Goal: Task Accomplishment & Management: Manage account settings

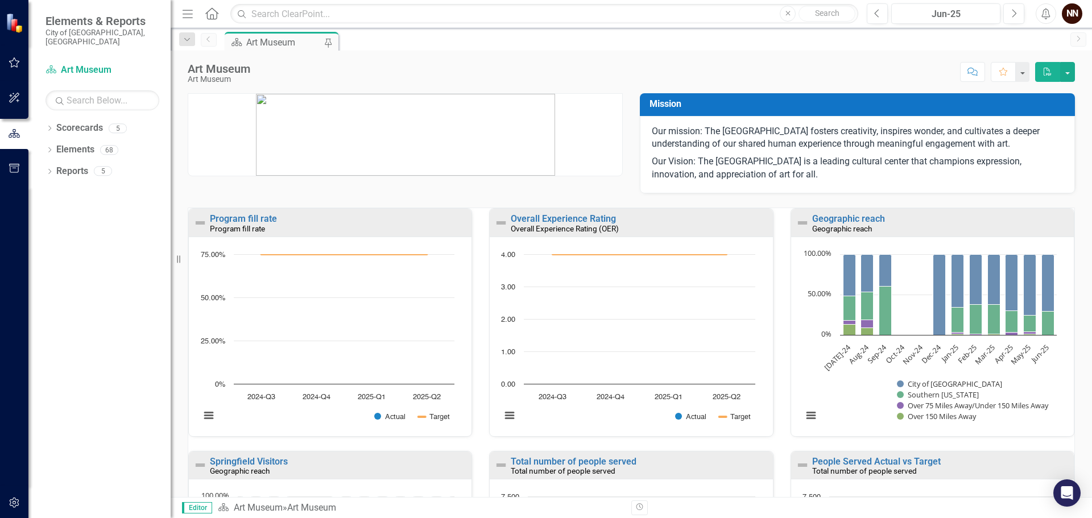
click at [1024, 12] on div "Previous Jun-25 Next" at bounding box center [948, 13] width 163 height 20
click at [1019, 14] on button "Next" at bounding box center [1013, 13] width 21 height 20
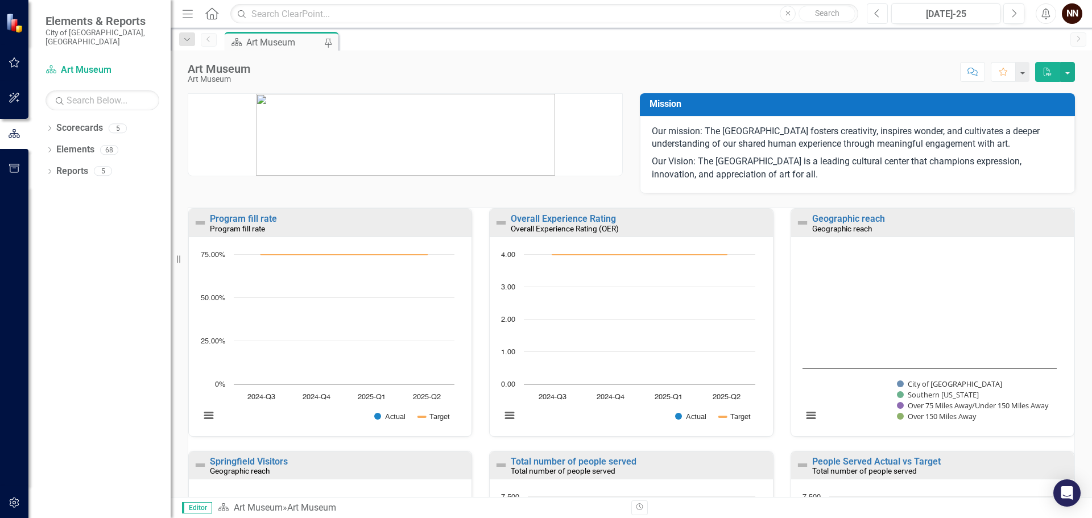
click at [883, 12] on button "Previous" at bounding box center [877, 13] width 21 height 20
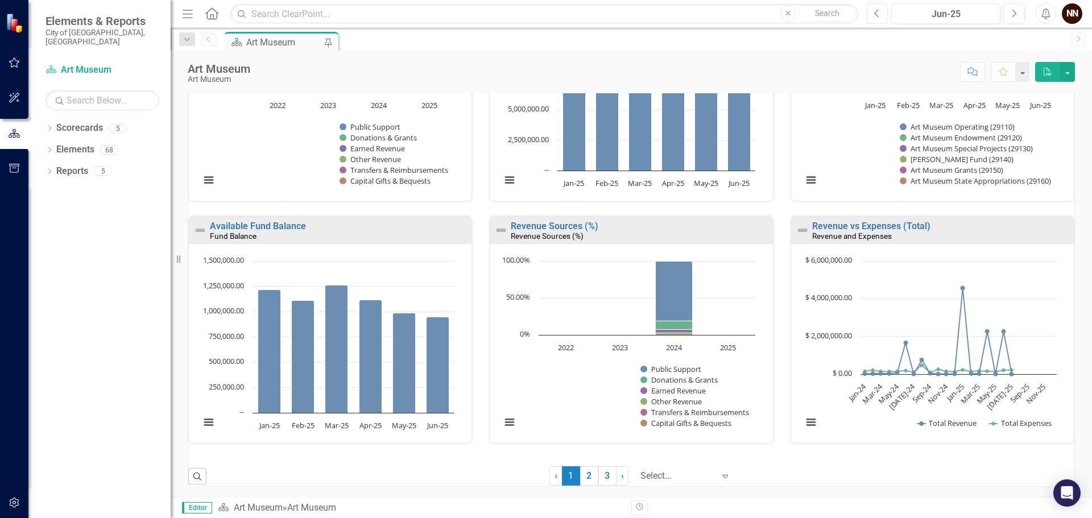
scroll to position [721, 0]
click at [580, 480] on link "2" at bounding box center [589, 474] width 18 height 19
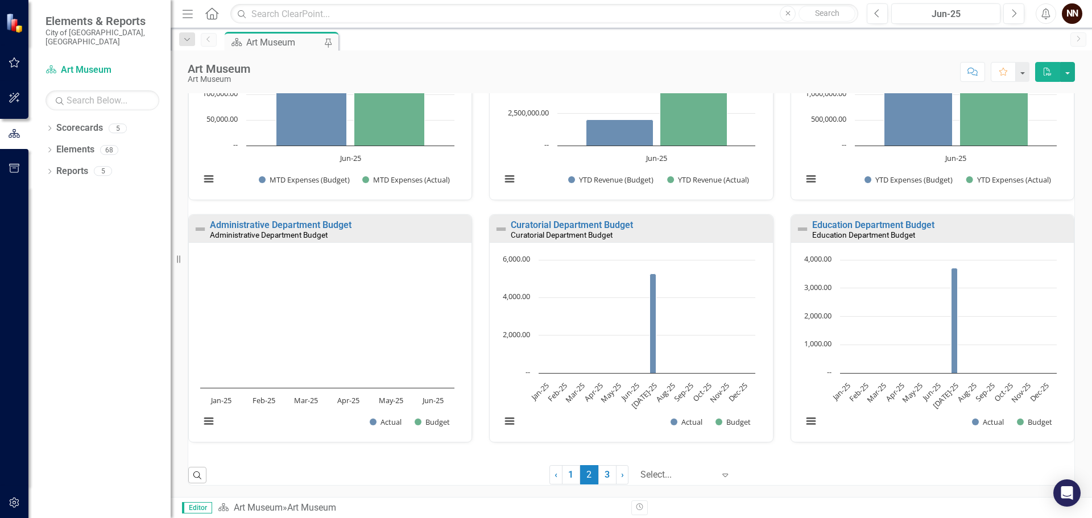
click at [675, 227] on div "Curatorial Department Budget" at bounding box center [640, 226] width 259 height 10
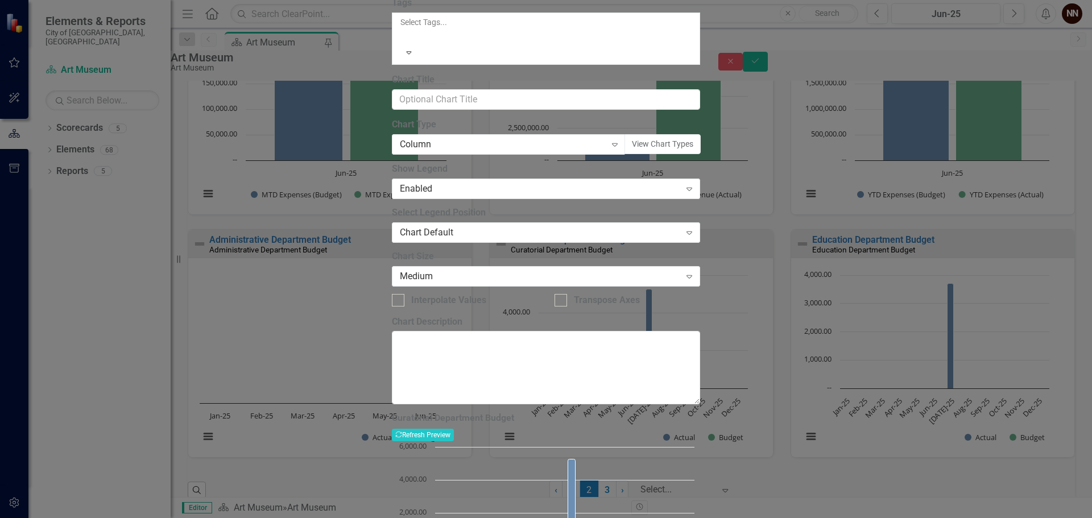
drag, startPoint x: 1066, startPoint y: 14, endPoint x: 865, endPoint y: 55, distance: 205.4
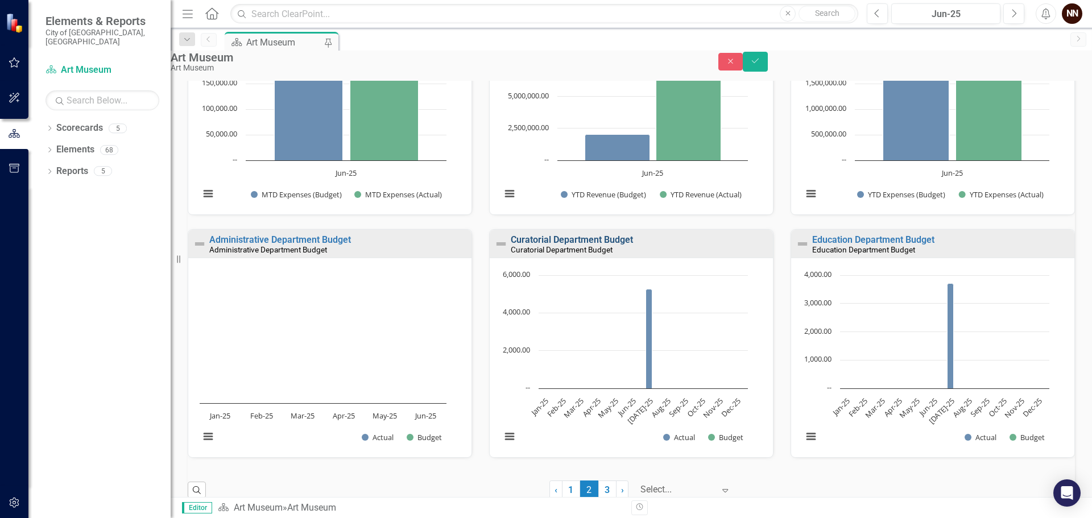
click at [626, 245] on link "Curatorial Department Budget" at bounding box center [572, 239] width 122 height 11
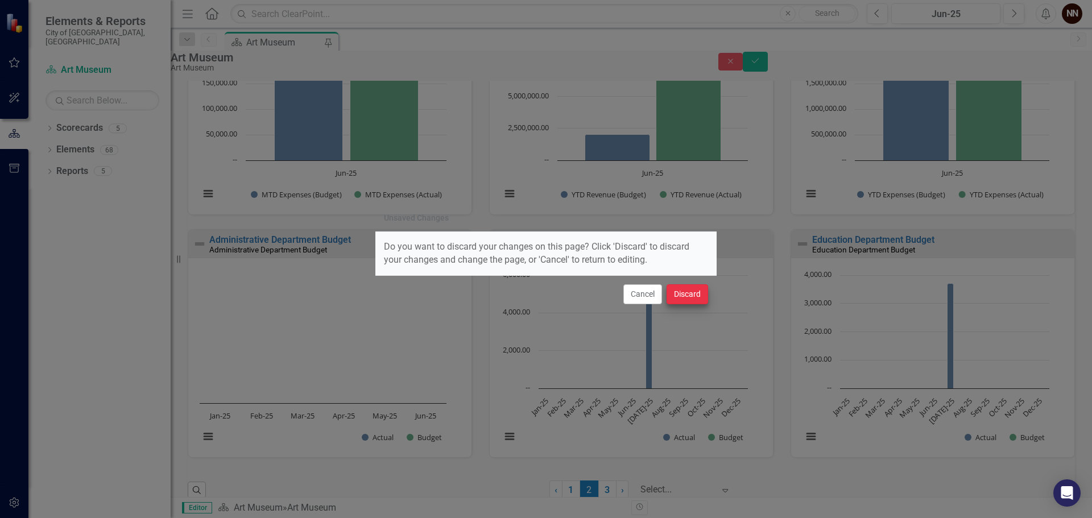
drag, startPoint x: 639, startPoint y: 298, endPoint x: 678, endPoint y: 279, distance: 44.3
click at [639, 298] on button "Cancel" at bounding box center [642, 294] width 39 height 20
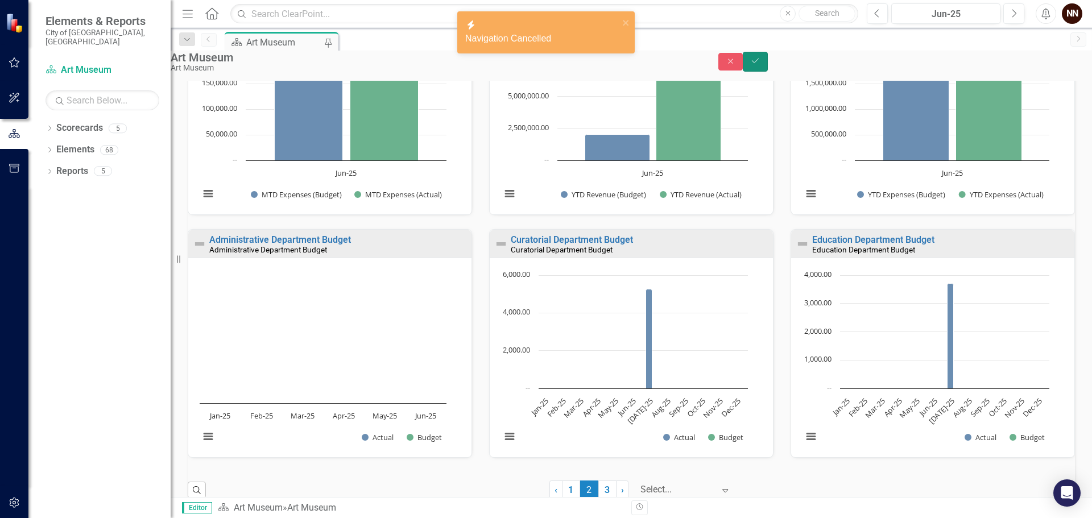
click at [768, 72] on button "Save" at bounding box center [755, 62] width 25 height 20
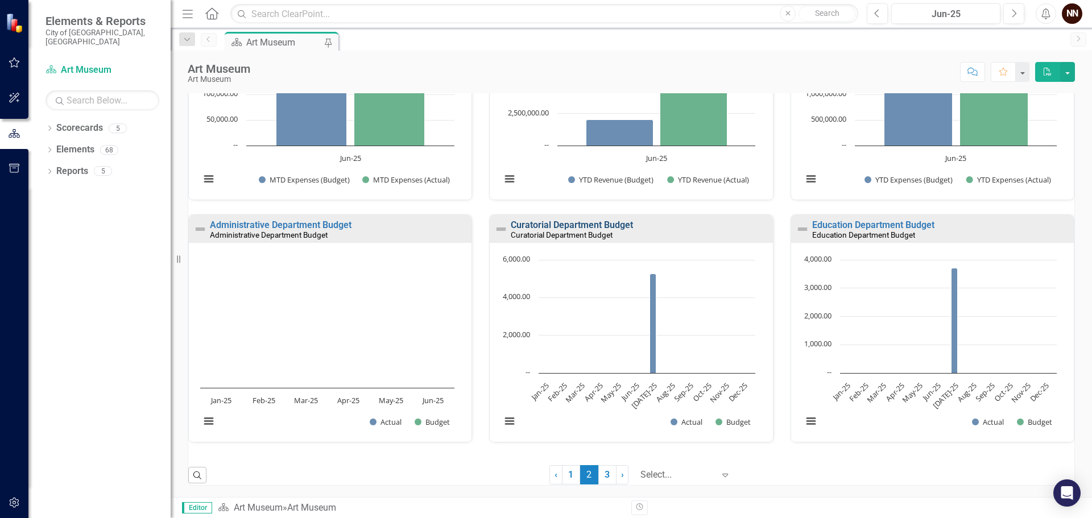
click at [588, 223] on link "Curatorial Department Budget" at bounding box center [572, 224] width 122 height 11
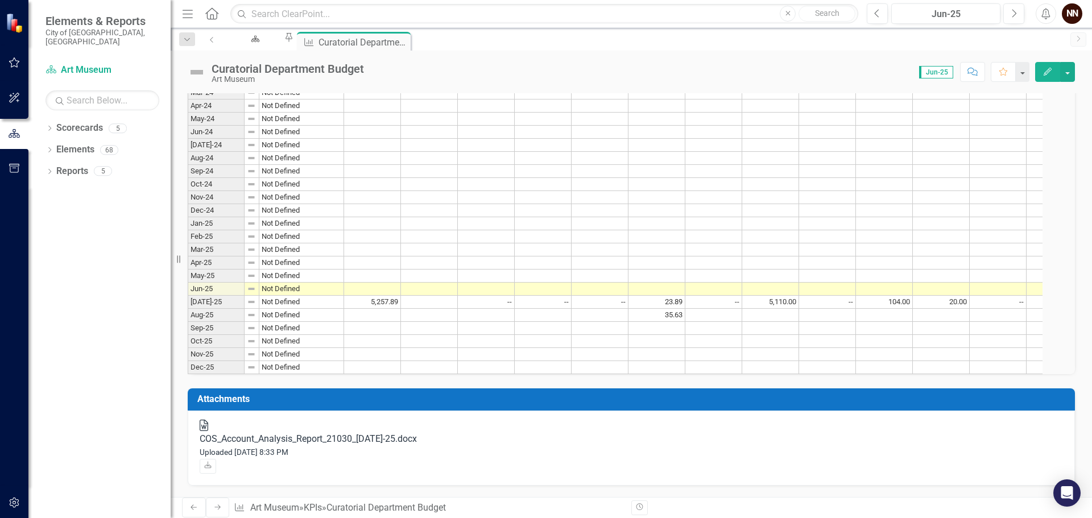
scroll to position [473, 0]
click at [329, 446] on div "COS_Account_Analysis_Report_21030_JUL-25.docx" at bounding box center [631, 439] width 863 height 13
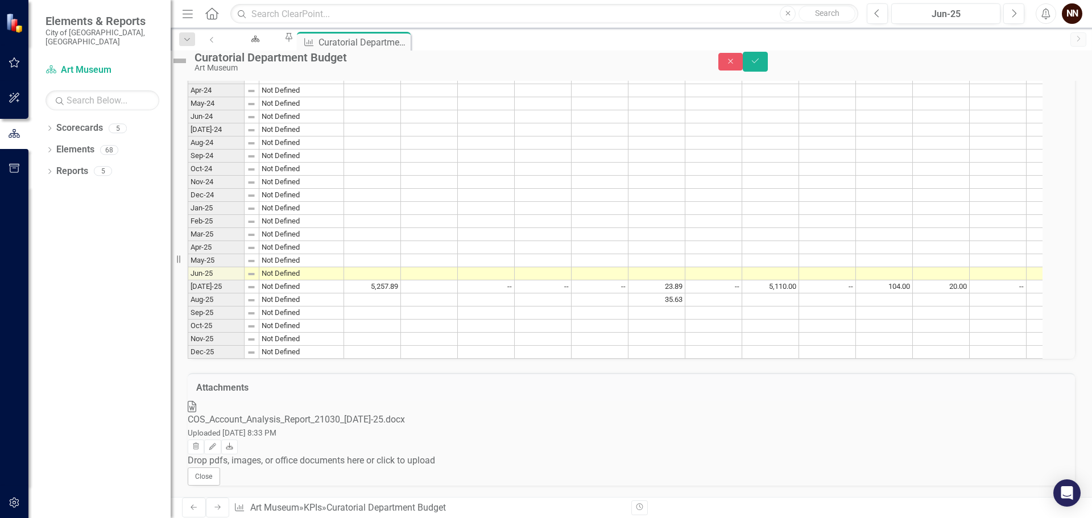
click at [234, 450] on icon "Download" at bounding box center [229, 447] width 9 height 7
drag, startPoint x: 1059, startPoint y: 65, endPoint x: 1025, endPoint y: 39, distance: 42.6
click at [760, 65] on icon "Save" at bounding box center [755, 61] width 10 height 8
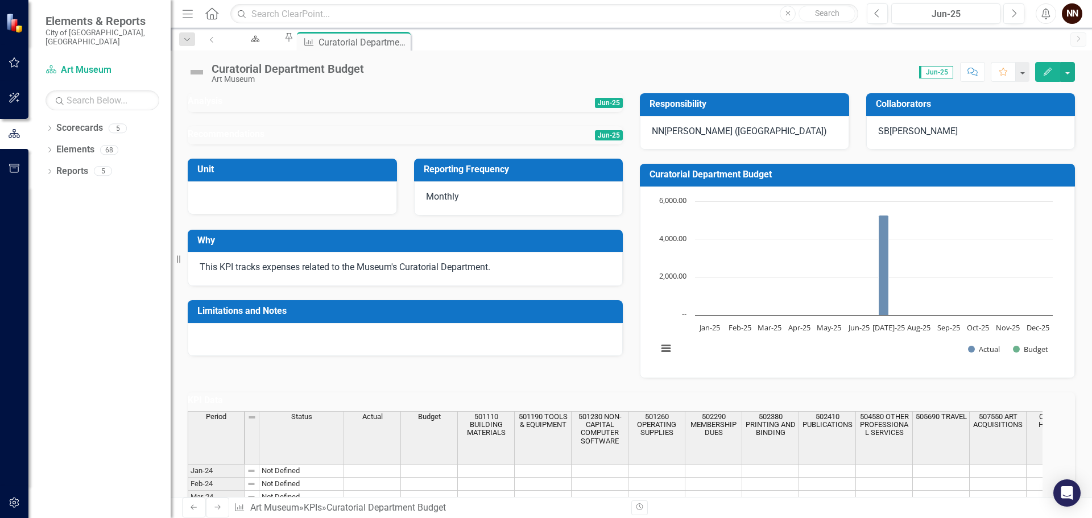
drag, startPoint x: 445, startPoint y: 41, endPoint x: 413, endPoint y: 32, distance: 33.7
click at [0, 0] on icon "Close" at bounding box center [0, 0] width 0 height 0
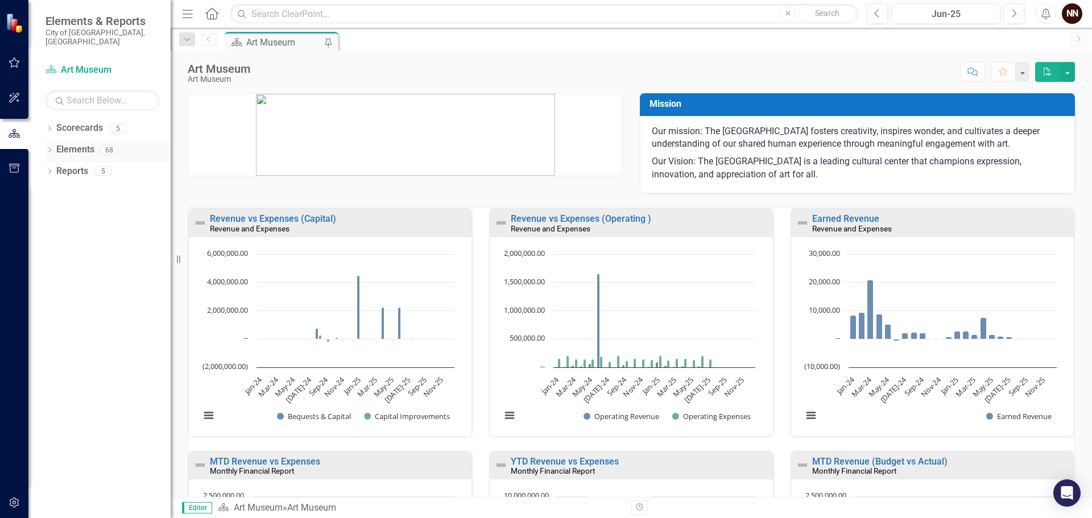
click at [82, 143] on link "Elements" at bounding box center [75, 149] width 38 height 13
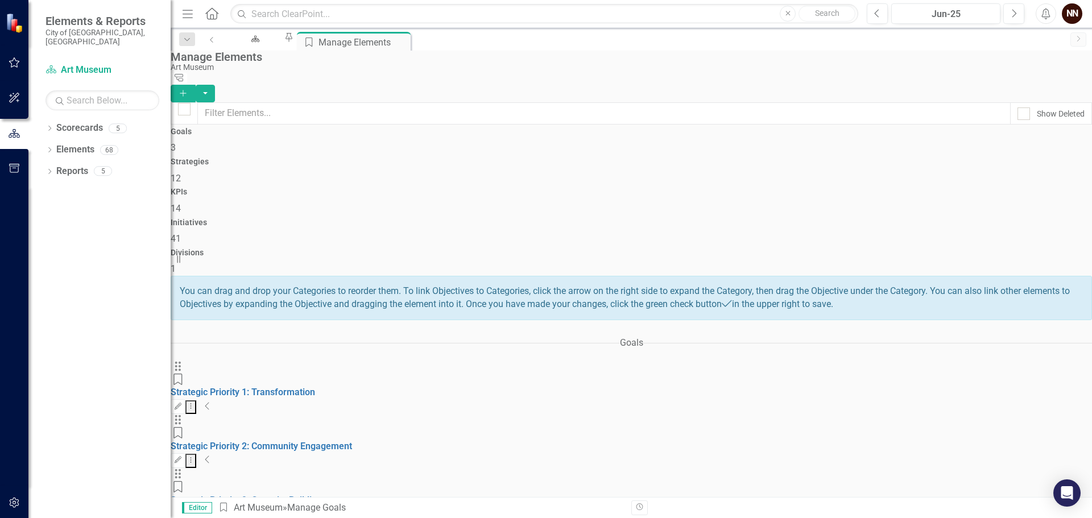
click at [210, 401] on icon "Collapse" at bounding box center [208, 405] width 6 height 9
click at [213, 455] on icon "Collapse" at bounding box center [210, 459] width 6 height 9
click at [216, 455] on icon "Expanded" at bounding box center [211, 459] width 9 height 9
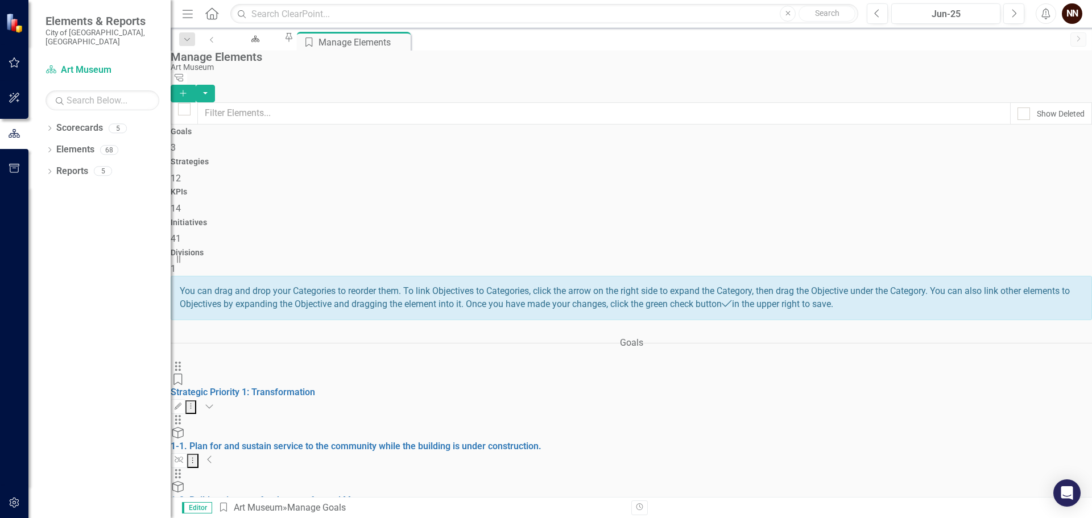
scroll to position [114, 0]
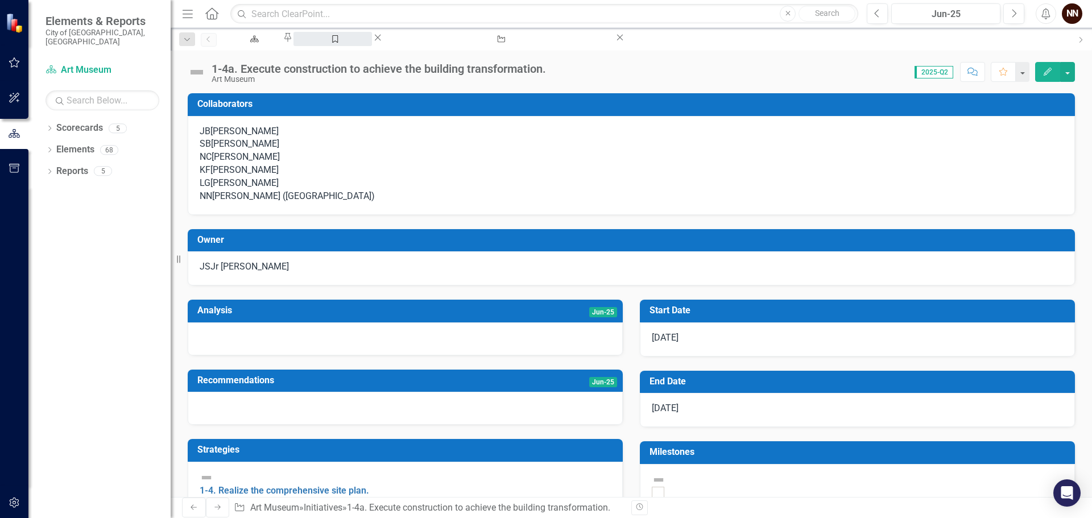
click at [362, 47] on div "Manage Elements" at bounding box center [333, 50] width 58 height 14
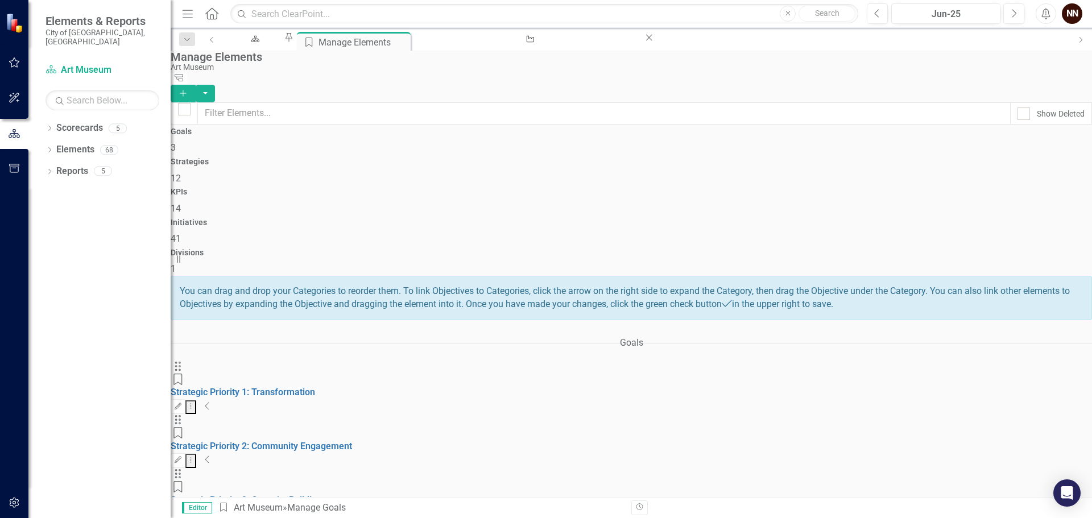
click at [210, 401] on icon "Collapse" at bounding box center [208, 405] width 6 height 9
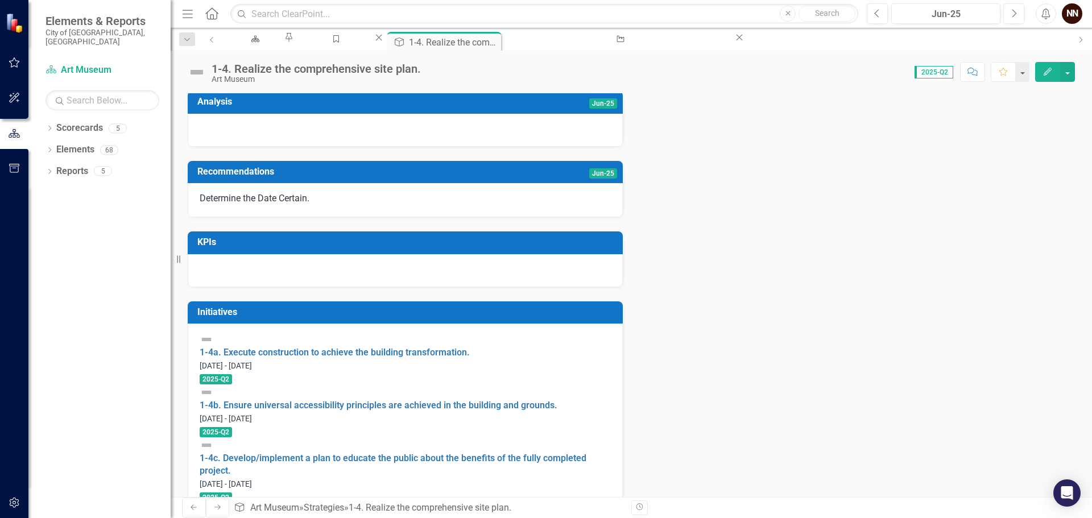
scroll to position [209, 0]
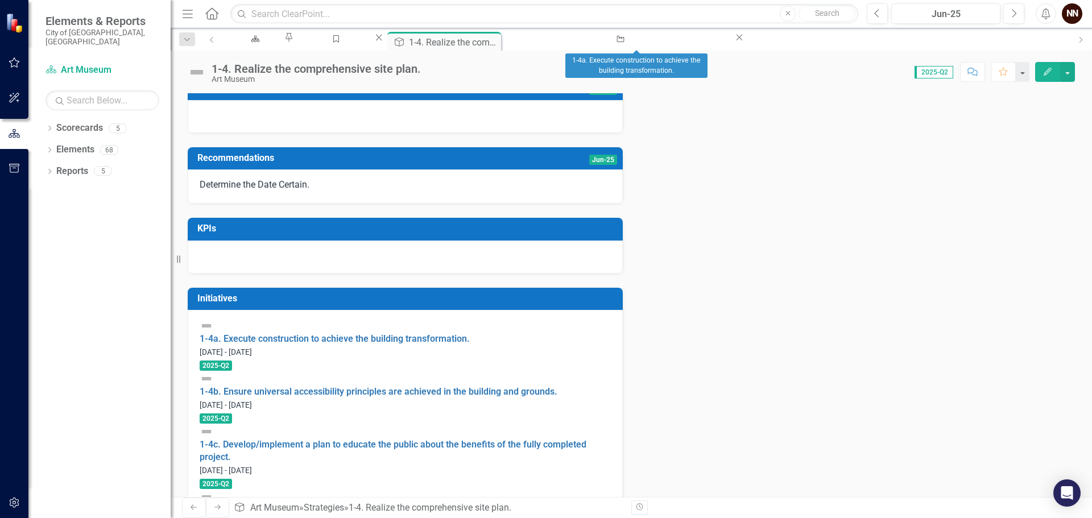
click at [734, 42] on icon "Close" at bounding box center [739, 37] width 11 height 9
click at [359, 344] on link "1-4a. Execute construction to achieve the building transformation." at bounding box center [335, 338] width 270 height 11
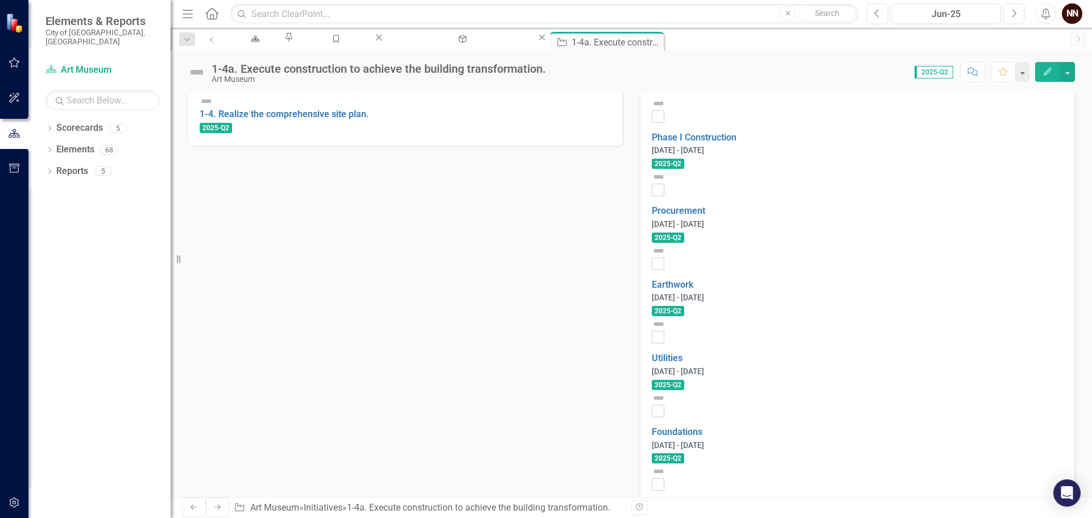
scroll to position [310, 0]
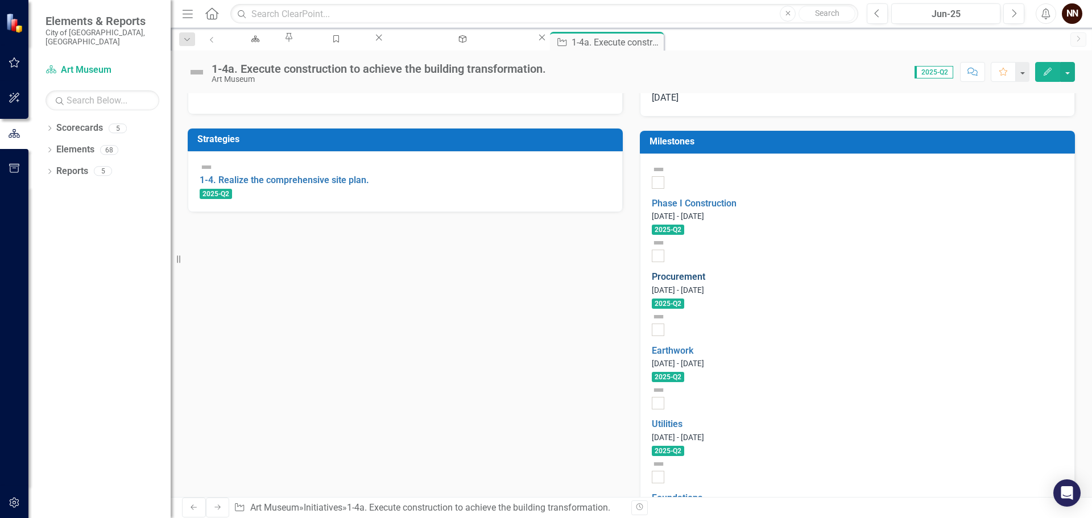
click at [705, 271] on link "Procurement" at bounding box center [678, 276] width 53 height 11
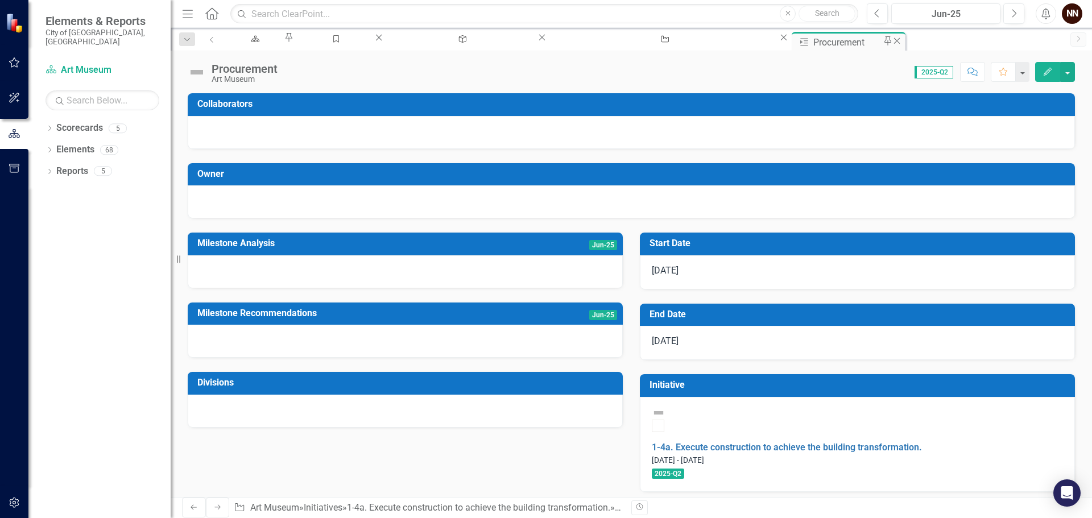
click at [891, 44] on icon "Close" at bounding box center [896, 40] width 11 height 9
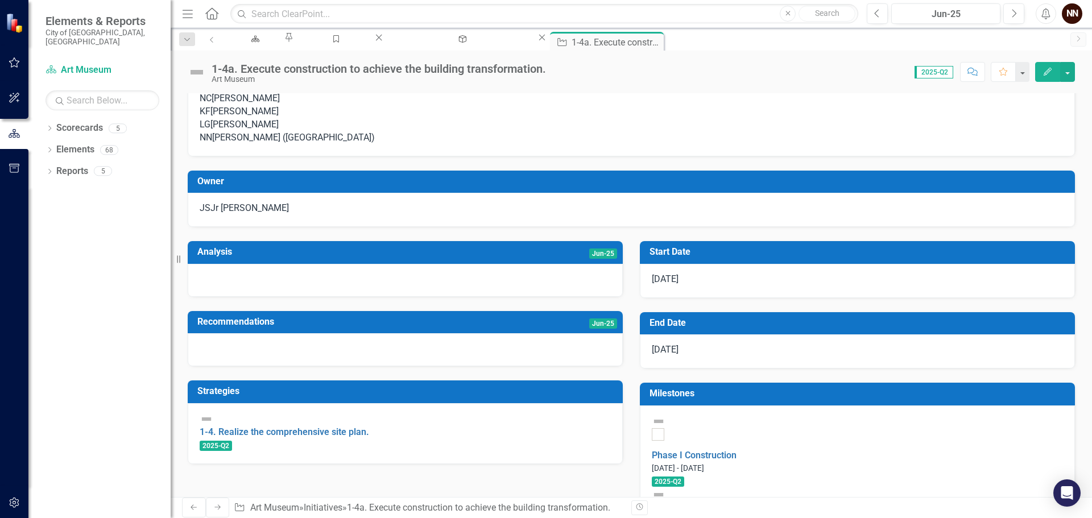
scroll to position [57, 0]
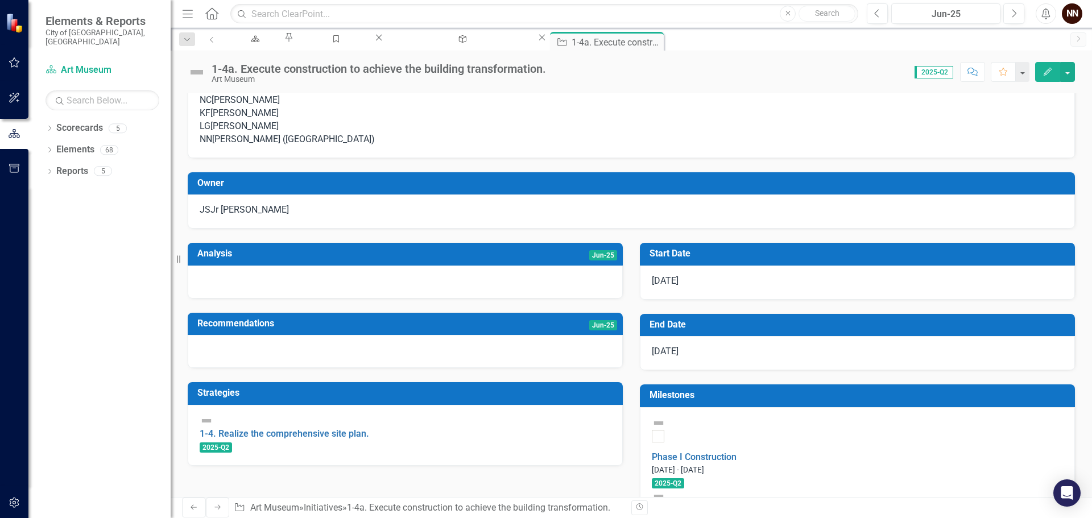
click at [455, 264] on td "Jun-25" at bounding box center [524, 255] width 186 height 19
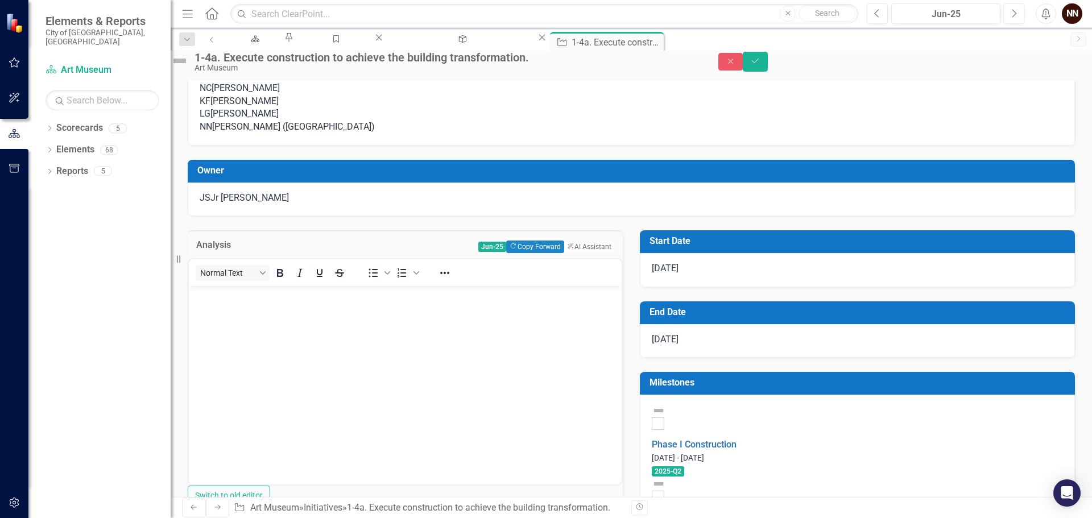
scroll to position [0, 0]
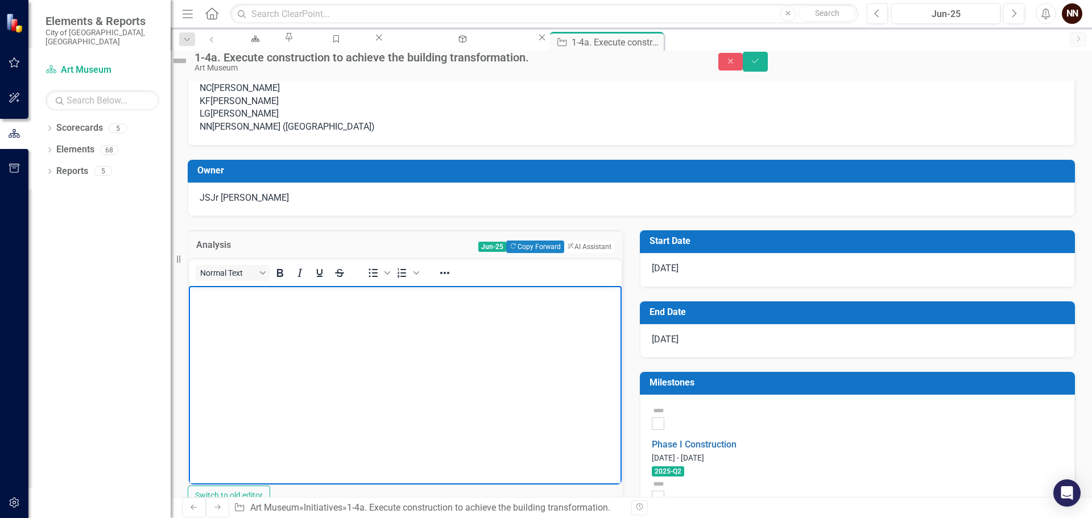
click at [338, 304] on body "Rich Text Area. Press ALT-0 for help." at bounding box center [405, 371] width 433 height 171
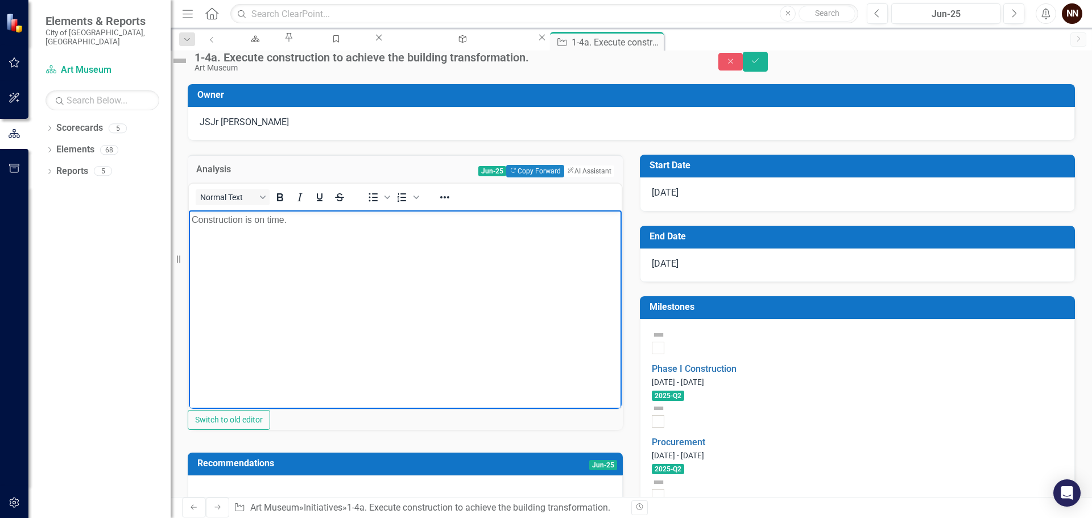
scroll to position [114, 0]
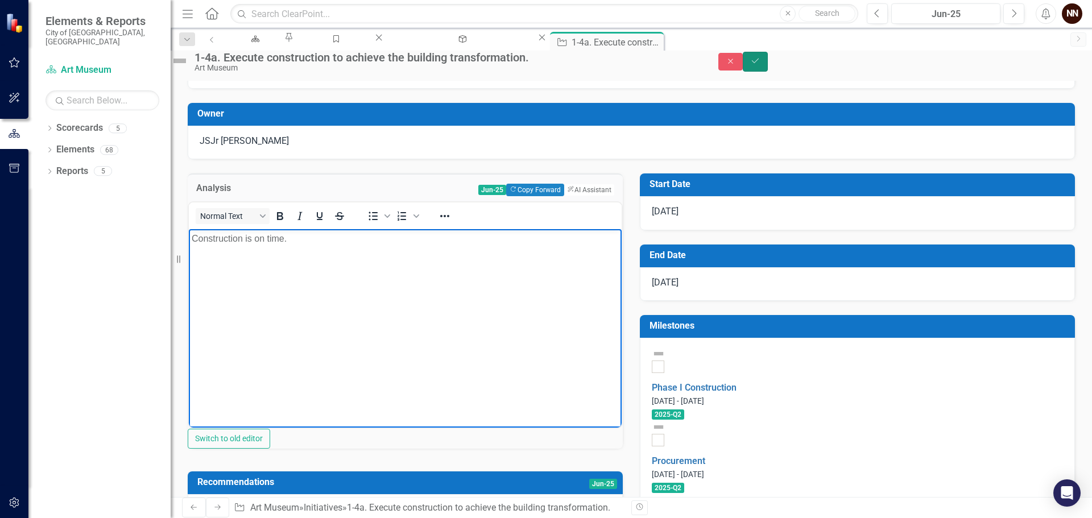
click at [760, 65] on icon "Save" at bounding box center [755, 61] width 10 height 8
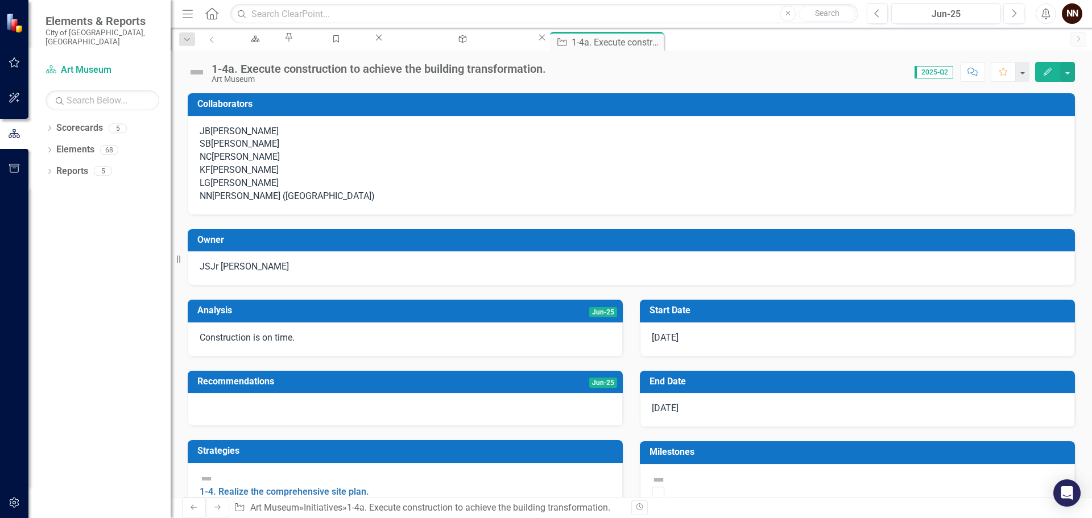
click at [508, 392] on td "Jun-25" at bounding box center [561, 383] width 111 height 19
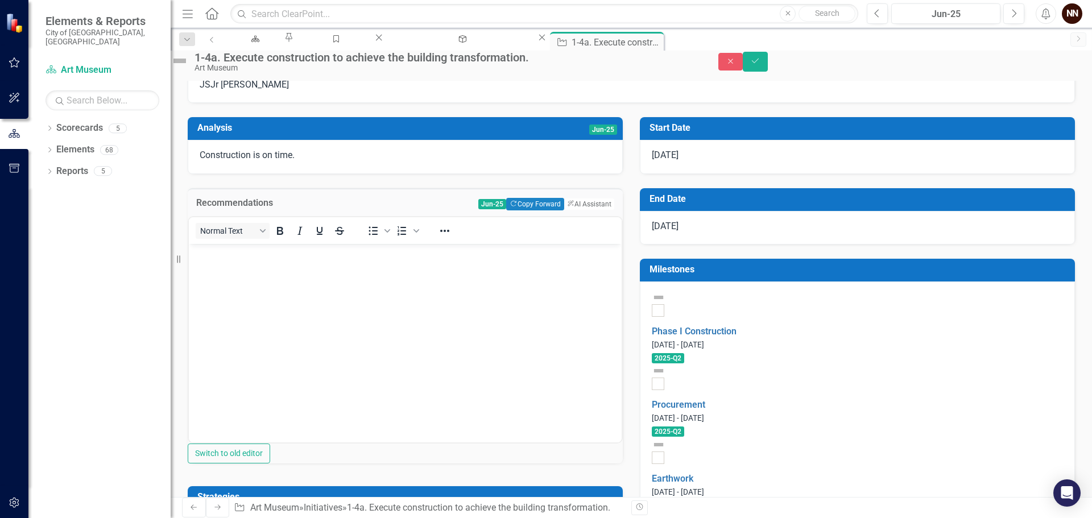
scroll to position [171, 0]
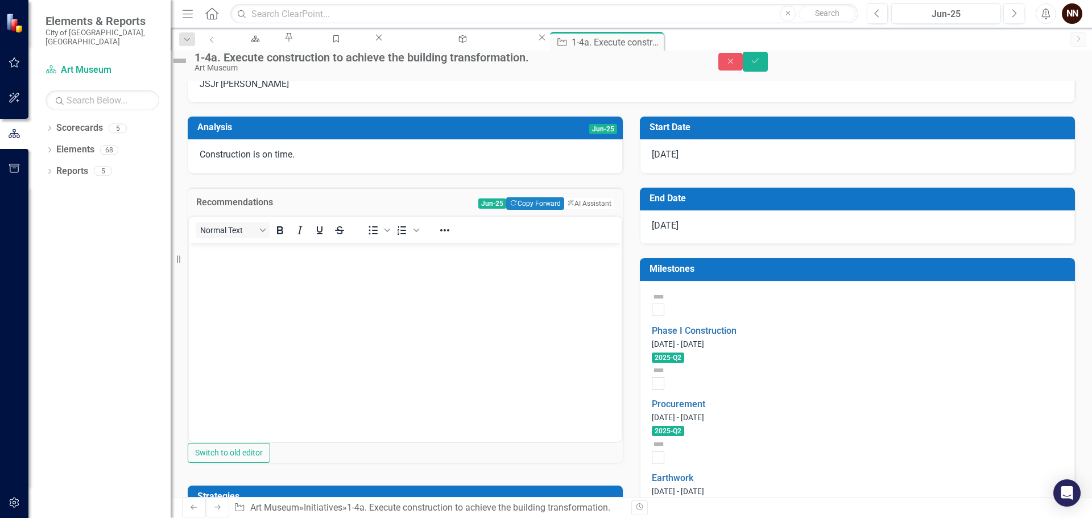
click at [403, 278] on body "Rich Text Area. Press ALT-0 for help." at bounding box center [405, 328] width 433 height 171
click at [768, 67] on button "Save" at bounding box center [755, 62] width 25 height 20
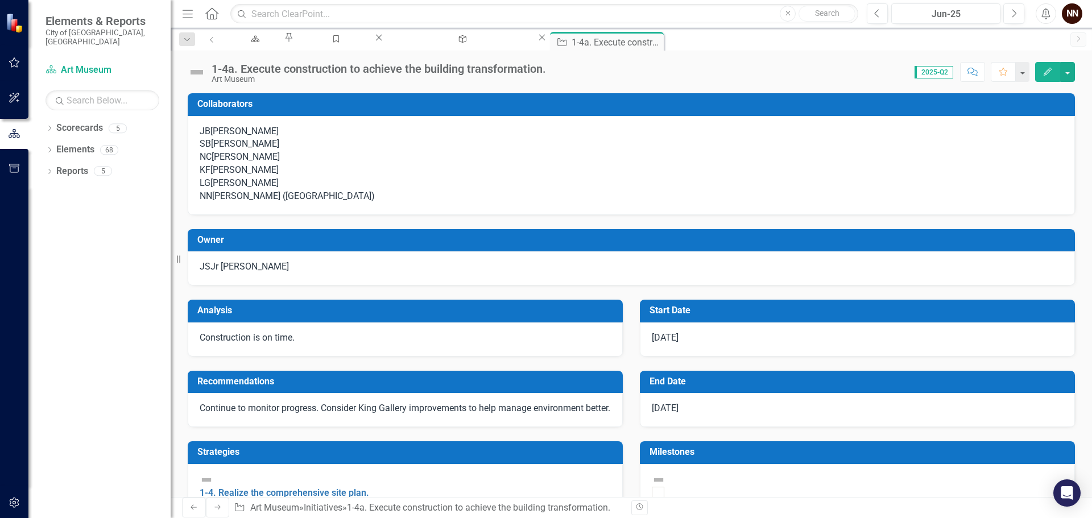
click at [472, 164] on div "NC Nicole Chilton" at bounding box center [631, 157] width 863 height 13
click at [431, 321] on td "Jun-25" at bounding box center [524, 312] width 186 height 19
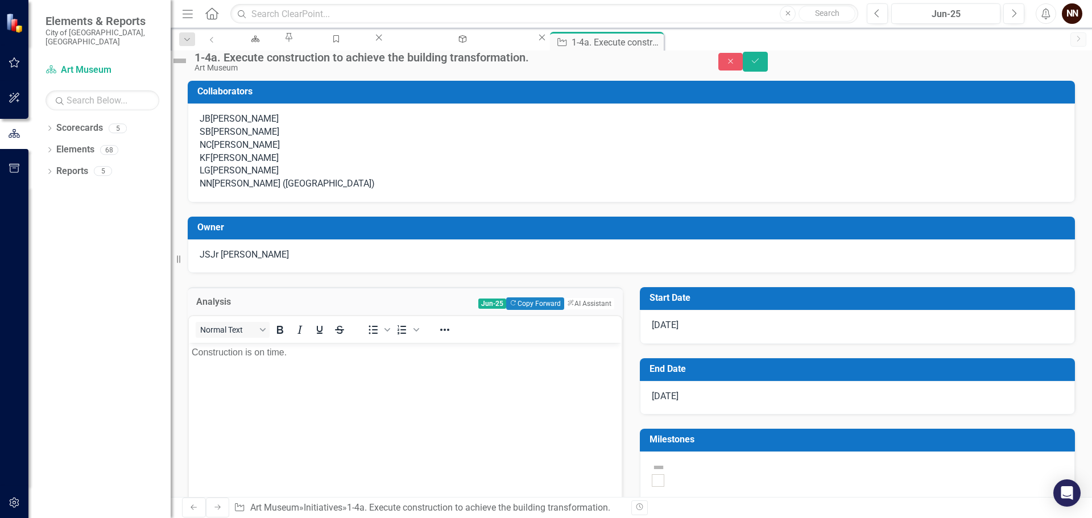
scroll to position [0, 0]
click at [424, 358] on p "Construction is on time." at bounding box center [405, 353] width 427 height 14
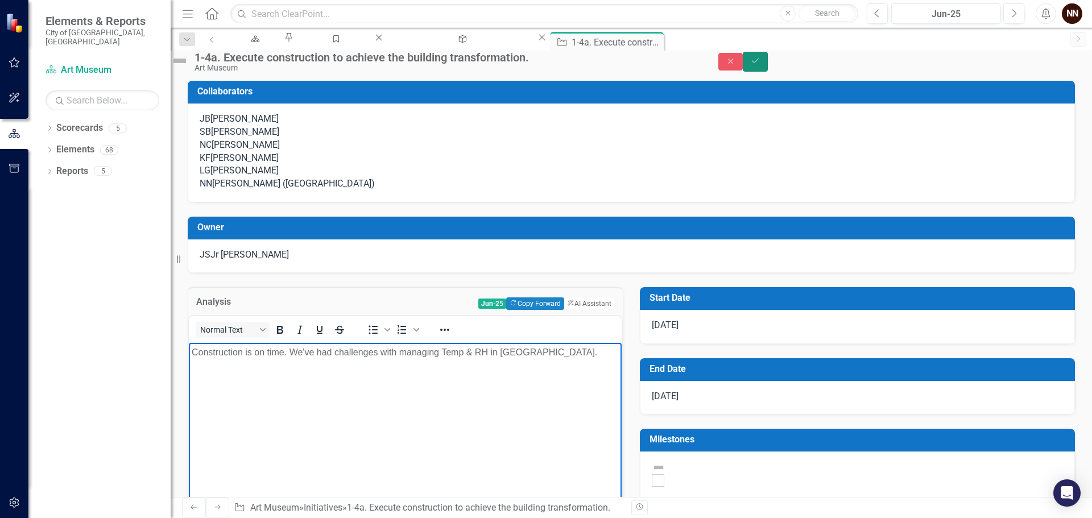
click at [759, 63] on icon "submit" at bounding box center [755, 61] width 7 height 5
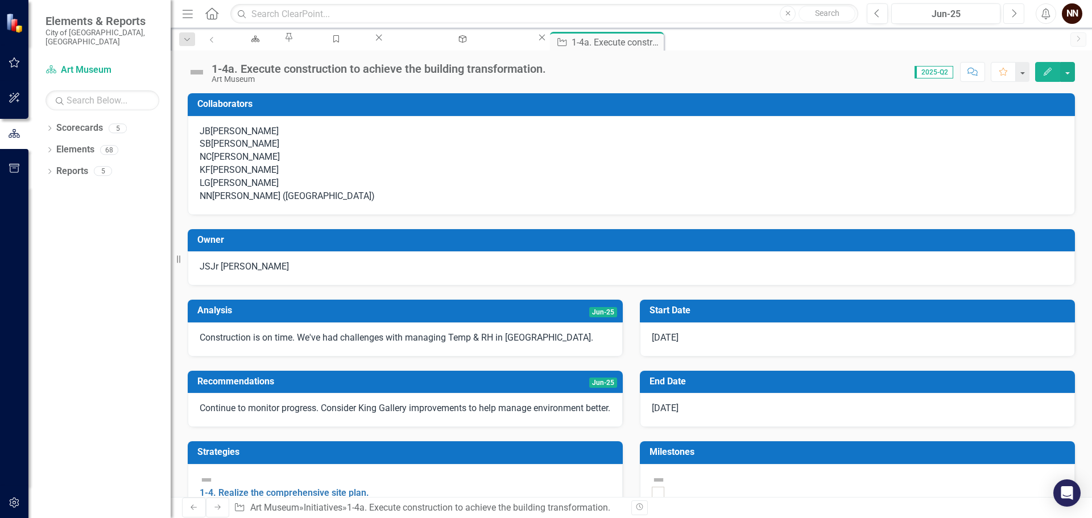
click at [1021, 14] on button "Next" at bounding box center [1013, 13] width 21 height 20
click at [876, 17] on icon "Previous" at bounding box center [877, 14] width 6 height 10
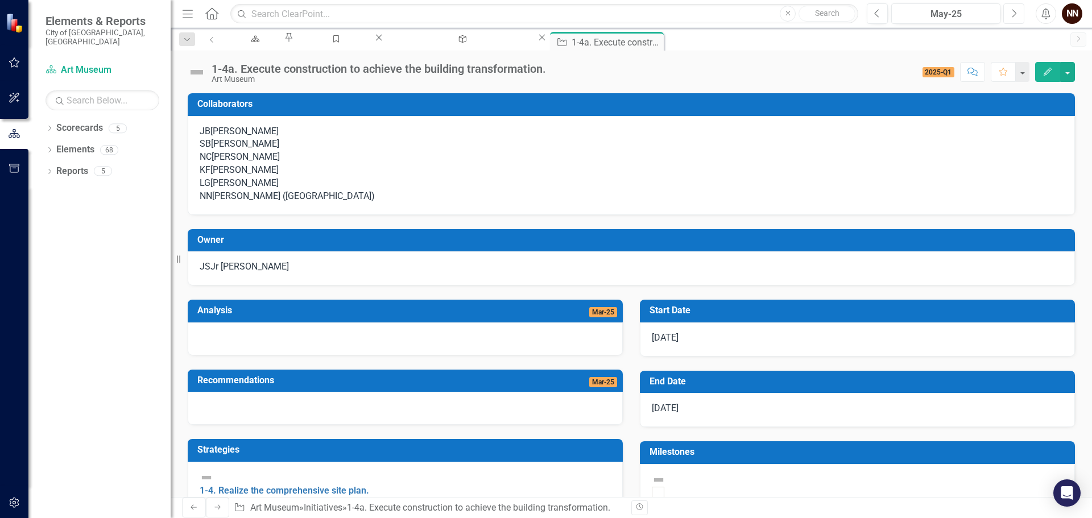
click at [1015, 10] on icon "Next" at bounding box center [1013, 14] width 6 height 10
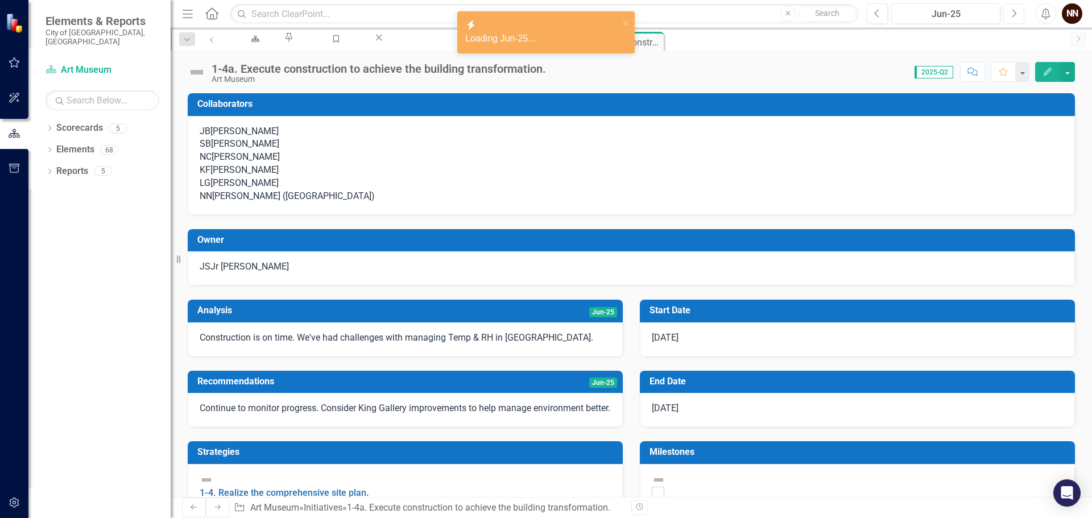
click at [1015, 10] on icon "Next" at bounding box center [1013, 14] width 6 height 10
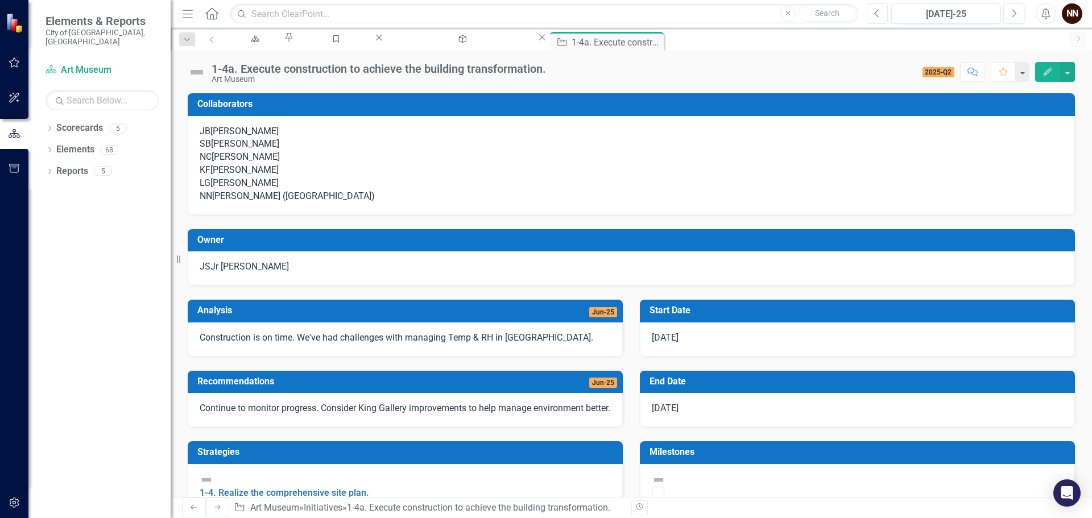
click at [883, 16] on button "Previous" at bounding box center [877, 13] width 21 height 20
click at [1013, 14] on icon "Next" at bounding box center [1013, 14] width 6 height 10
click at [446, 387] on h3 "Recommendations" at bounding box center [351, 381] width 309 height 10
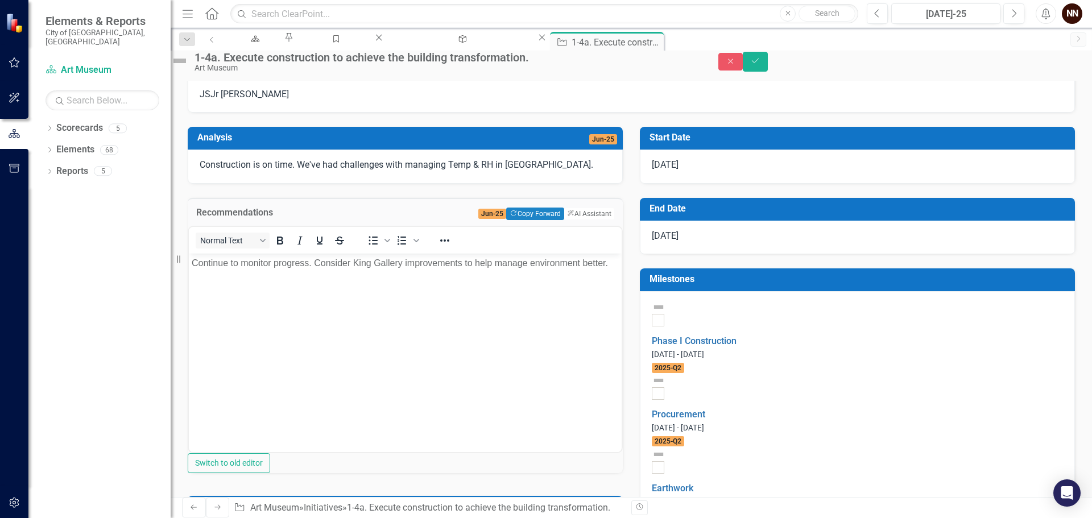
scroll to position [171, 0]
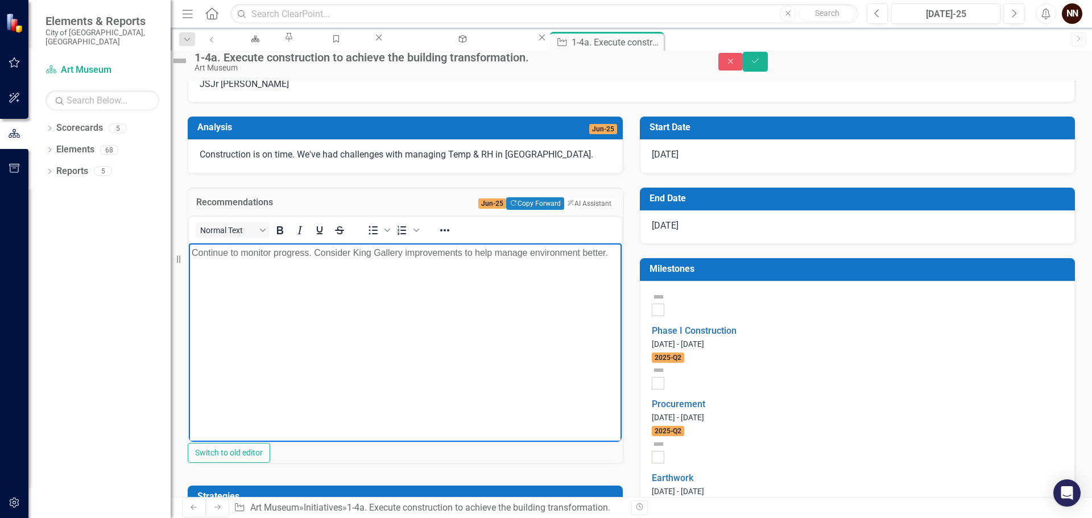
click at [451, 311] on body "Continue to monitor progress. Consider King Gallery improvements to help manage…" at bounding box center [405, 328] width 433 height 171
click at [337, 257] on p "Continue to monitor progress. Consider King Gallery improvements to help manage…" at bounding box center [405, 253] width 427 height 14
click at [768, 72] on button "Save" at bounding box center [755, 62] width 25 height 20
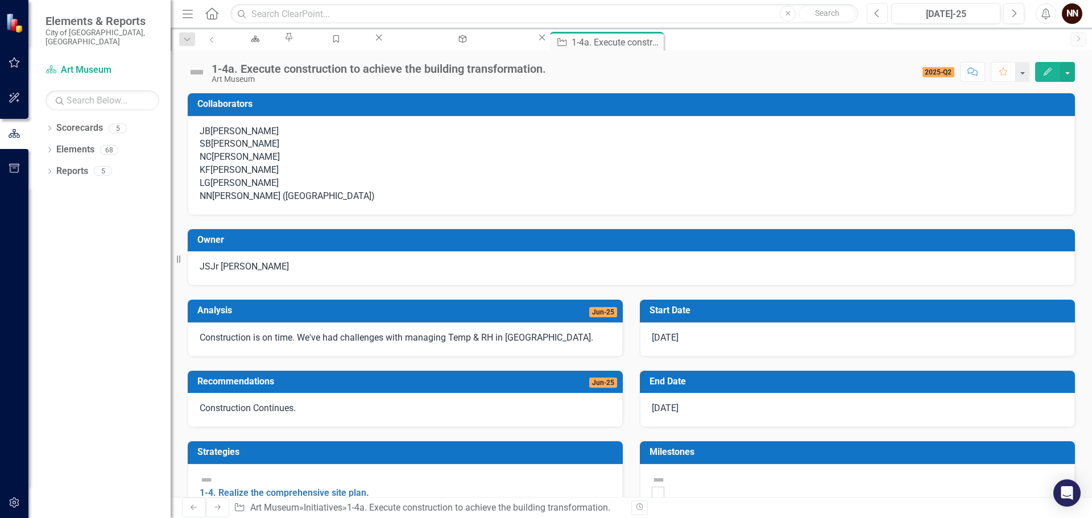
click at [879, 10] on icon "Previous" at bounding box center [877, 14] width 6 height 10
click at [873, 11] on button "Previous" at bounding box center [877, 13] width 21 height 20
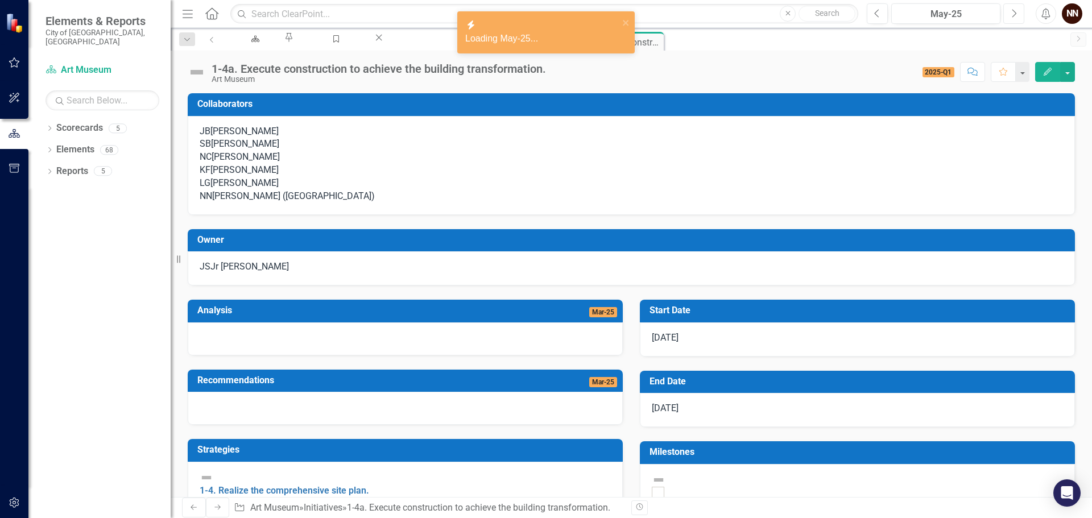
click at [1017, 13] on button "Next" at bounding box center [1013, 13] width 21 height 20
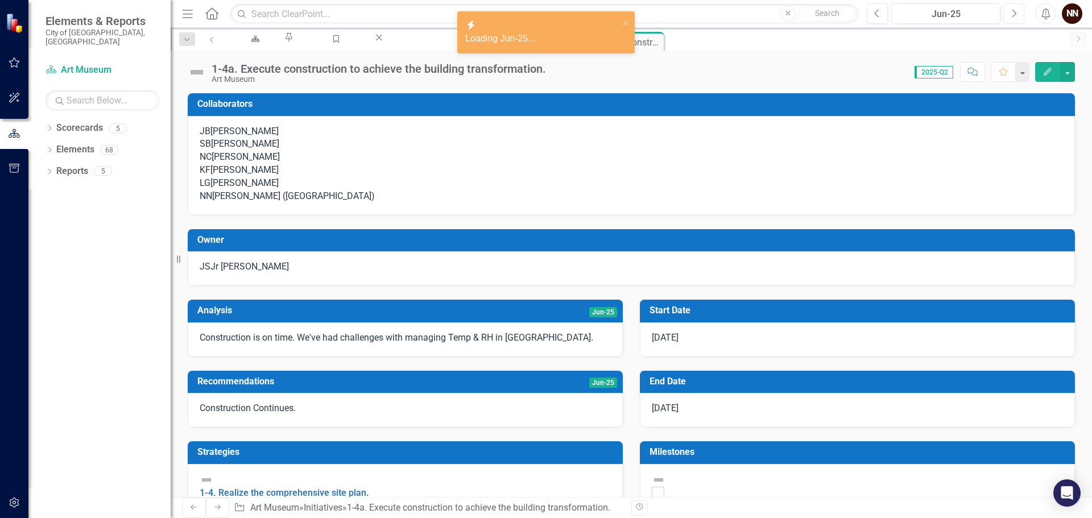
click at [1017, 13] on button "Next" at bounding box center [1013, 13] width 21 height 20
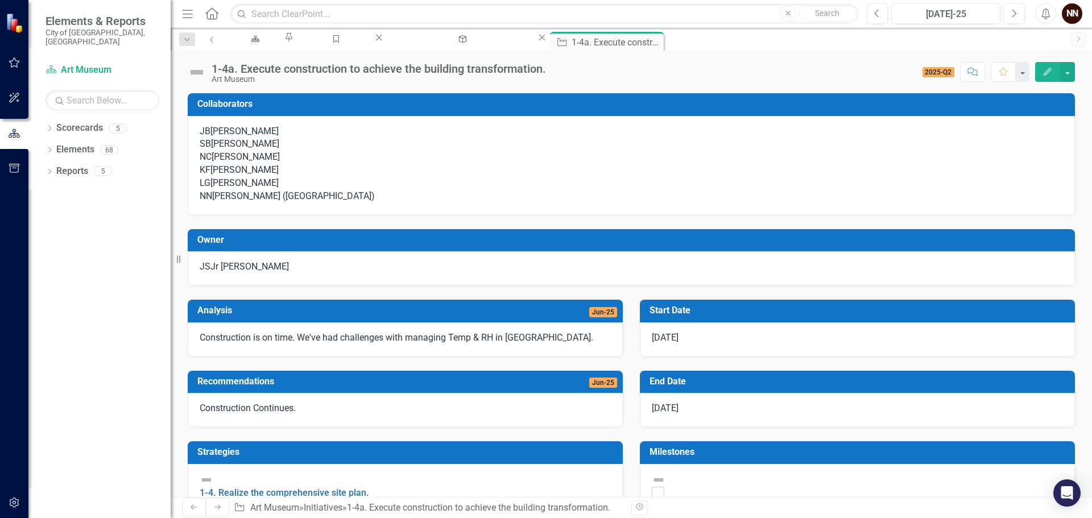
click at [358, 427] on div "Construction Continues." at bounding box center [405, 410] width 435 height 34
click at [357, 392] on td "Recommendations" at bounding box center [351, 383] width 309 height 19
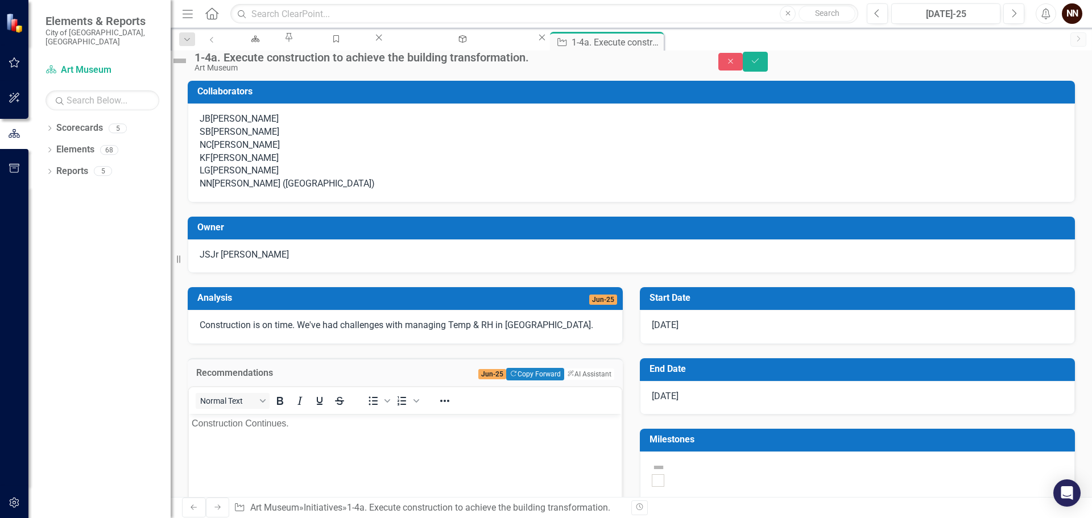
scroll to position [57, 0]
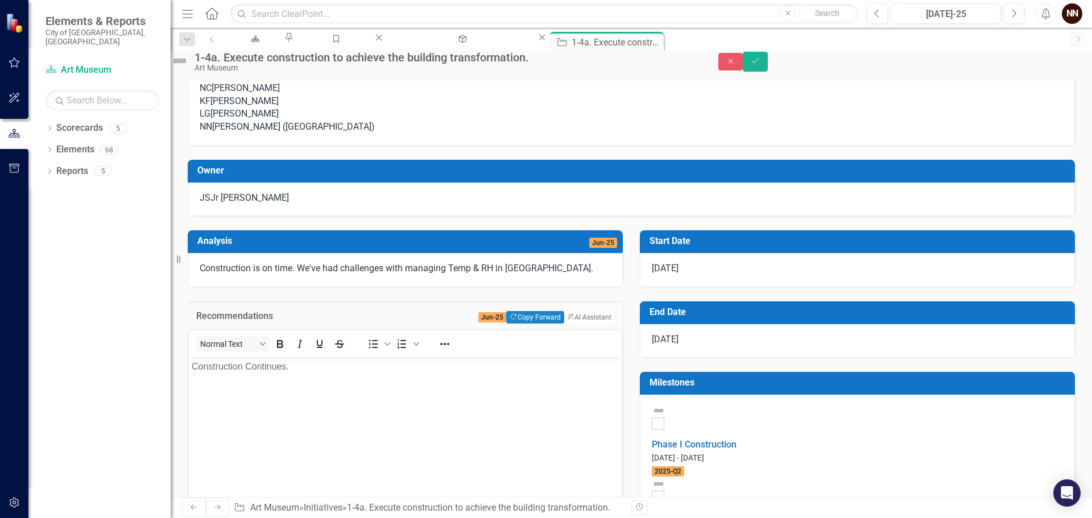
click at [309, 373] on body "Construction Continues." at bounding box center [405, 442] width 433 height 171
click at [309, 372] on body "Construction Continues." at bounding box center [405, 442] width 433 height 171
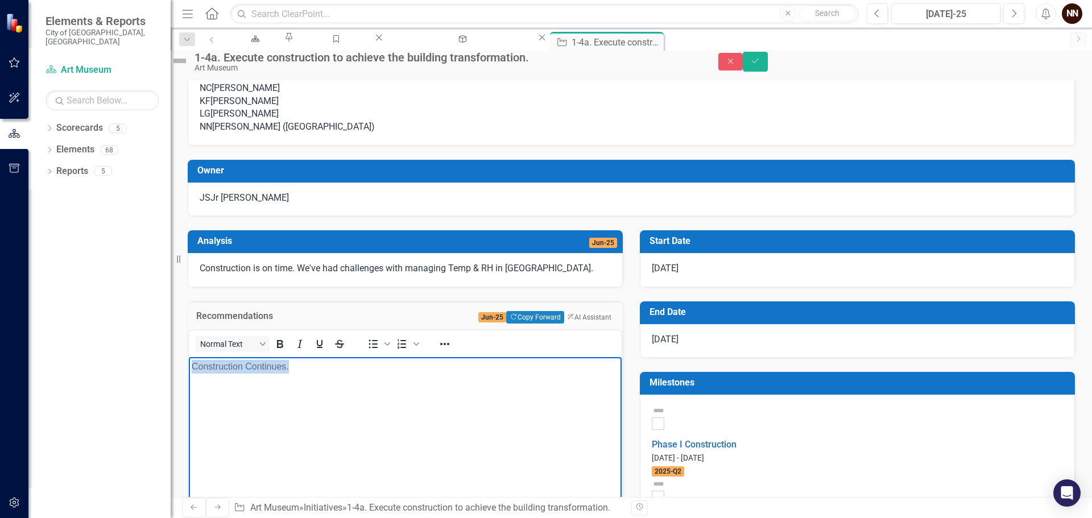
click at [309, 372] on p "Construction Continues." at bounding box center [405, 366] width 427 height 14
click at [768, 63] on button "Save" at bounding box center [755, 62] width 25 height 20
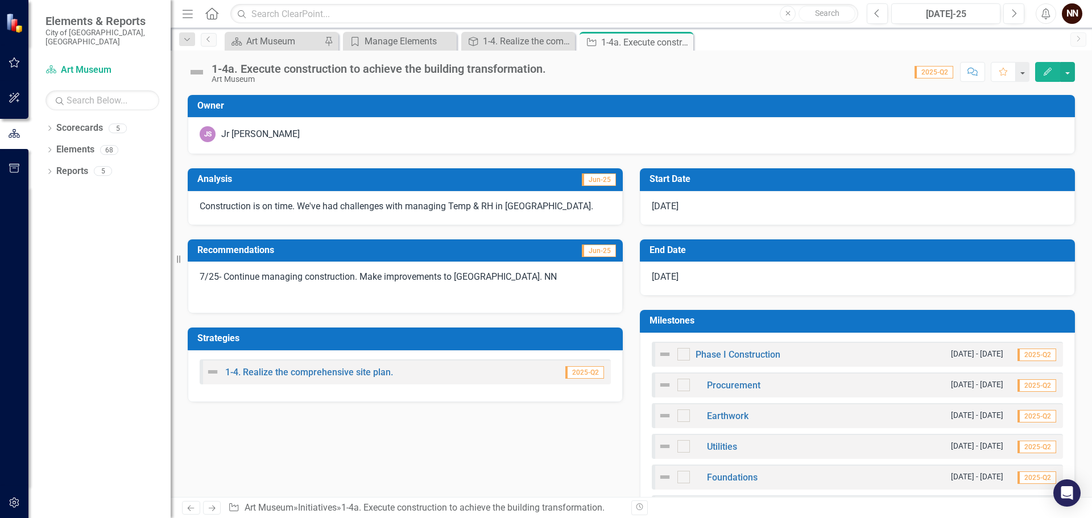
scroll to position [171, 0]
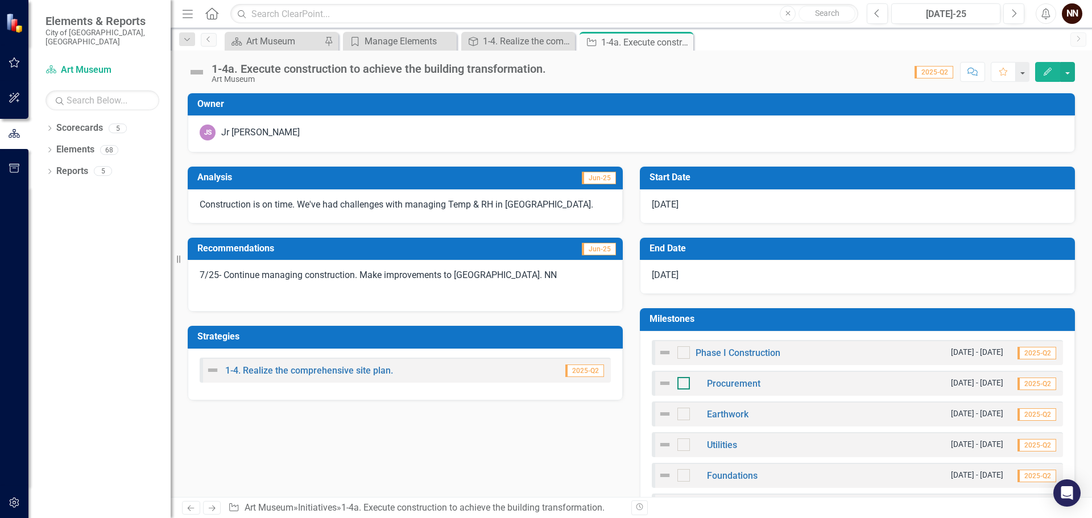
click at [678, 383] on input "checkbox" at bounding box center [680, 380] width 7 height 7
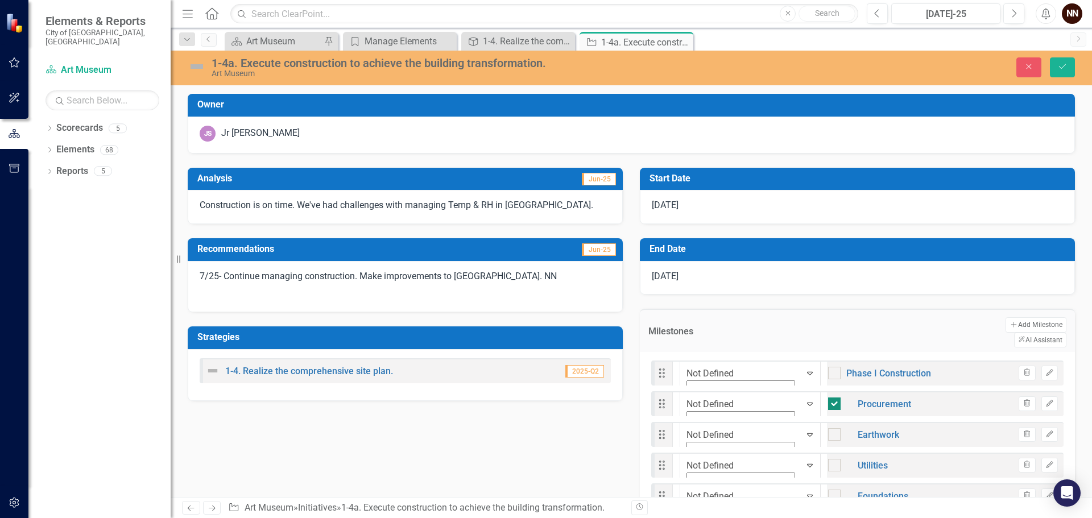
click at [828, 397] on div at bounding box center [834, 403] width 13 height 13
click at [828, 397] on input "checkbox" at bounding box center [831, 400] width 7 height 7
checkbox input "false"
click at [1064, 56] on div "1-4a. Execute construction to achieve the building transformation. Art Museum C…" at bounding box center [631, 68] width 921 height 35
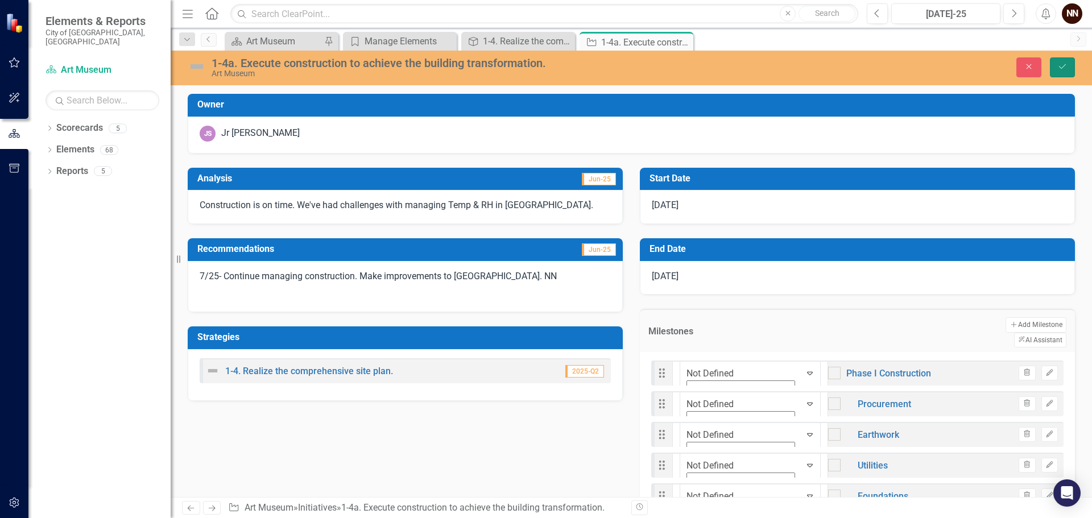
click at [1059, 66] on icon "Save" at bounding box center [1062, 67] width 10 height 8
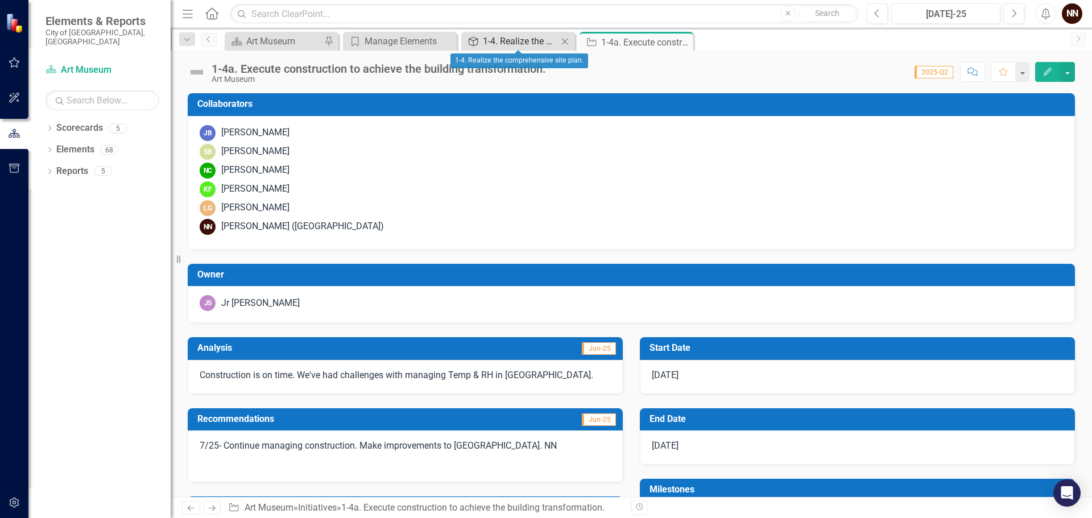
click at [527, 42] on div "1-4. Realize the comprehensive site plan." at bounding box center [520, 41] width 75 height 14
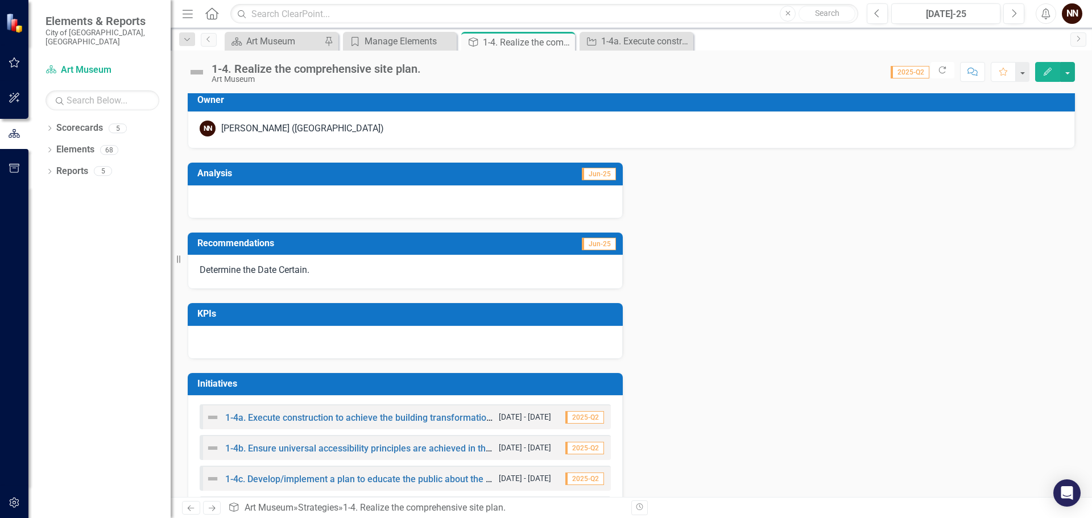
scroll to position [209, 0]
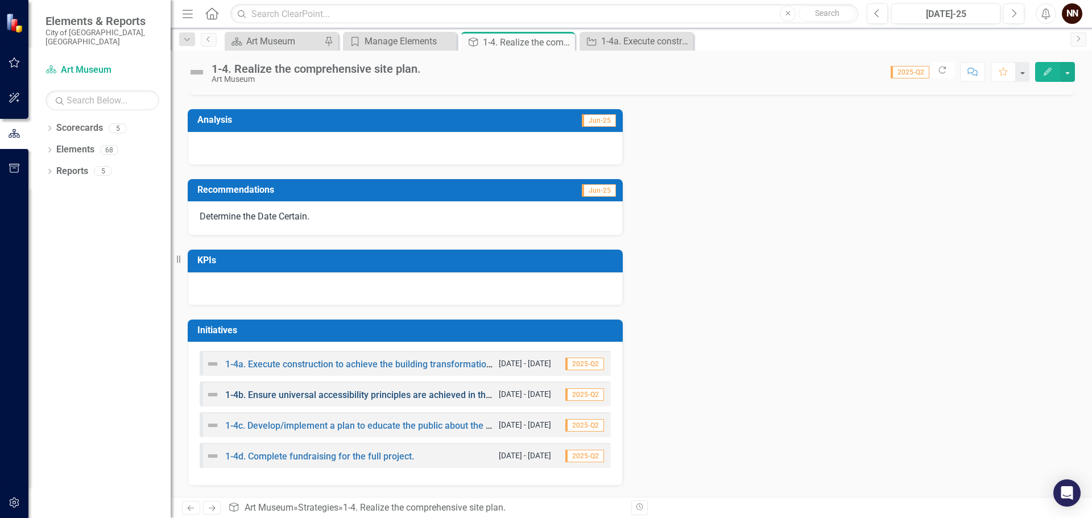
click at [361, 393] on link "1-4b. Ensure universal accessibility principles are achieved in the building an…" at bounding box center [403, 395] width 356 height 11
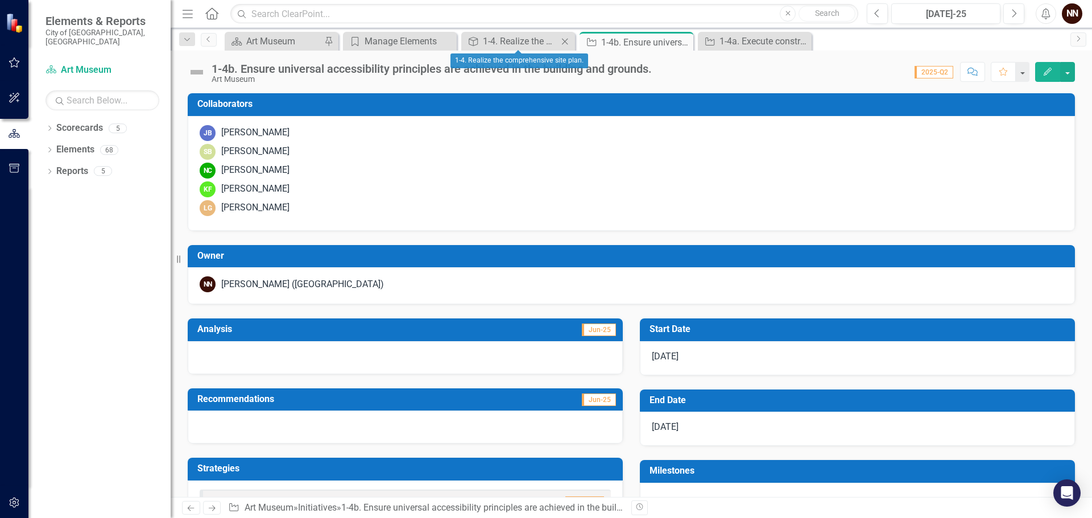
click at [517, 48] on div "Strategy 1-4. Realize the comprehensive site plan. Close" at bounding box center [518, 41] width 114 height 19
click at [517, 44] on div "1-4. Realize the comprehensive site plan." at bounding box center [520, 41] width 75 height 14
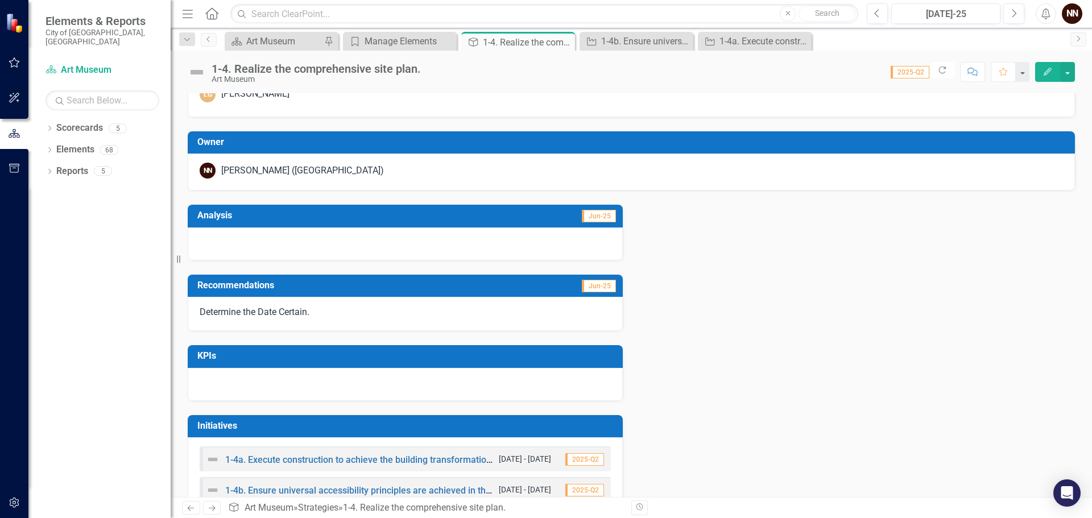
scroll to position [209, 0]
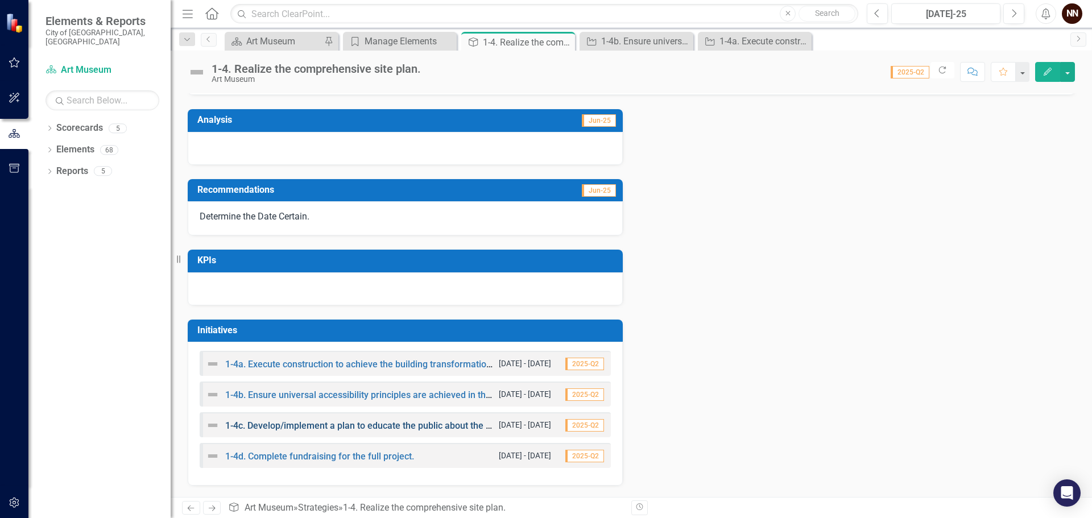
click at [339, 429] on link "1-4c. Develop/implement a plan to educate the public about the benefits of the …" at bounding box center [434, 425] width 418 height 11
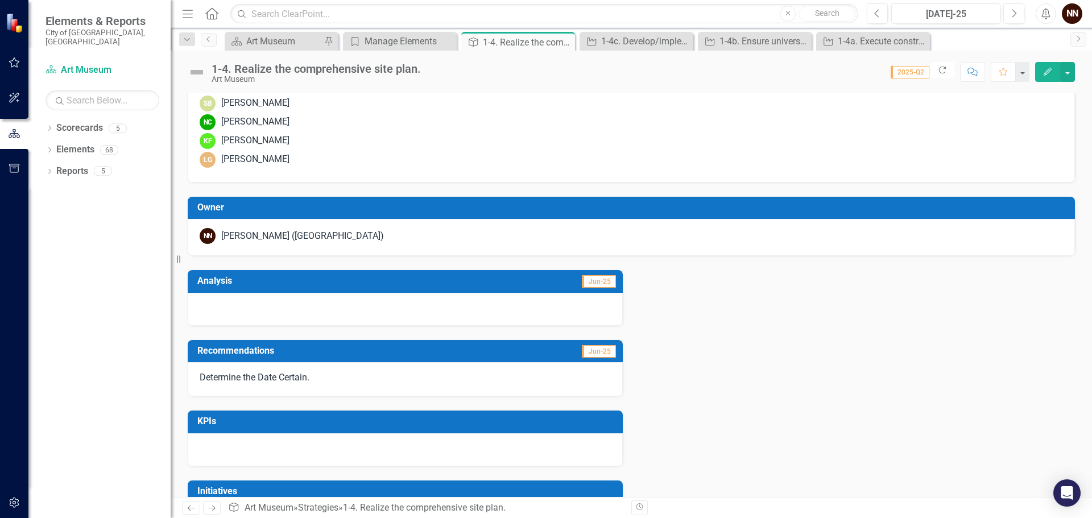
scroll to position [39, 0]
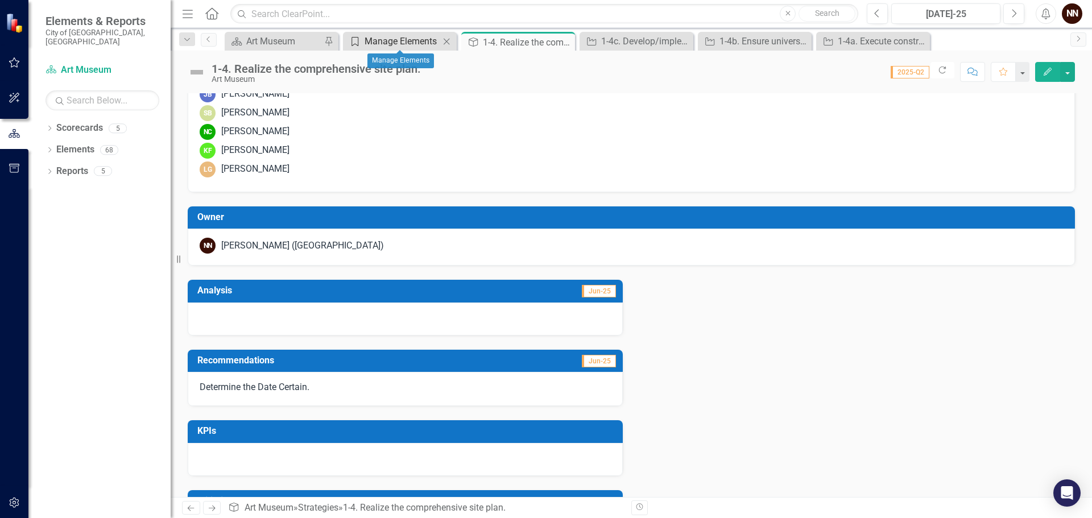
click at [400, 42] on div "Manage Elements" at bounding box center [401, 41] width 75 height 14
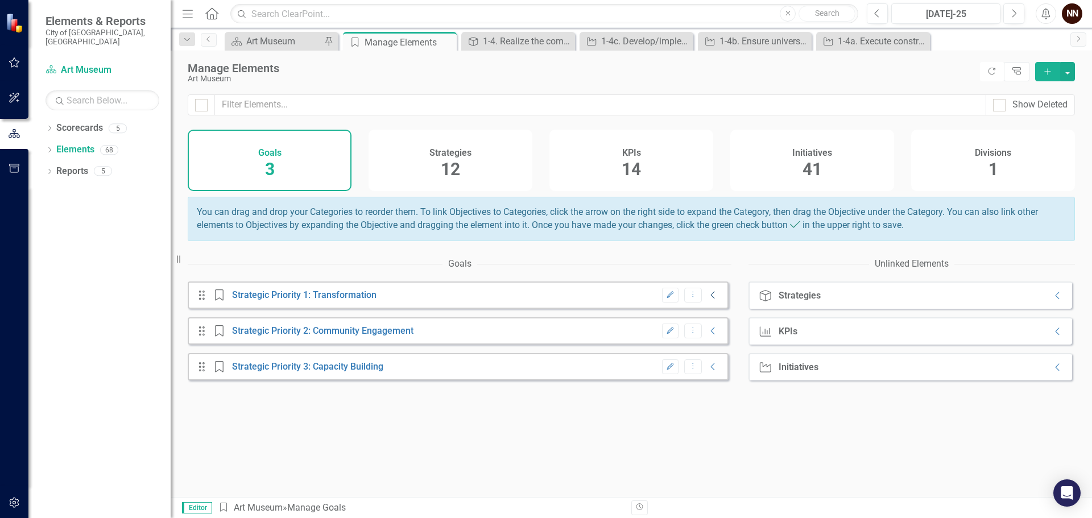
click at [711, 299] on icon at bounding box center [713, 295] width 4 height 7
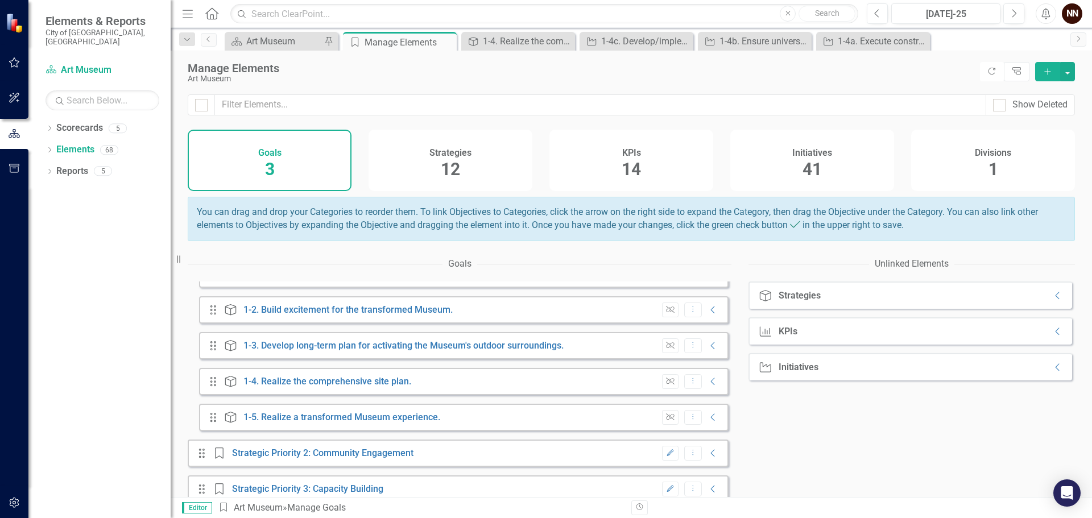
scroll to position [80, 0]
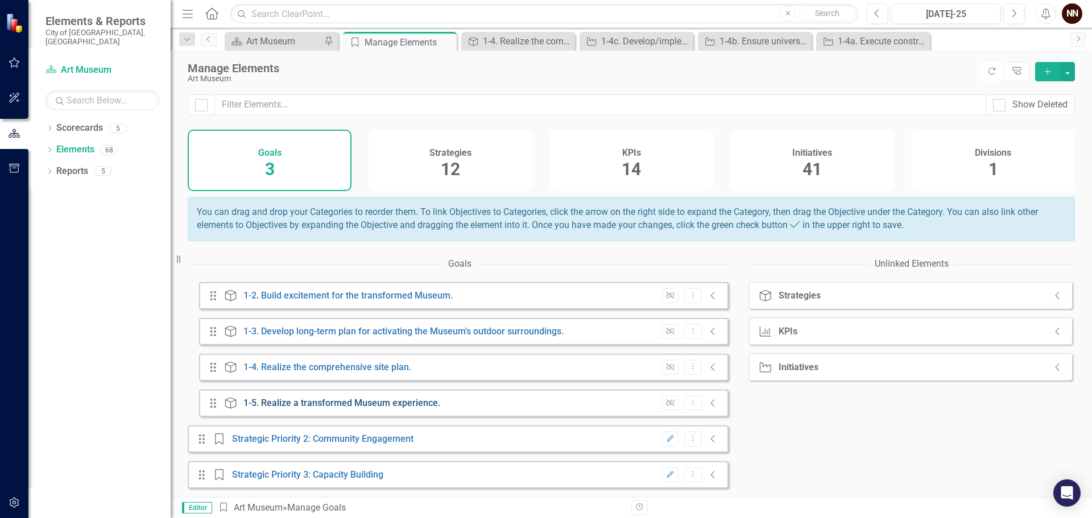
click at [390, 405] on link "1-5. Realize a transformed Museum experience." at bounding box center [341, 402] width 197 height 11
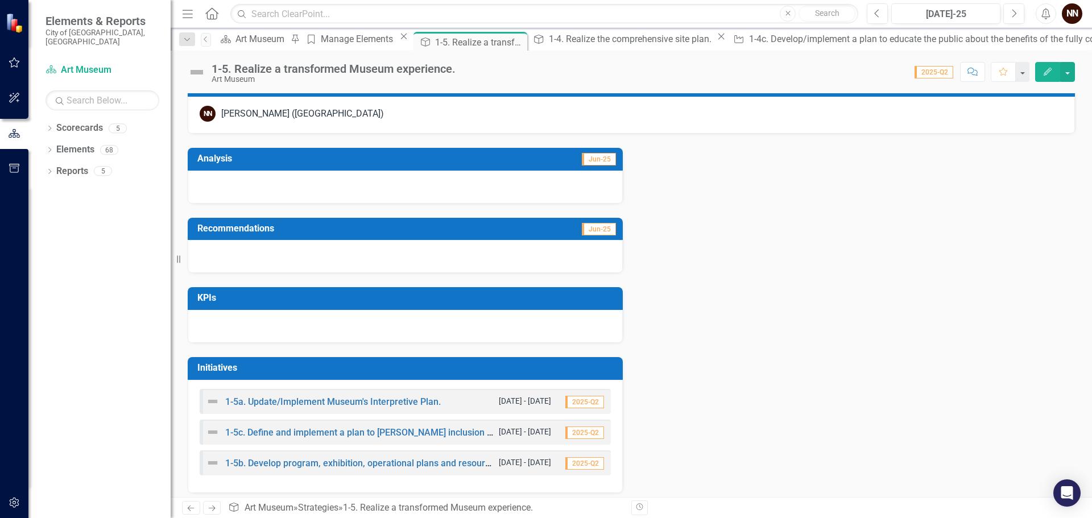
scroll to position [178, 0]
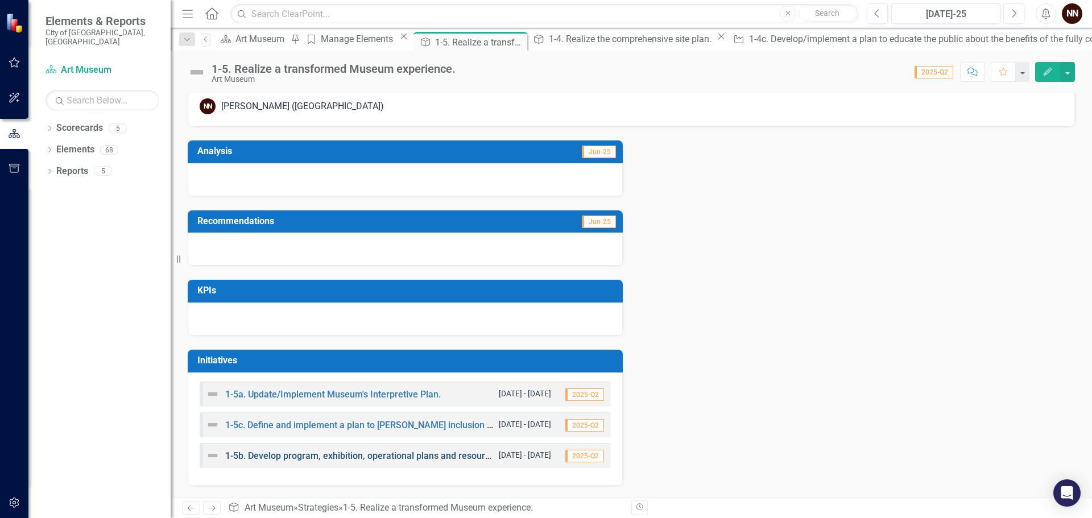
click at [436, 455] on link "1-5b. Develop program, exhibition, operational plans and resource requirements …" at bounding box center [520, 455] width 590 height 11
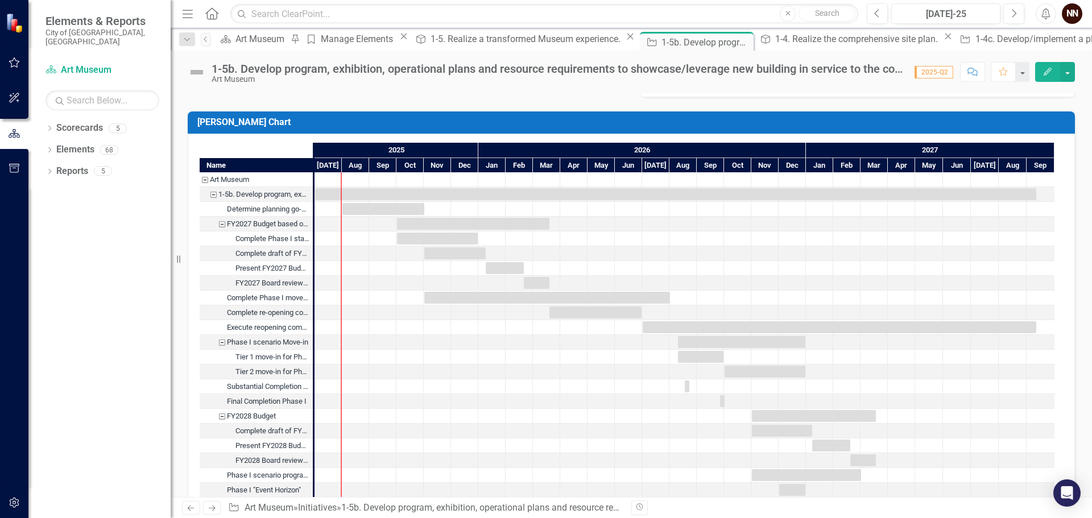
scroll to position [1101, 0]
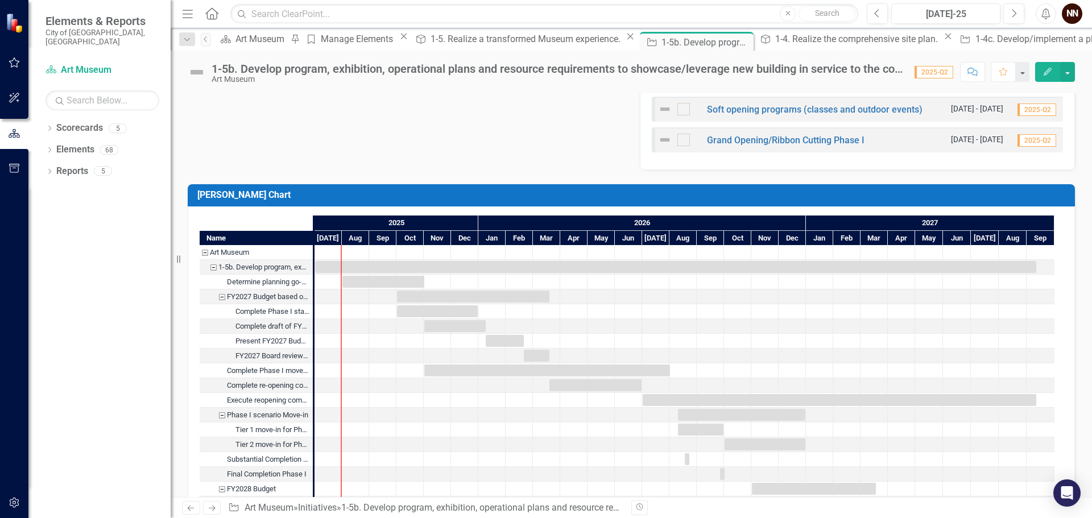
click at [220, 297] on div "FY2027 Budget based on Phase I" at bounding box center [222, 296] width 10 height 15
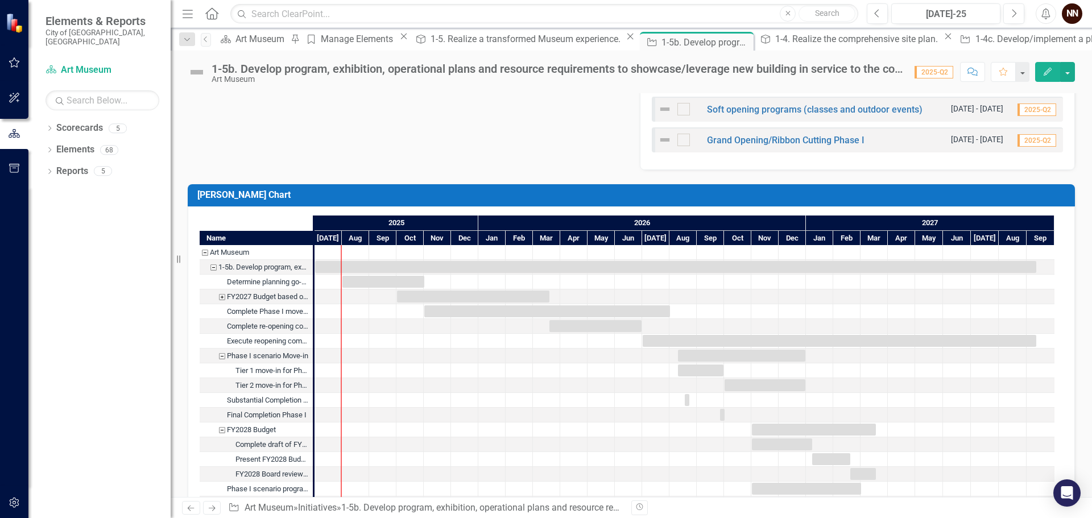
click at [220, 297] on div "FY2027 Budget based on Phase I" at bounding box center [222, 296] width 10 height 15
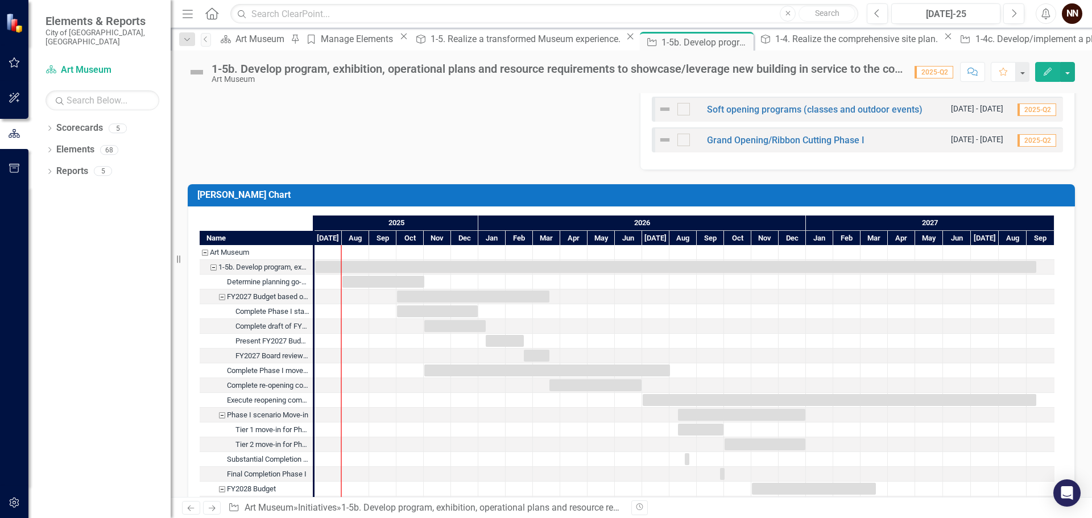
click at [220, 297] on div "FY2027 Budget based on Phase I" at bounding box center [222, 296] width 10 height 15
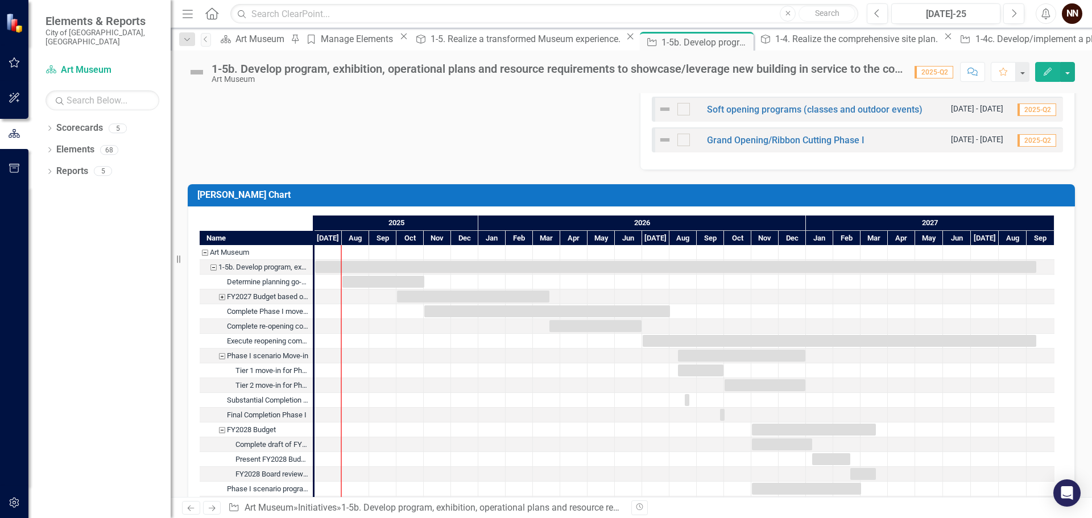
click at [220, 297] on div "FY2027 Budget based on Phase I" at bounding box center [222, 296] width 10 height 15
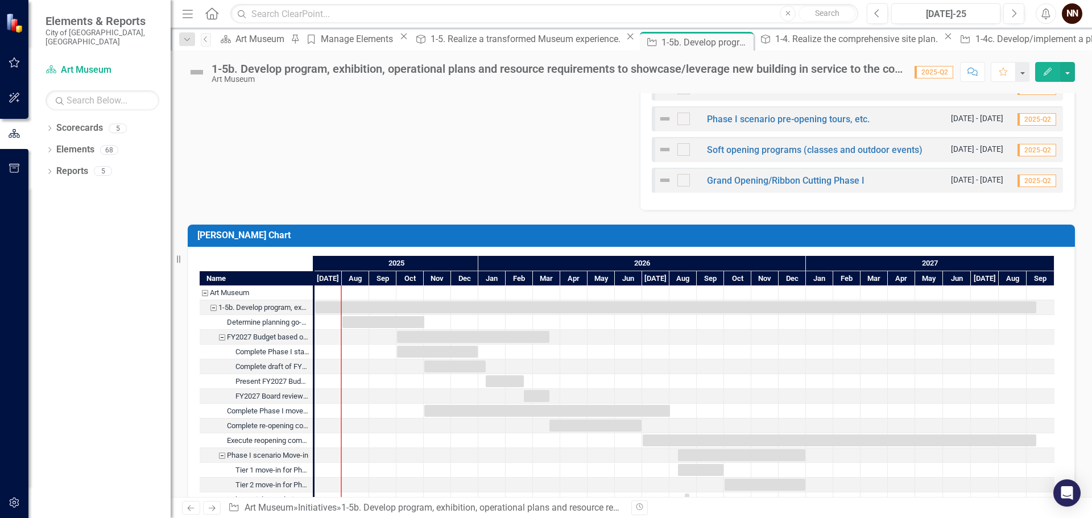
scroll to position [1045, 0]
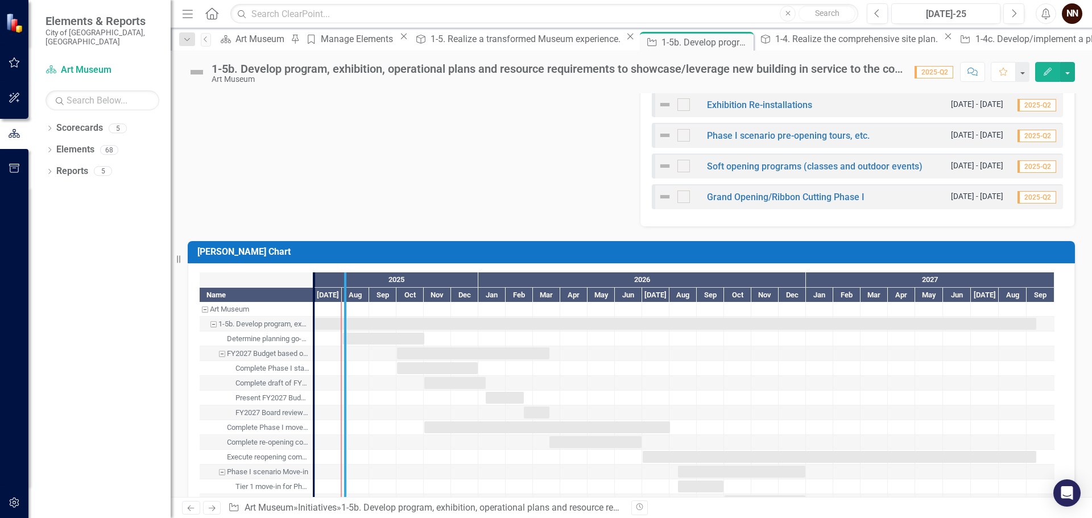
drag, startPoint x: 314, startPoint y: 328, endPoint x: 346, endPoint y: 329, distance: 31.3
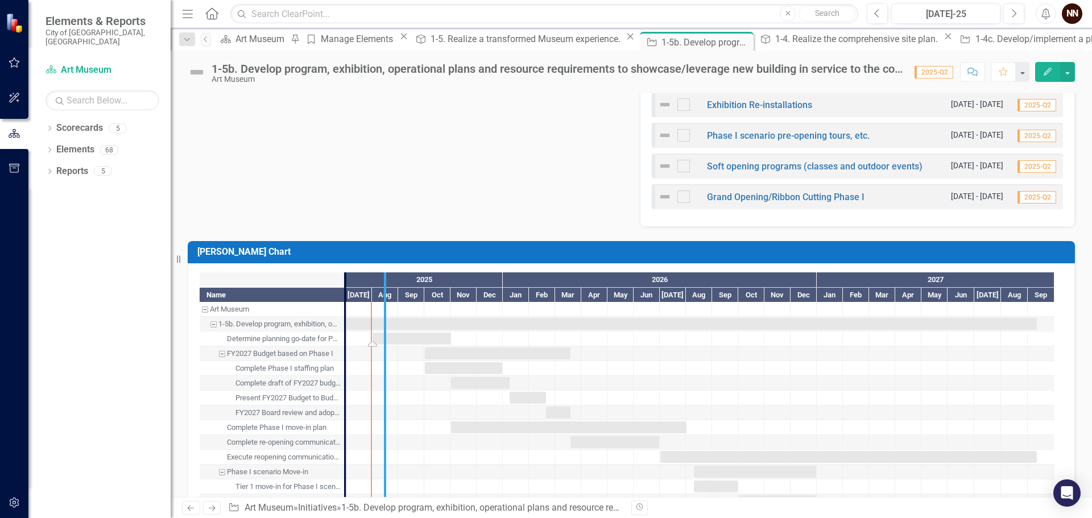
drag, startPoint x: 346, startPoint y: 337, endPoint x: 387, endPoint y: 341, distance: 40.6
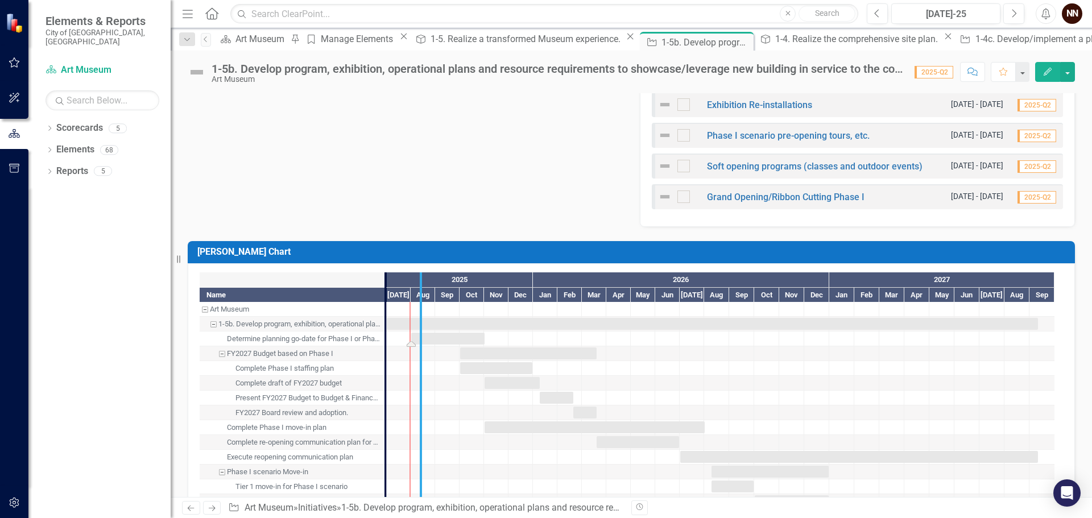
drag, startPoint x: 383, startPoint y: 337, endPoint x: 418, endPoint y: 338, distance: 35.3
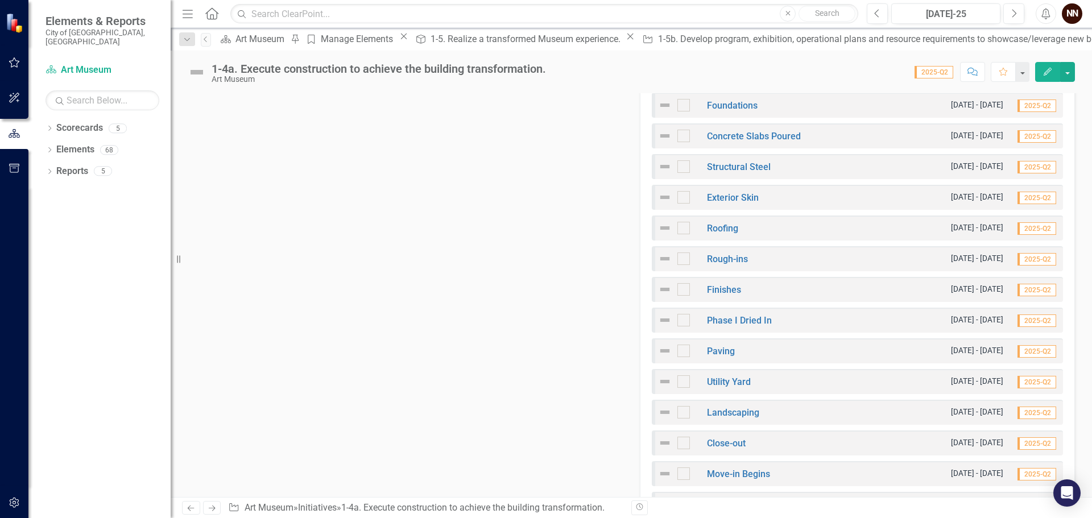
scroll to position [682, 0]
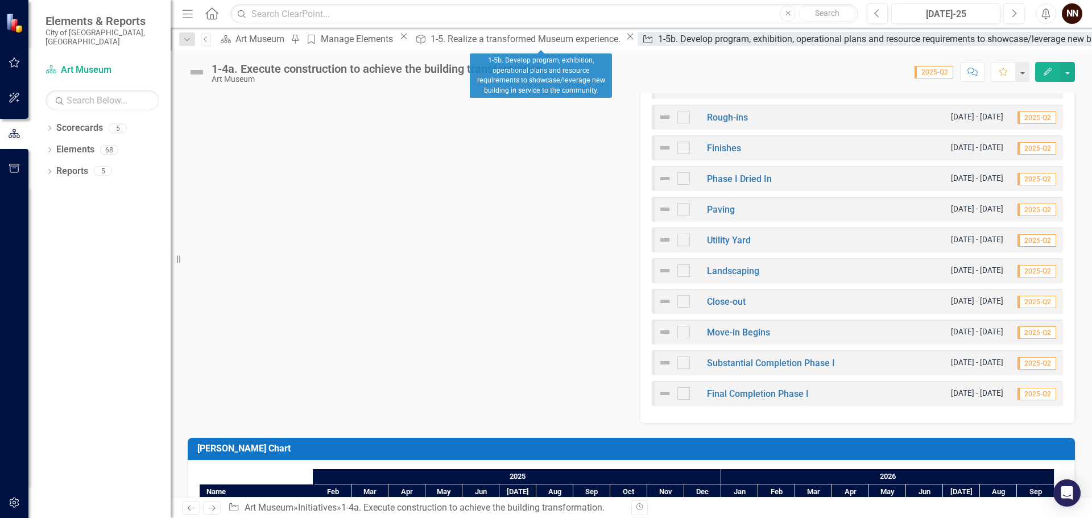
click at [658, 40] on div "1-5b. Develop program, exhibition, operational plans and resource requirements …" at bounding box center [946, 39] width 577 height 14
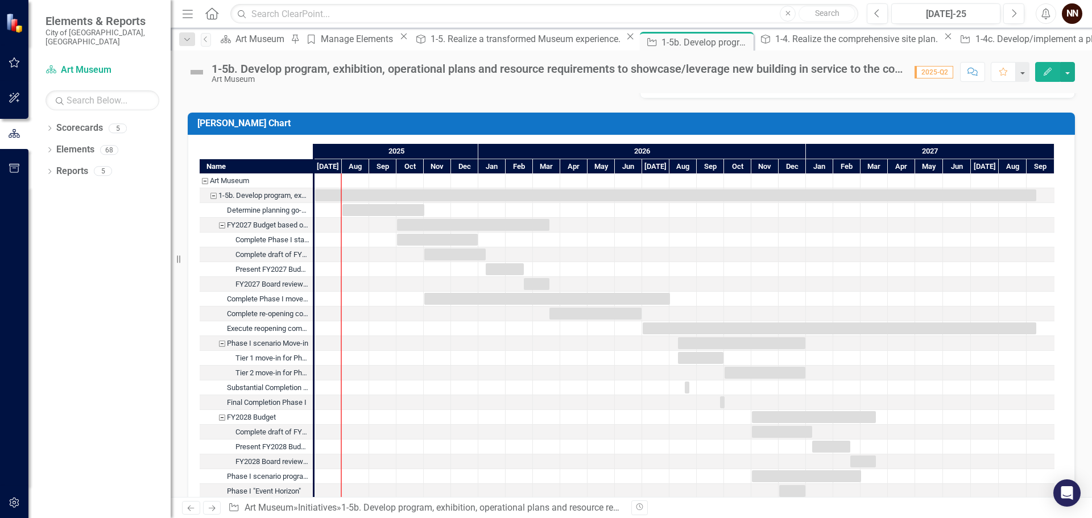
scroll to position [1194, 0]
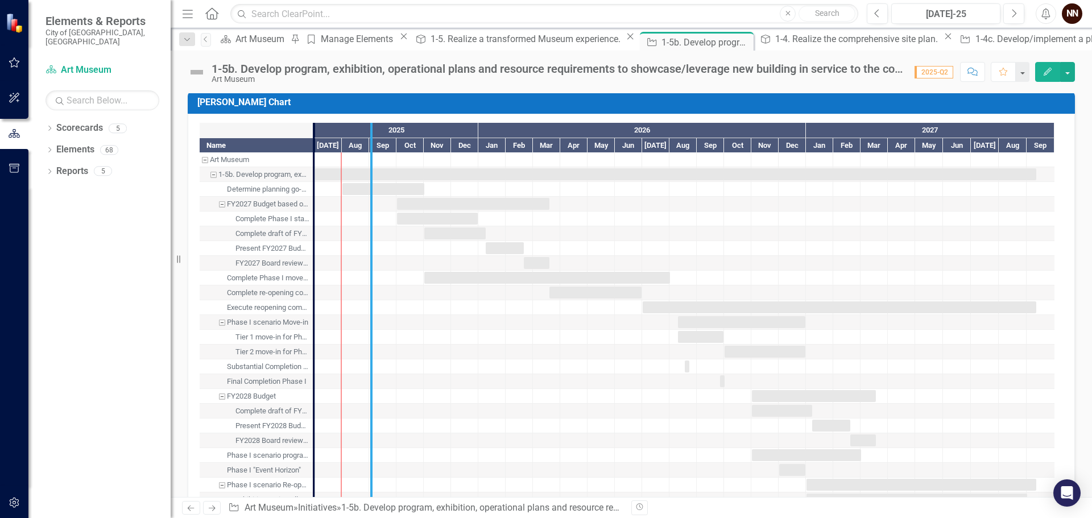
drag, startPoint x: 316, startPoint y: 274, endPoint x: 373, endPoint y: 275, distance: 57.4
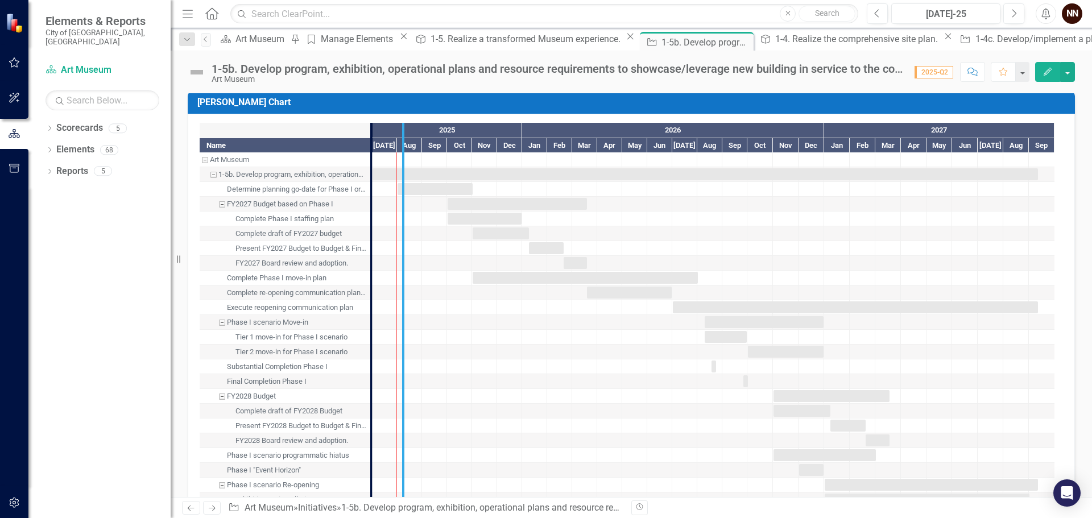
drag, startPoint x: 369, startPoint y: 284, endPoint x: 401, endPoint y: 285, distance: 32.4
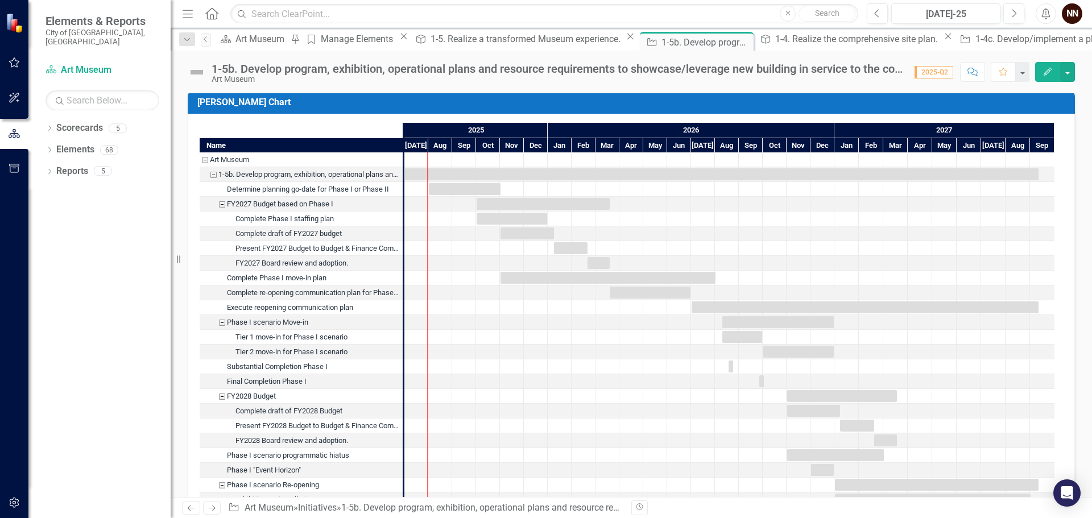
click at [224, 395] on div "FY2028 Budget" at bounding box center [222, 396] width 10 height 15
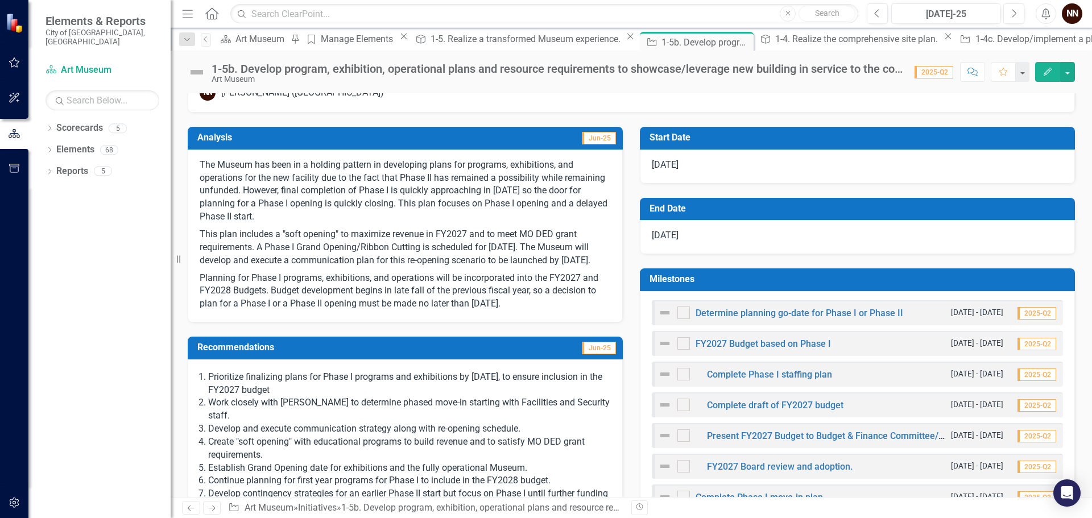
scroll to position [135, 0]
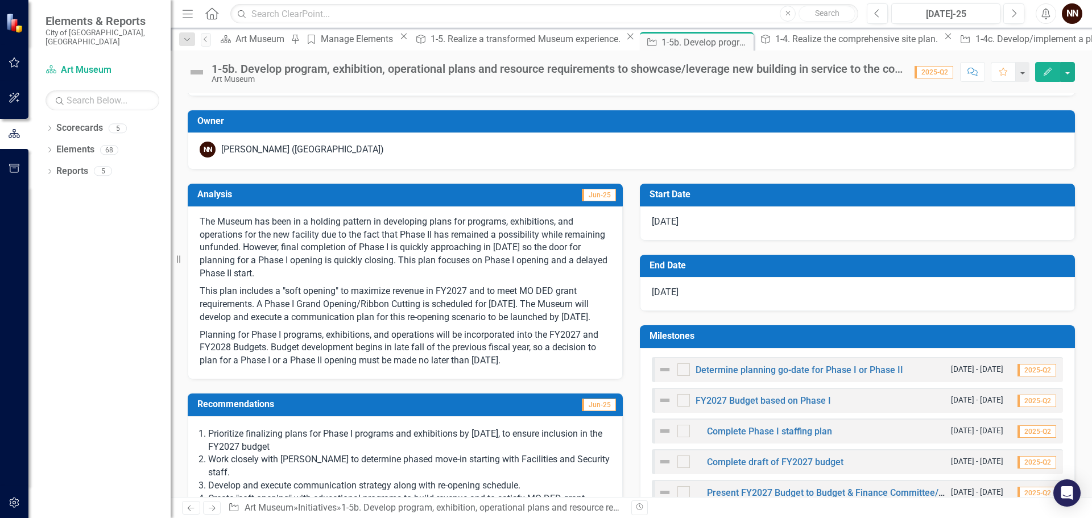
click at [393, 353] on p "Planning for Phase I programs, exhibitions, and operations will be incorporated…" at bounding box center [405, 347] width 411 height 42
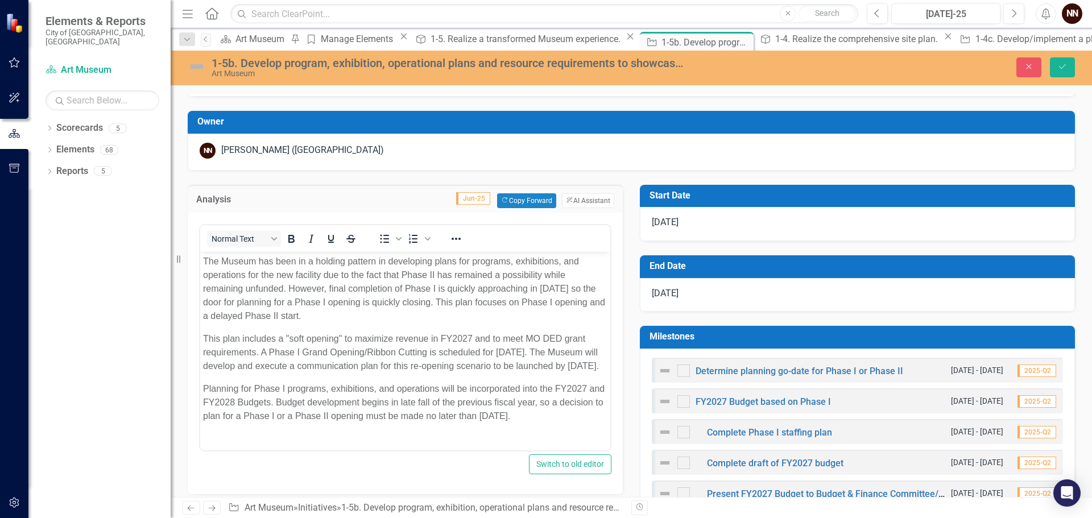
scroll to position [0, 0]
click at [300, 372] on p "This plan includes a "soft opening" to maximize revenue in FY2027 and to meet M…" at bounding box center [405, 352] width 404 height 41
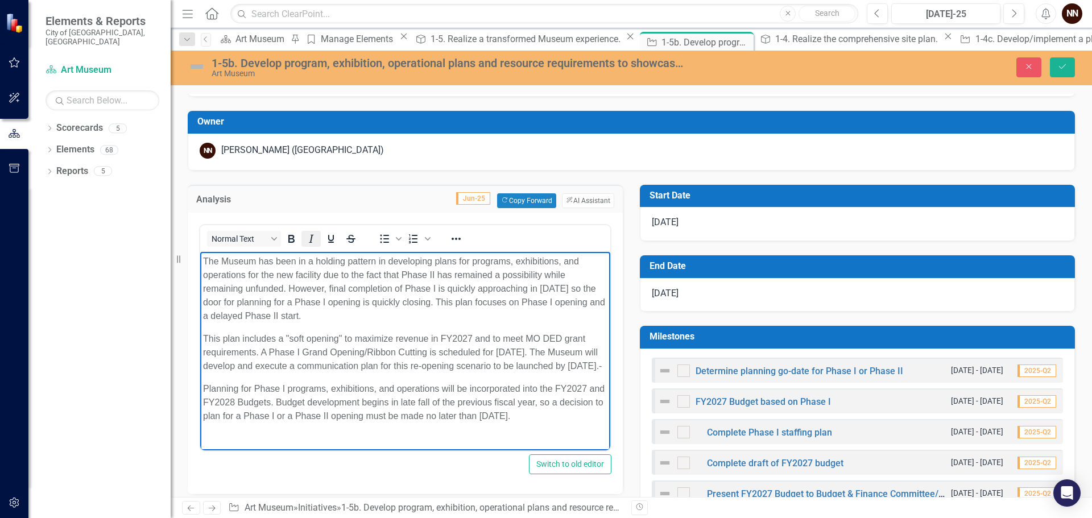
click at [309, 235] on icon "Italic" at bounding box center [311, 239] width 14 height 14
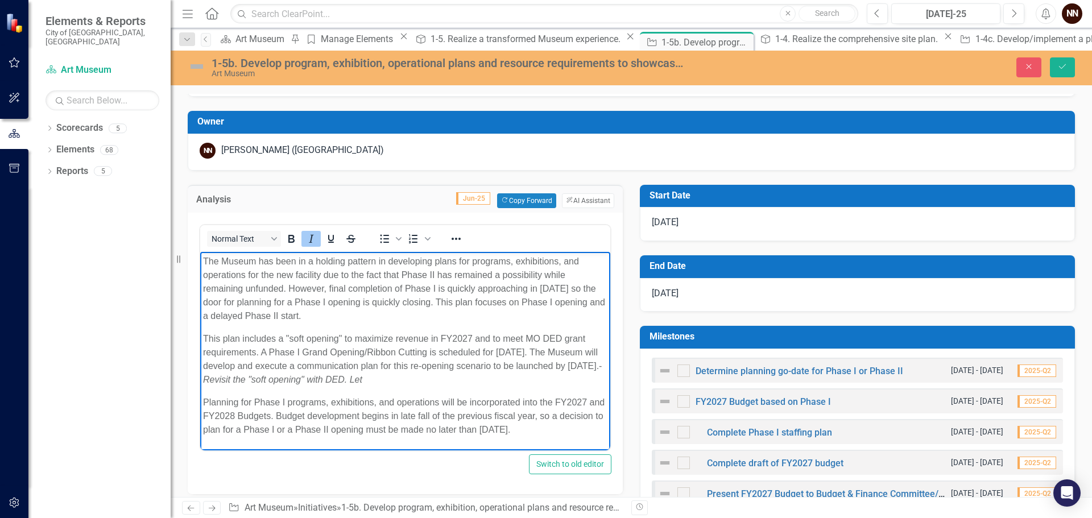
drag, startPoint x: 303, startPoint y: 378, endPoint x: 316, endPoint y: 379, distance: 13.7
click at [303, 378] on em "﻿Revisit the "soft opening" with DED. Let" at bounding box center [282, 379] width 159 height 10
drag, startPoint x: 301, startPoint y: 380, endPoint x: 464, endPoint y: 374, distance: 163.3
click at [464, 374] on p "This plan includes a "soft opening" to maximize revenue in FY2027 and to meet M…" at bounding box center [405, 359] width 404 height 55
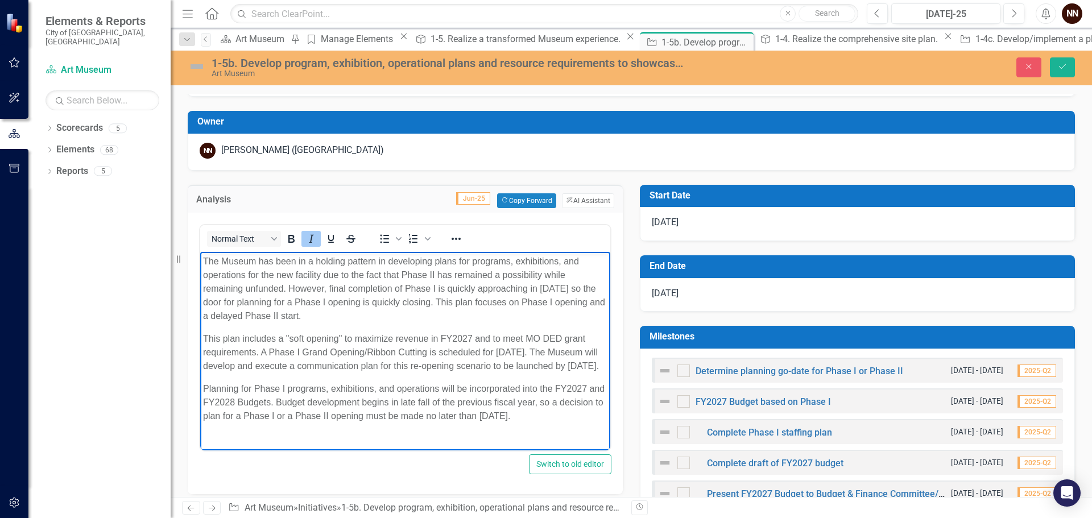
scroll to position [12, 0]
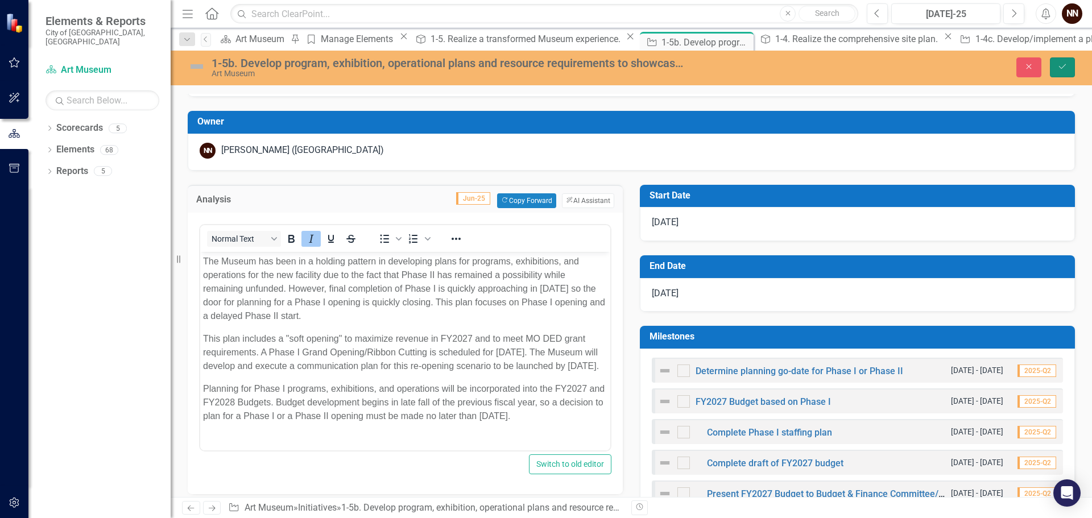
click at [1057, 65] on button "Save" at bounding box center [1062, 67] width 25 height 20
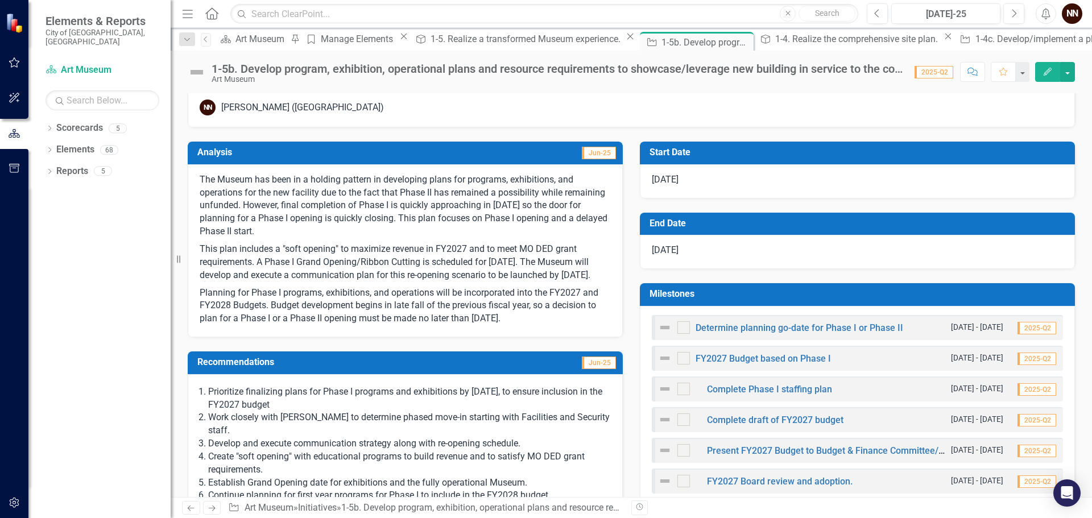
scroll to position [227, 0]
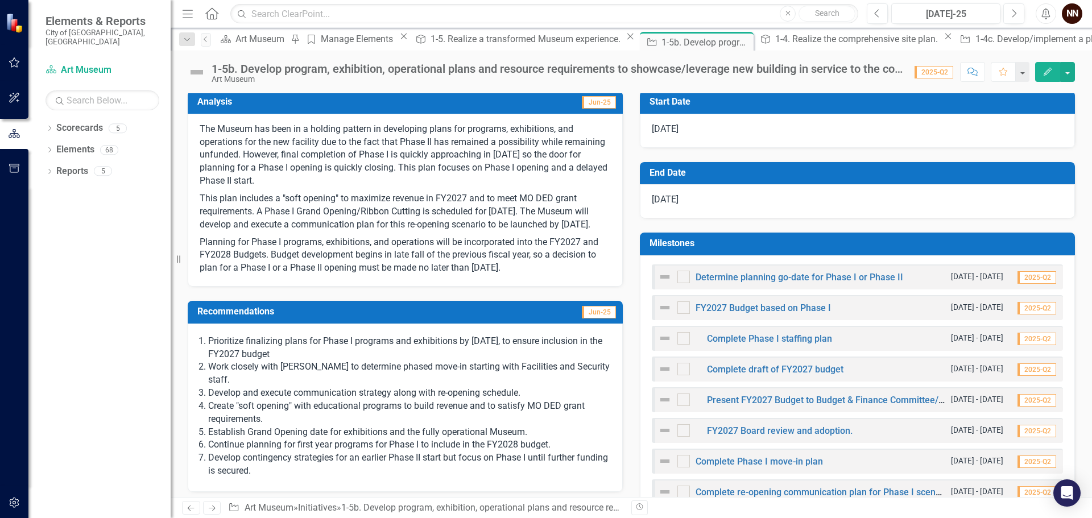
click at [415, 317] on h3 "Recommendations" at bounding box center [341, 311] width 288 height 10
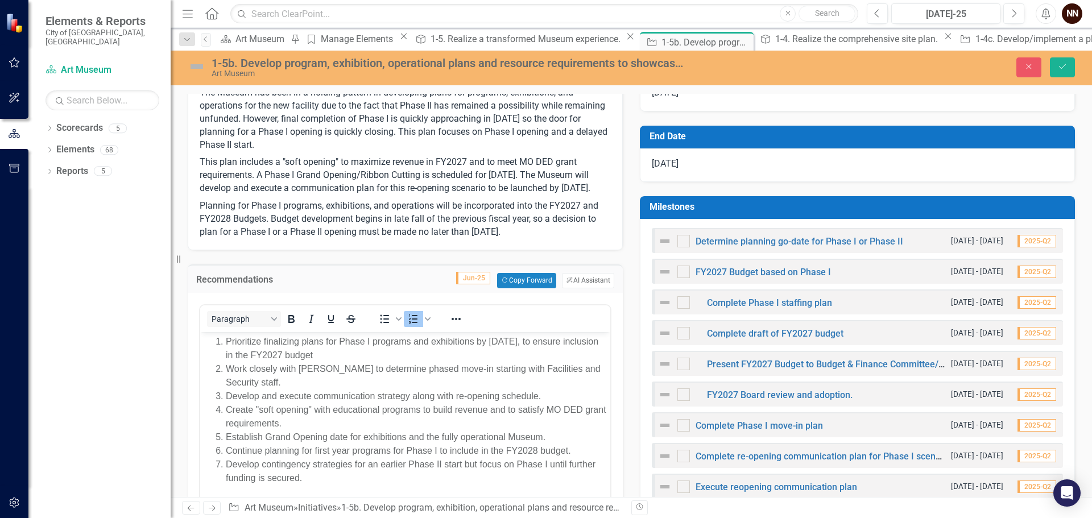
scroll to position [284, 0]
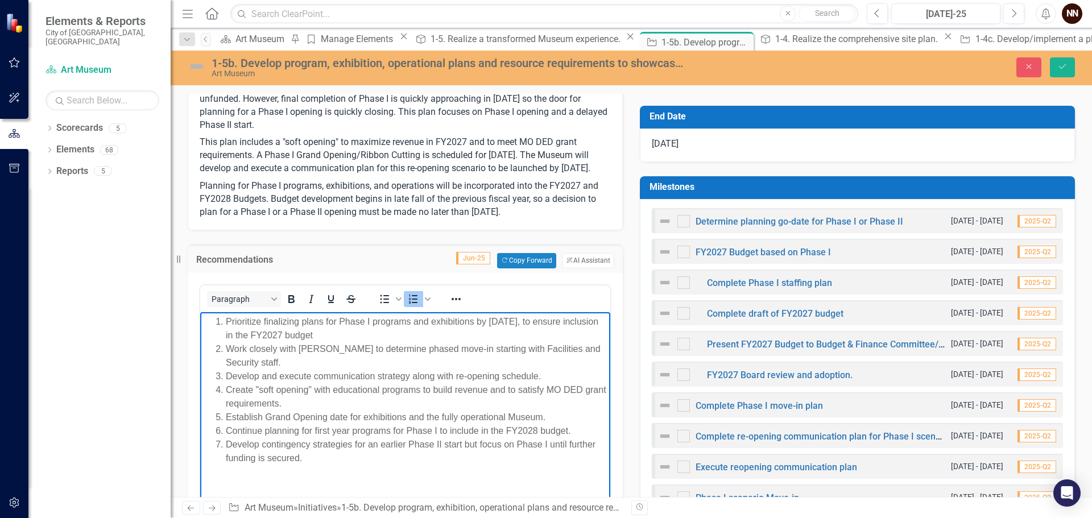
click at [309, 403] on li "Create "soft opening" with educational programs to build revenue and to satisfy…" at bounding box center [417, 396] width 382 height 27
click at [318, 404] on li "Create "soft opening" with educational programs to build revenue and to satisfy…" at bounding box center [417, 396] width 382 height 27
drag, startPoint x: 226, startPoint y: 417, endPoint x: 232, endPoint y: 417, distance: 6.3
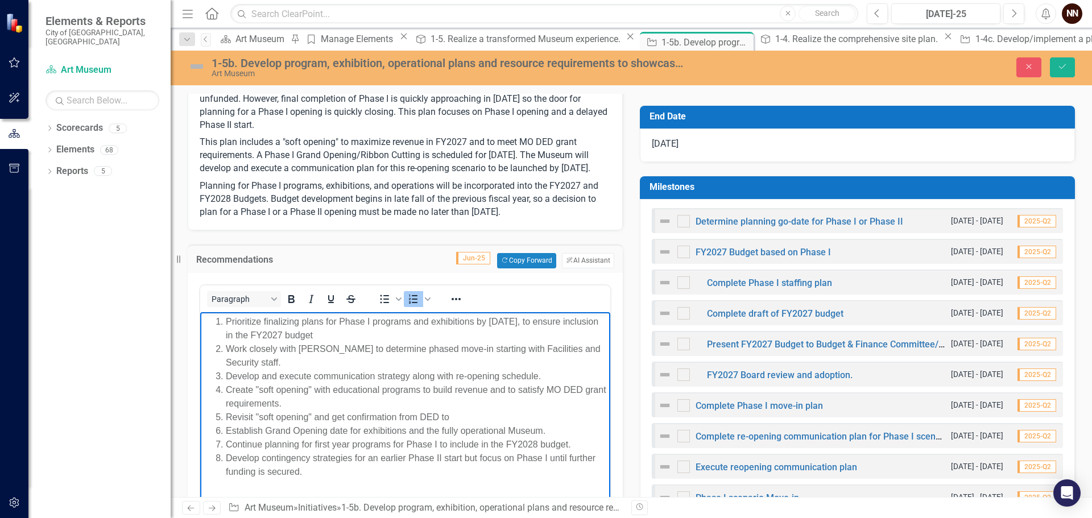
click at [226, 417] on li "Revisit "soft opening" and get confirmation from DED to" at bounding box center [417, 417] width 382 height 14
click at [490, 413] on li "Revisit "soft opening" and get confirmation from DED to" at bounding box center [427, 417] width 359 height 14
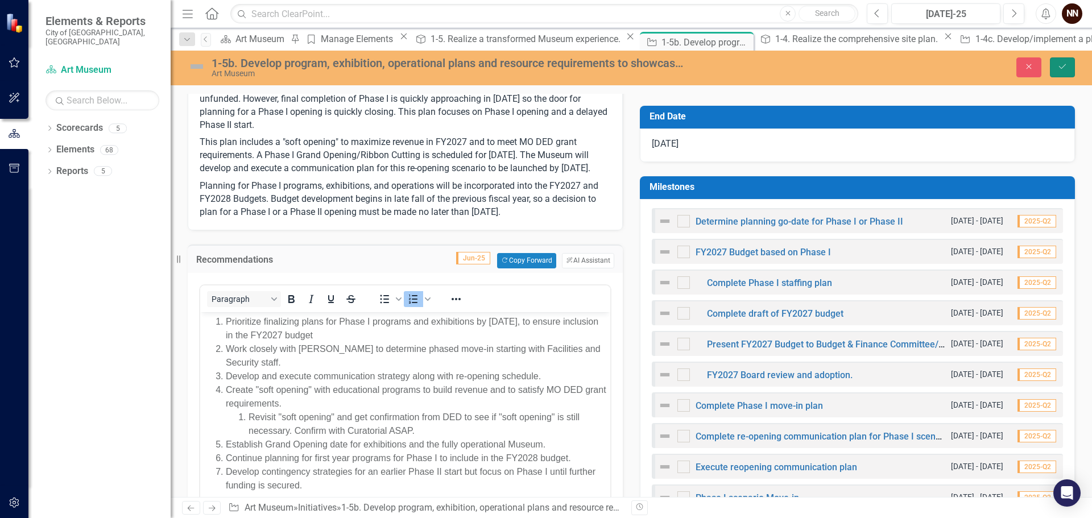
click at [1067, 64] on icon "Save" at bounding box center [1062, 67] width 10 height 8
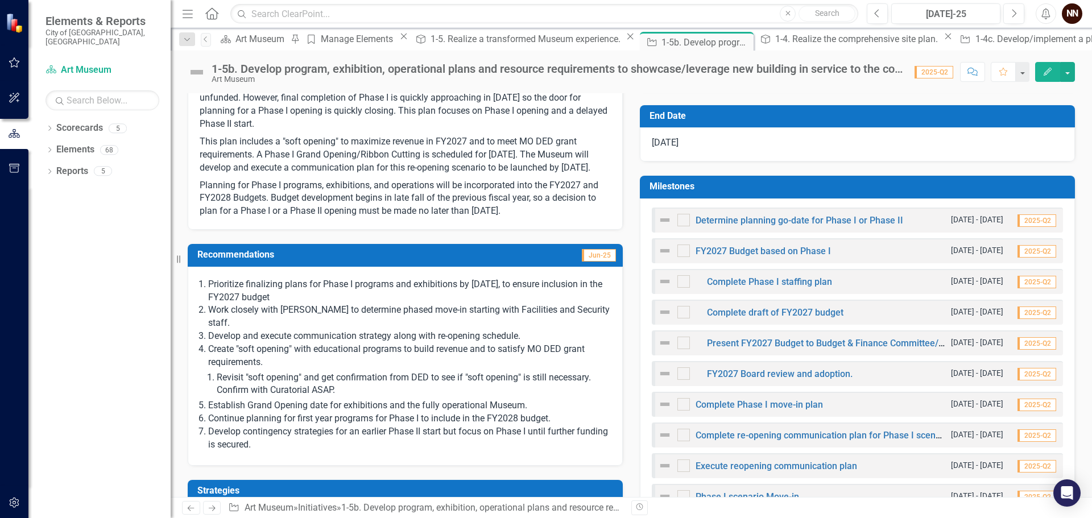
click at [300, 424] on li "Continue planning for first year programs for Phase I to include in the FY2028 …" at bounding box center [409, 418] width 403 height 13
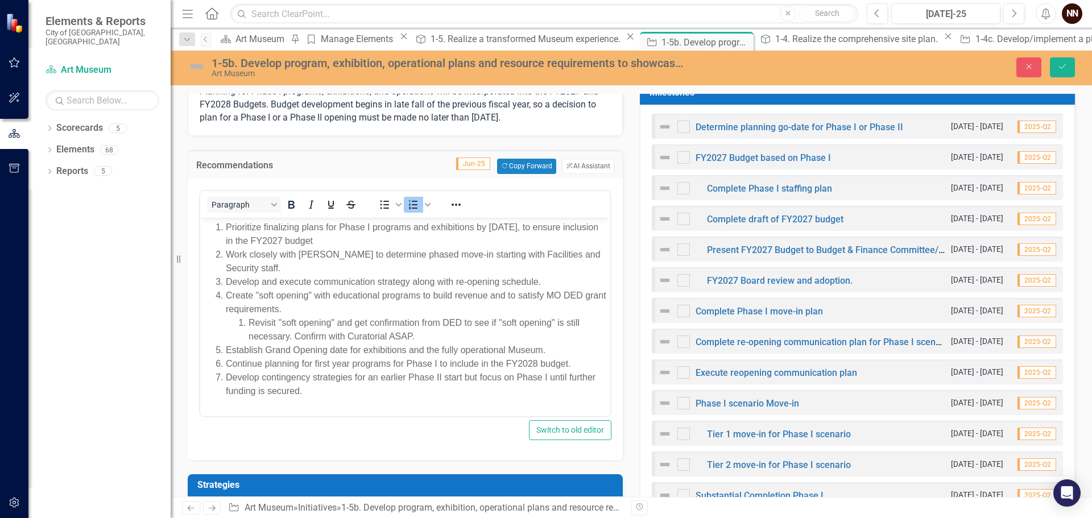
scroll to position [398, 0]
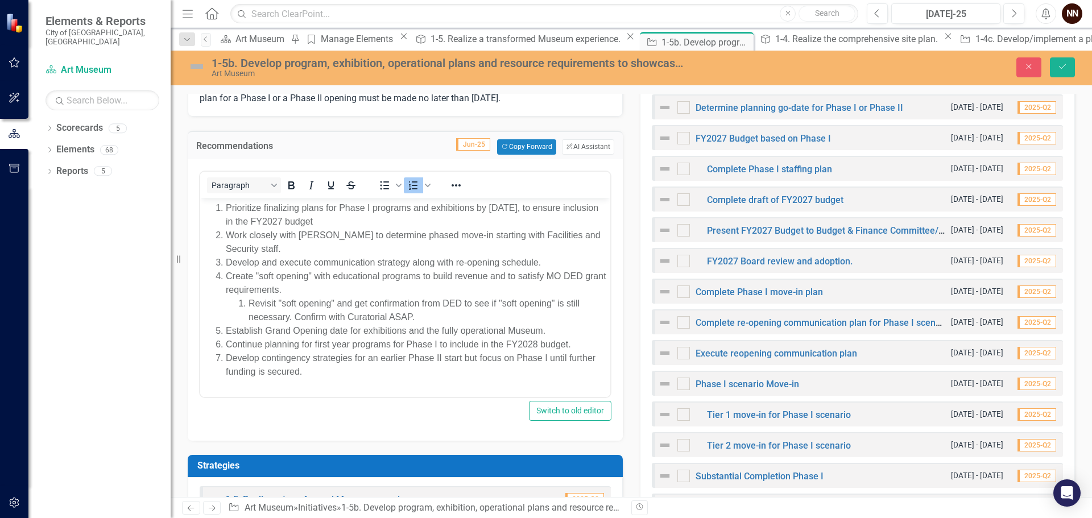
click at [341, 368] on li "Develop contingency strategies for an earlier Phase II start but focus on Phase…" at bounding box center [417, 364] width 382 height 27
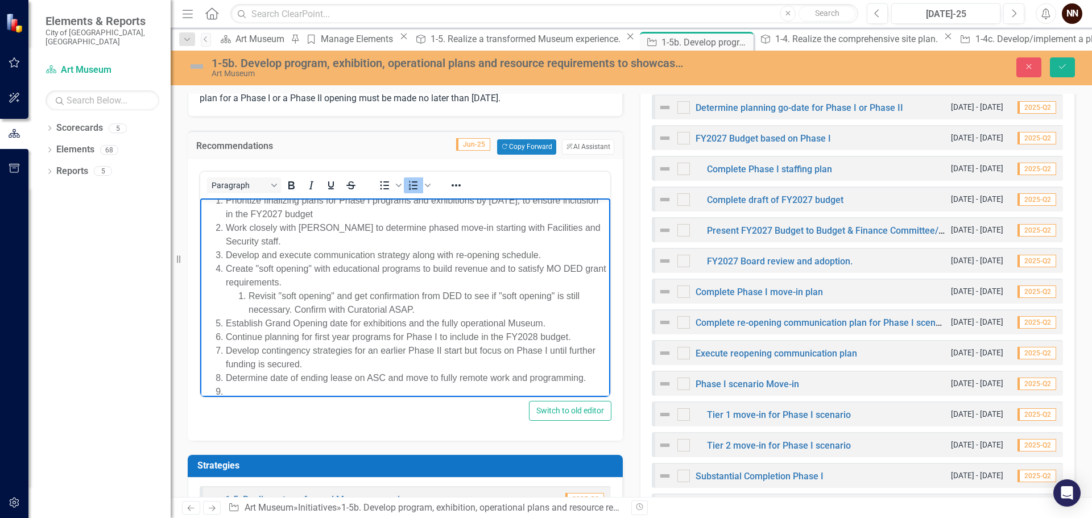
scroll to position [9, 0]
click at [1069, 65] on button "Save" at bounding box center [1062, 67] width 25 height 20
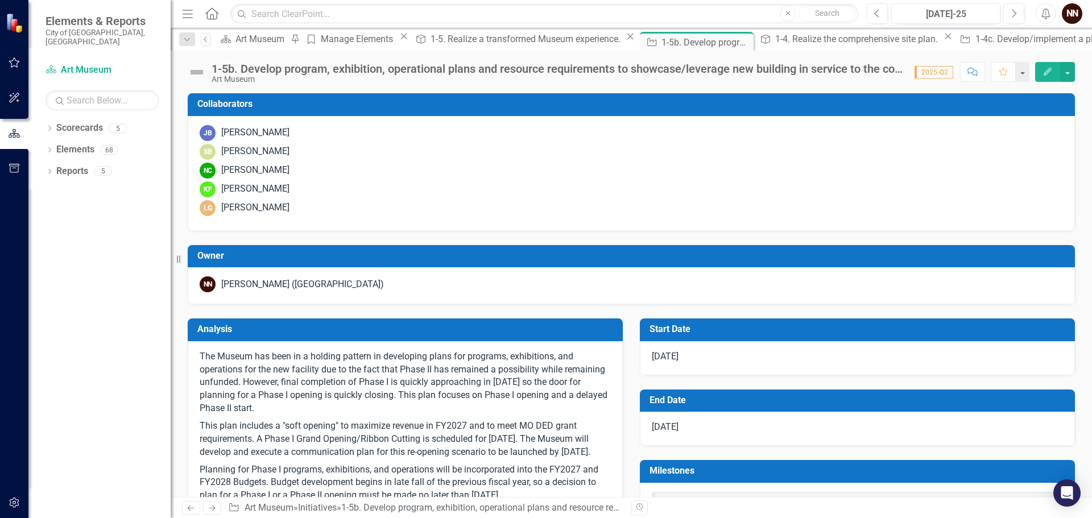
click at [1075, 10] on div "NN" at bounding box center [1072, 13] width 20 height 20
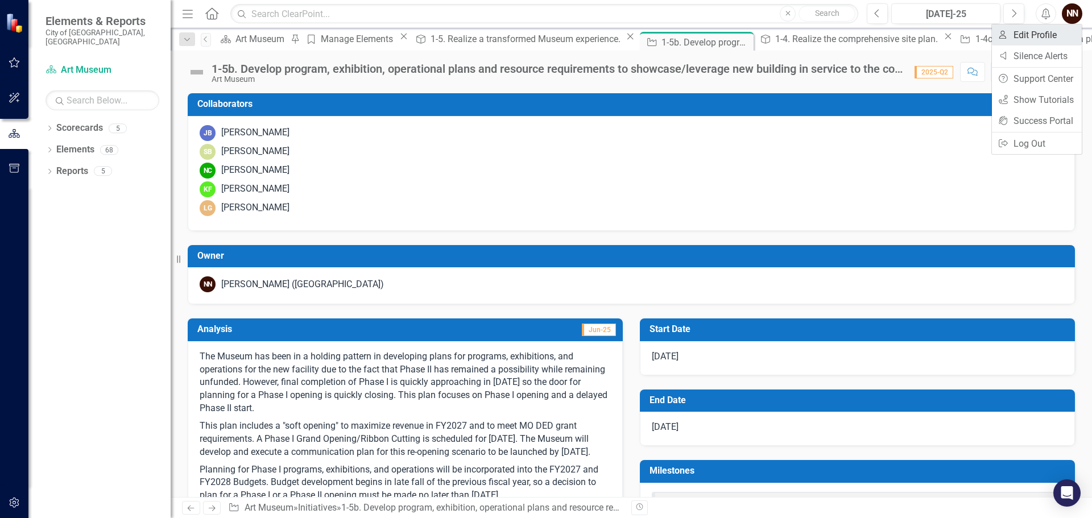
click at [1036, 35] on link "User Edit Profile" at bounding box center [1037, 34] width 90 height 21
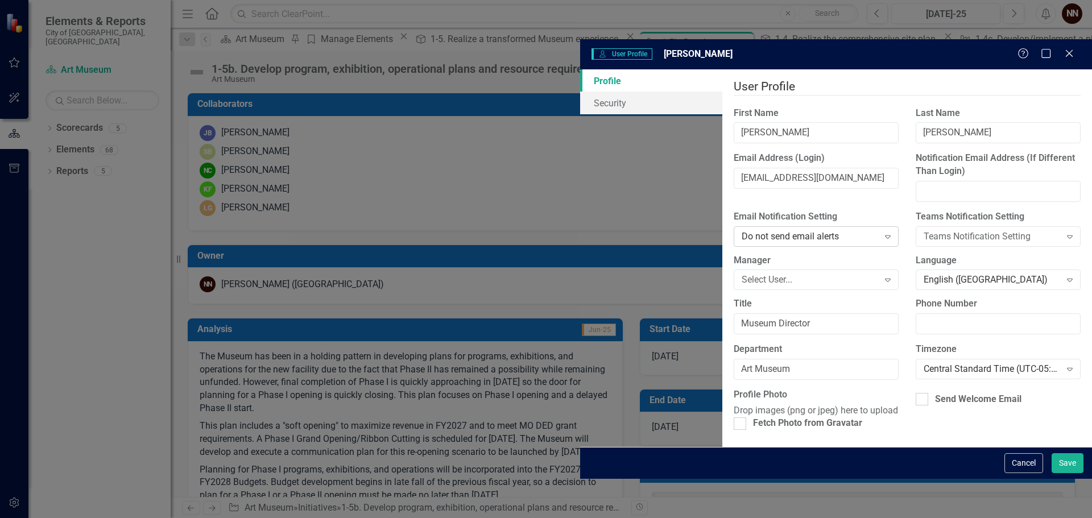
click at [741, 230] on div "Do not send email alerts" at bounding box center [809, 236] width 137 height 13
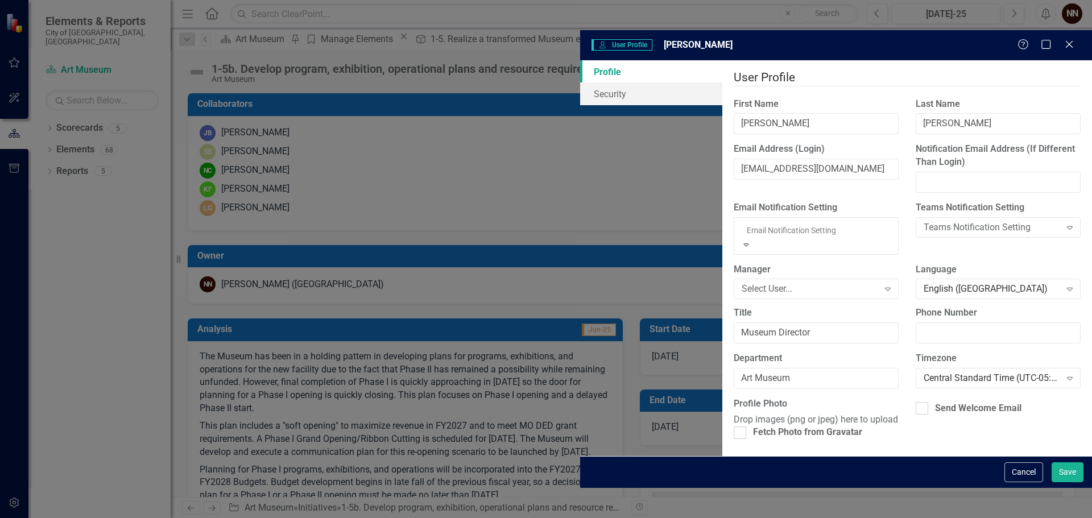
drag, startPoint x: 627, startPoint y: 209, endPoint x: 618, endPoint y: 220, distance: 14.6
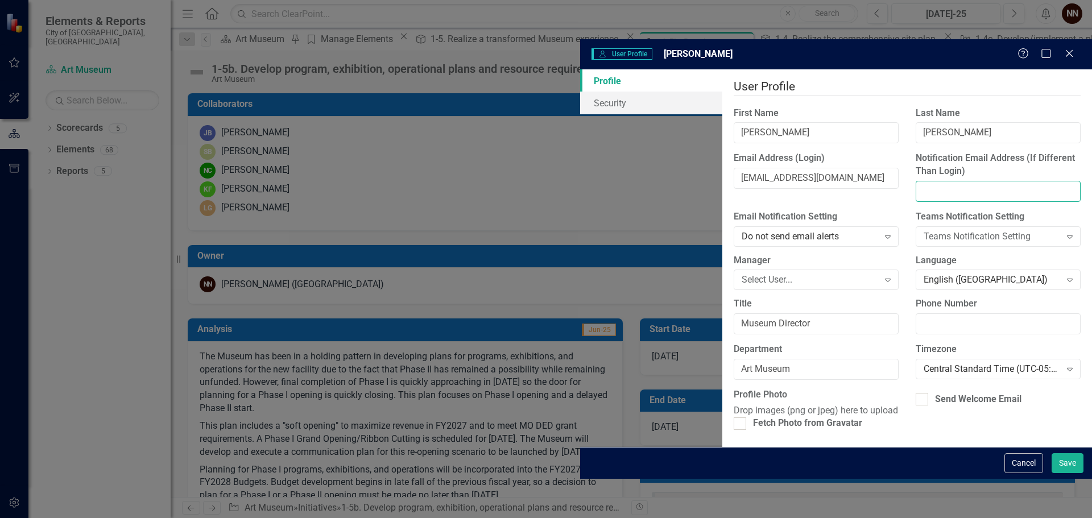
click at [915, 181] on input "Notification Email Address (If Different Than Login)" at bounding box center [997, 191] width 165 height 21
click at [923, 230] on div "Teams Notification Setting" at bounding box center [991, 236] width 137 height 13
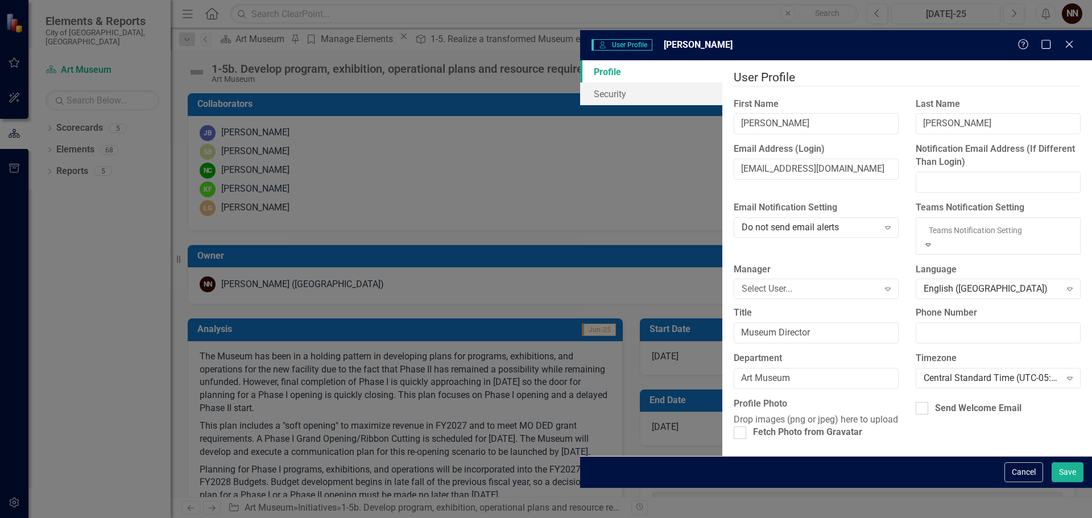
click at [825, 517] on div "Send a Teams notification for each alert" at bounding box center [546, 524] width 1092 height 13
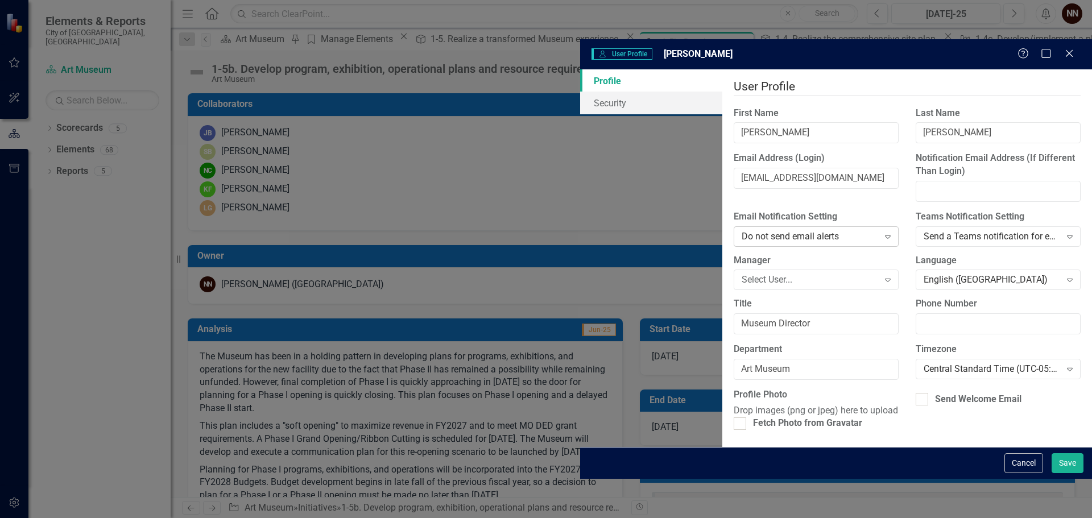
click at [741, 230] on div "Do not send email alerts" at bounding box center [809, 236] width 137 height 13
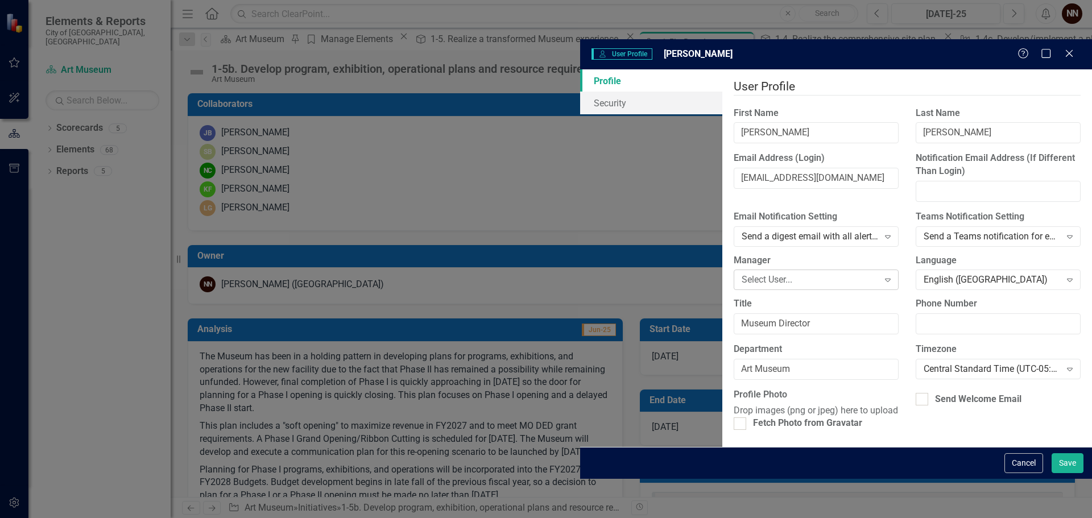
click at [882, 275] on icon "Expand" at bounding box center [887, 279] width 11 height 9
click at [1070, 473] on button "Save" at bounding box center [1067, 463] width 32 height 20
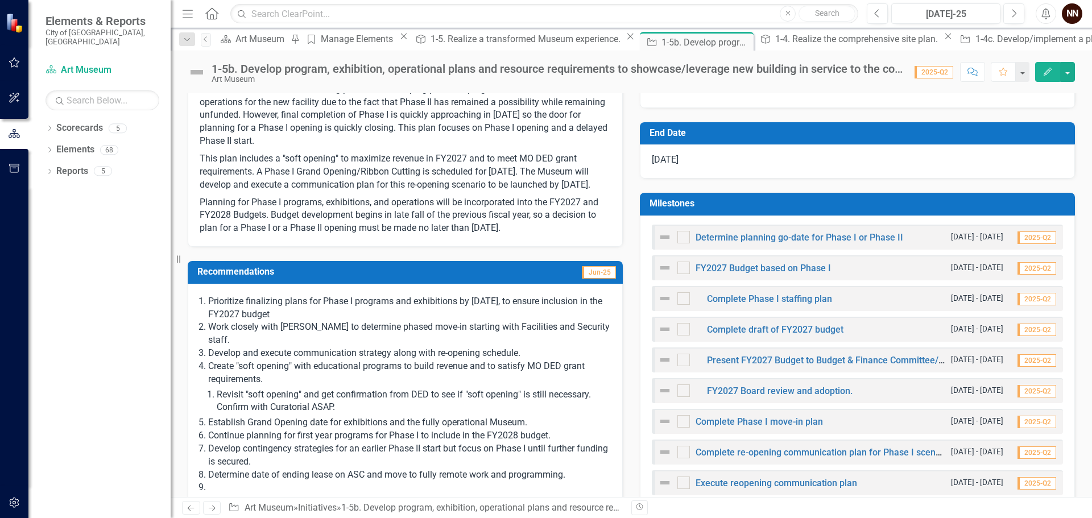
scroll to position [284, 0]
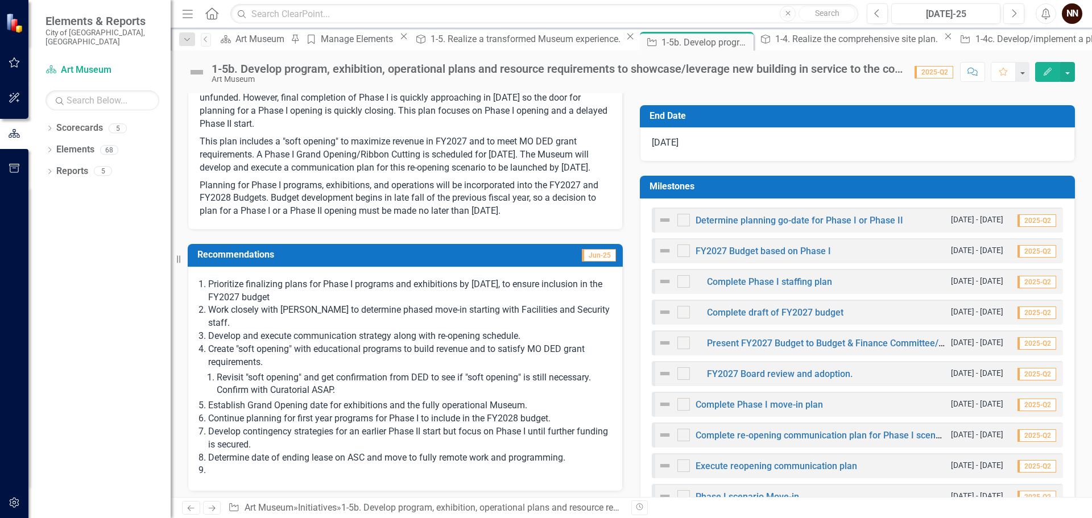
click at [308, 465] on li at bounding box center [409, 470] width 403 height 13
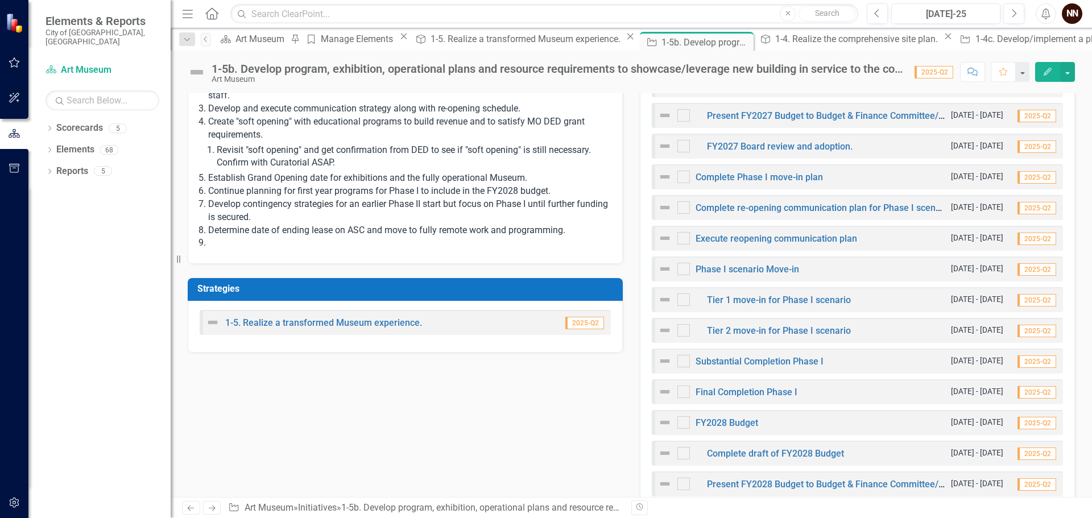
scroll to position [455, 0]
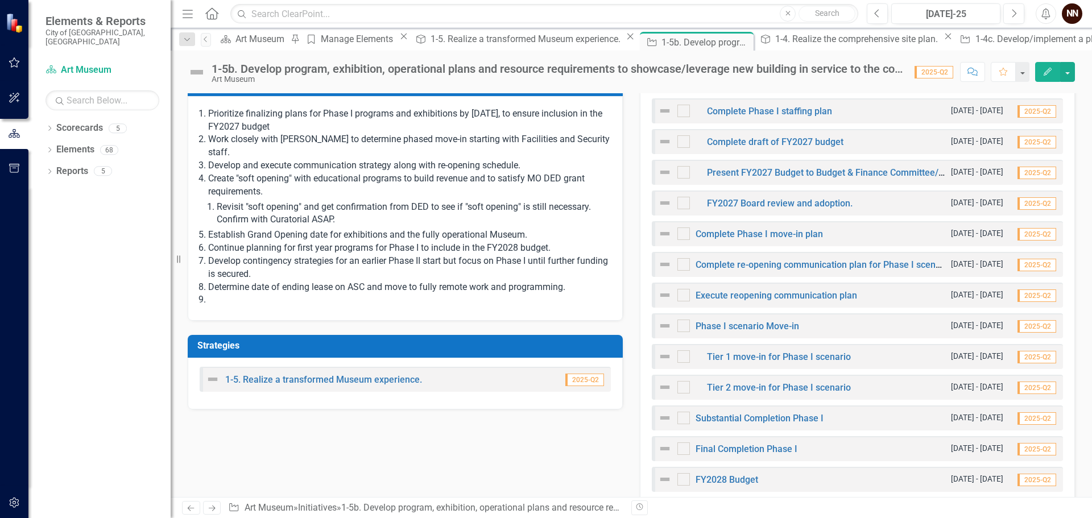
click at [391, 300] on li at bounding box center [409, 299] width 403 height 13
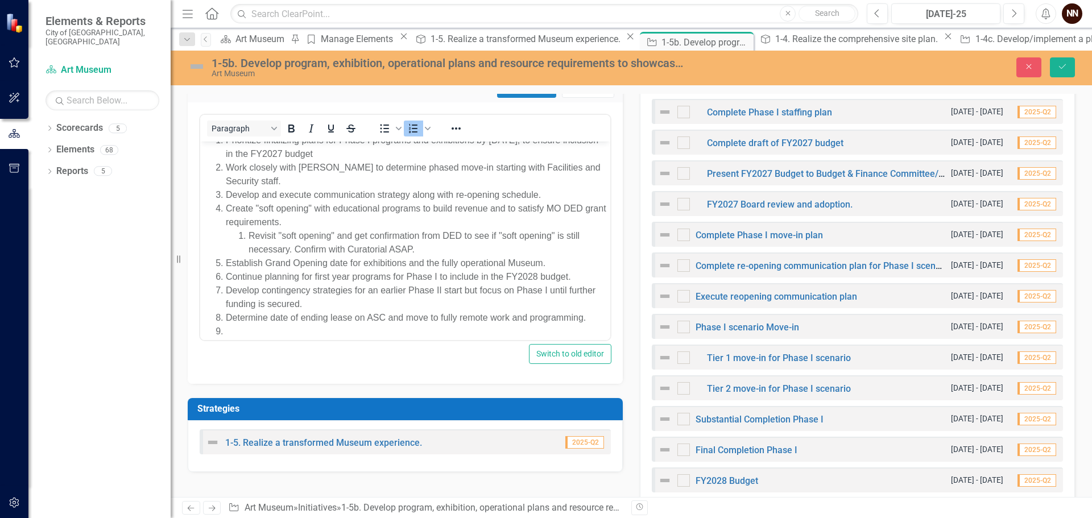
scroll to position [21, 0]
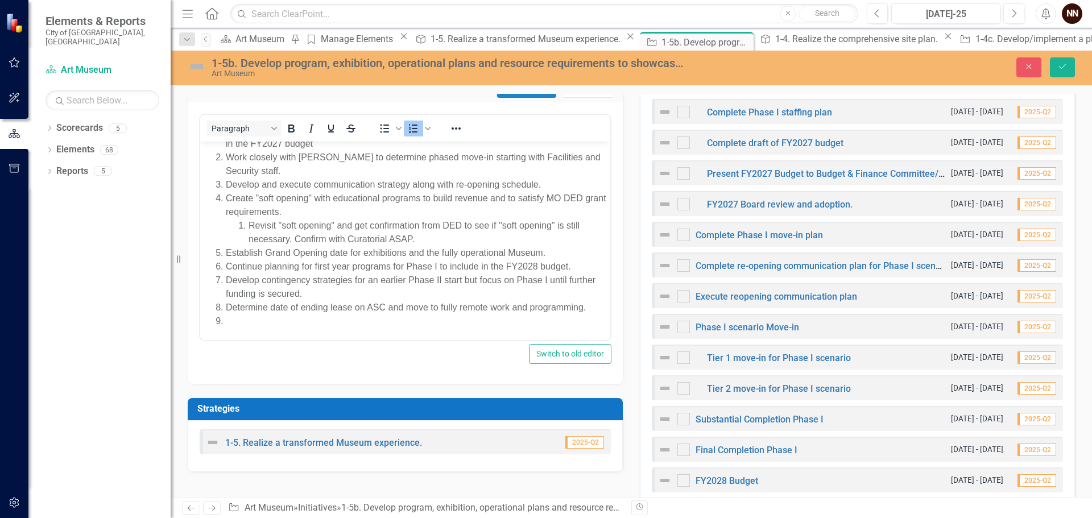
click at [376, 317] on li "Rich Text Area. Press ALT-0 for help." at bounding box center [417, 321] width 382 height 14
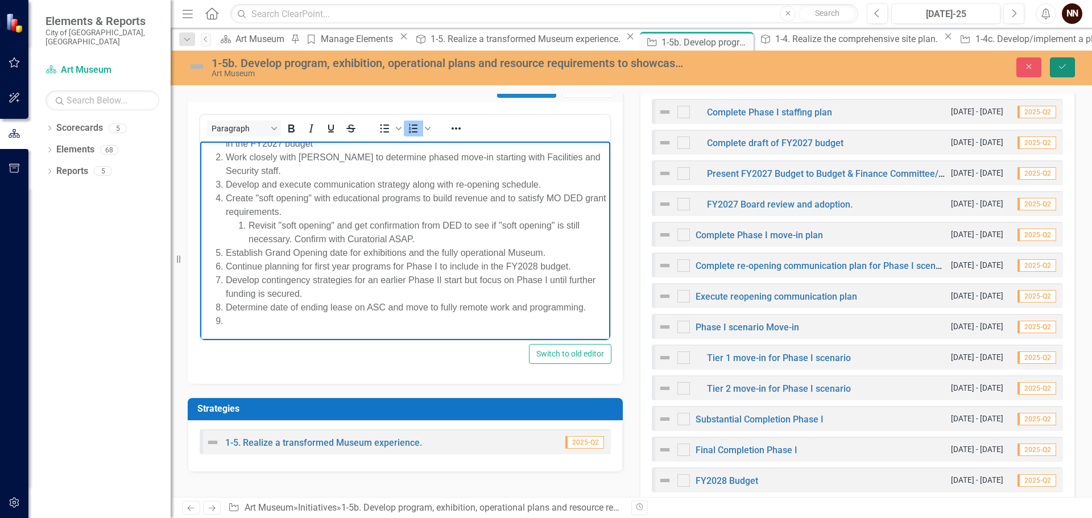
click at [1058, 64] on icon "Save" at bounding box center [1062, 67] width 10 height 8
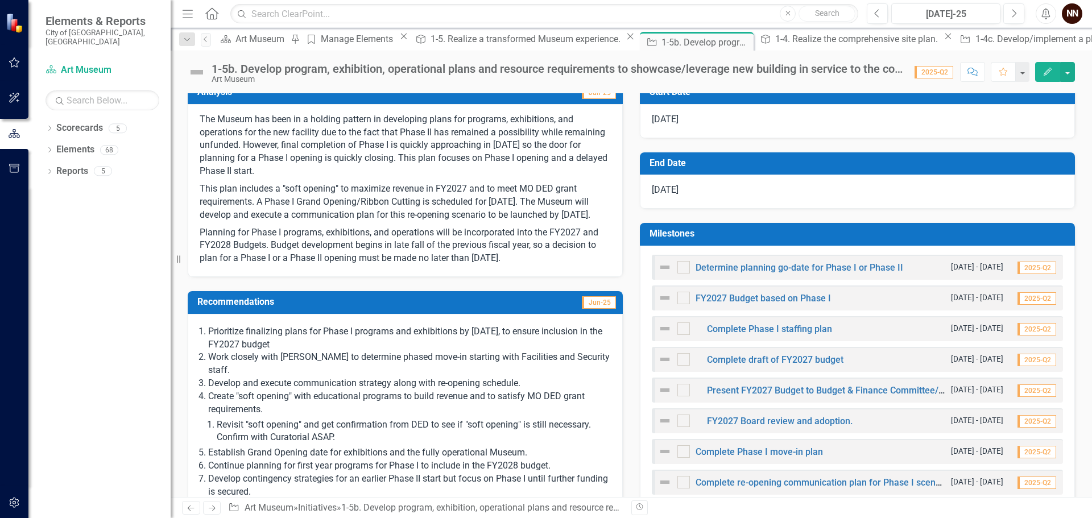
scroll to position [284, 0]
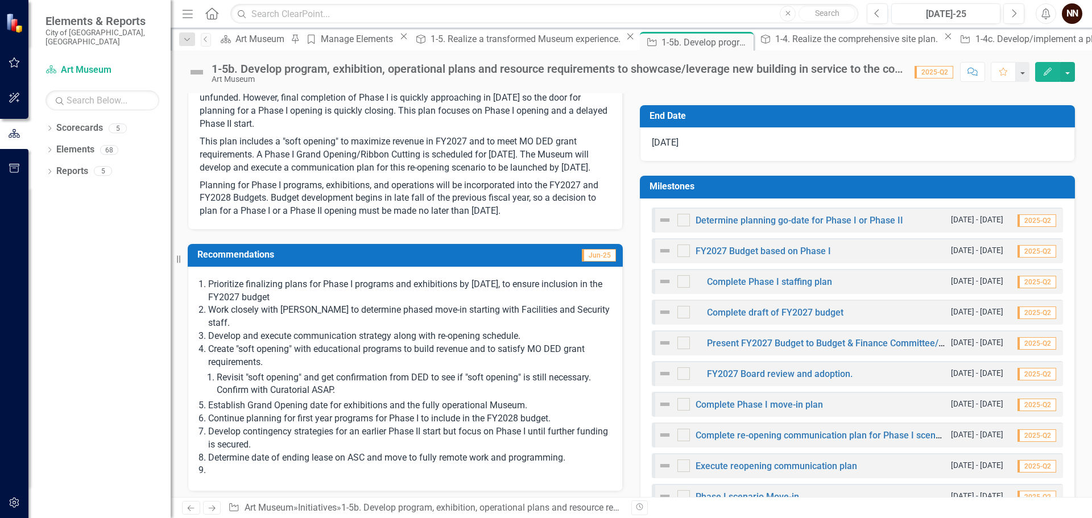
click at [902, 182] on h3 "Milestones" at bounding box center [859, 186] width 420 height 10
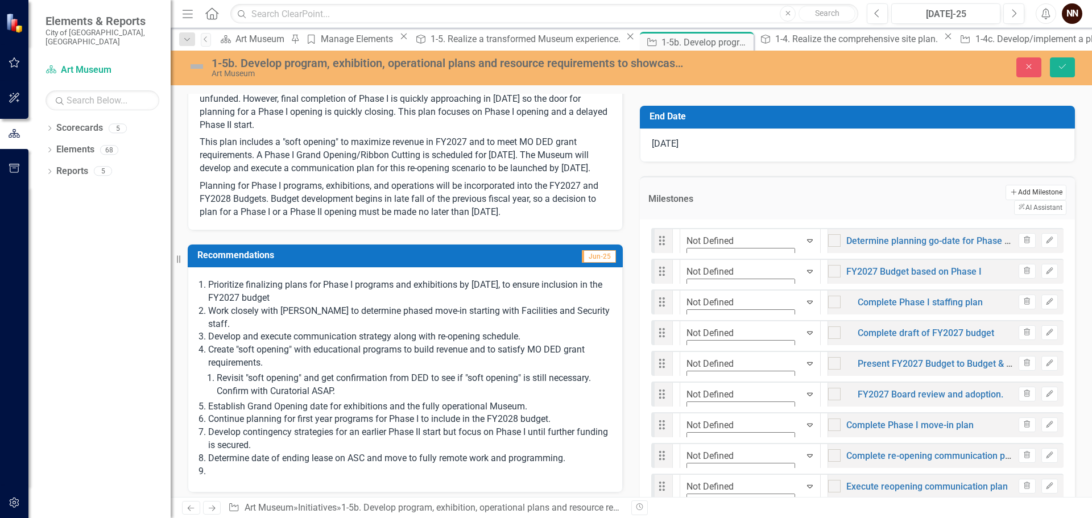
click at [1005, 190] on button "Add Add Milestone" at bounding box center [1035, 192] width 61 height 15
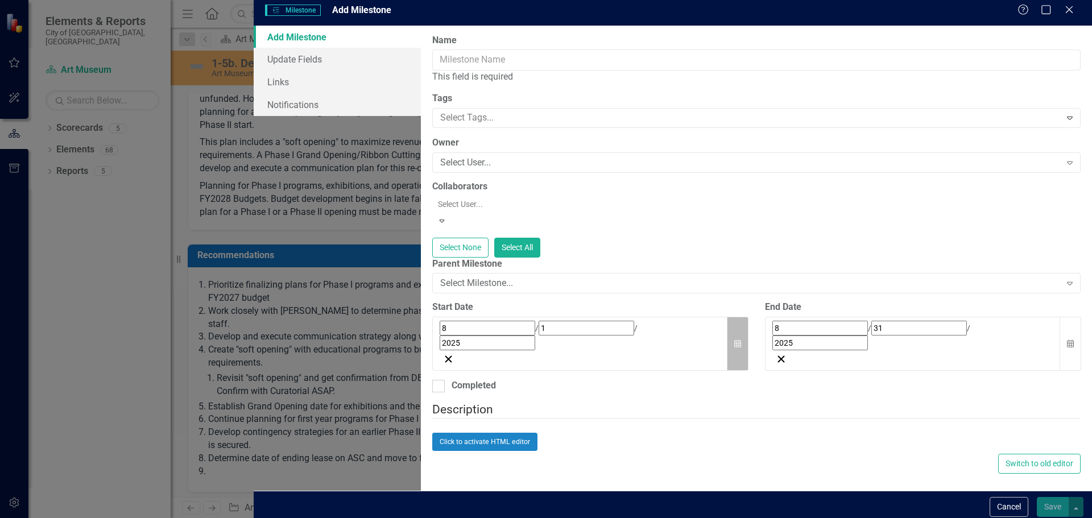
click at [734, 340] on icon "Calendar" at bounding box center [737, 344] width 7 height 8
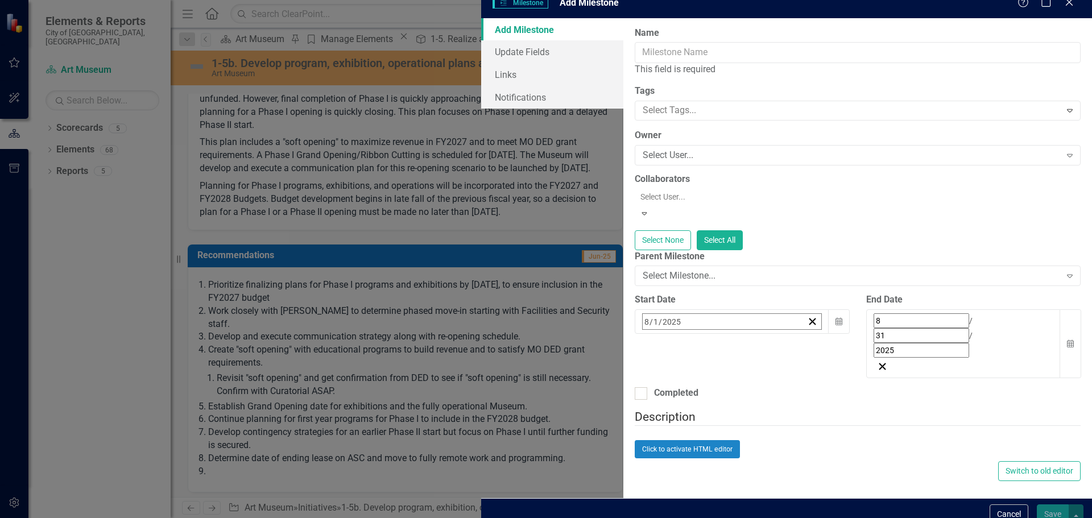
click at [784, 357] on button "›" at bounding box center [796, 346] width 25 height 25
click at [661, 350] on button "‹" at bounding box center [673, 346] width 25 height 25
click at [784, 352] on button "›" at bounding box center [796, 346] width 25 height 25
click at [777, 390] on button "5" at bounding box center [791, 392] width 28 height 20
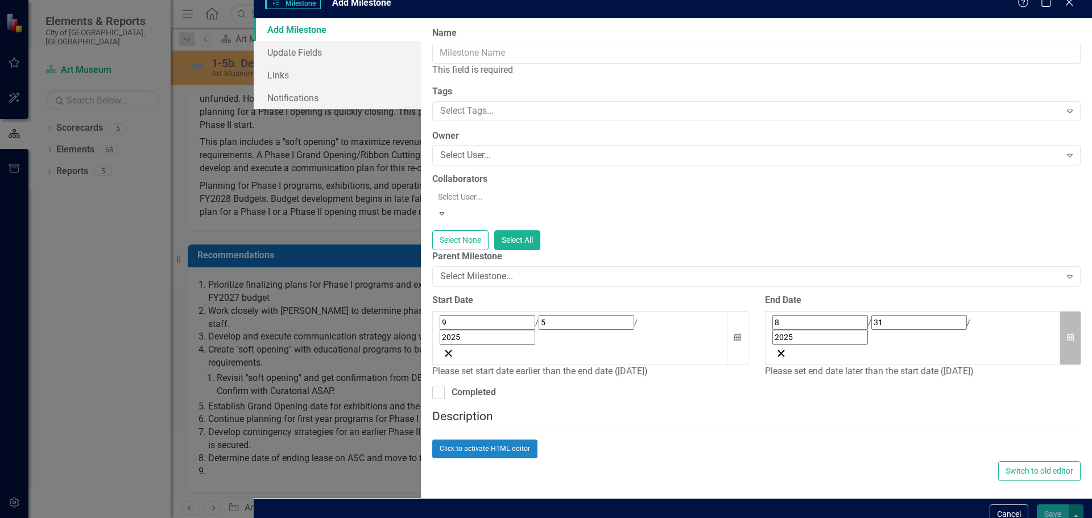
click at [1060, 318] on button "Calendar" at bounding box center [1070, 338] width 22 height 54
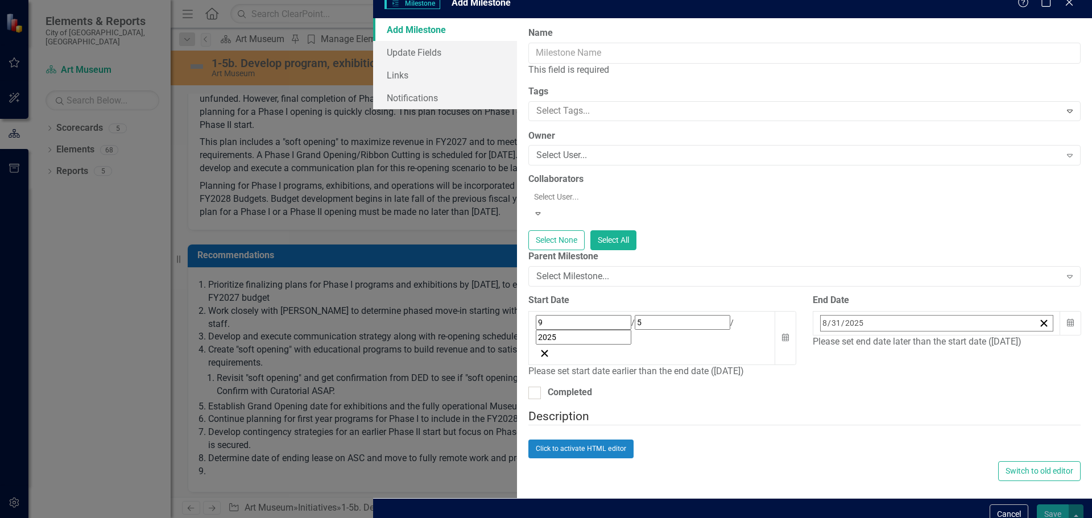
click at [962, 354] on button "›" at bounding box center [974, 347] width 25 height 25
click at [955, 384] on button "5" at bounding box center [969, 393] width 28 height 20
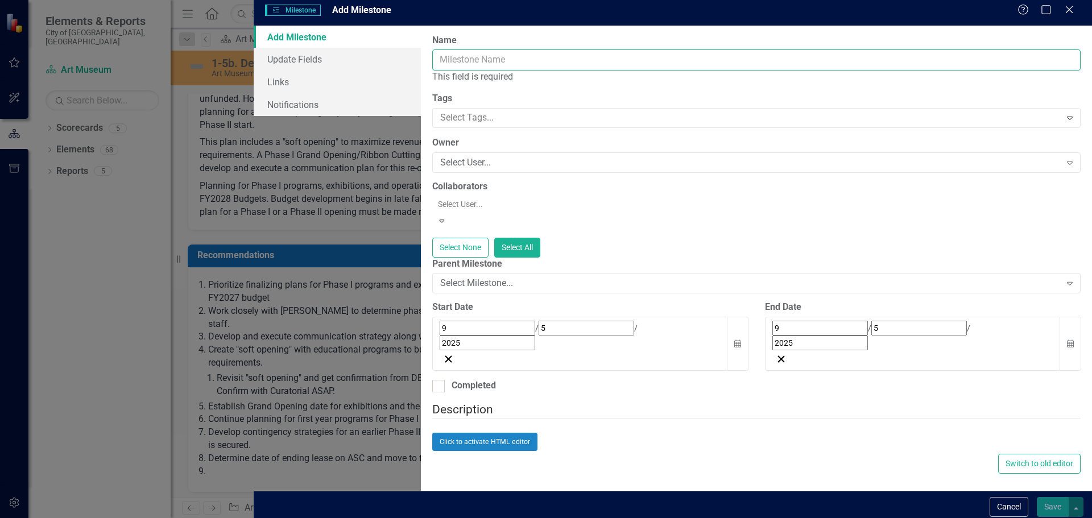
click at [432, 67] on input "Name" at bounding box center [756, 59] width 648 height 21
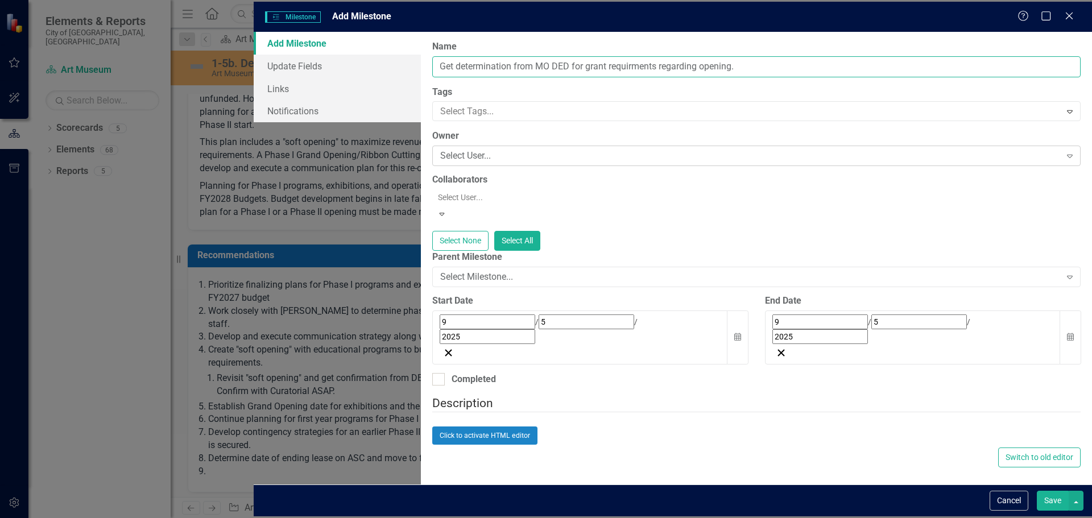
type input "Get determination from MO DED for grant requirments regarding opening."
click at [440, 157] on div "Select User..." at bounding box center [750, 156] width 620 height 13
click at [440, 155] on div "Select User..." at bounding box center [750, 156] width 620 height 13
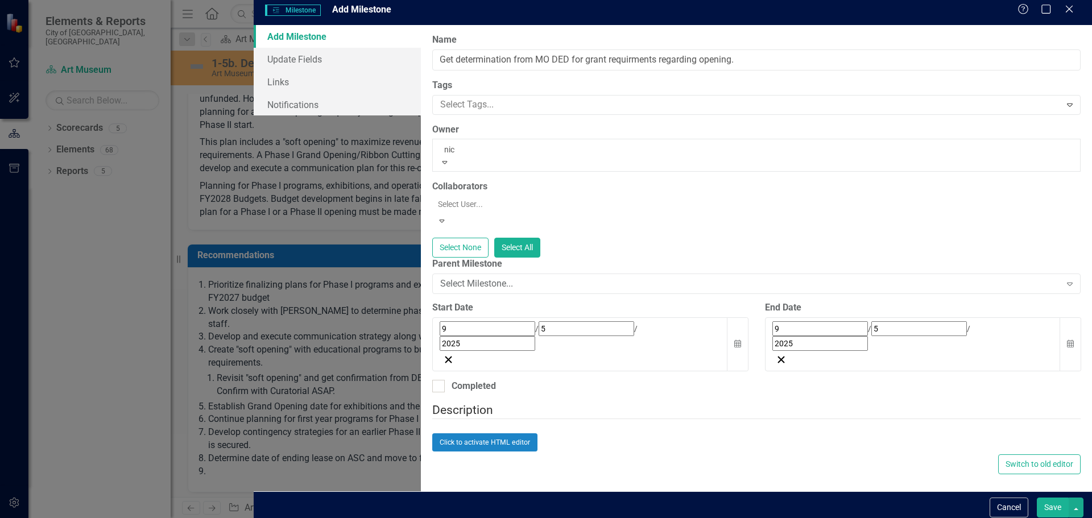
type input "nick"
click at [231, 517] on span "Nick Nelson (Art Museum)" at bounding box center [115, 524] width 231 height 11
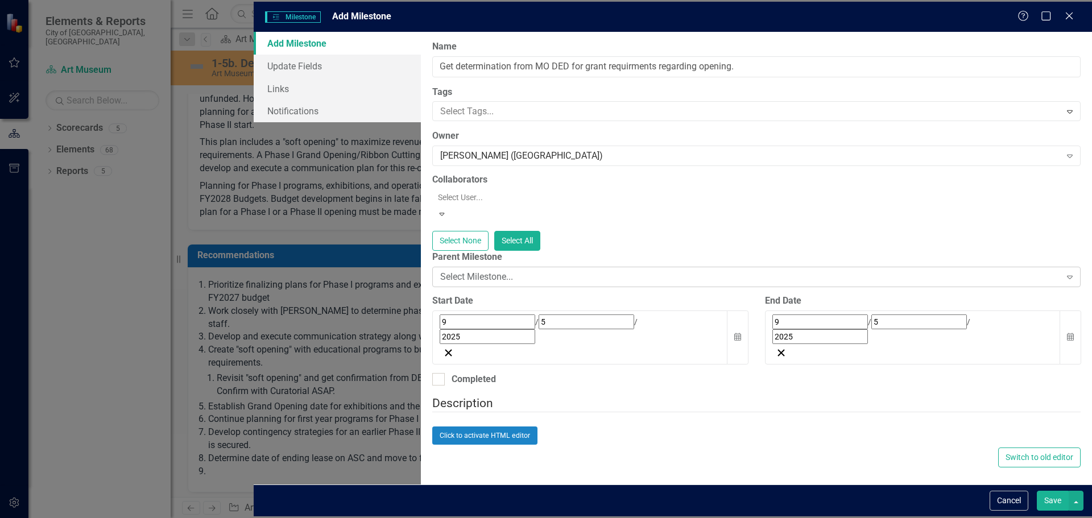
click at [477, 271] on div "Select Milestone..." at bounding box center [750, 277] width 620 height 13
click at [521, 151] on div "[PERSON_NAME] ([GEOGRAPHIC_DATA])" at bounding box center [750, 156] width 620 height 13
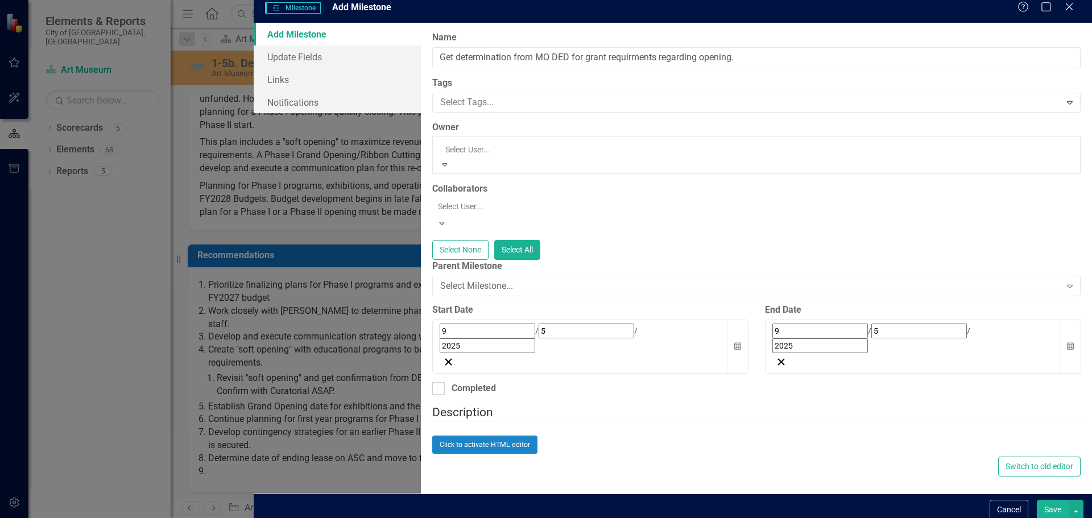
scroll to position [0, 0]
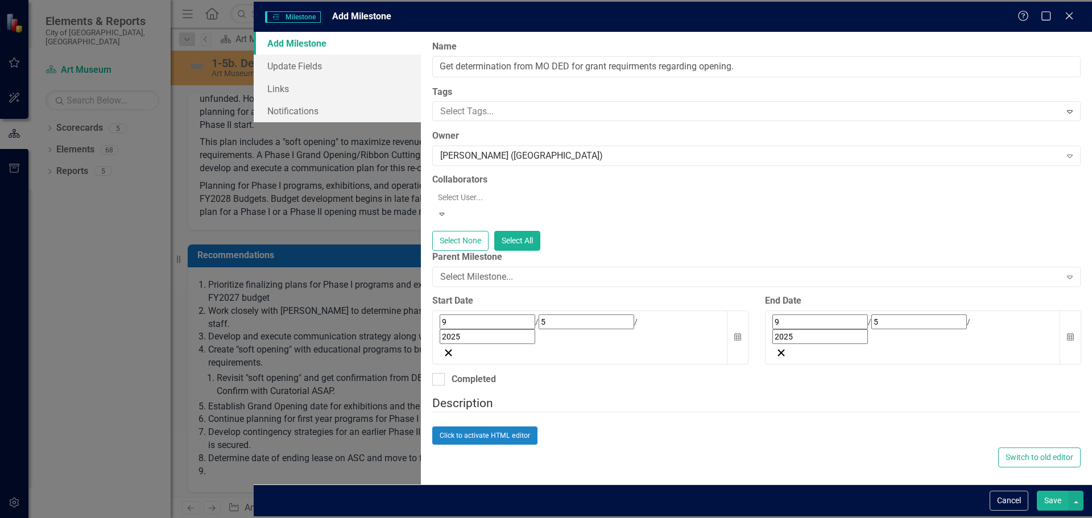
click at [540, 130] on label "Owner" at bounding box center [756, 136] width 648 height 13
click at [616, 440] on div "Click to activate HTML editor" at bounding box center [756, 435] width 648 height 18
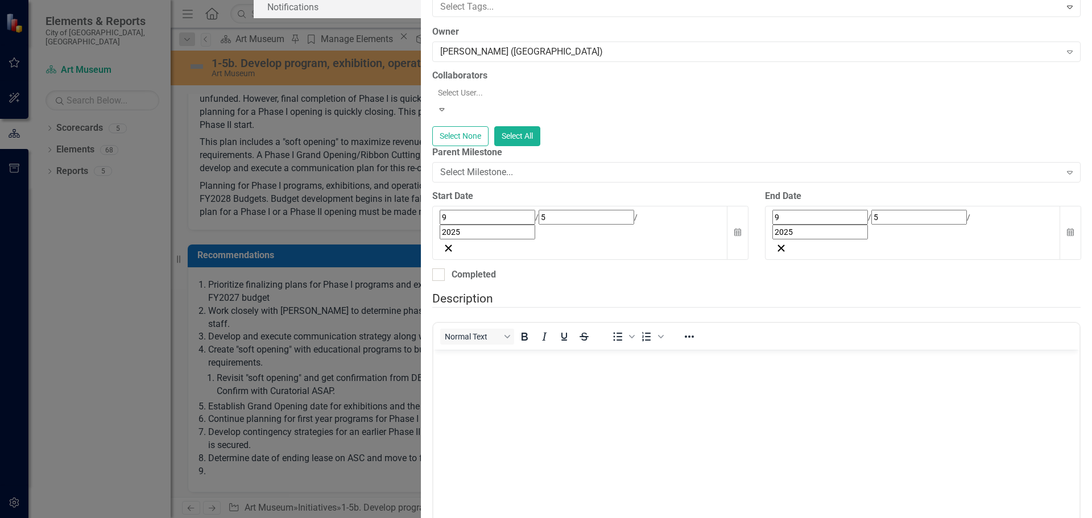
drag, startPoint x: 1059, startPoint y: 502, endPoint x: 1062, endPoint y: 495, distance: 7.9
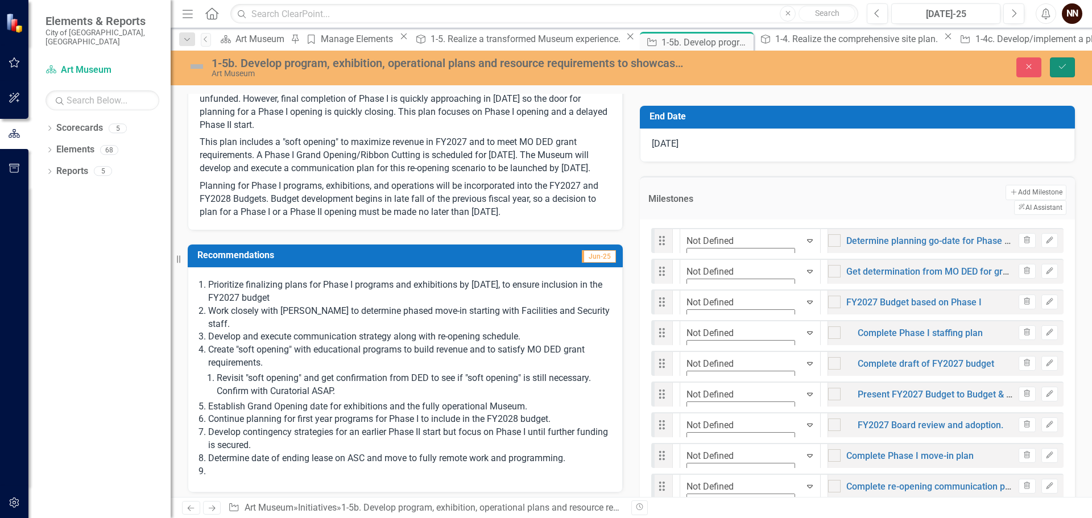
click at [1058, 64] on icon "Save" at bounding box center [1062, 67] width 10 height 8
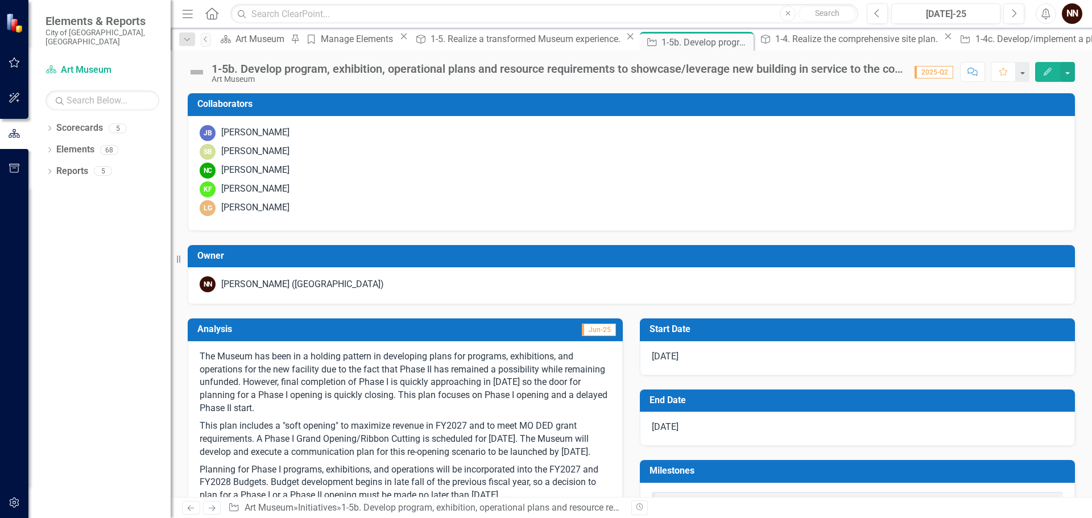
click at [1076, 6] on div "NN" at bounding box center [1072, 13] width 20 height 20
click at [1046, 11] on icon "button" at bounding box center [1046, 13] width 9 height 11
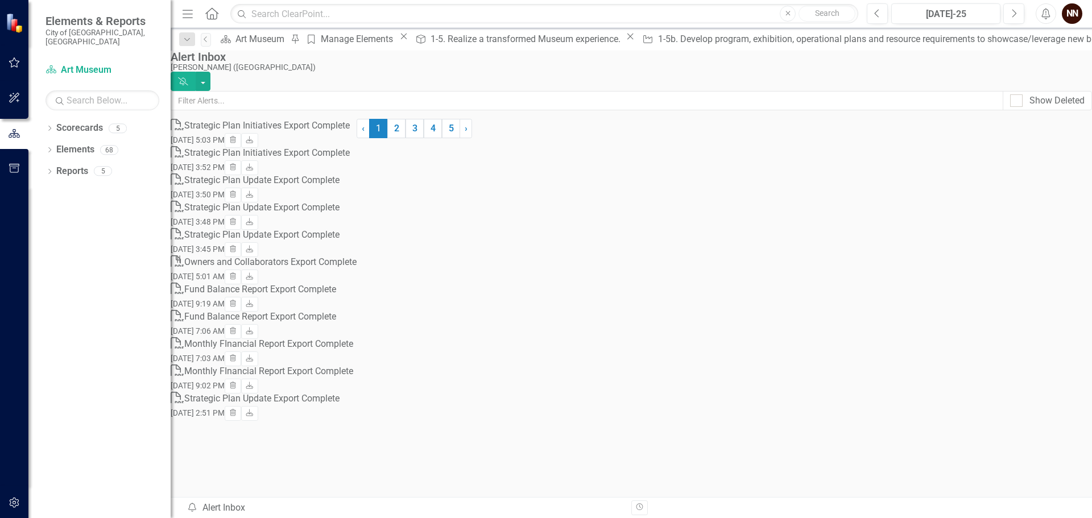
click at [1071, 12] on div "NN" at bounding box center [1072, 13] width 20 height 20
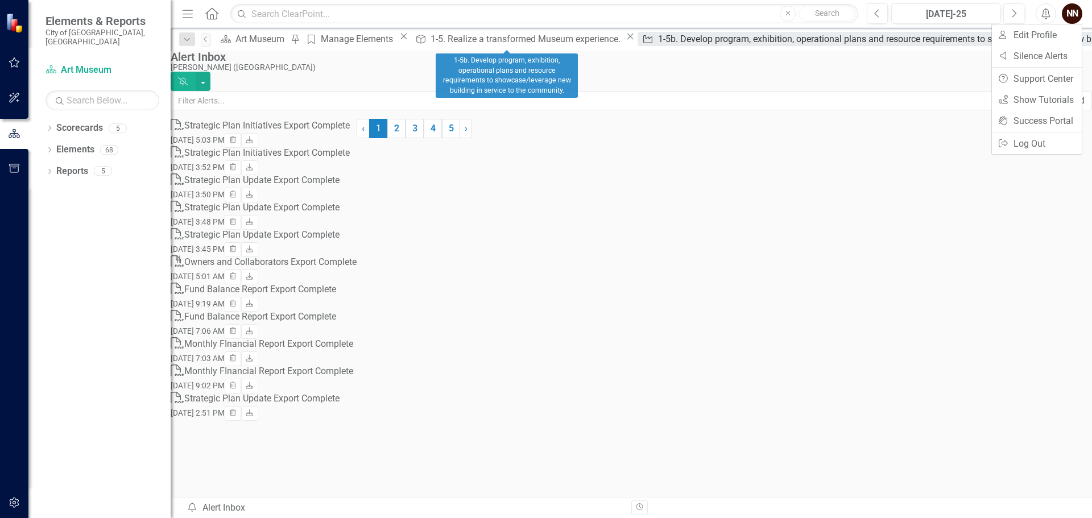
click at [658, 42] on div "1-5b. Develop program, exhibition, operational plans and resource requirements …" at bounding box center [946, 39] width 577 height 14
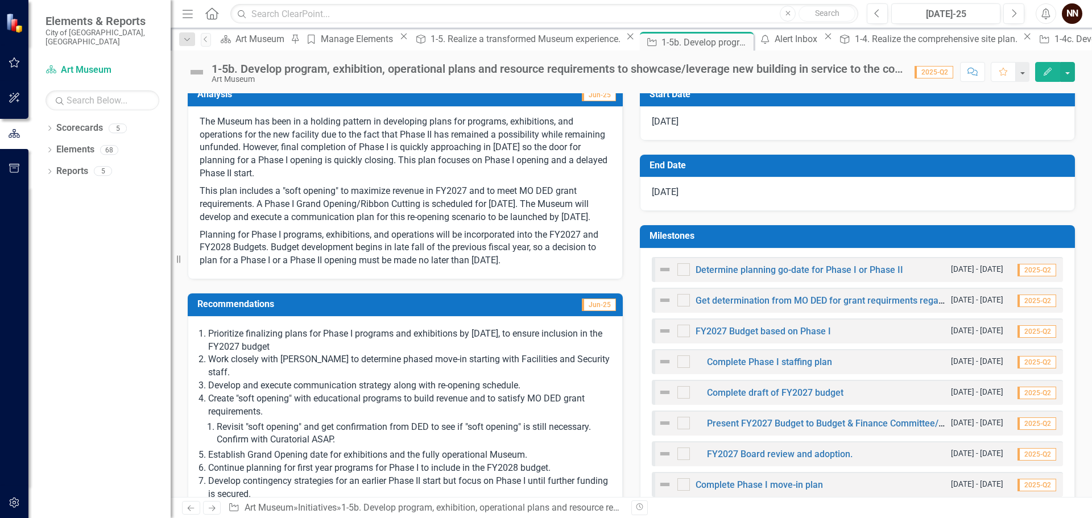
scroll to position [341, 0]
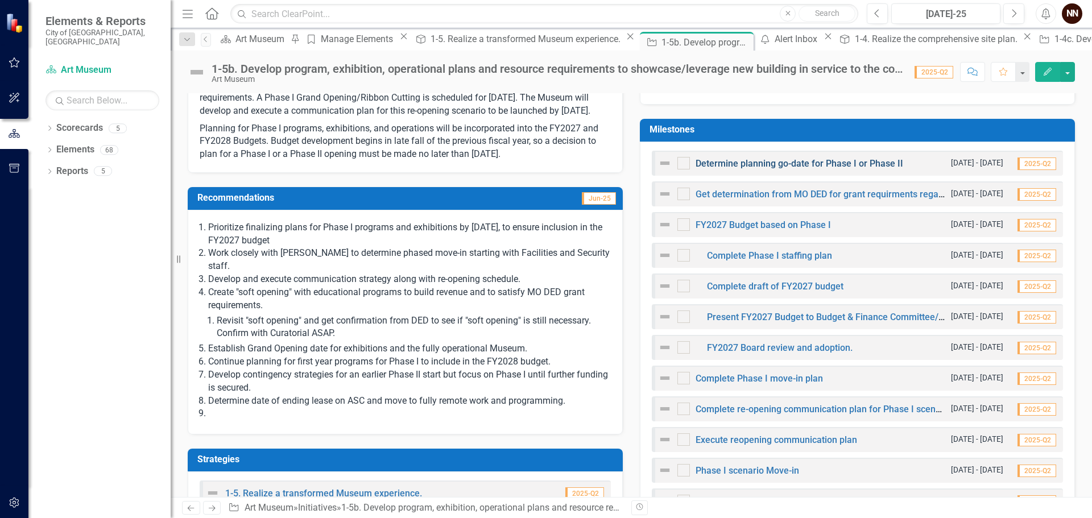
click at [823, 163] on link "Determine planning go-date for Phase I or Phase II" at bounding box center [799, 163] width 208 height 11
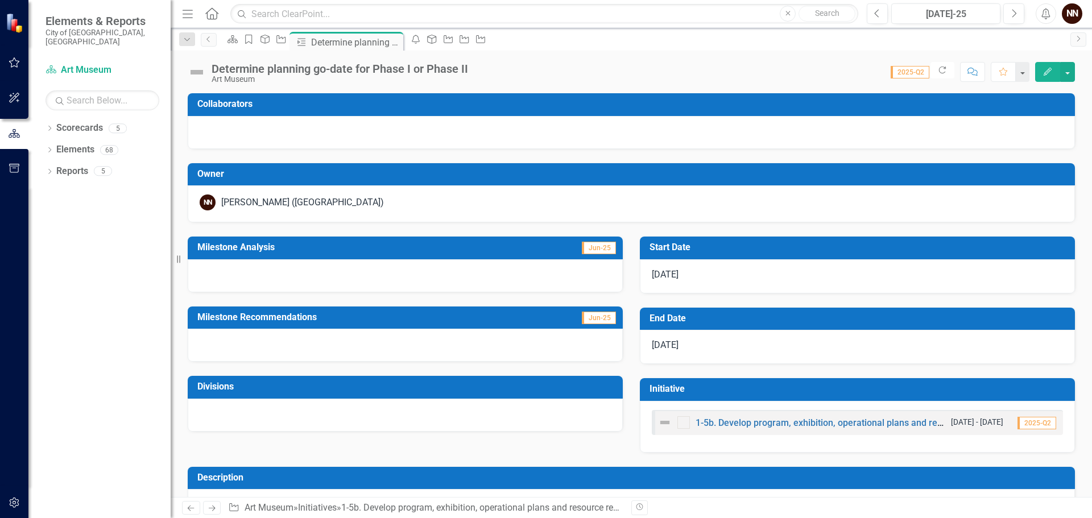
click at [1055, 72] on button "Edit" at bounding box center [1047, 72] width 25 height 20
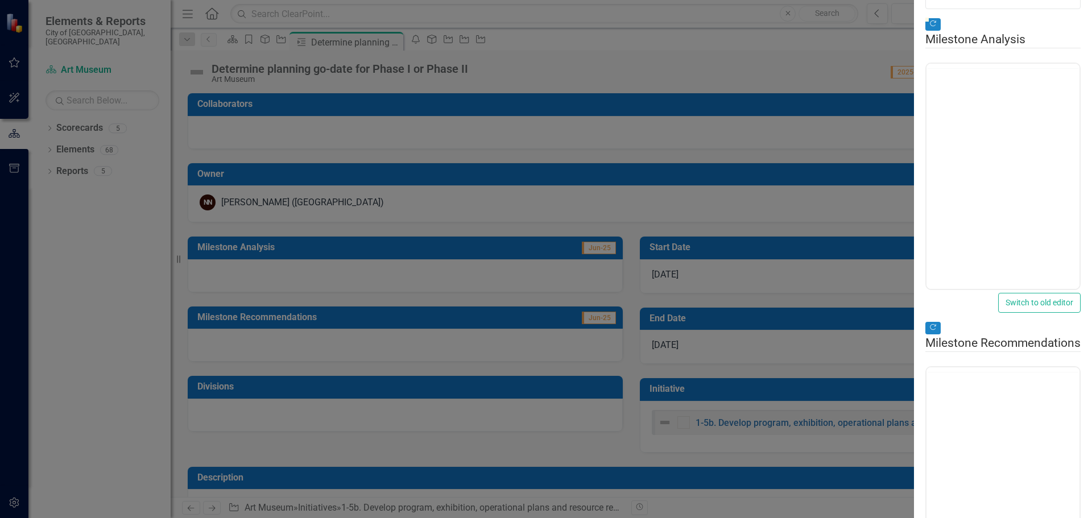
type input "0"
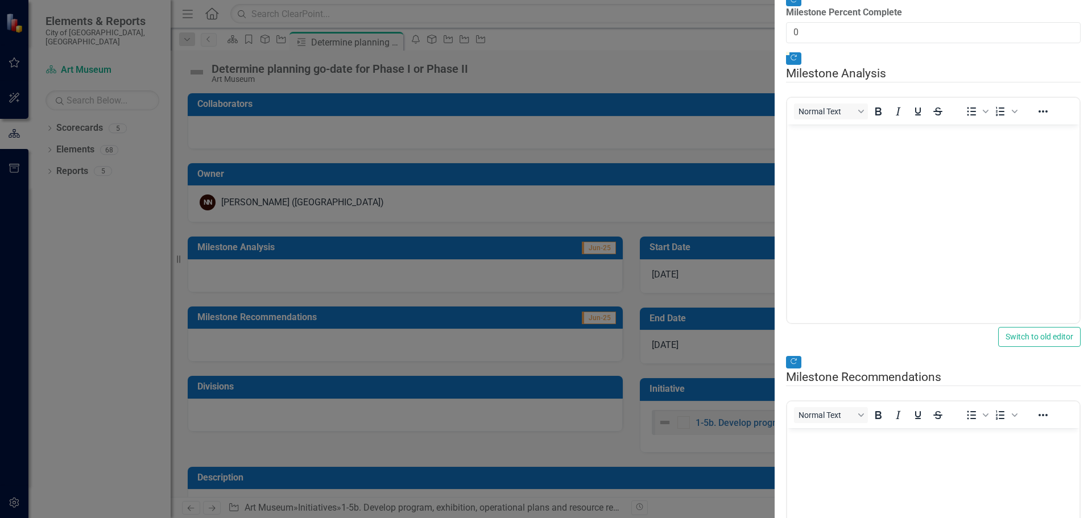
drag, startPoint x: 167, startPoint y: 109, endPoint x: 213, endPoint y: 114, distance: 47.0
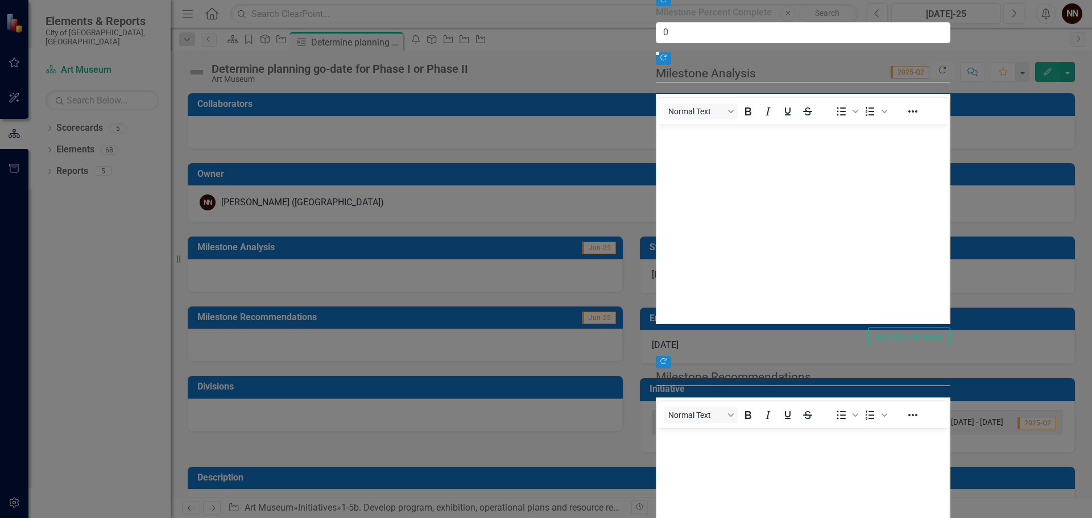
checkbox input "true"
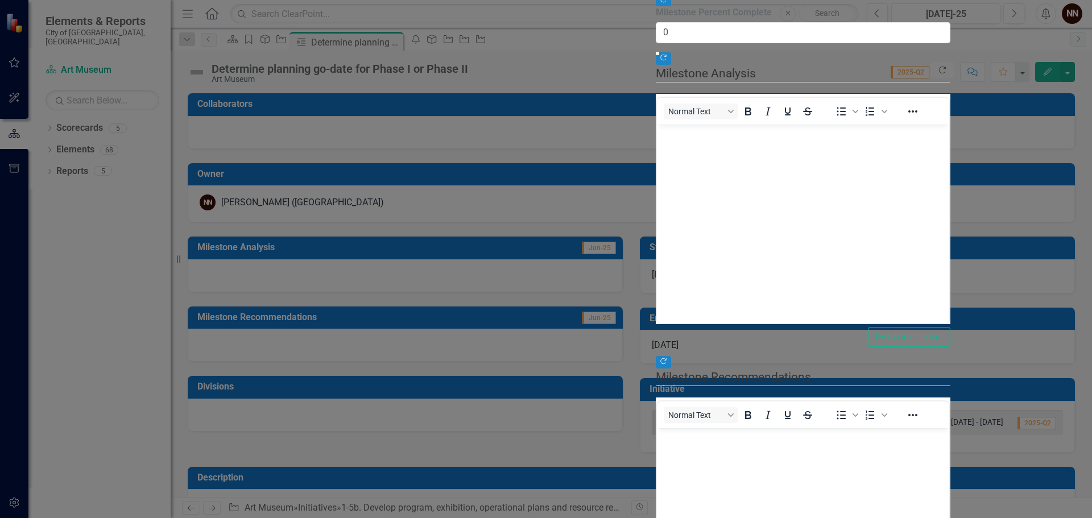
checkbox input "true"
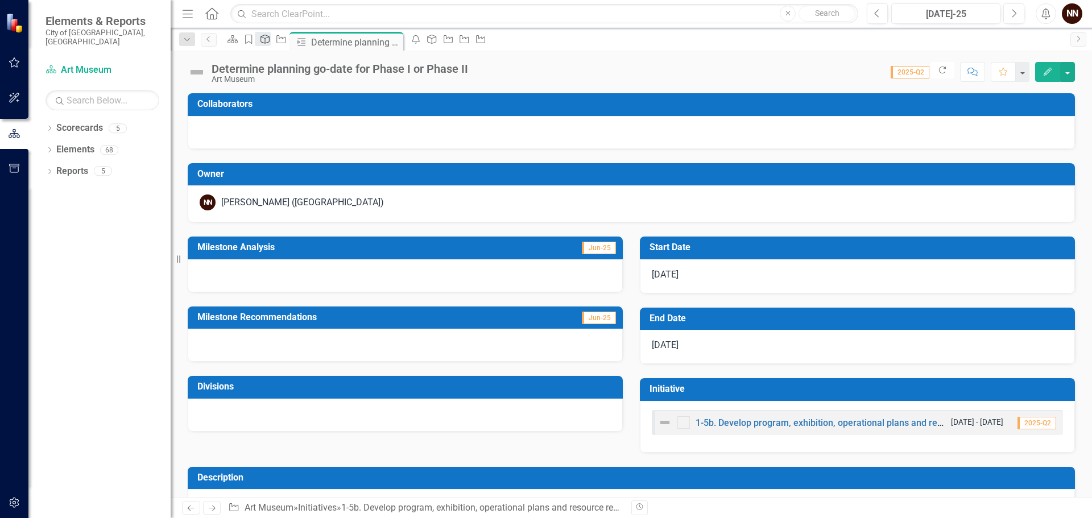
drag, startPoint x: 449, startPoint y: 40, endPoint x: 400, endPoint y: 40, distance: 48.3
click at [0, 0] on icon "Close" at bounding box center [0, 0] width 0 height 0
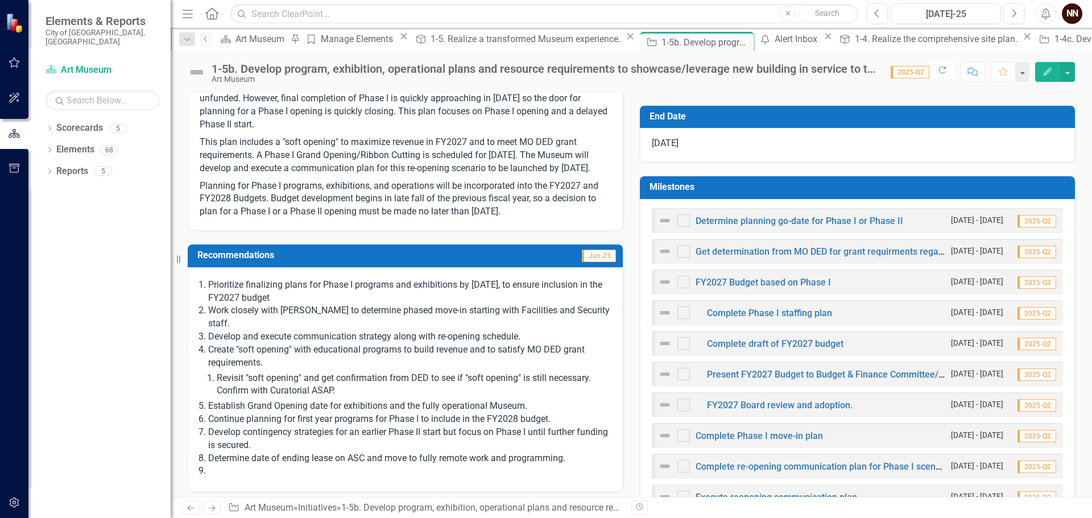
scroll to position [284, 0]
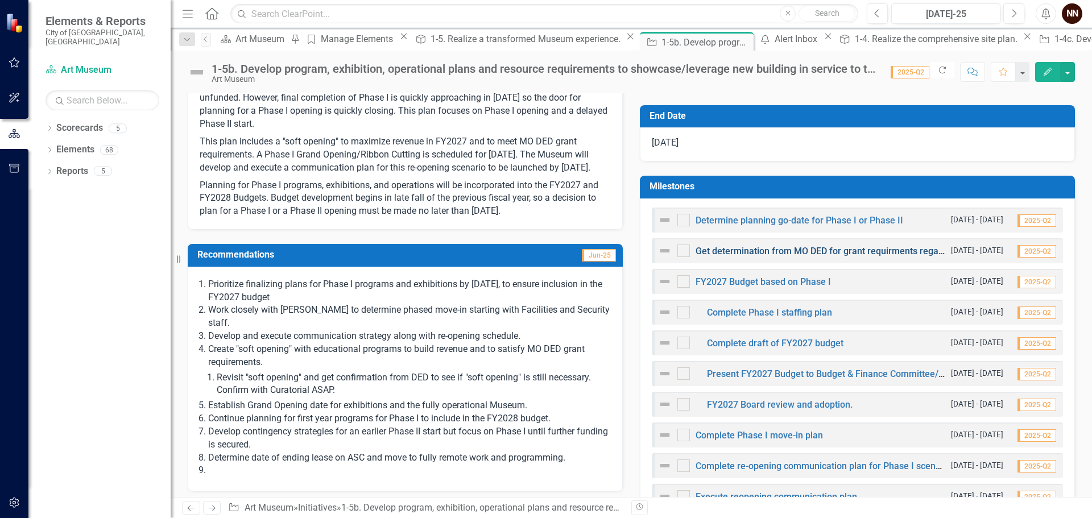
click at [772, 255] on link "Get determination from MO DED for grant requirments regarding opening." at bounding box center [845, 251] width 301 height 11
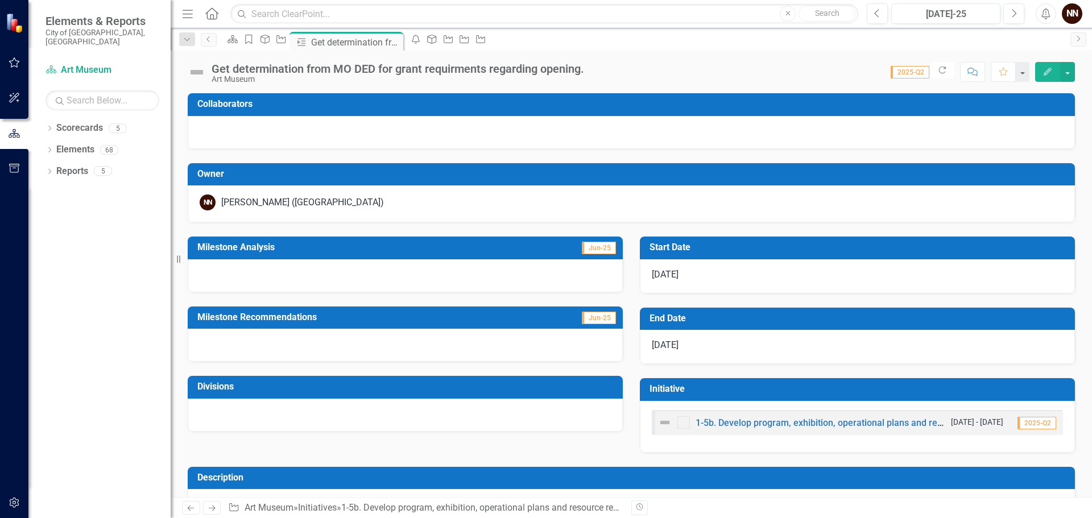
click at [749, 252] on td "Start Date" at bounding box center [859, 248] width 420 height 19
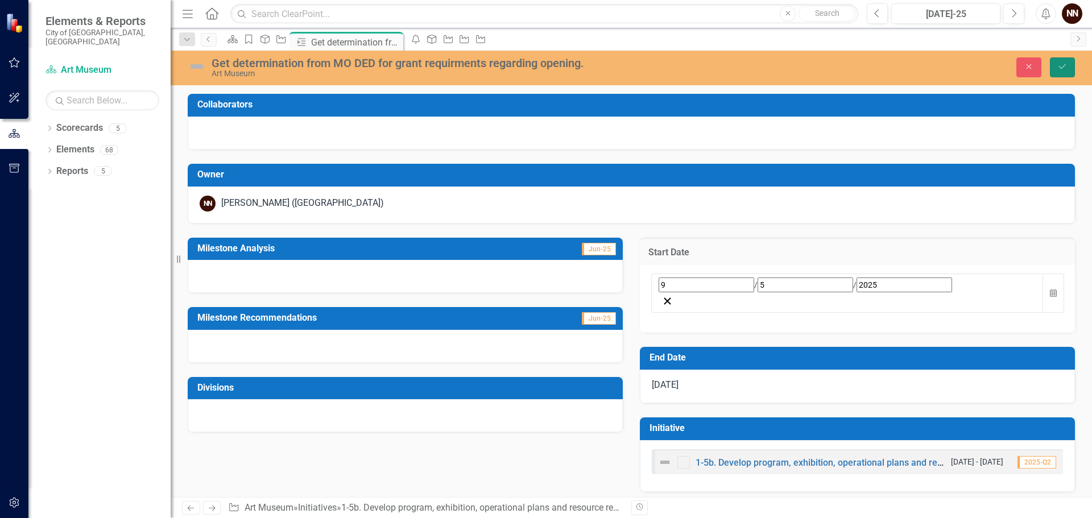
click at [1064, 66] on icon "Save" at bounding box center [1062, 67] width 10 height 8
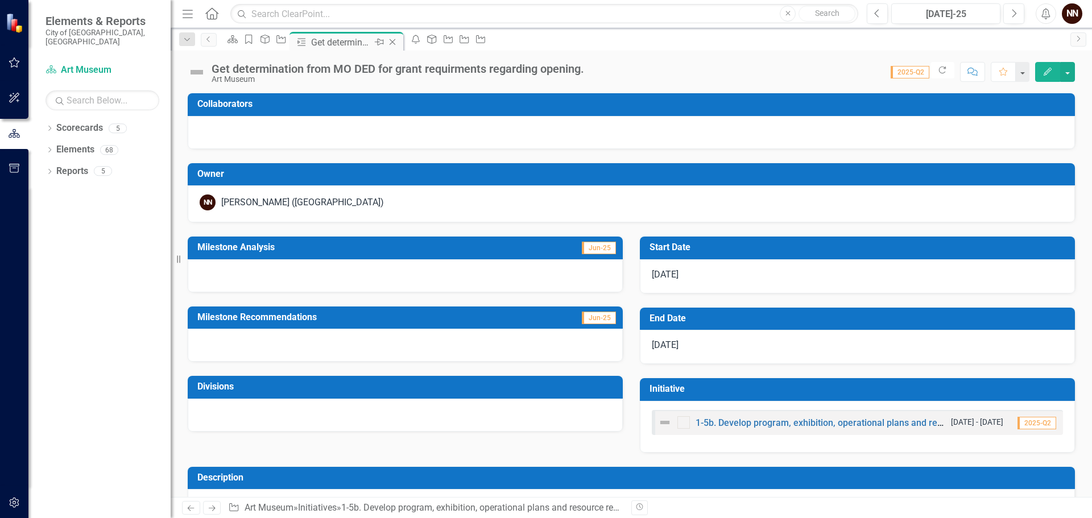
click at [398, 42] on icon "Close" at bounding box center [392, 42] width 11 height 9
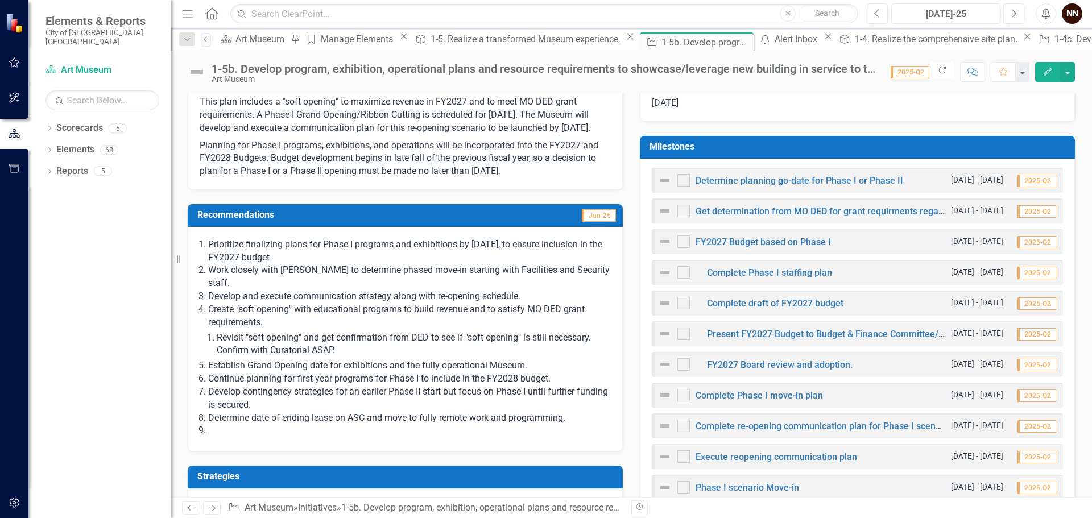
scroll to position [341, 0]
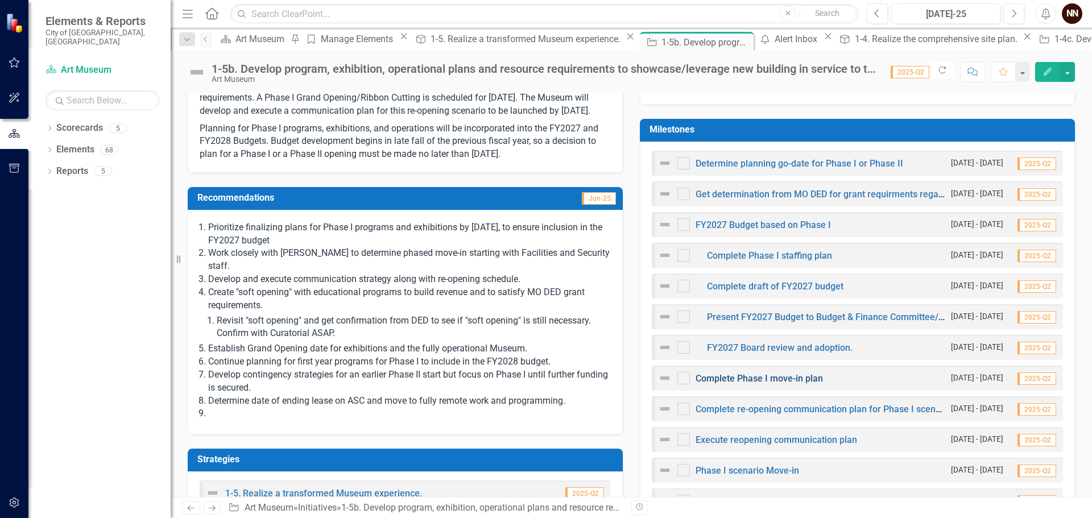
click at [805, 376] on link "Complete Phase I move-in plan" at bounding box center [758, 378] width 127 height 11
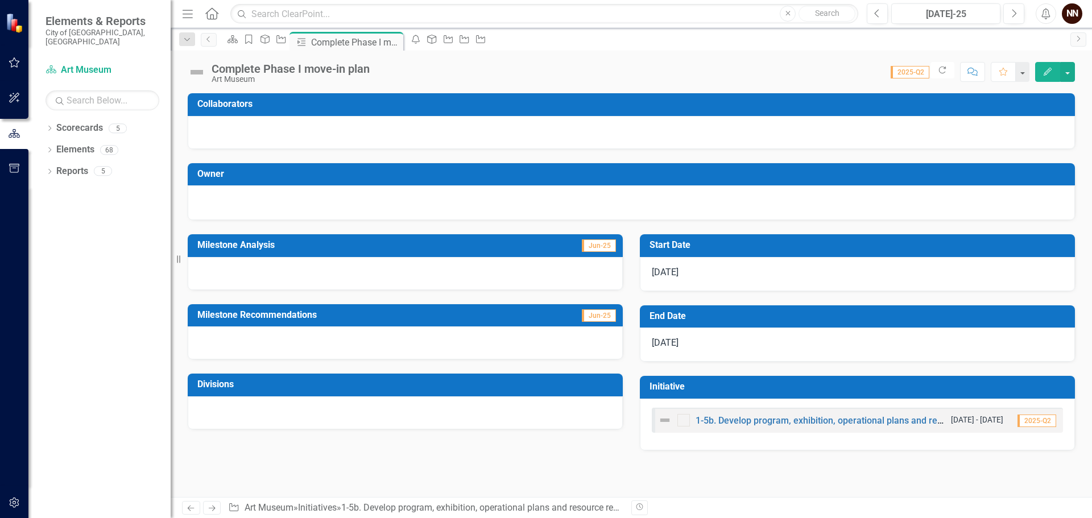
click at [434, 118] on div at bounding box center [631, 132] width 887 height 33
click at [434, 117] on div at bounding box center [631, 132] width 887 height 33
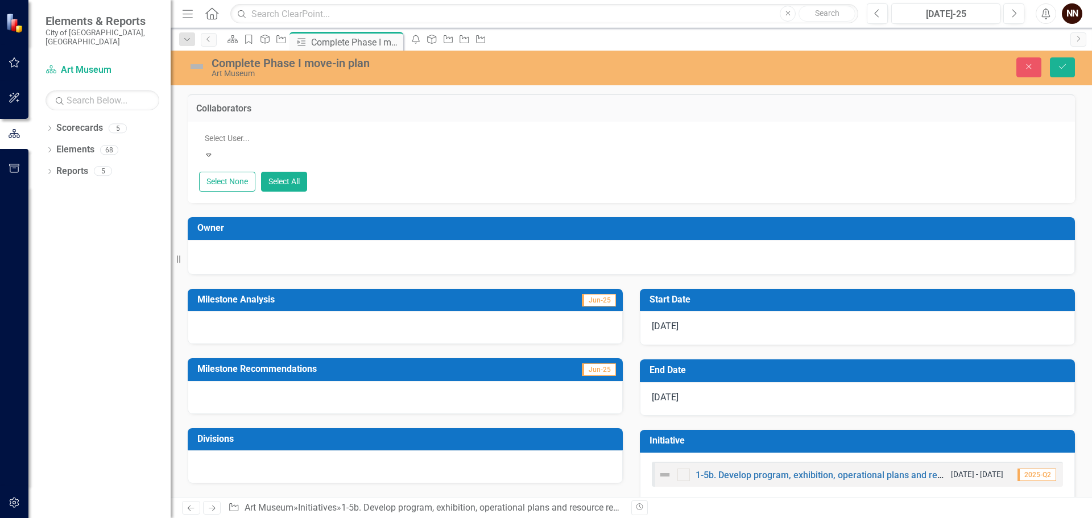
click at [408, 138] on div at bounding box center [632, 138] width 864 height 14
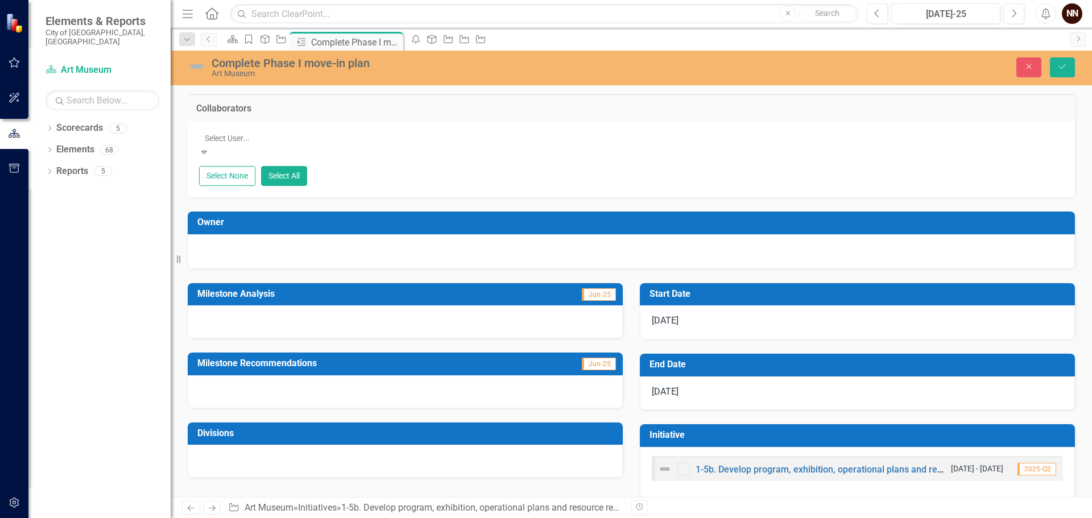
drag, startPoint x: 383, startPoint y: 176, endPoint x: 383, endPoint y: 168, distance: 8.0
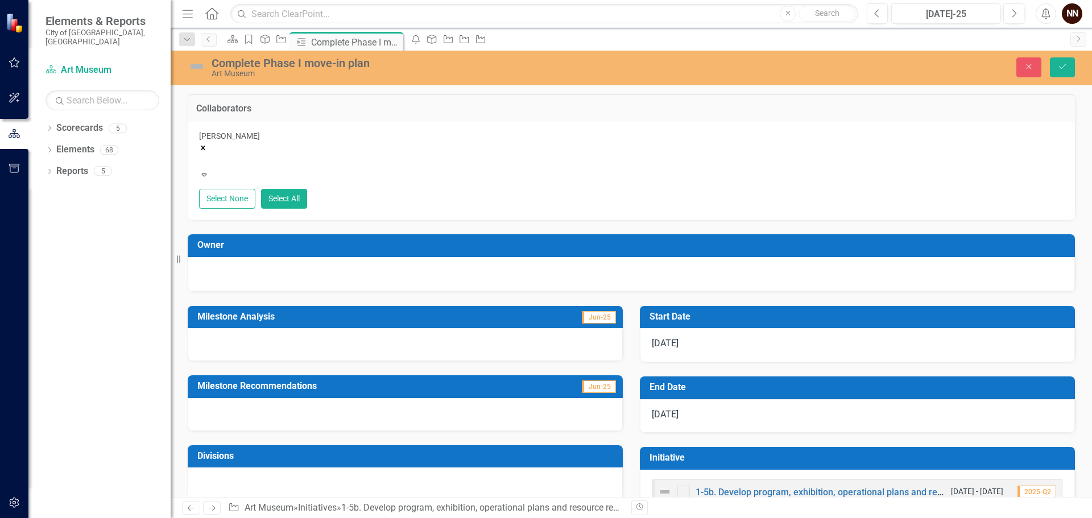
type input "s"
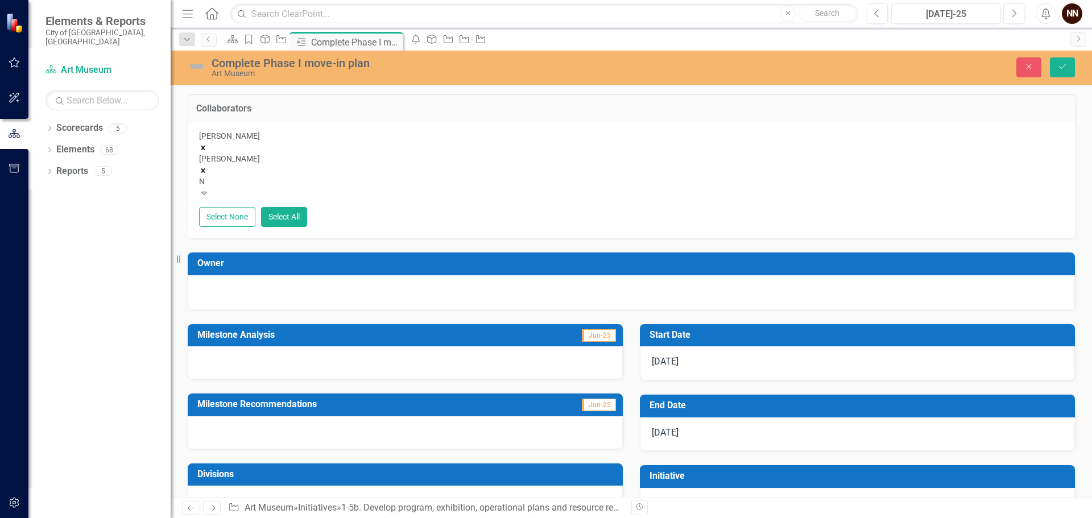
type input "Ni"
click at [300, 517] on div "Ni cole Chilton" at bounding box center [546, 524] width 1092 height 13
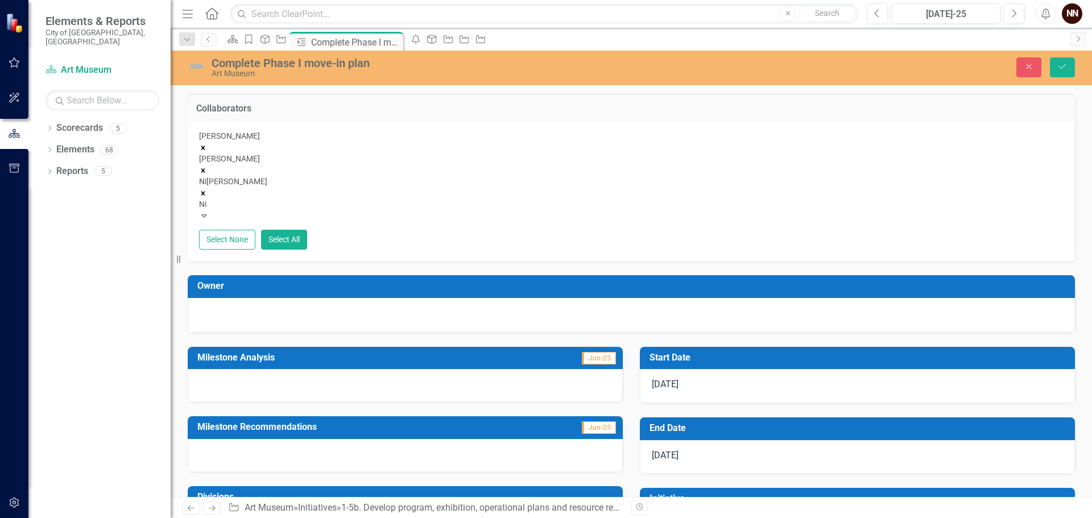
type input "Nic"
click at [176, 517] on span "Nic k Nelson (Art Museum)" at bounding box center [88, 524] width 176 height 11
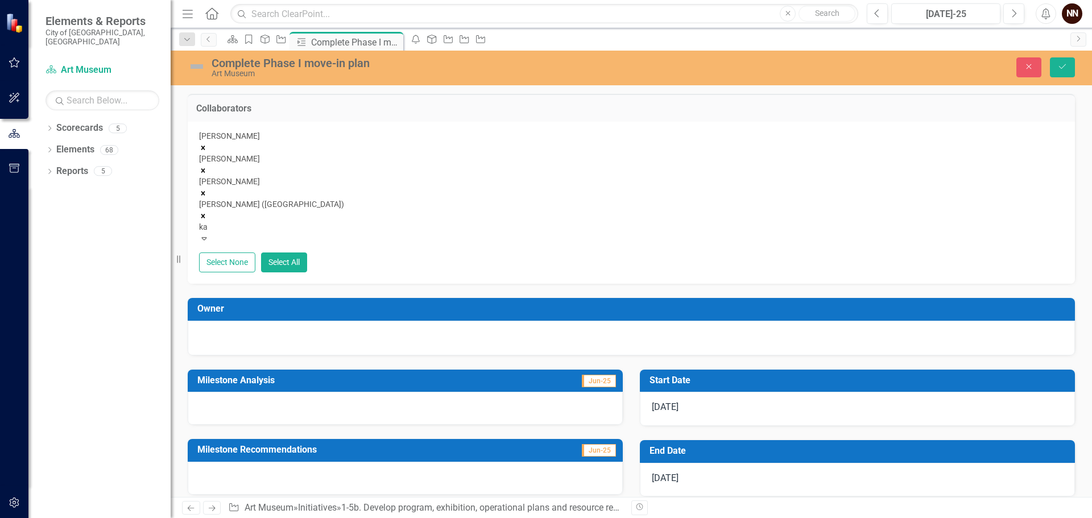
type input "kat"
click at [417, 517] on div "Kat e Francis" at bounding box center [546, 524] width 1092 height 13
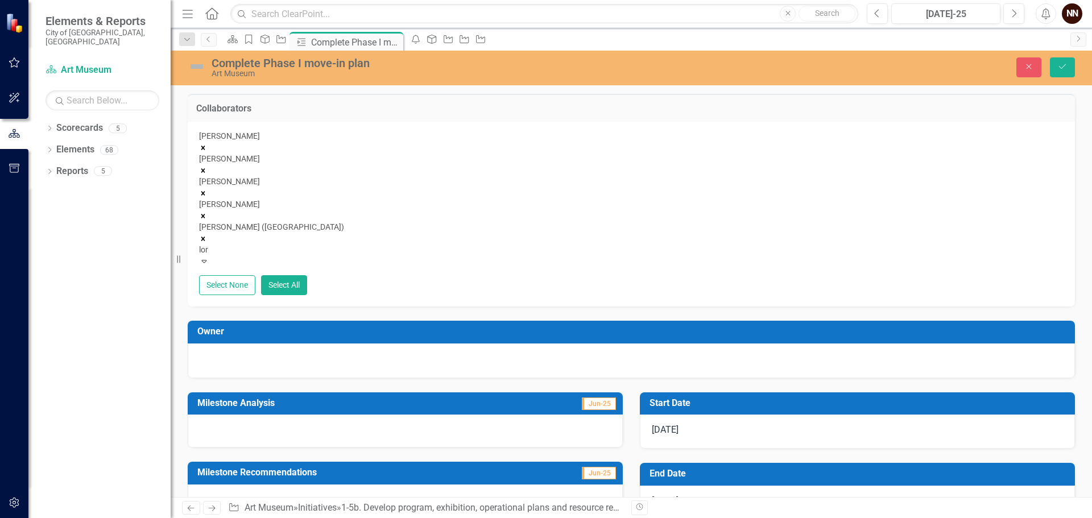
type input "lori"
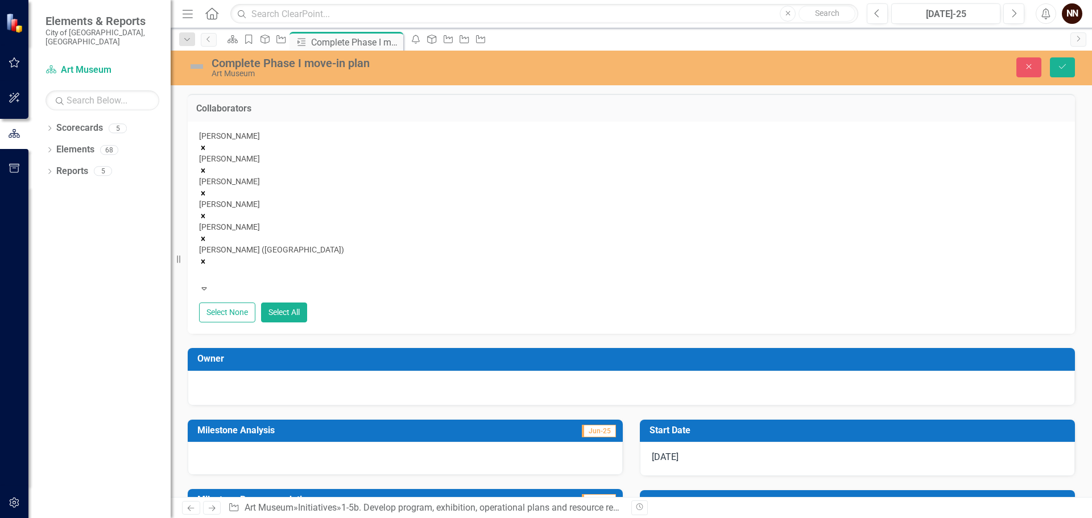
click at [459, 351] on td "Owner" at bounding box center [633, 360] width 872 height 19
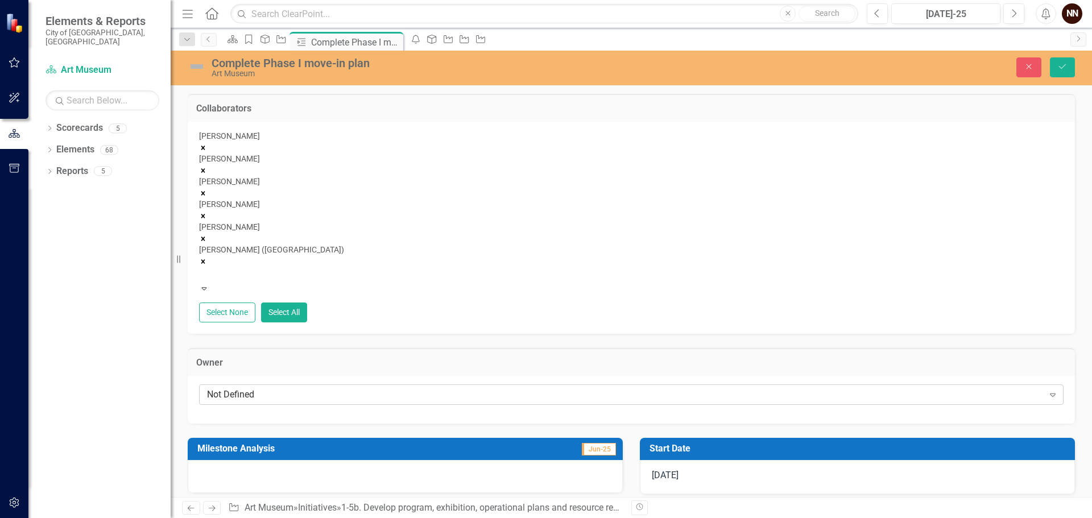
click at [442, 388] on div "Not Defined" at bounding box center [625, 394] width 836 height 13
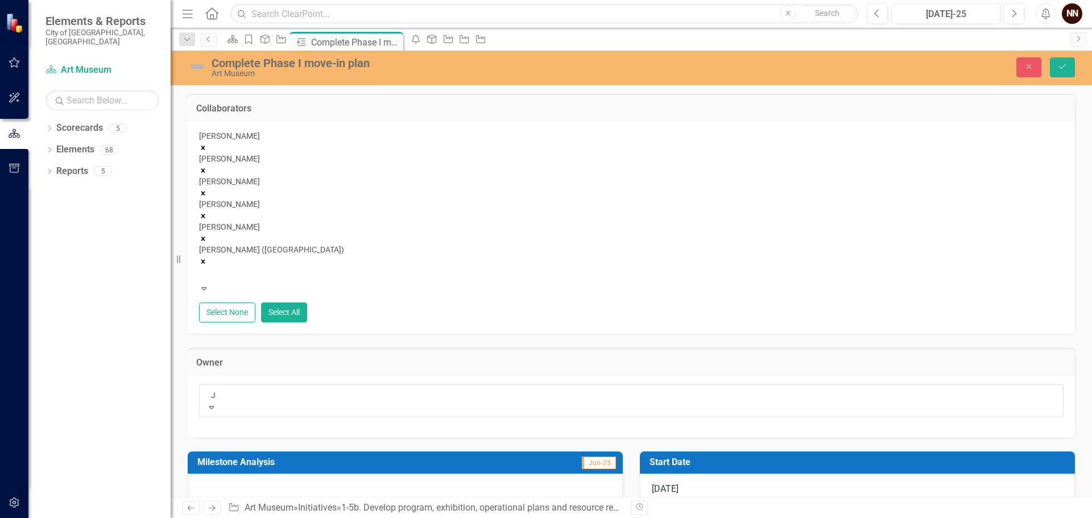
type input "JR"
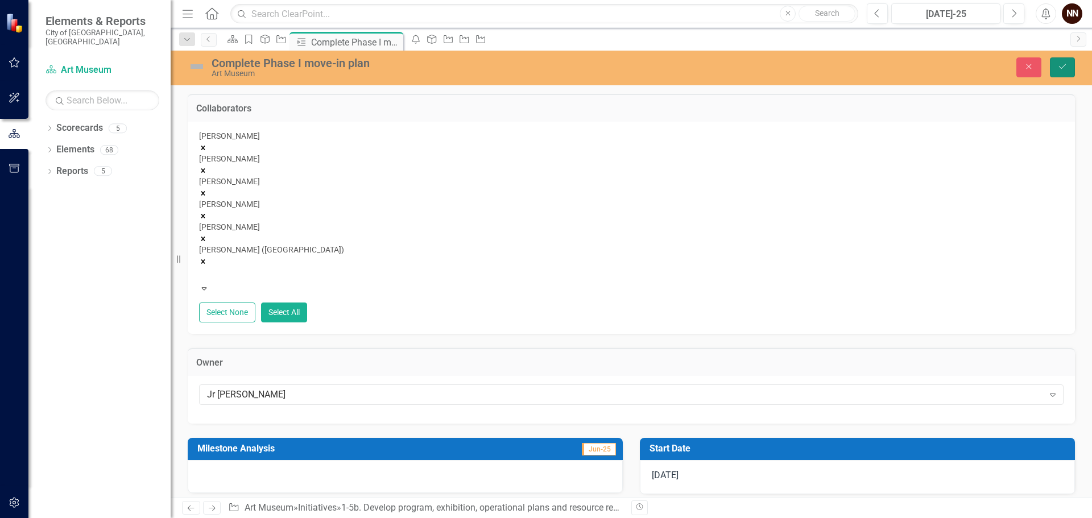
click at [1057, 65] on icon "Save" at bounding box center [1062, 67] width 10 height 8
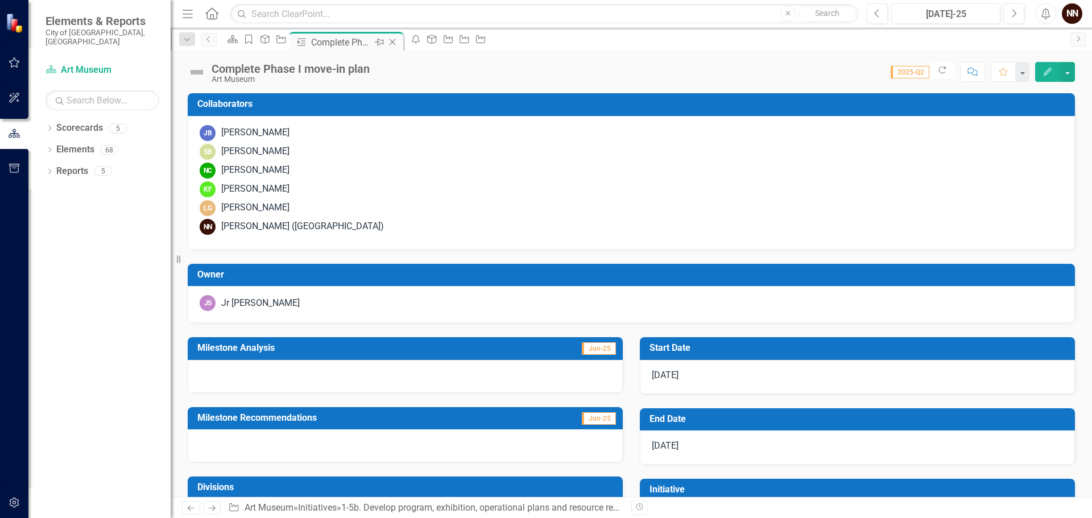
click at [398, 42] on icon "Close" at bounding box center [392, 42] width 11 height 9
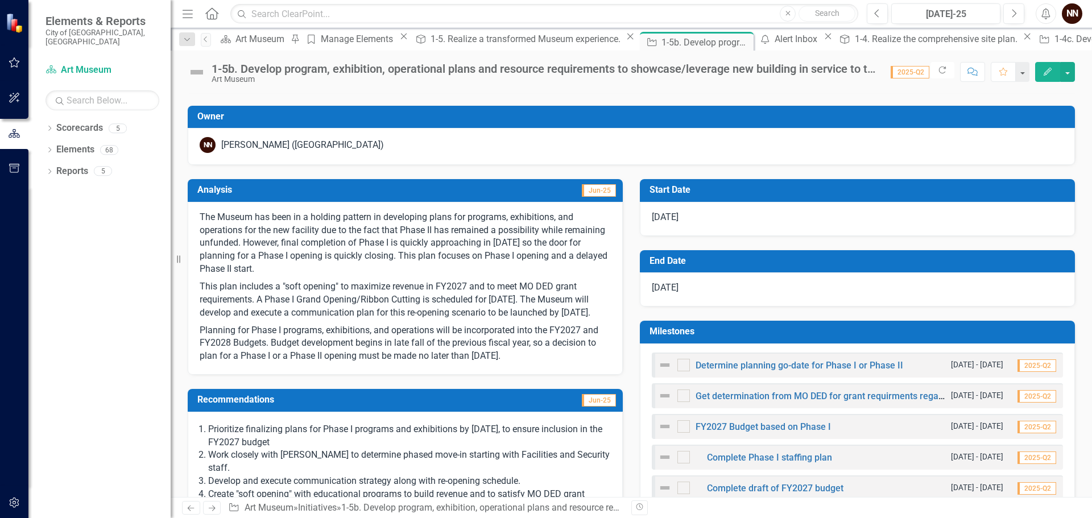
scroll to position [171, 0]
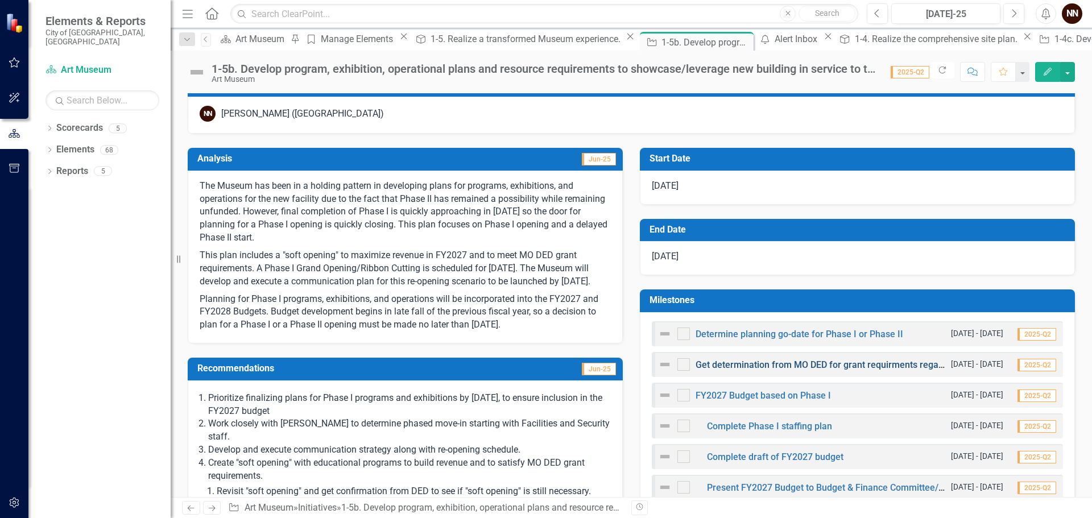
click at [826, 362] on link "Get determination from MO DED for grant requirments regarding opening." at bounding box center [845, 364] width 301 height 11
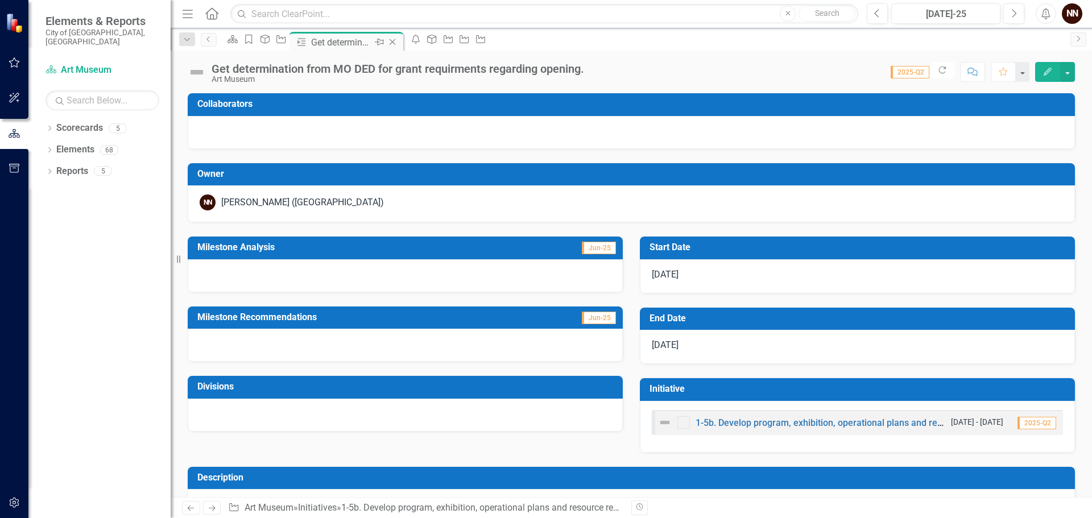
click at [398, 42] on icon "Close" at bounding box center [392, 42] width 11 height 9
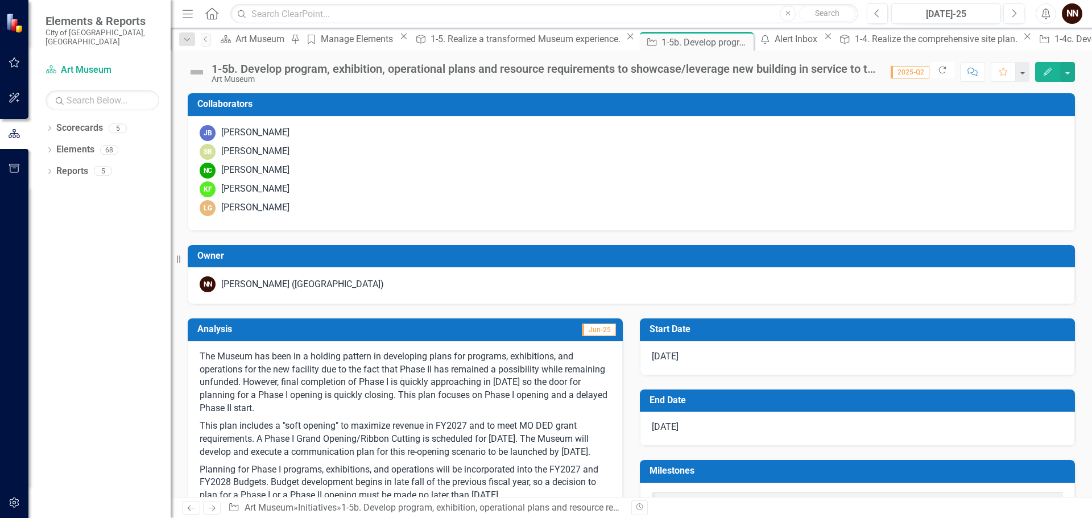
scroll to position [57, 0]
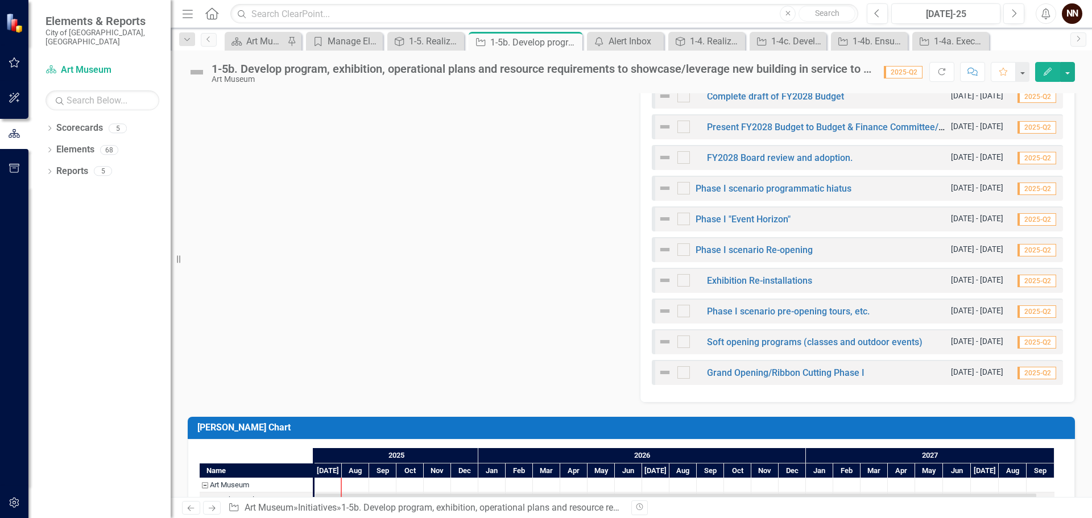
scroll to position [910, 0]
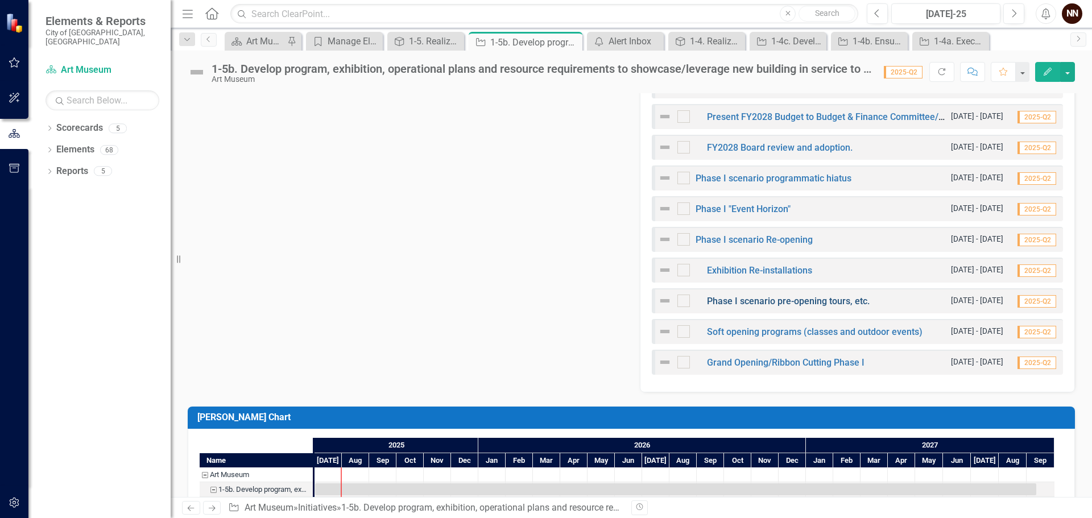
click at [761, 299] on link "Phase I scenario pre-opening tours, etc." at bounding box center [788, 301] width 163 height 11
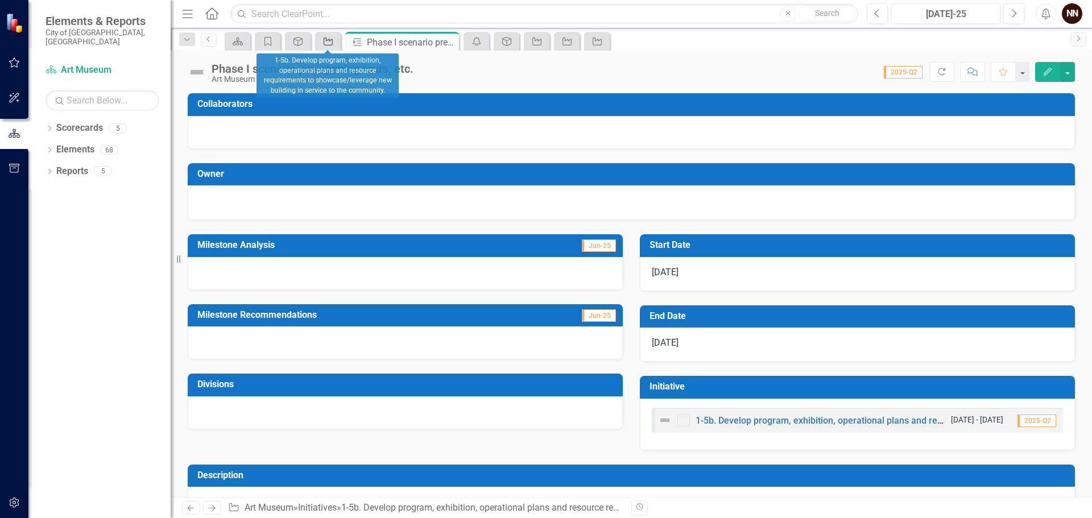
click at [326, 38] on icon "Initiative" at bounding box center [327, 41] width 11 height 9
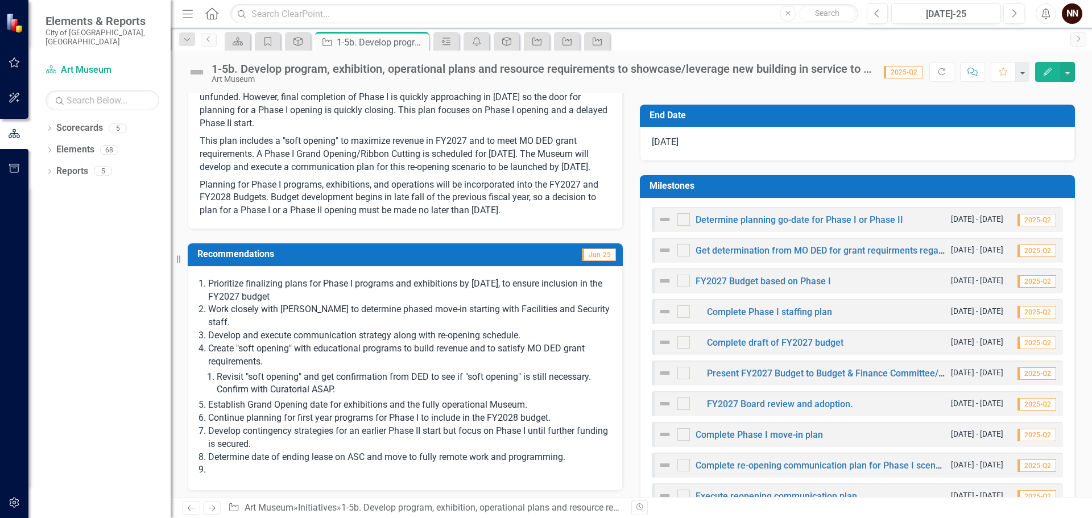
scroll to position [284, 0]
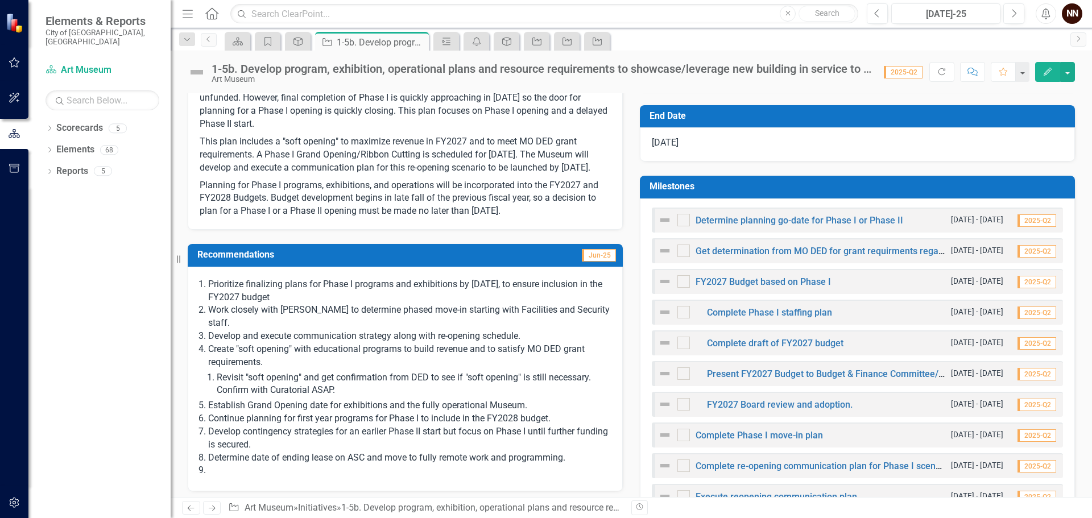
click at [931, 190] on h3 "Milestones" at bounding box center [859, 186] width 420 height 10
click at [930, 187] on h3 "Milestones" at bounding box center [859, 186] width 420 height 10
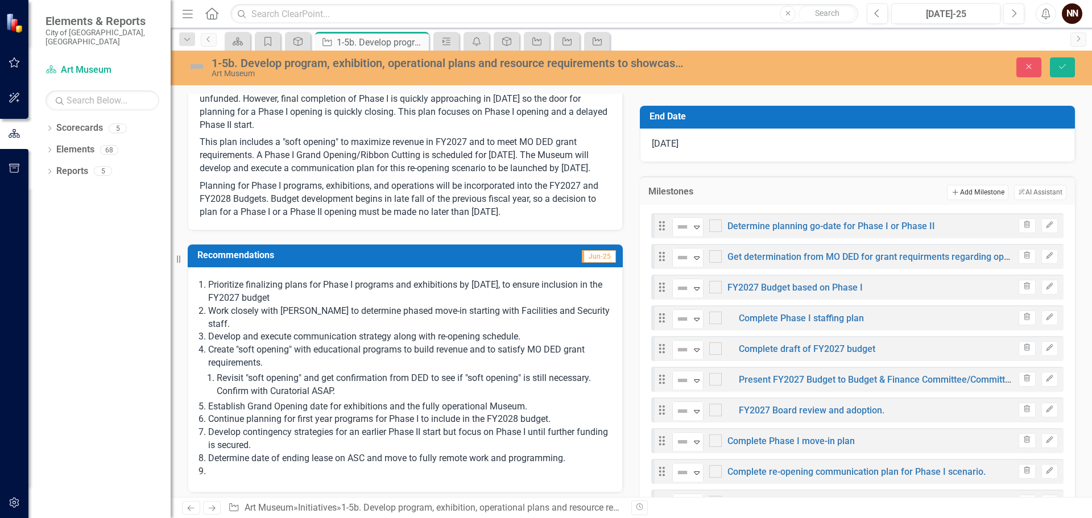
click at [959, 186] on button "Add Add Milestone" at bounding box center [977, 192] width 61 height 15
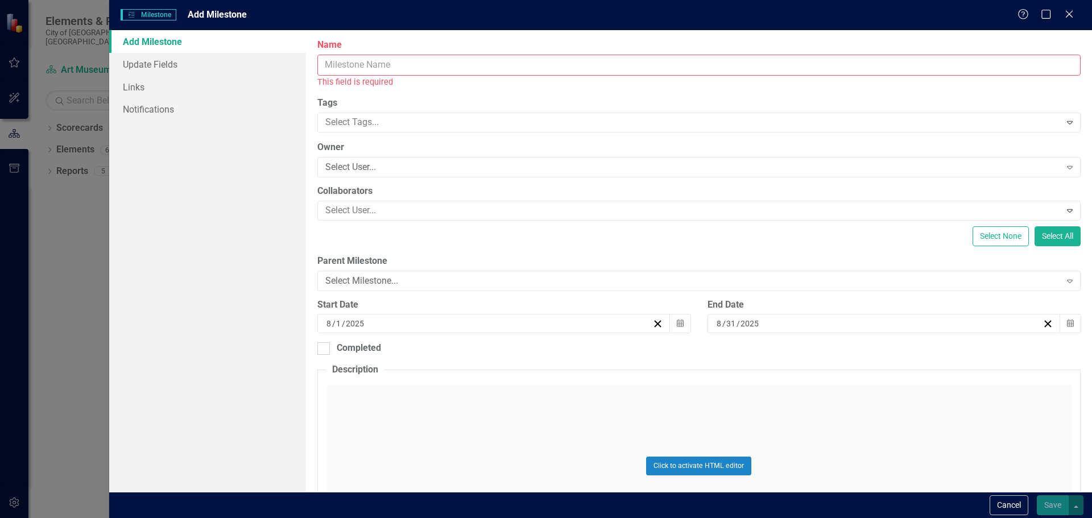
click at [678, 67] on input "Name" at bounding box center [698, 65] width 763 height 21
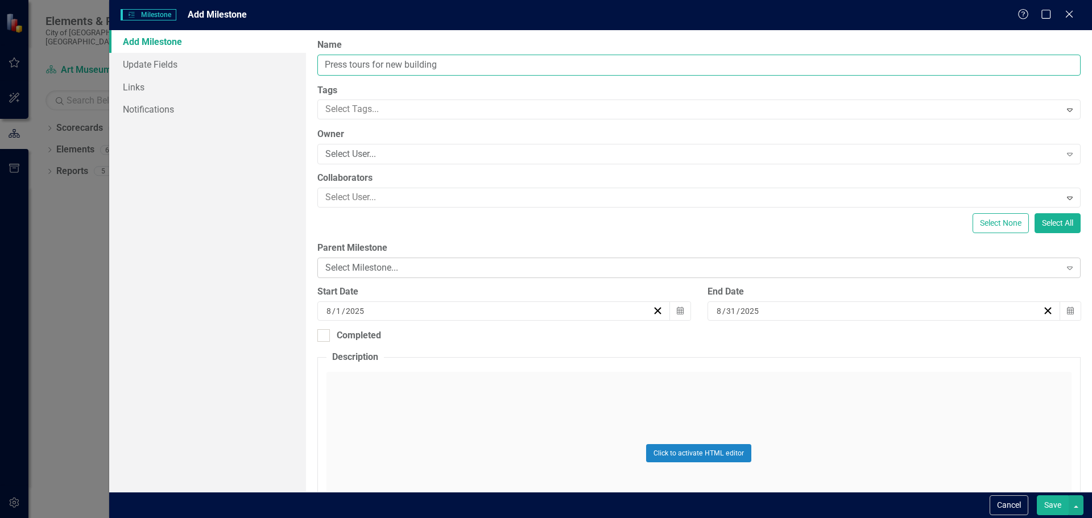
type input "Press tours for new building"
click at [673, 262] on div "Select Milestone..." at bounding box center [692, 268] width 735 height 13
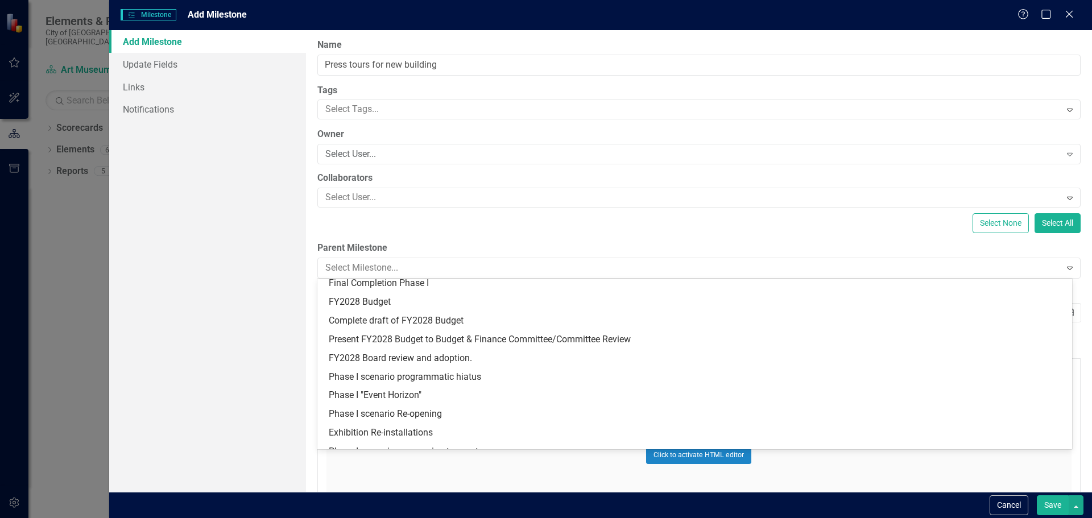
scroll to position [334, 0]
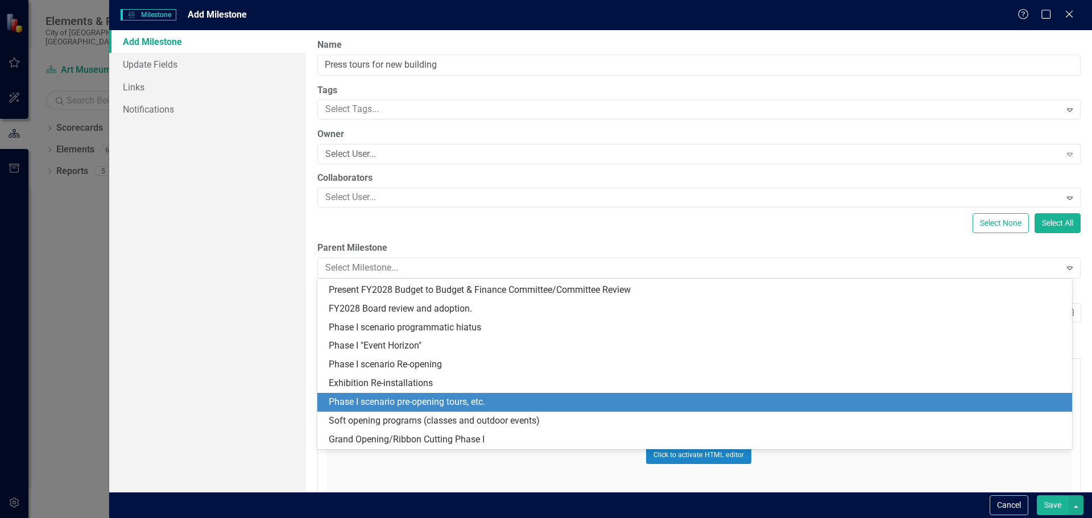
click at [493, 404] on div "Phase I scenario pre-opening tours, etc." at bounding box center [697, 402] width 736 height 13
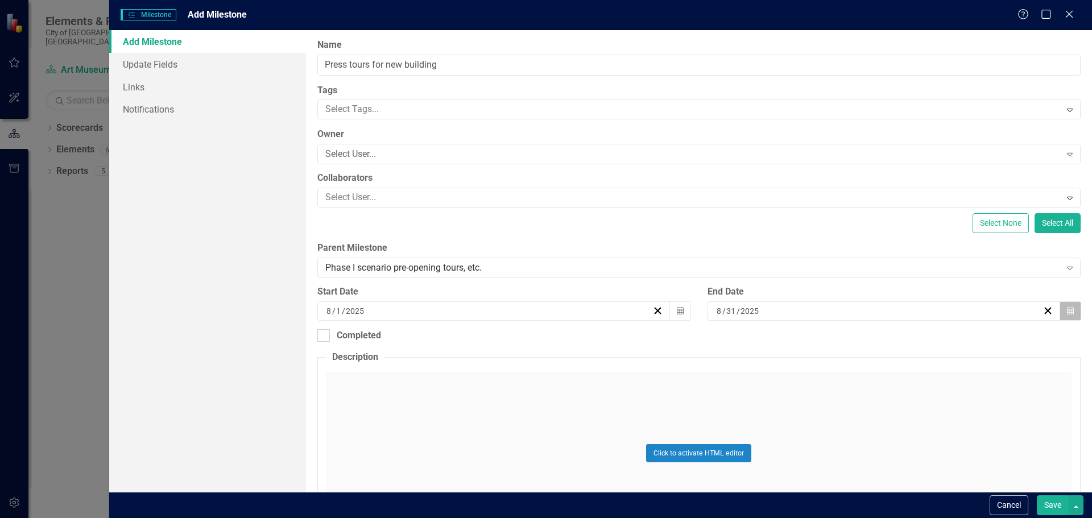
click at [1070, 309] on button "Calendar" at bounding box center [1070, 310] width 22 height 19
click at [819, 337] on span "[DATE]" at bounding box center [807, 332] width 23 height 9
click at [856, 341] on button "2025" at bounding box center [808, 333] width 98 height 25
click at [774, 452] on button "2027" at bounding box center [742, 448] width 66 height 41
click at [906, 453] on button "September" at bounding box center [873, 448] width 66 height 41
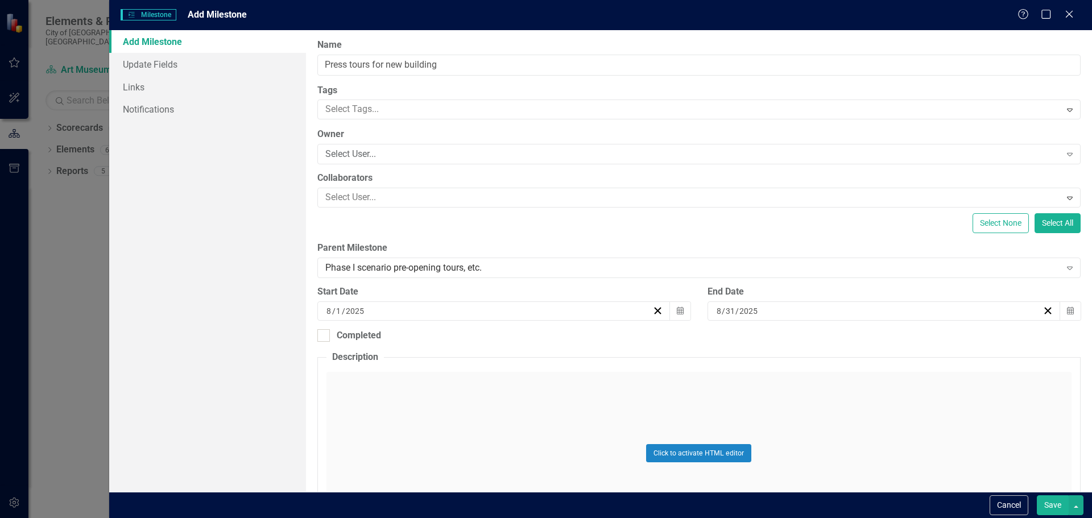
click at [897, 396] on abbr "11" at bounding box center [892, 391] width 9 height 9
click at [1059, 505] on button "Save" at bounding box center [1053, 505] width 32 height 20
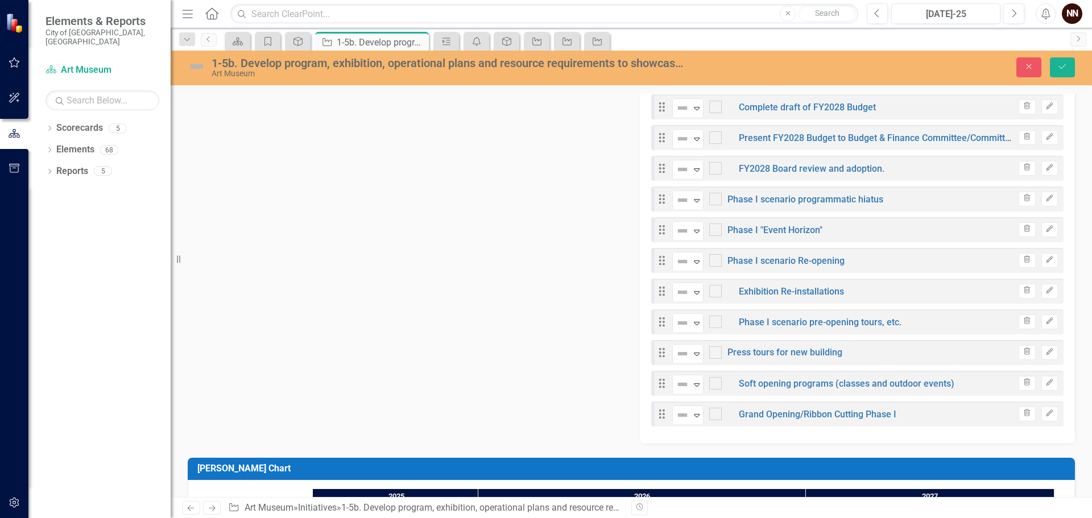
scroll to position [910, 0]
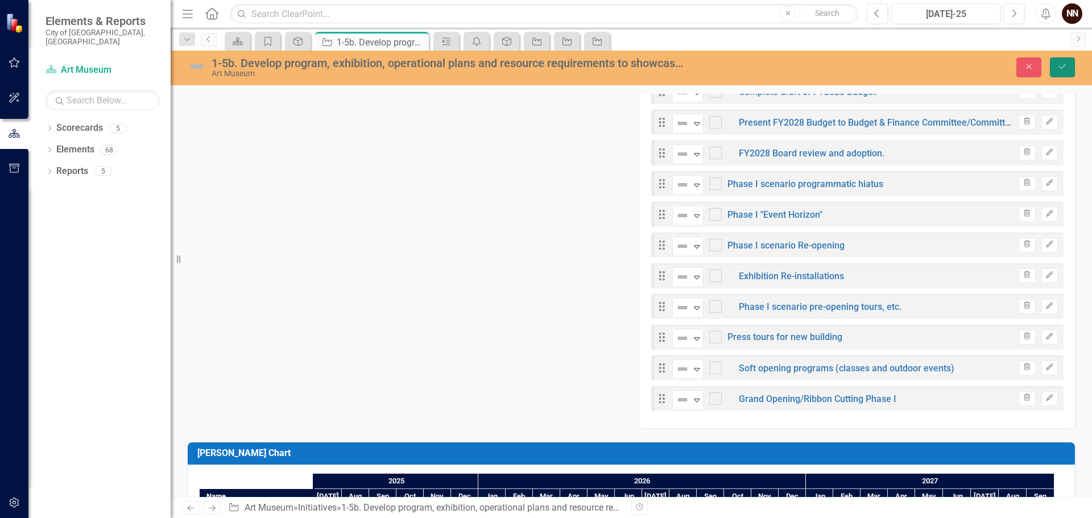
click at [1070, 67] on button "Save" at bounding box center [1062, 67] width 25 height 20
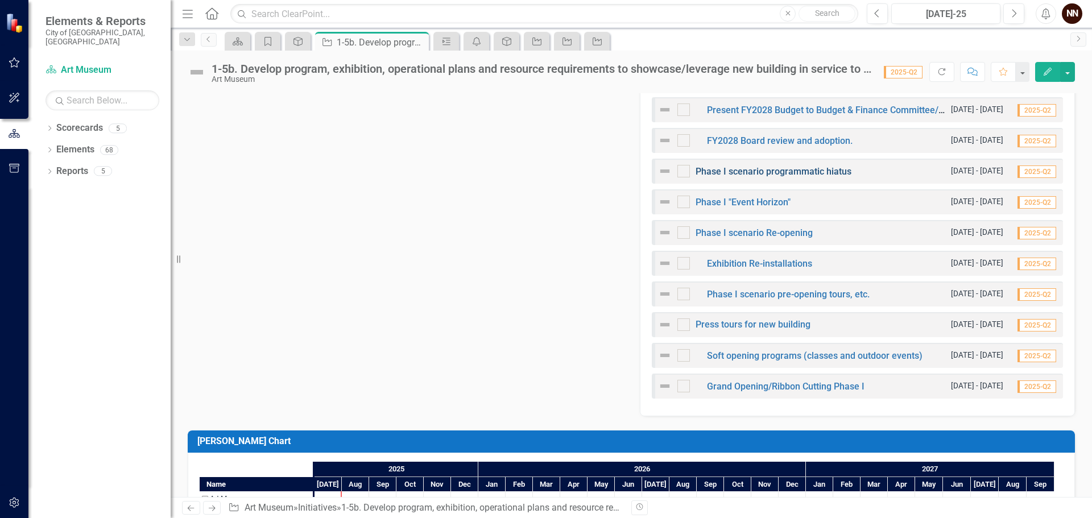
scroll to position [967, 0]
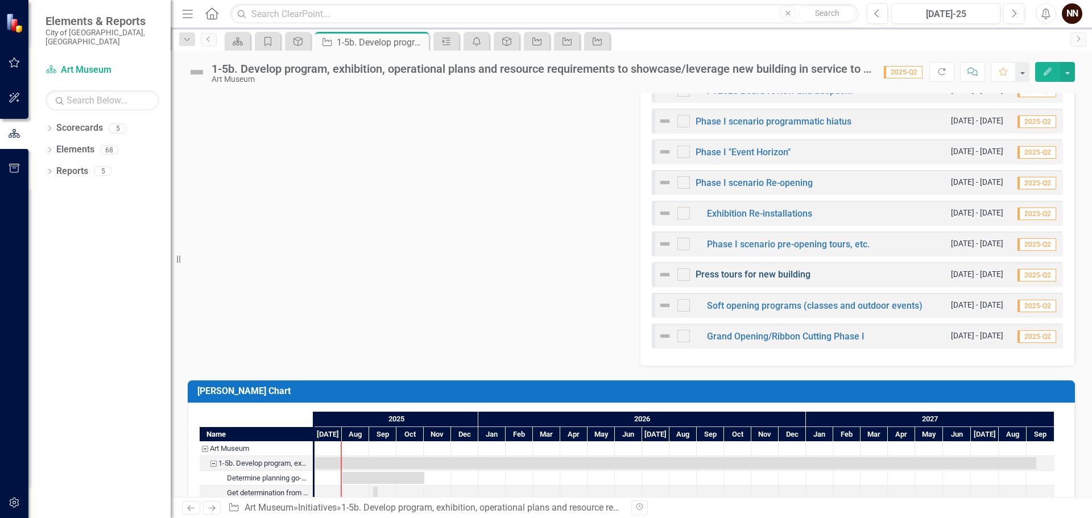
click at [773, 279] on link "Press tours for new building" at bounding box center [752, 274] width 115 height 11
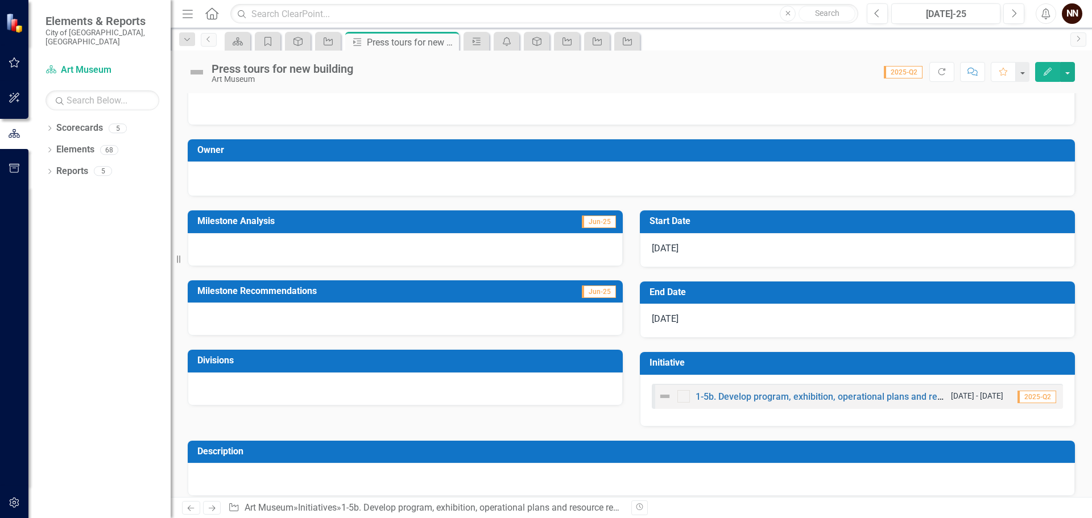
scroll to position [34, 0]
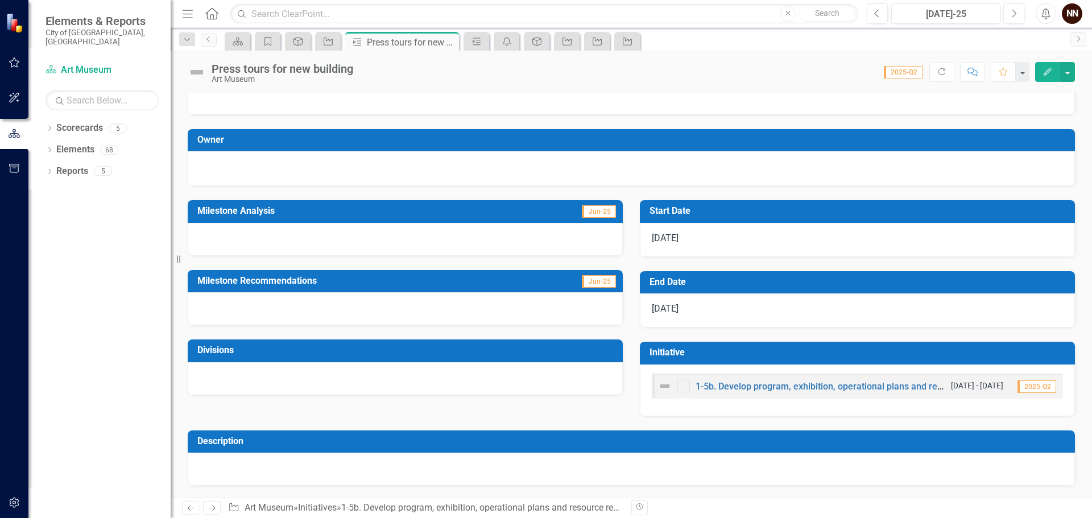
click at [665, 212] on h3 "Start Date" at bounding box center [859, 211] width 420 height 10
click at [665, 211] on h3 "Start Date" at bounding box center [859, 211] width 420 height 10
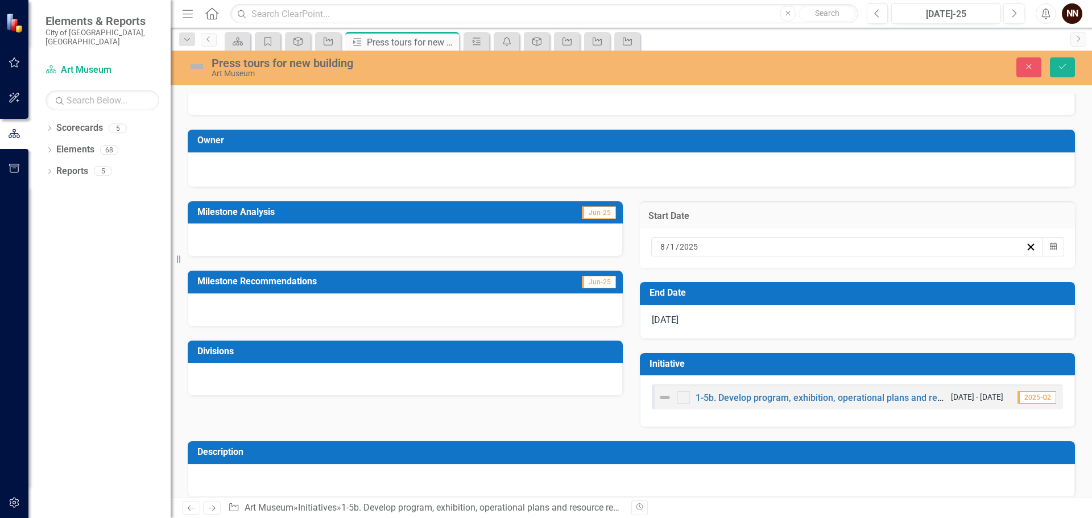
click at [721, 241] on div "[DATE]" at bounding box center [847, 246] width 392 height 19
click at [800, 268] on button "[DATE]" at bounding box center [751, 268] width 98 height 25
click at [760, 273] on span "2025" at bounding box center [751, 268] width 18 height 9
click at [718, 393] on button "2027" at bounding box center [685, 383] width 66 height 41
click at [718, 306] on button "January" at bounding box center [685, 301] width 66 height 41
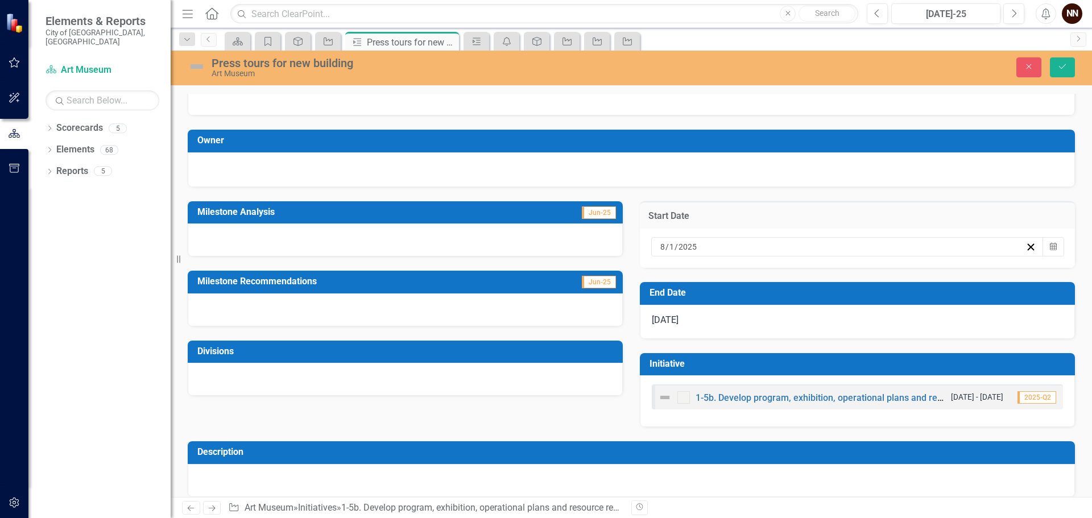
click at [810, 311] on abbr "1" at bounding box center [807, 306] width 5 height 9
click at [1059, 67] on icon "Save" at bounding box center [1062, 67] width 10 height 8
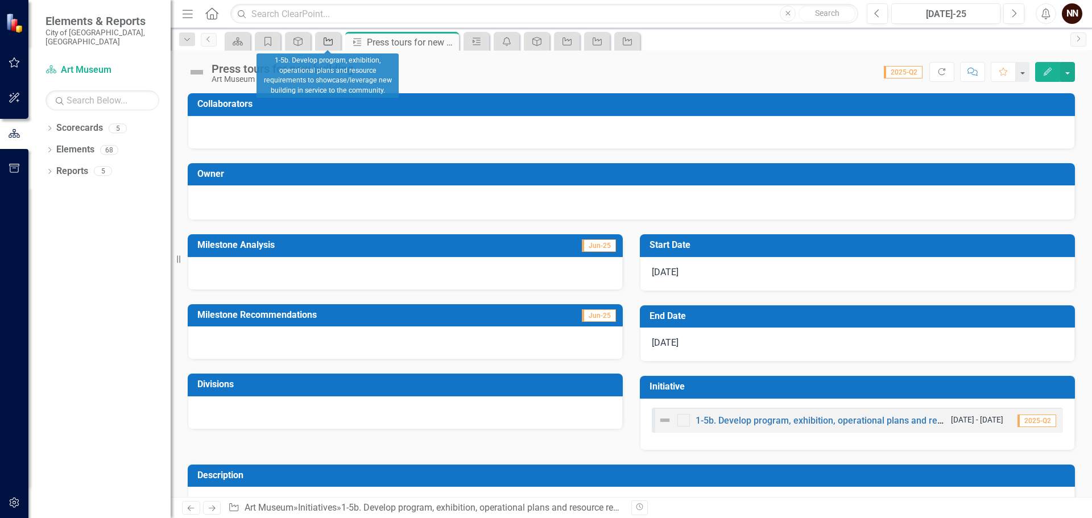
click at [330, 42] on icon "Initiative" at bounding box center [327, 41] width 11 height 9
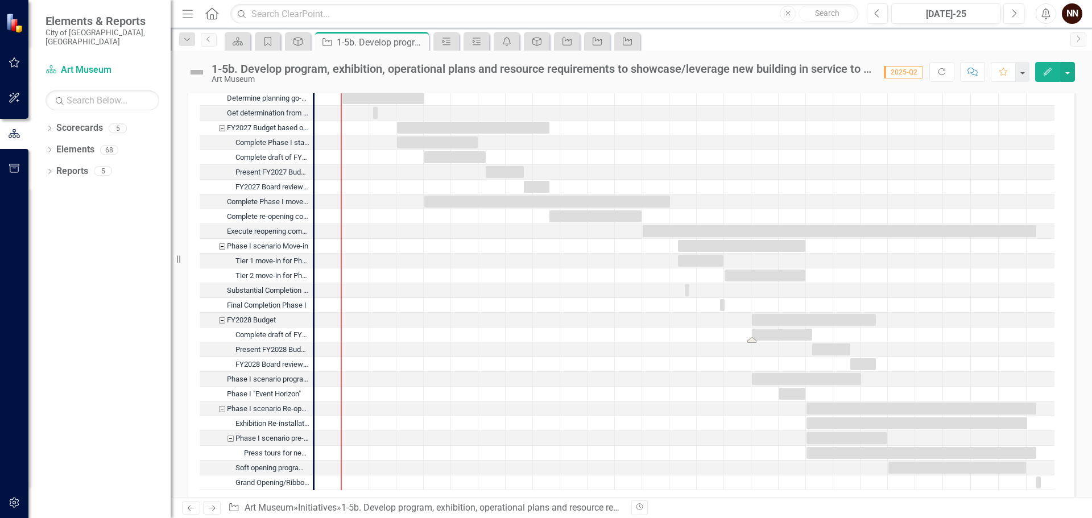
scroll to position [1363, 0]
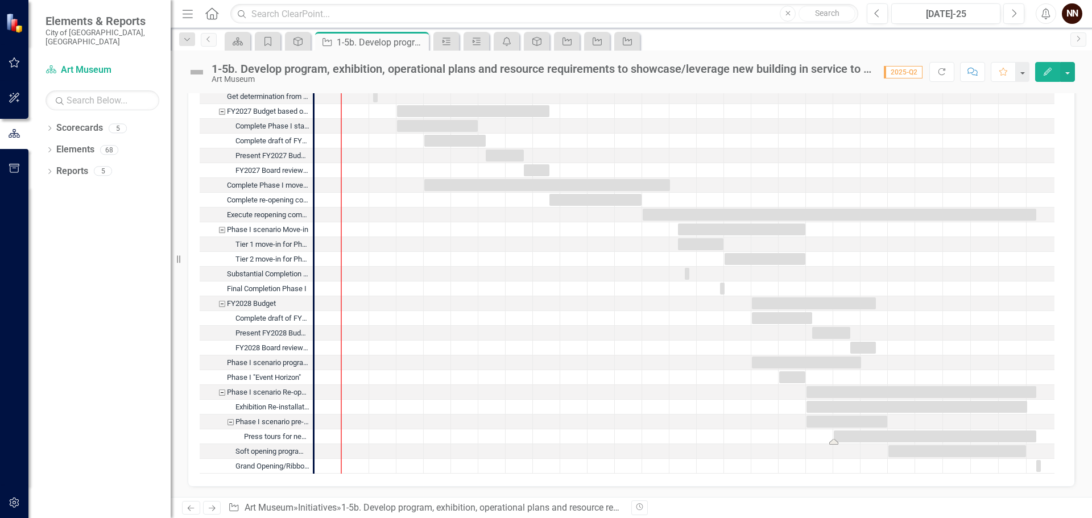
drag, startPoint x: 805, startPoint y: 440, endPoint x: 832, endPoint y: 442, distance: 27.3
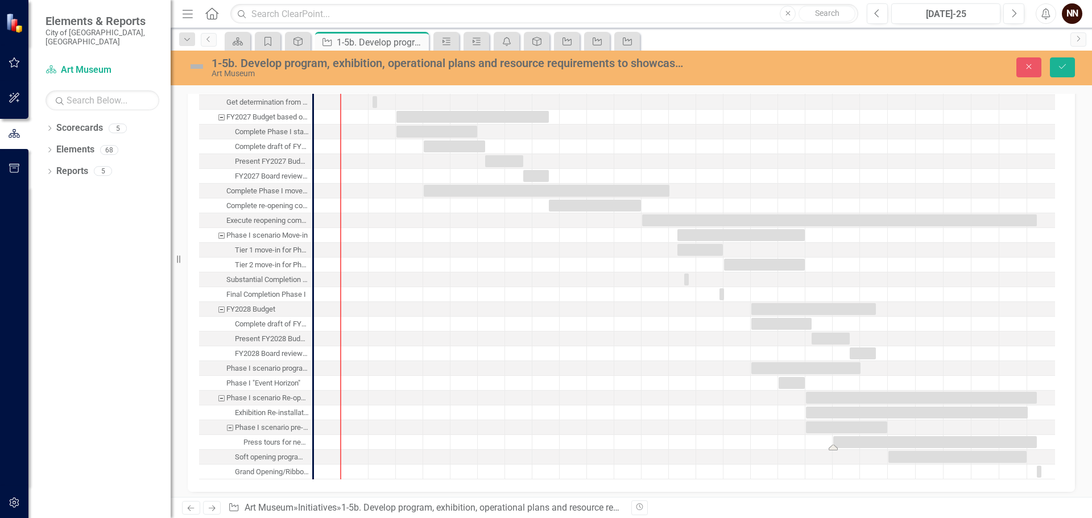
scroll to position [1368, 0]
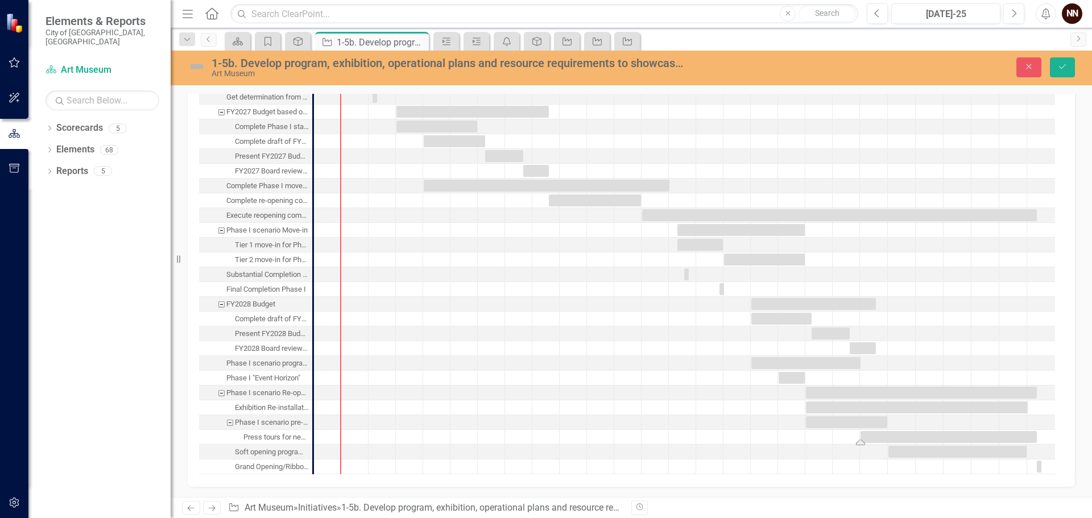
drag, startPoint x: 831, startPoint y: 438, endPoint x: 859, endPoint y: 437, distance: 27.3
click at [1060, 71] on icon "Save" at bounding box center [1062, 67] width 10 height 8
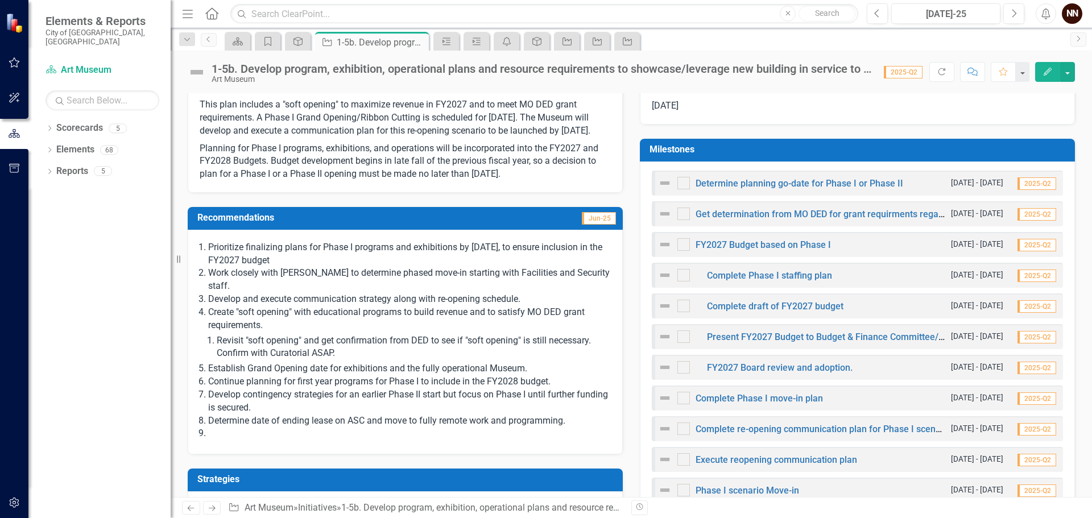
scroll to position [284, 0]
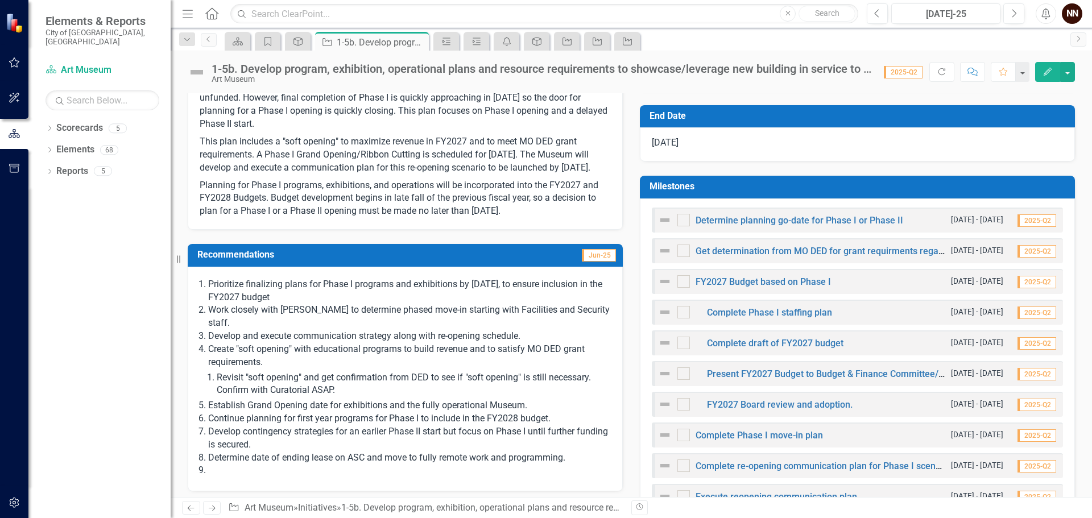
click at [904, 187] on h3 "Milestones" at bounding box center [859, 186] width 420 height 10
drag, startPoint x: 904, startPoint y: 187, endPoint x: 931, endPoint y: 184, distance: 27.4
click at [904, 187] on h3 "Milestones" at bounding box center [859, 186] width 420 height 10
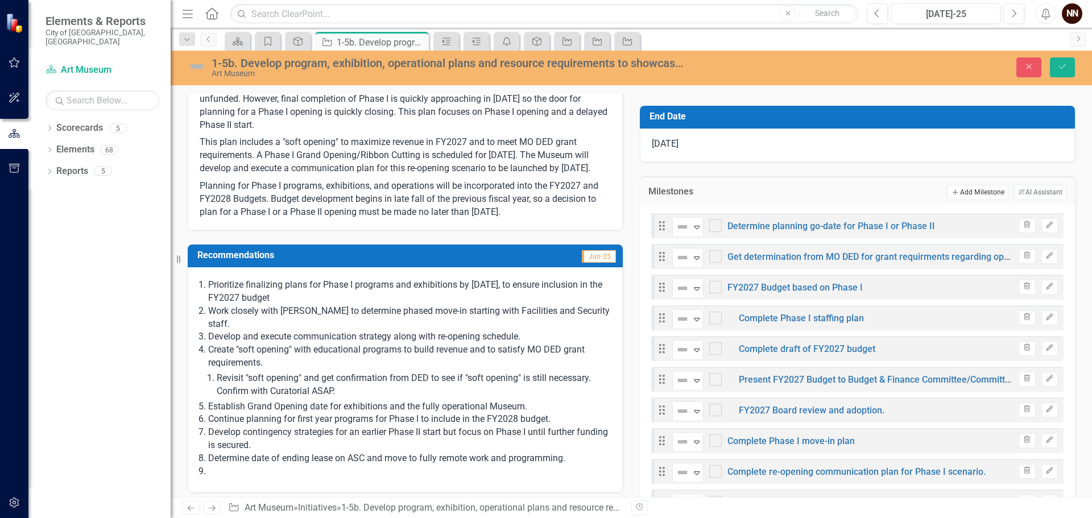
click at [951, 190] on icon "Add" at bounding box center [955, 192] width 9 height 7
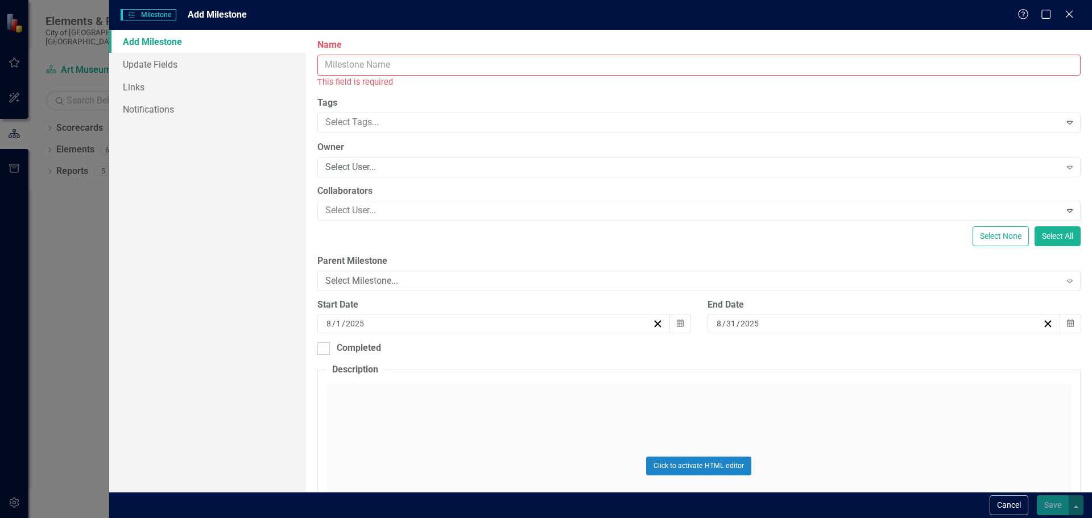
click at [603, 73] on input "Name" at bounding box center [698, 65] width 763 height 21
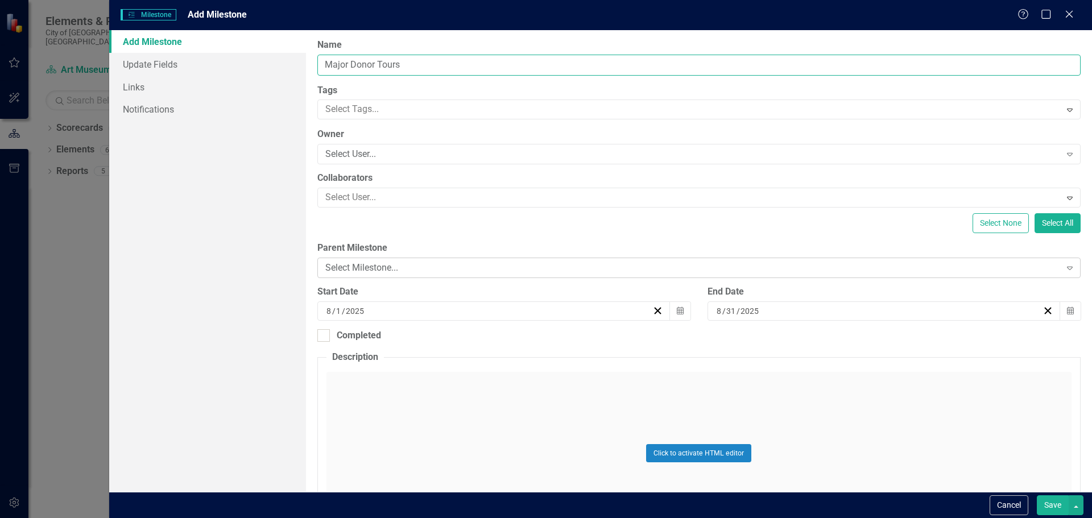
type input "Major Donor Tours"
click at [571, 260] on div "Select Milestone... Expand" at bounding box center [698, 268] width 763 height 20
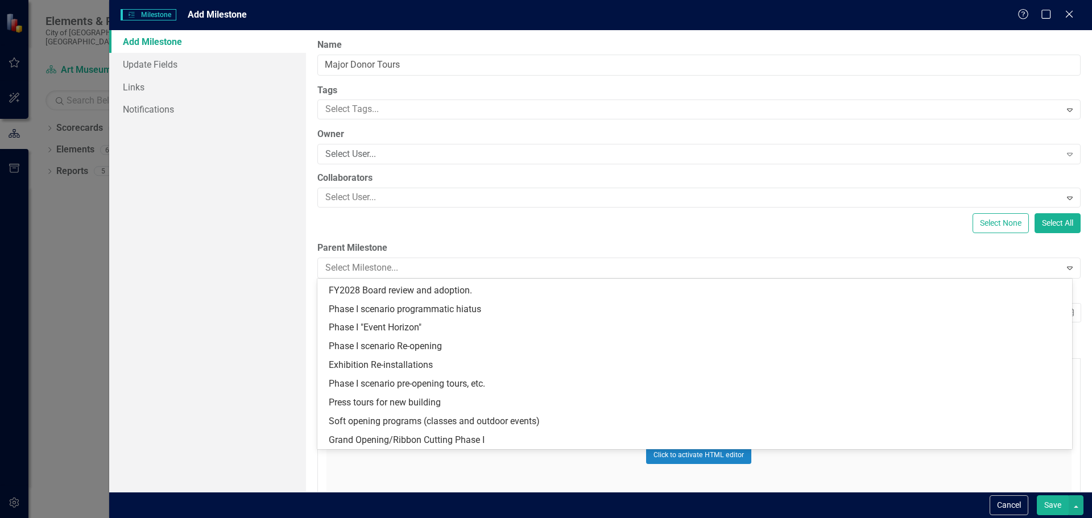
scroll to position [352, 0]
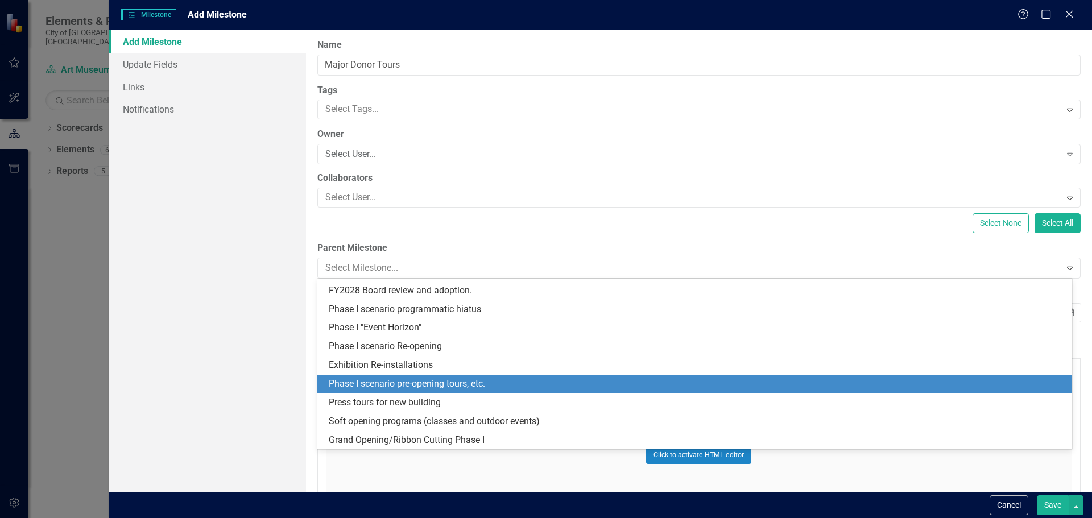
click at [499, 381] on div "Phase I scenario pre-opening tours, etc." at bounding box center [697, 384] width 736 height 13
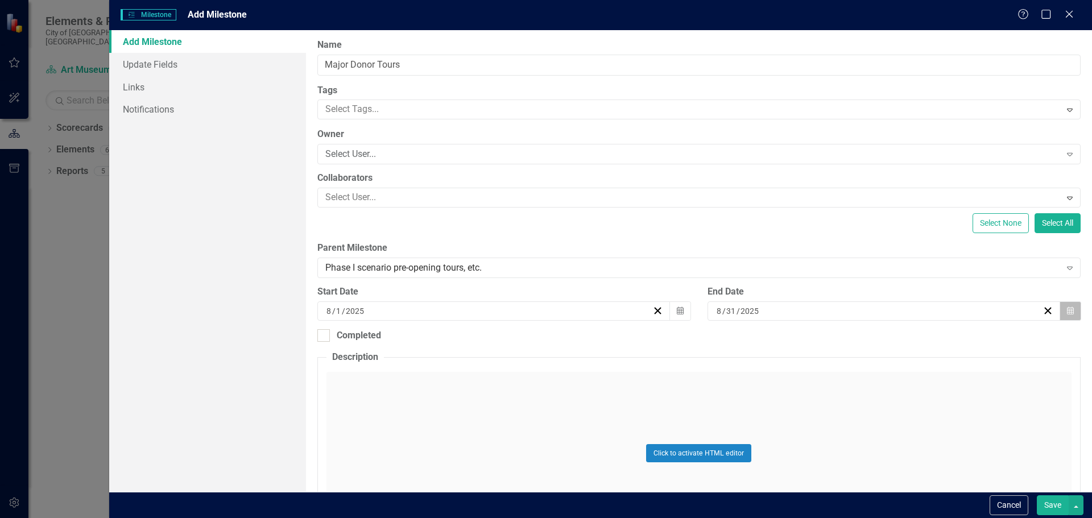
click at [1067, 316] on button "Calendar" at bounding box center [1070, 310] width 22 height 19
click at [819, 337] on span "[DATE]" at bounding box center [807, 332] width 23 height 9
click at [817, 337] on span "2025" at bounding box center [807, 332] width 18 height 9
click at [774, 453] on button "2027" at bounding box center [742, 448] width 66 height 41
click at [906, 374] on button "March" at bounding box center [873, 366] width 66 height 41
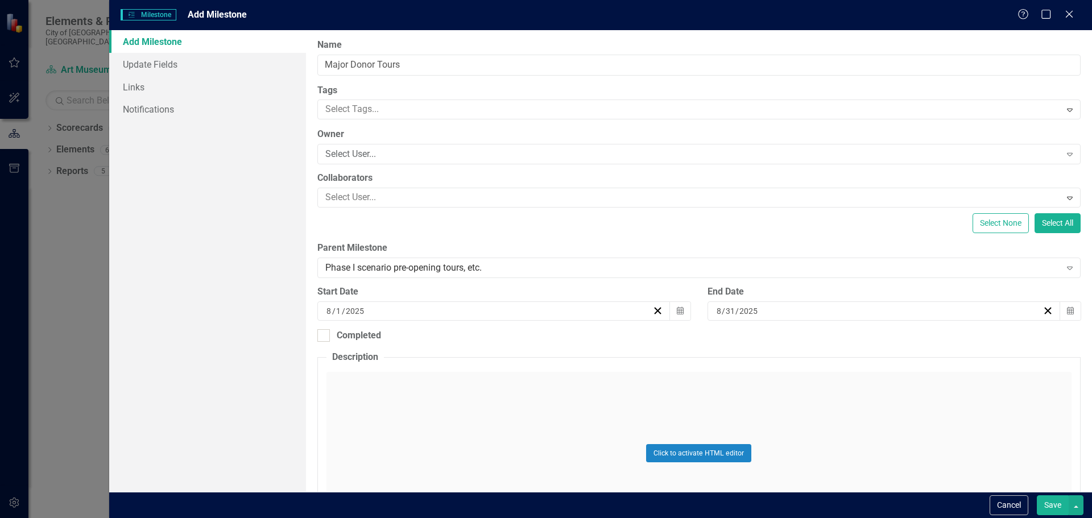
click at [812, 457] on abbr "31" at bounding box center [807, 452] width 9 height 9
click at [677, 312] on icon "Calendar" at bounding box center [680, 311] width 7 height 8
click at [429, 337] on span "[DATE]" at bounding box center [416, 332] width 23 height 9
click at [426, 337] on span "2025" at bounding box center [417, 332] width 18 height 9
click at [384, 444] on button "2027" at bounding box center [351, 448] width 66 height 41
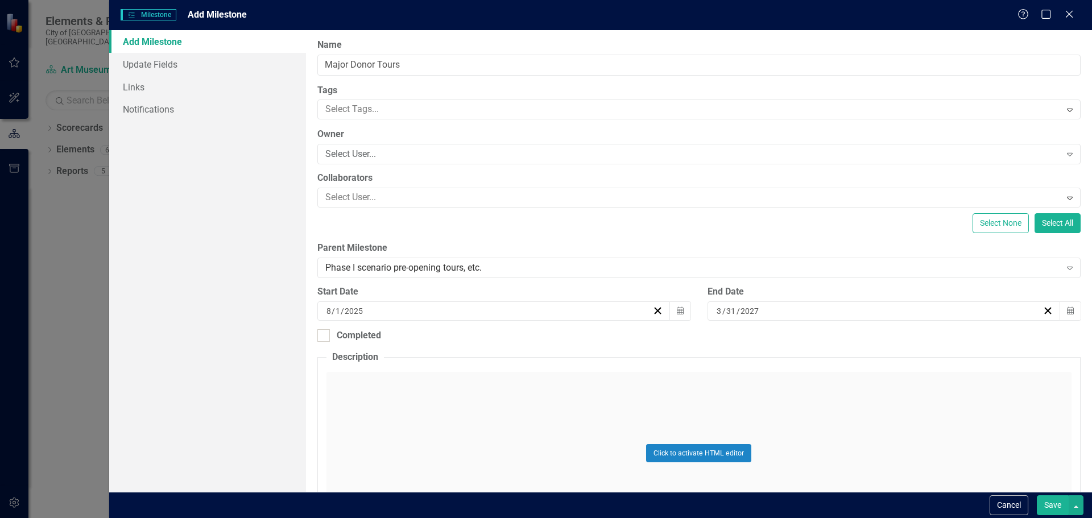
click at [384, 380] on button "January" at bounding box center [351, 366] width 66 height 41
click at [476, 374] on abbr "1" at bounding box center [473, 370] width 5 height 9
click at [1060, 504] on button "Save" at bounding box center [1053, 505] width 32 height 20
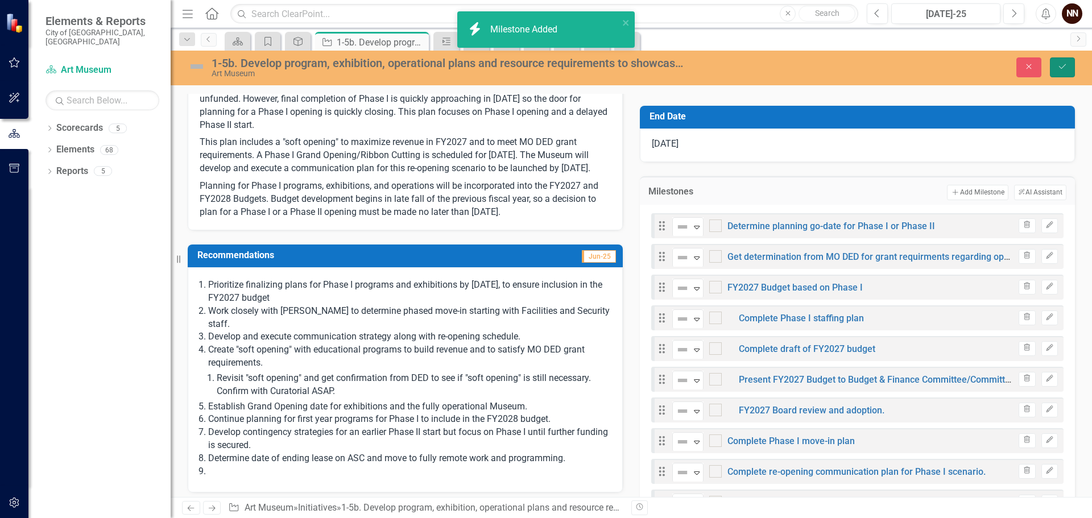
drag, startPoint x: 1067, startPoint y: 67, endPoint x: 1043, endPoint y: 99, distance: 39.8
click at [1067, 67] on icon "Save" at bounding box center [1062, 67] width 10 height 8
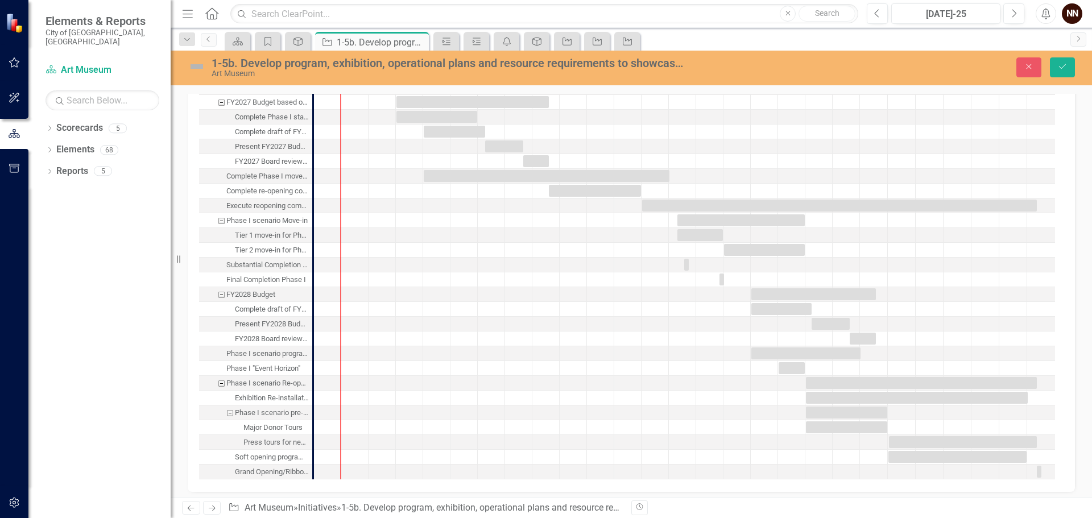
scroll to position [1414, 0]
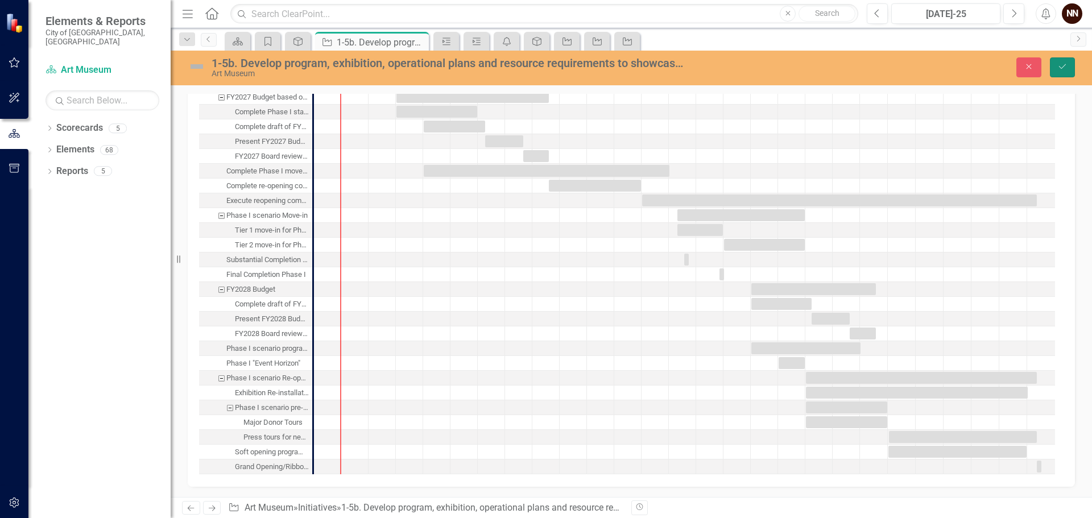
click at [1064, 69] on icon "Save" at bounding box center [1062, 67] width 10 height 8
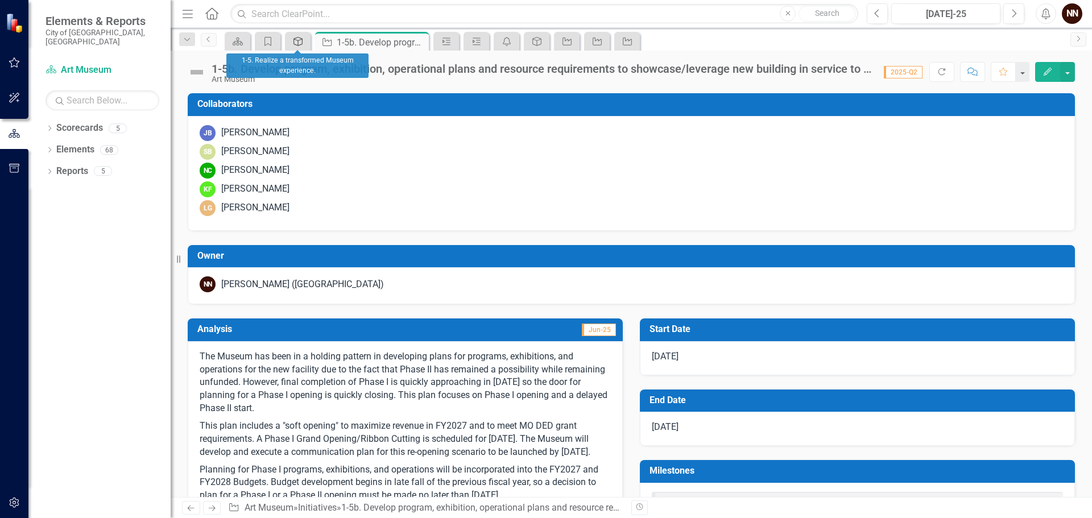
click at [297, 43] on icon "Strategy" at bounding box center [297, 41] width 11 height 9
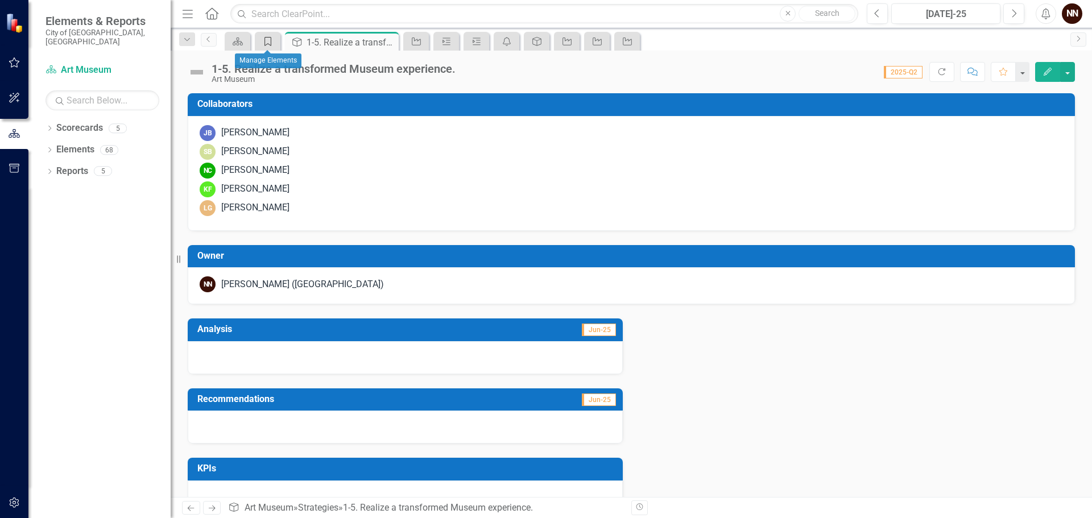
click at [270, 43] on icon "Goal" at bounding box center [267, 41] width 11 height 9
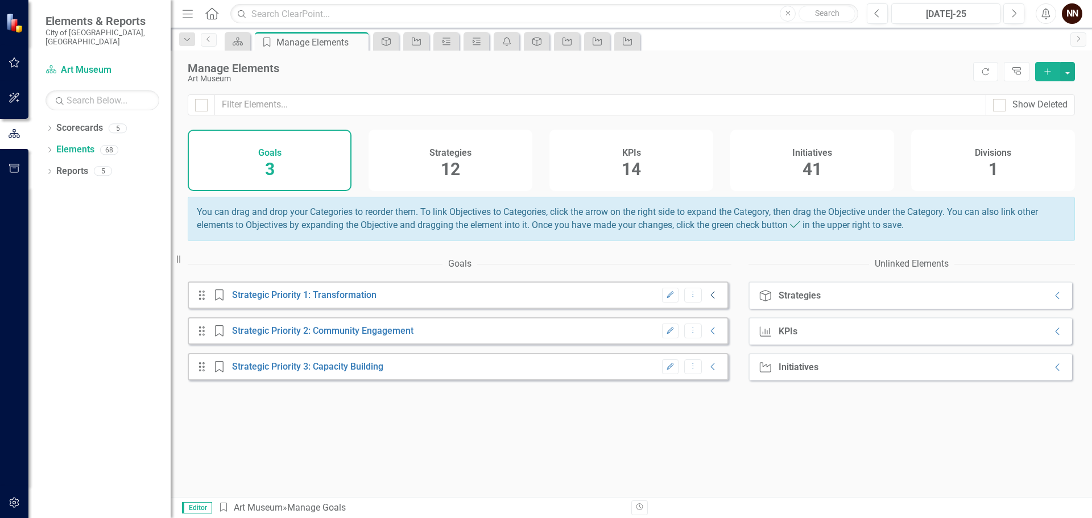
click at [710, 300] on icon "Collapse" at bounding box center [712, 295] width 11 height 9
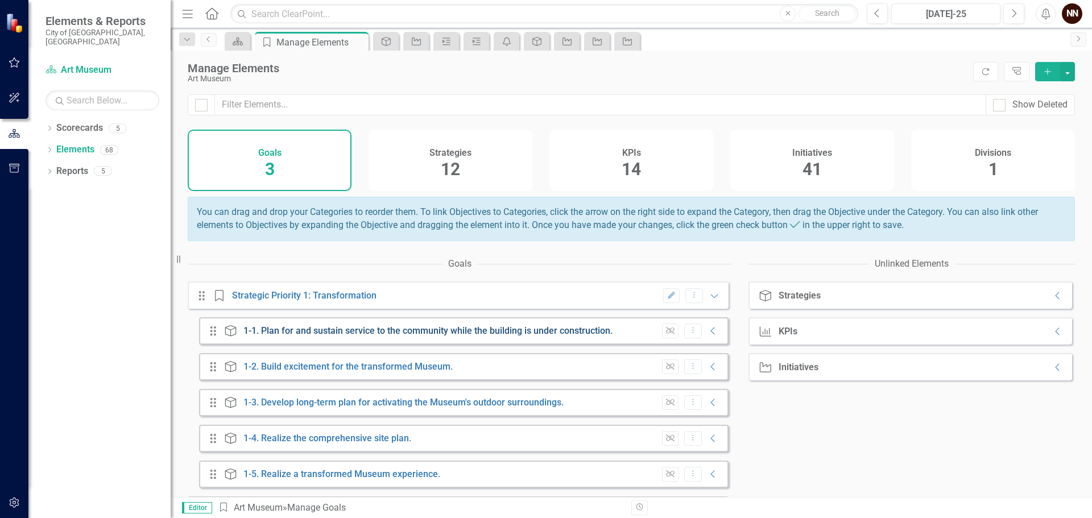
click at [426, 336] on link "1-1. Plan for and sustain service to the community while the building is under …" at bounding box center [427, 330] width 369 height 11
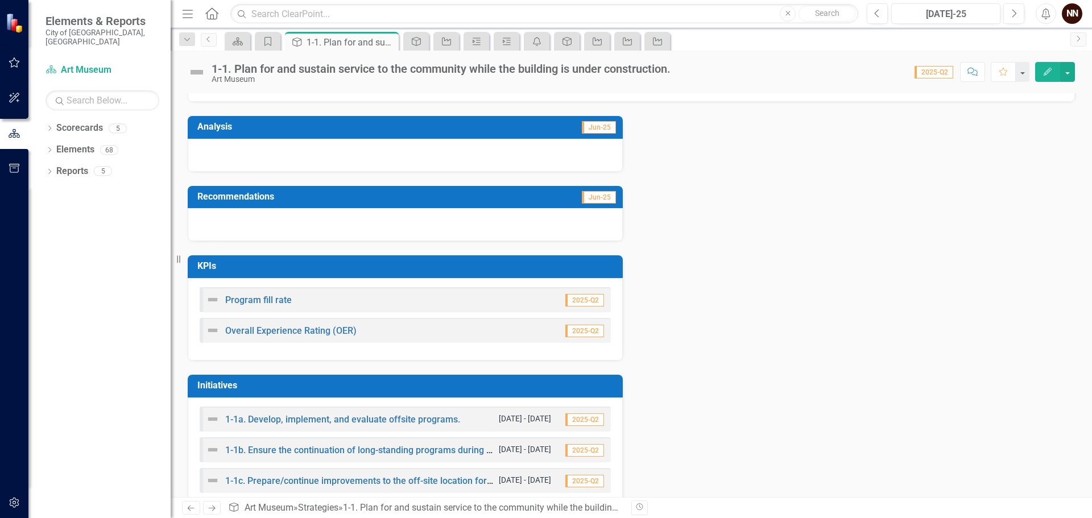
scroll to position [227, 0]
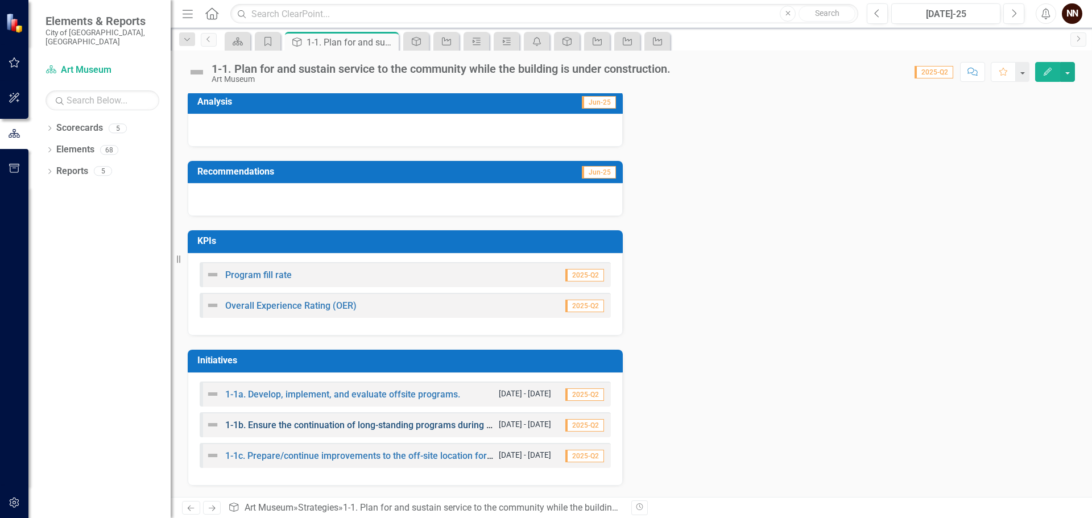
click at [378, 422] on link "1-1b. Ensure the continuation of long-standing programs during the closure of t…" at bounding box center [410, 425] width 370 height 11
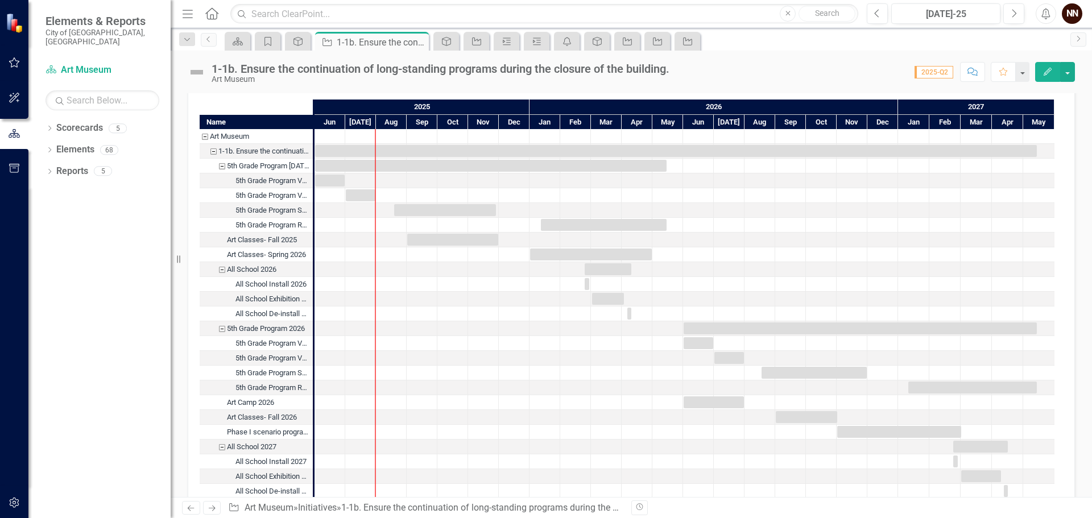
scroll to position [1080, 0]
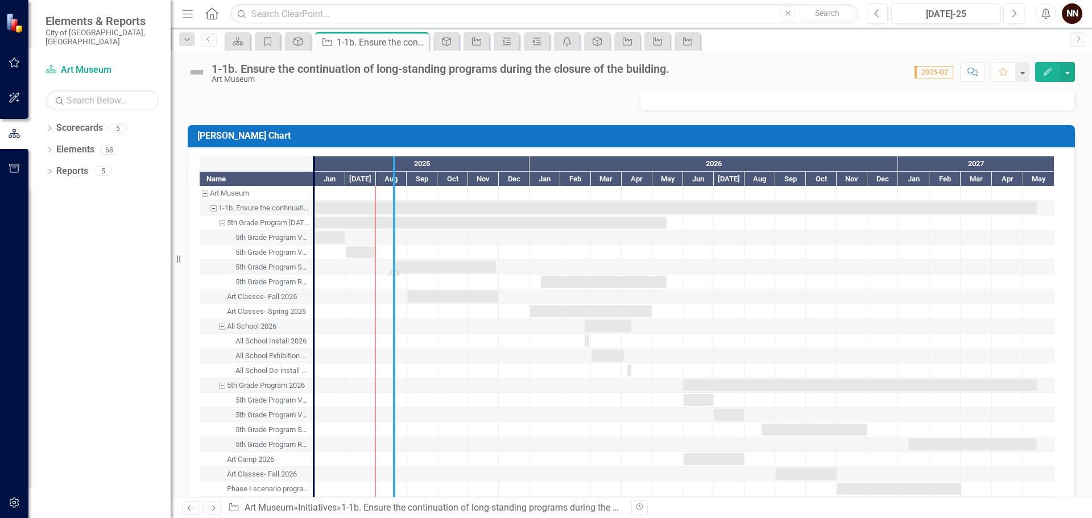
drag, startPoint x: 316, startPoint y: 261, endPoint x: 396, endPoint y: 264, distance: 80.2
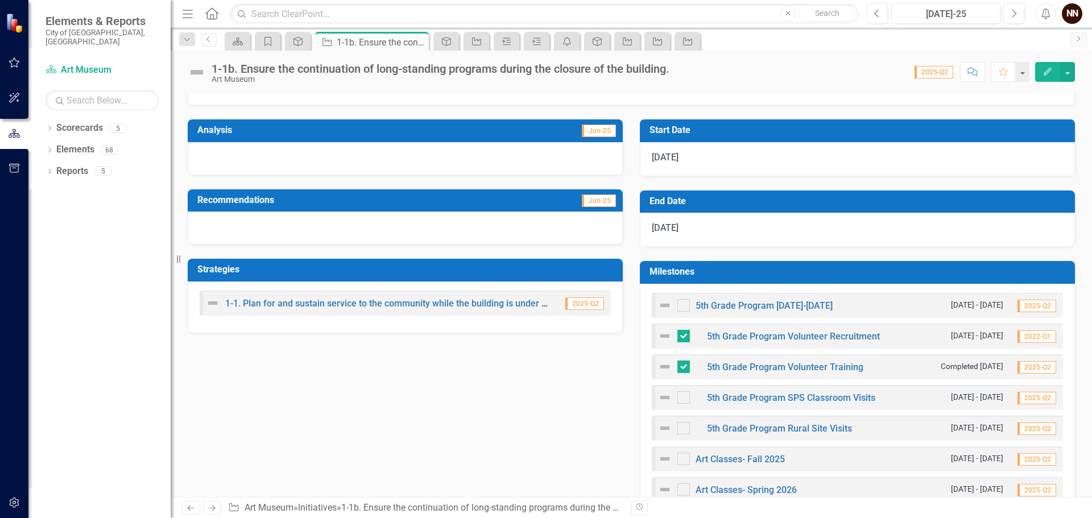
scroll to position [171, 0]
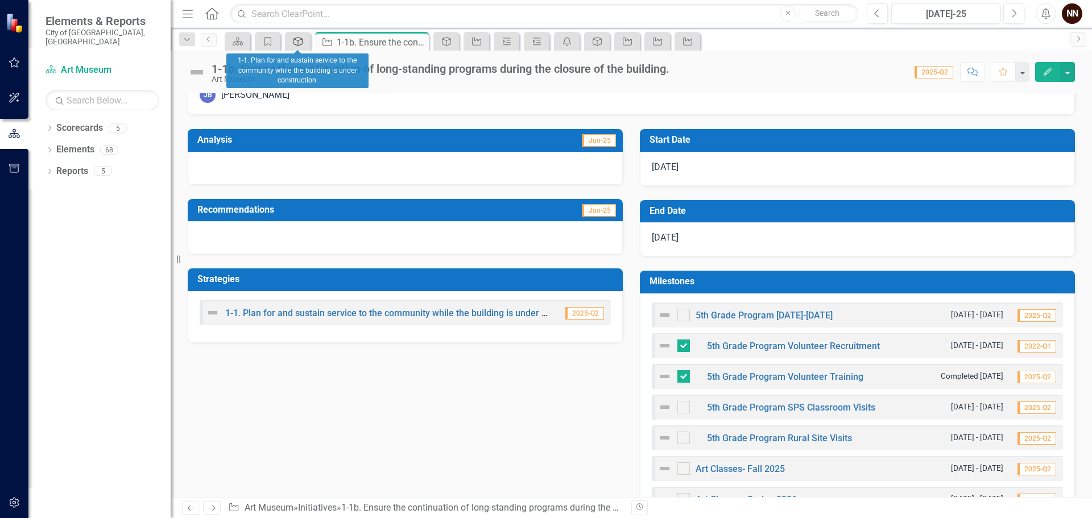
click at [296, 42] on icon "Strategy" at bounding box center [297, 41] width 11 height 9
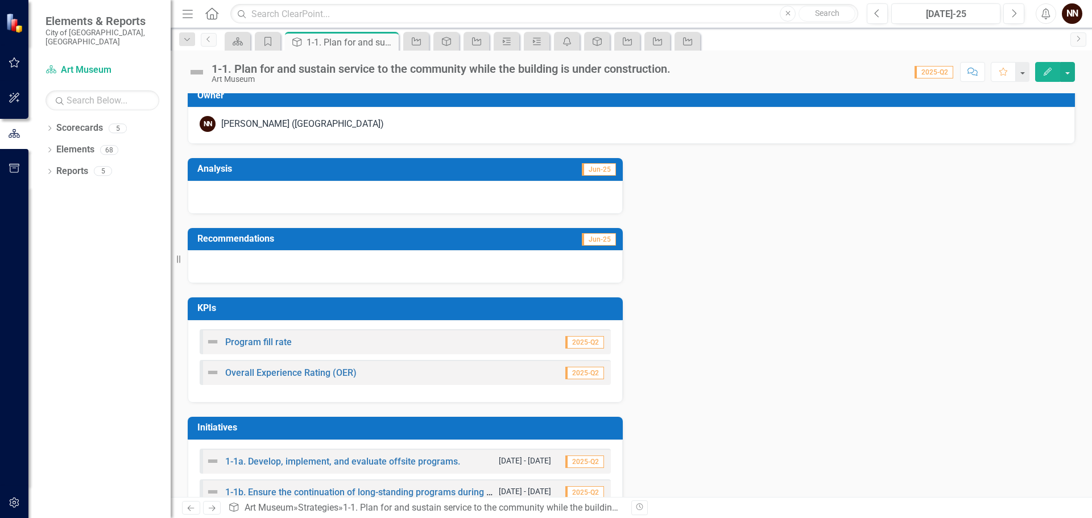
scroll to position [227, 0]
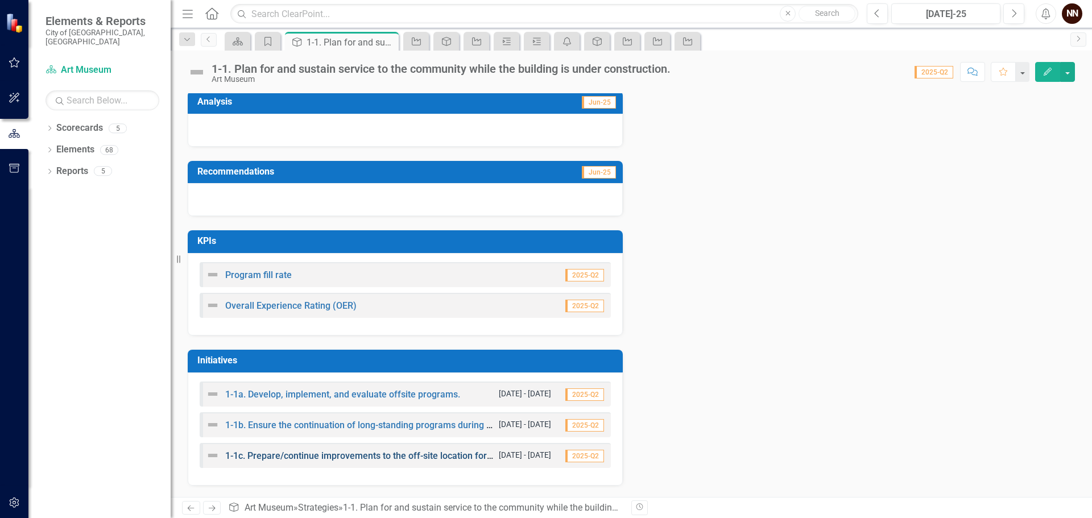
click at [377, 454] on link "1-1c. Prepare/continue improvements to the off-site location for Museum operati…" at bounding box center [429, 455] width 408 height 11
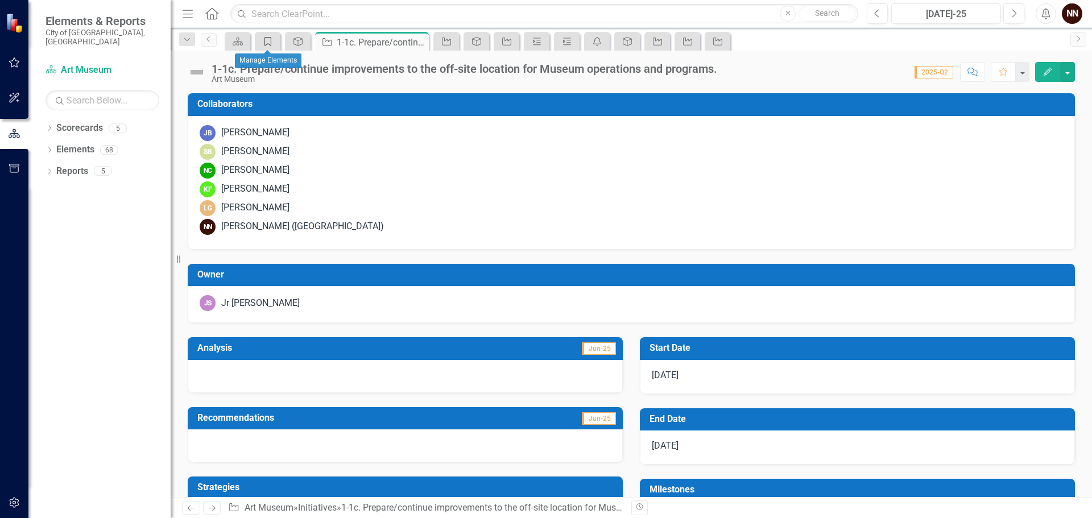
click at [268, 42] on icon "Goal" at bounding box center [267, 41] width 11 height 9
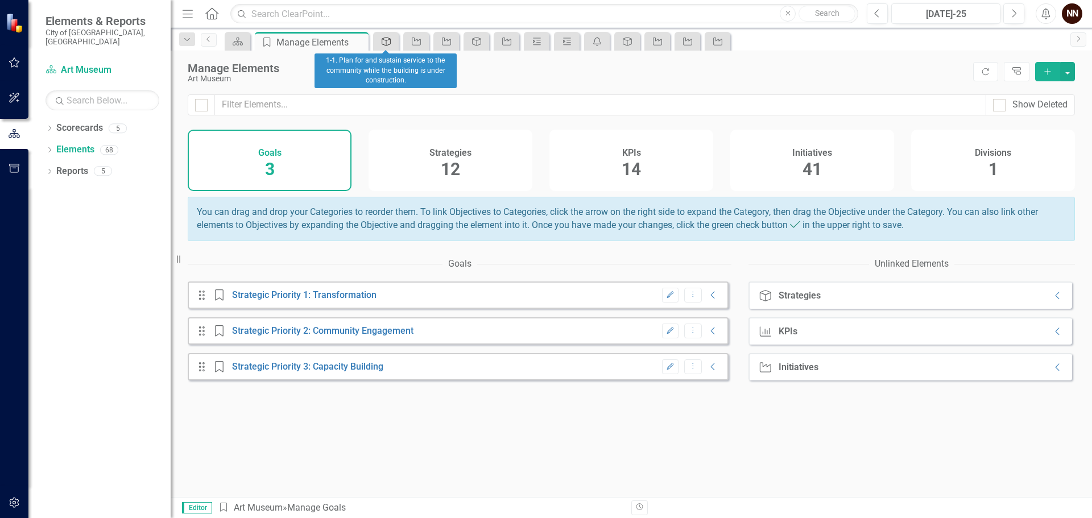
click at [390, 45] on icon "Strategy" at bounding box center [385, 41] width 11 height 9
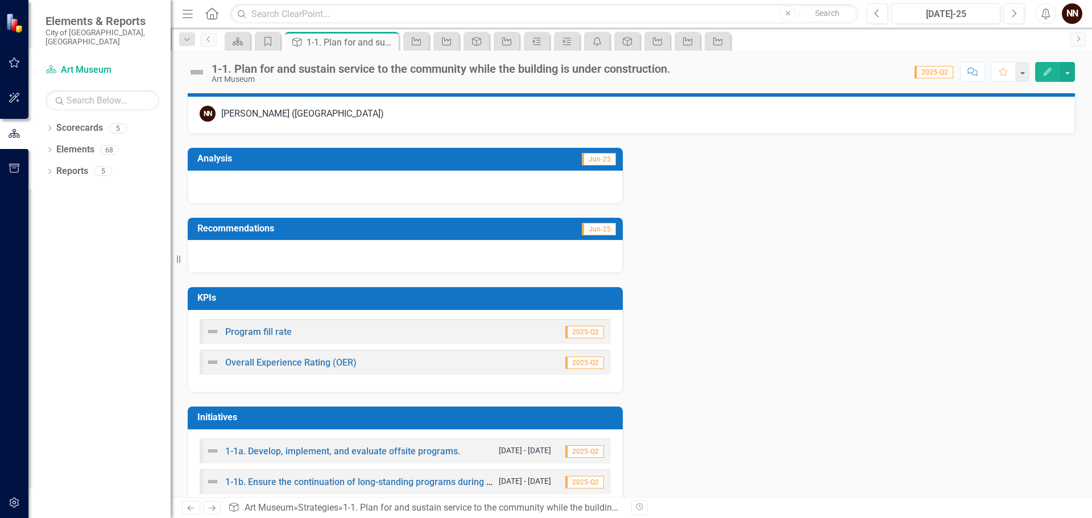
scroll to position [227, 0]
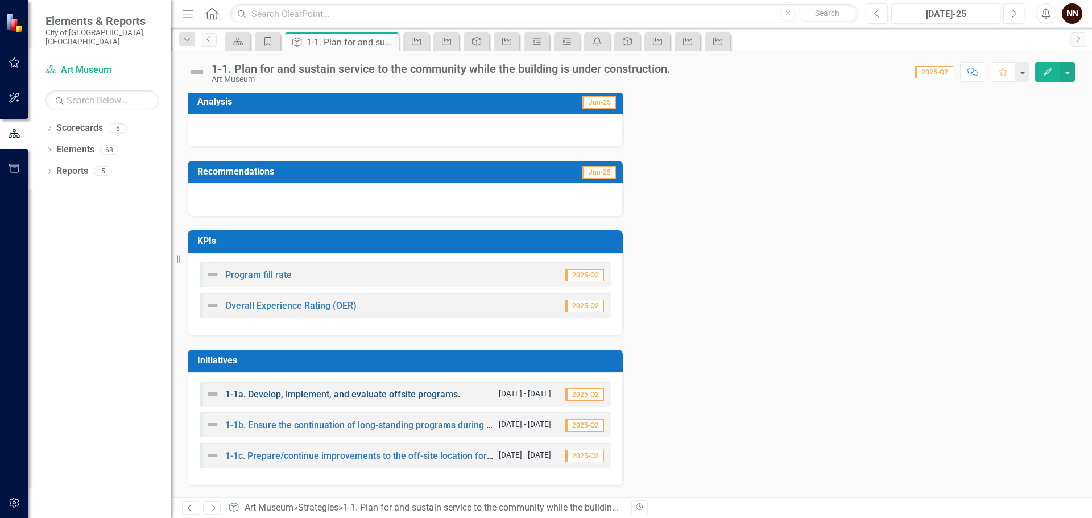
click at [431, 396] on link "1-1a. Develop, implement, and evaluate offsite programs." at bounding box center [342, 394] width 235 height 11
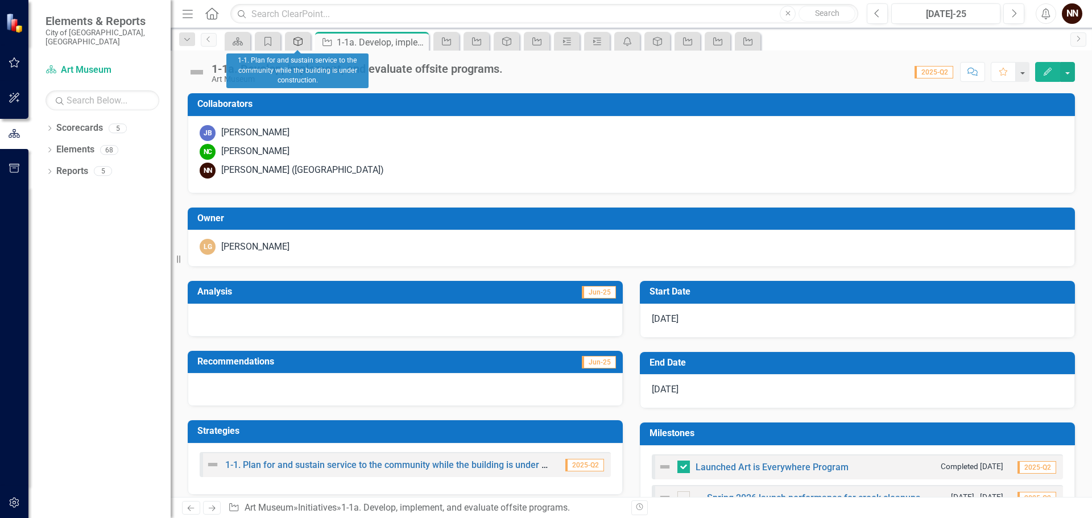
click at [298, 43] on icon at bounding box center [297, 41] width 9 height 9
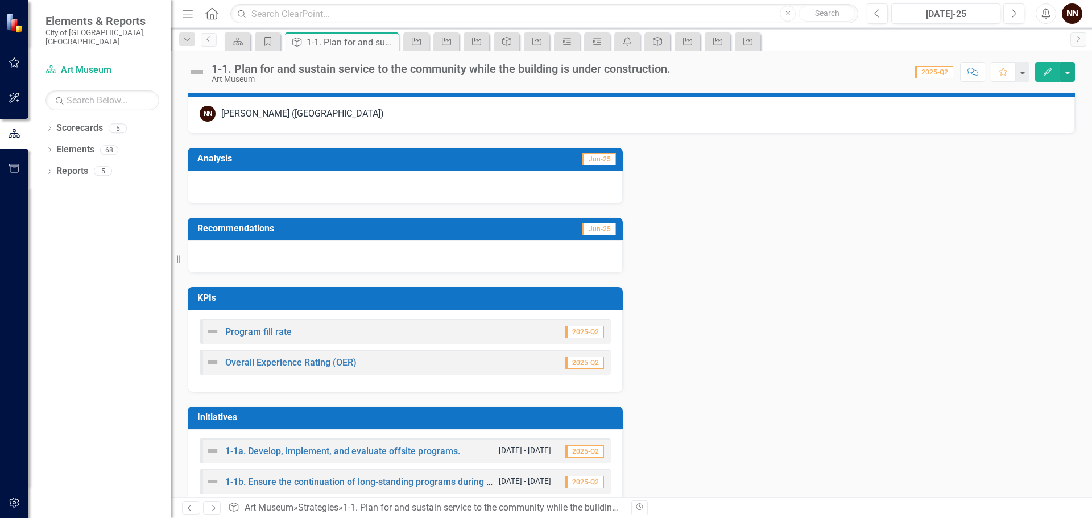
scroll to position [227, 0]
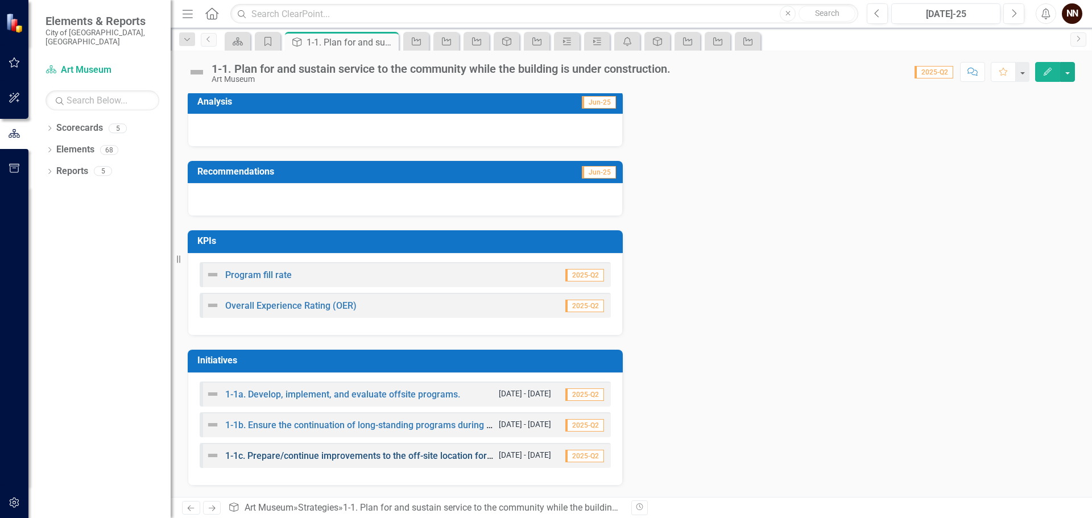
click at [287, 453] on link "1-1c. Prepare/continue improvements to the off-site location for Museum operati…" at bounding box center [429, 455] width 408 height 11
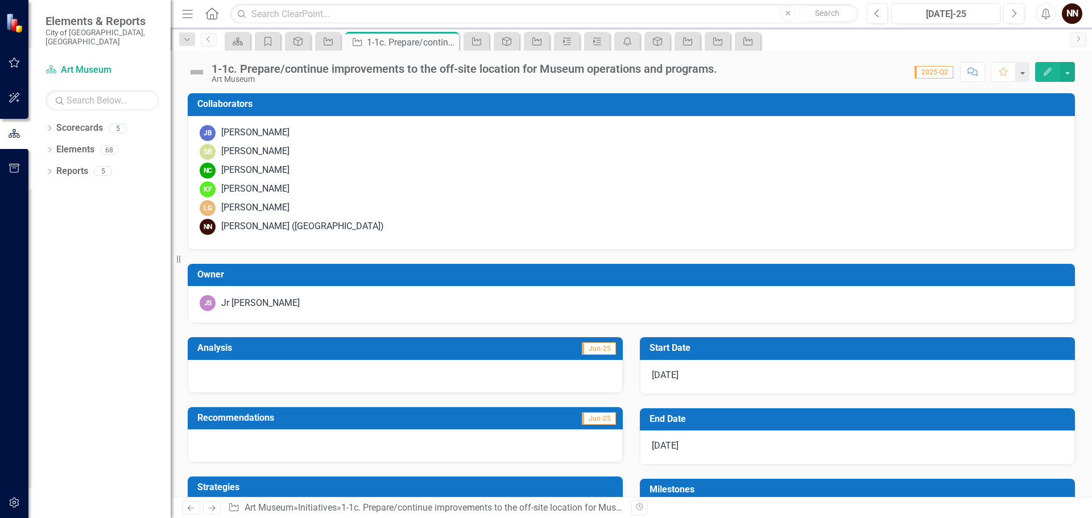
click at [672, 348] on h3 "Start Date" at bounding box center [859, 348] width 420 height 10
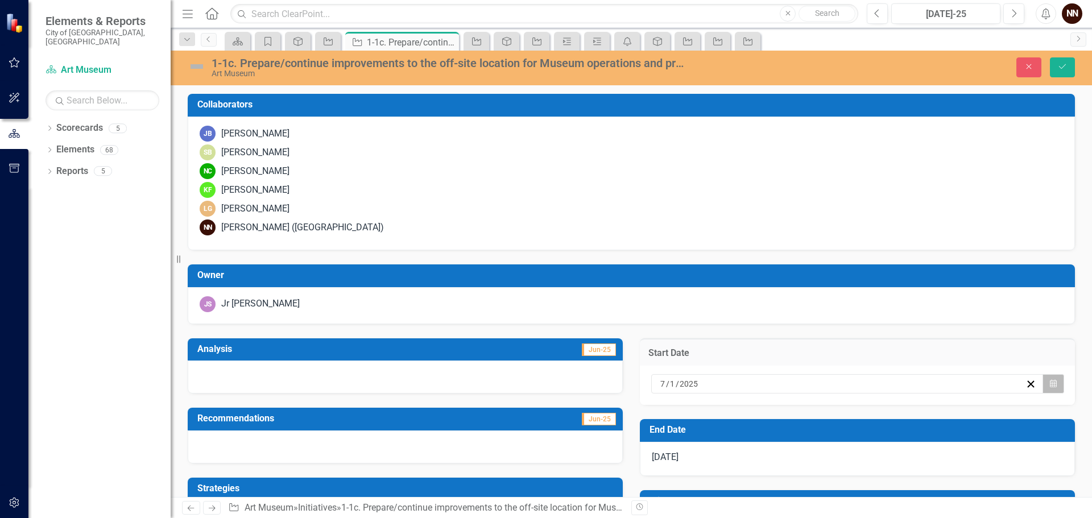
click at [1051, 382] on button "Calendar" at bounding box center [1053, 383] width 22 height 19
click at [825, 393] on button "›" at bounding box center [812, 405] width 25 height 25
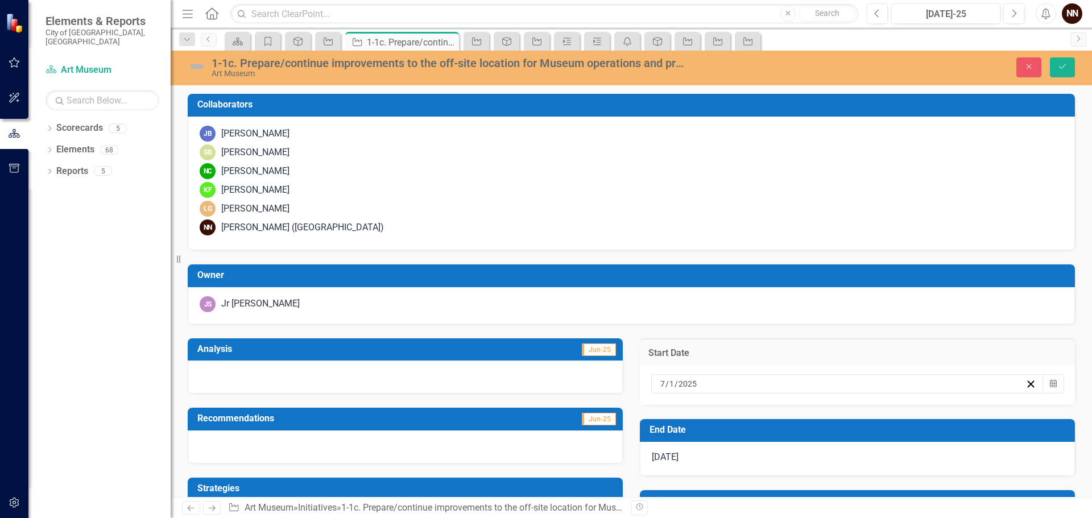
click at [838, 439] on abbr "1" at bounding box center [836, 443] width 5 height 9
click at [1056, 61] on button "Save" at bounding box center [1062, 67] width 25 height 20
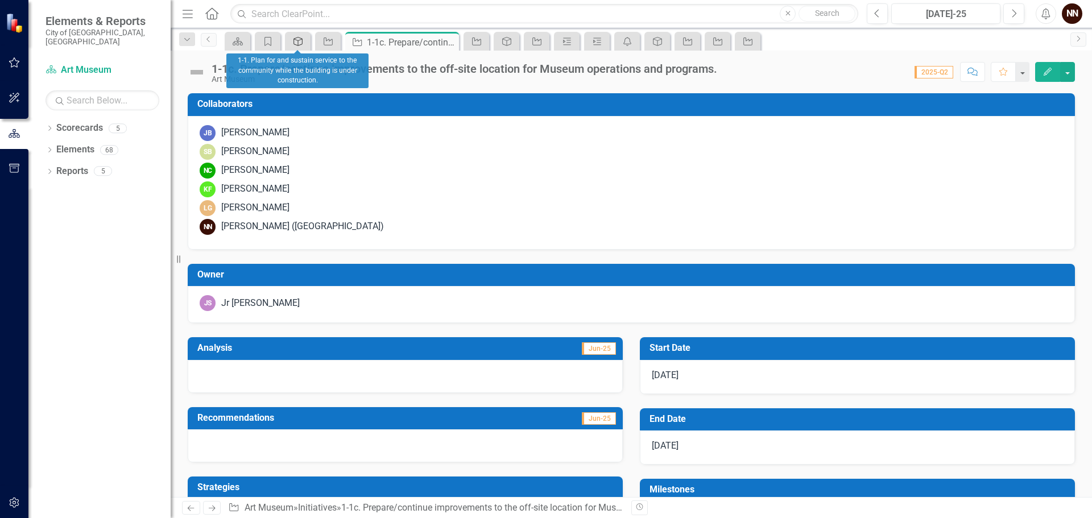
click at [300, 43] on icon "Strategy" at bounding box center [297, 41] width 11 height 9
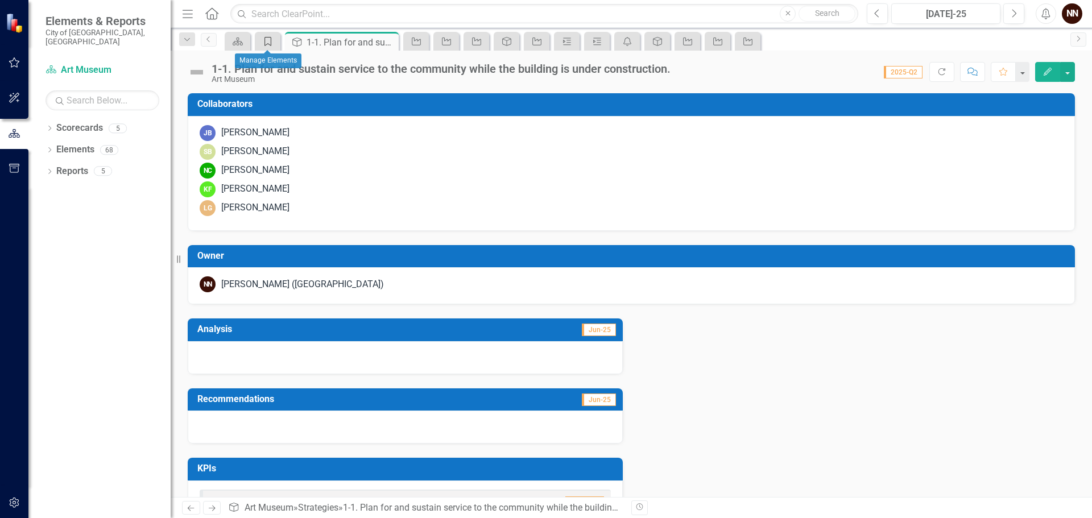
click at [268, 43] on icon "Goal" at bounding box center [267, 41] width 11 height 9
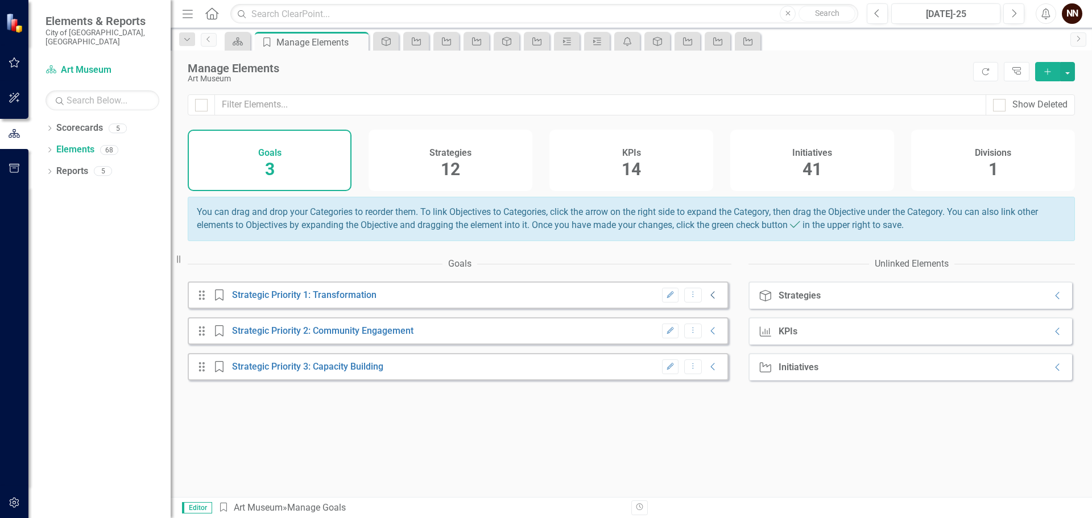
click at [707, 300] on icon "Collapse" at bounding box center [712, 295] width 11 height 9
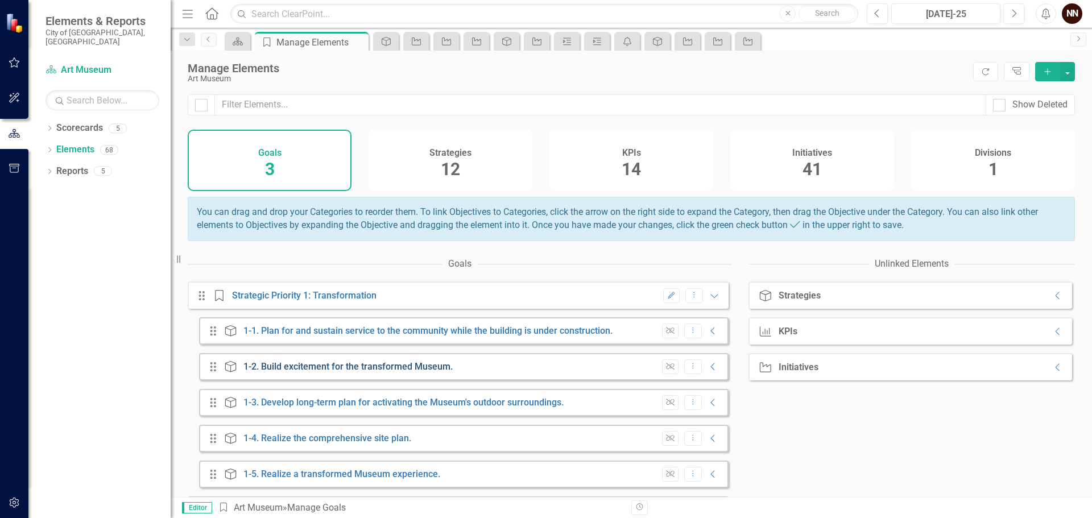
click at [375, 371] on link "1-2. Build excitement for the transformed Museum." at bounding box center [347, 366] width 209 height 11
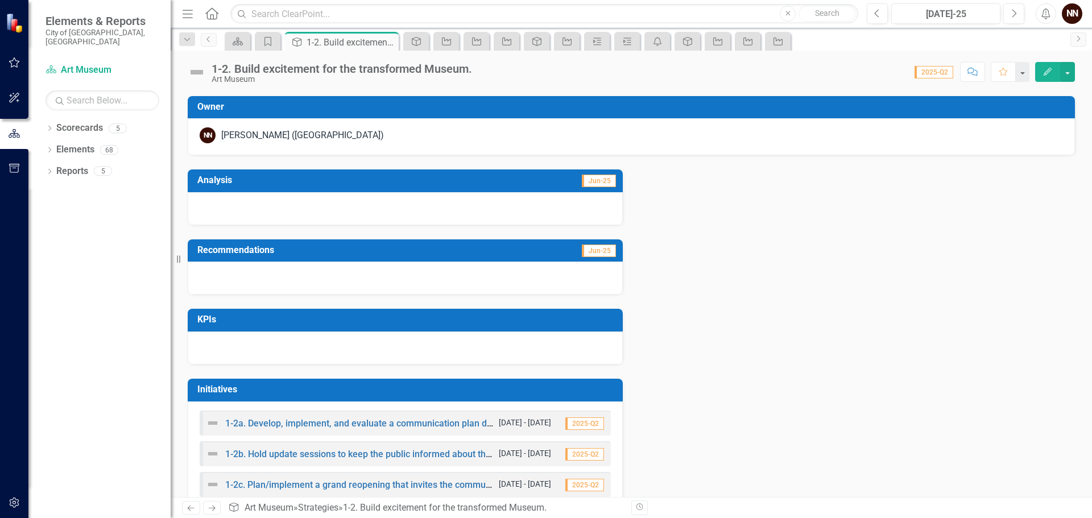
scroll to position [178, 0]
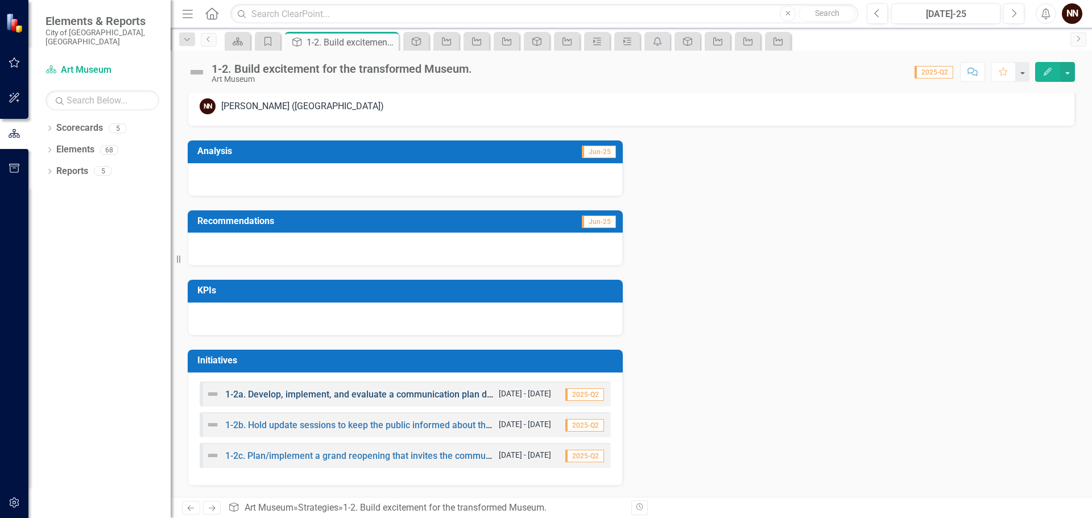
click at [409, 394] on link "1-2a. Develop, implement, and evaluate a communication plan during closure." at bounding box center [383, 394] width 317 height 11
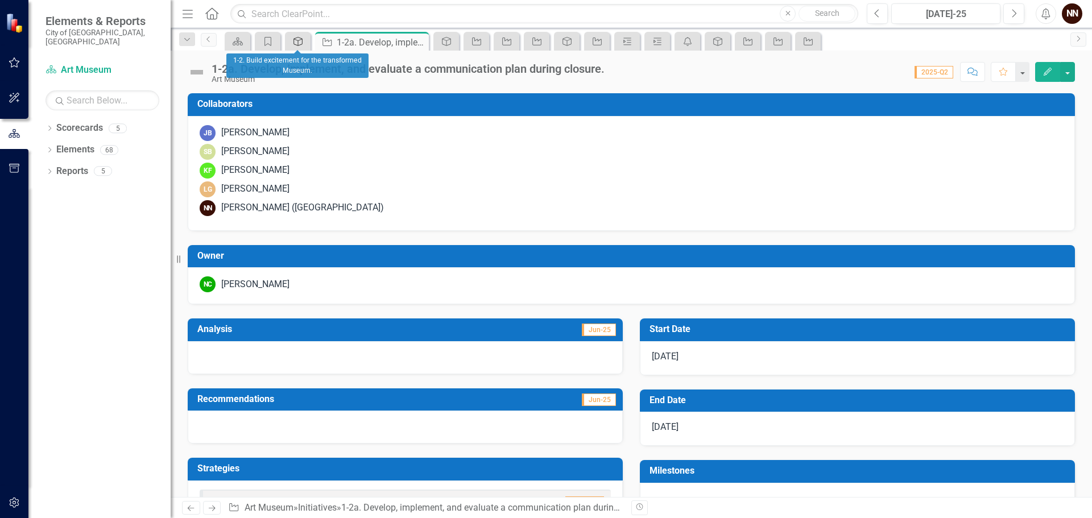
click at [296, 41] on icon "Strategy" at bounding box center [297, 41] width 11 height 9
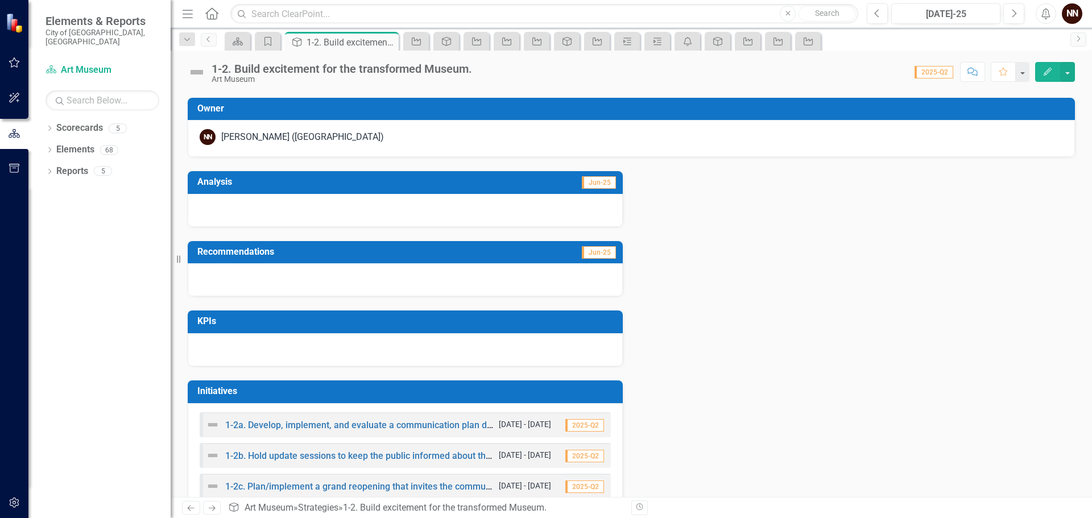
scroll to position [178, 0]
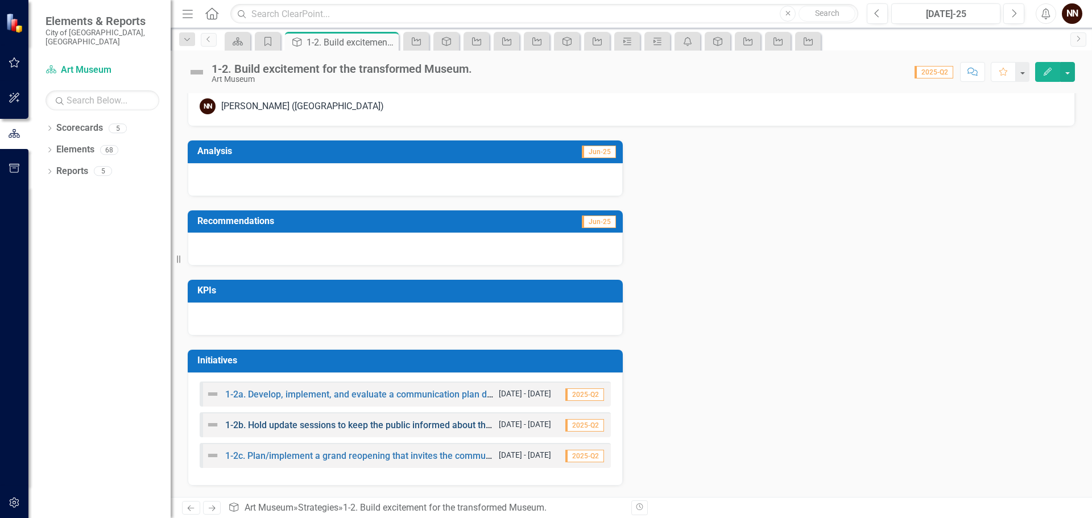
click at [395, 426] on link "1-2b. Hold update sessions to keep the public informed about the Museum with th…" at bounding box center [469, 425] width 489 height 11
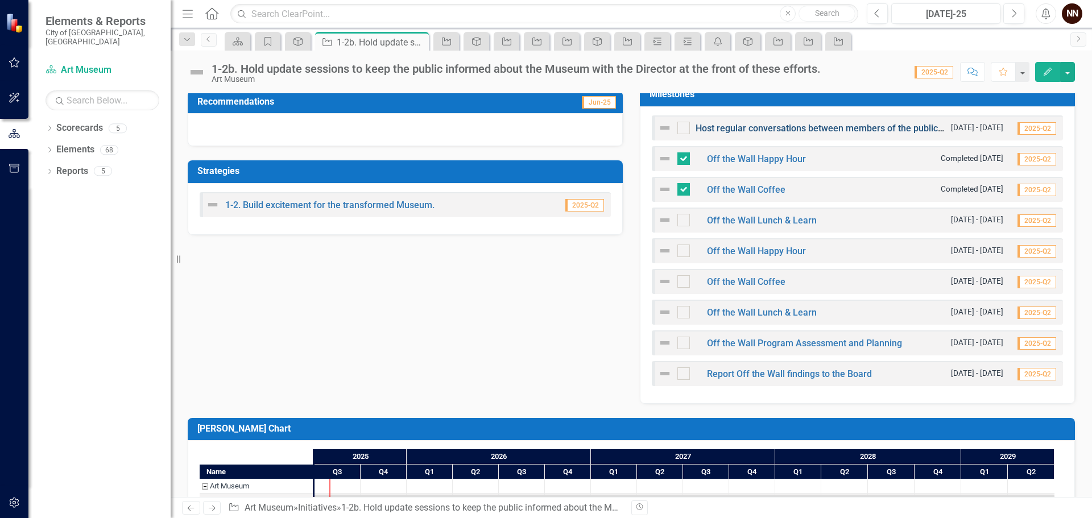
scroll to position [507, 0]
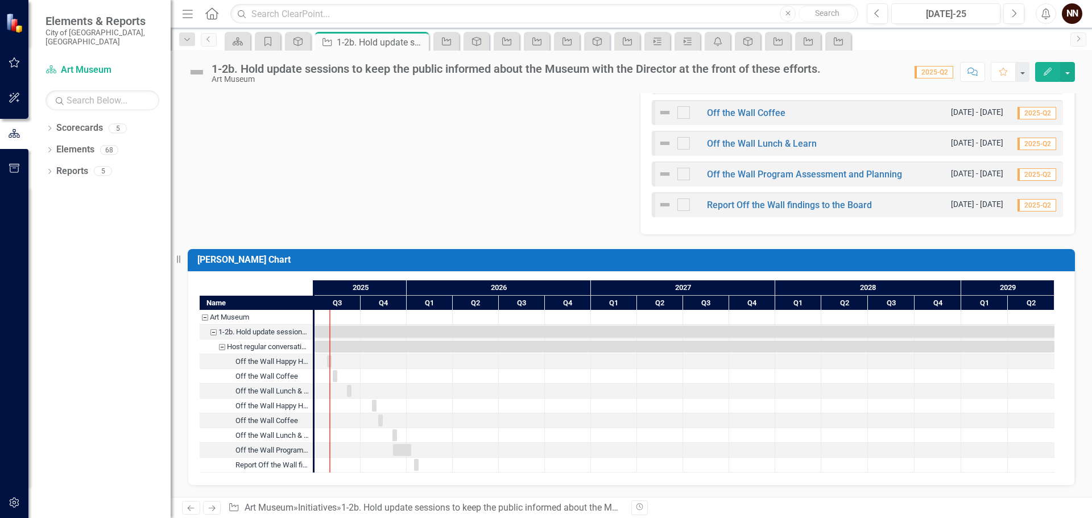
click at [221, 349] on div "Host regular conversations between members of the public and the Museum Director" at bounding box center [222, 346] width 10 height 15
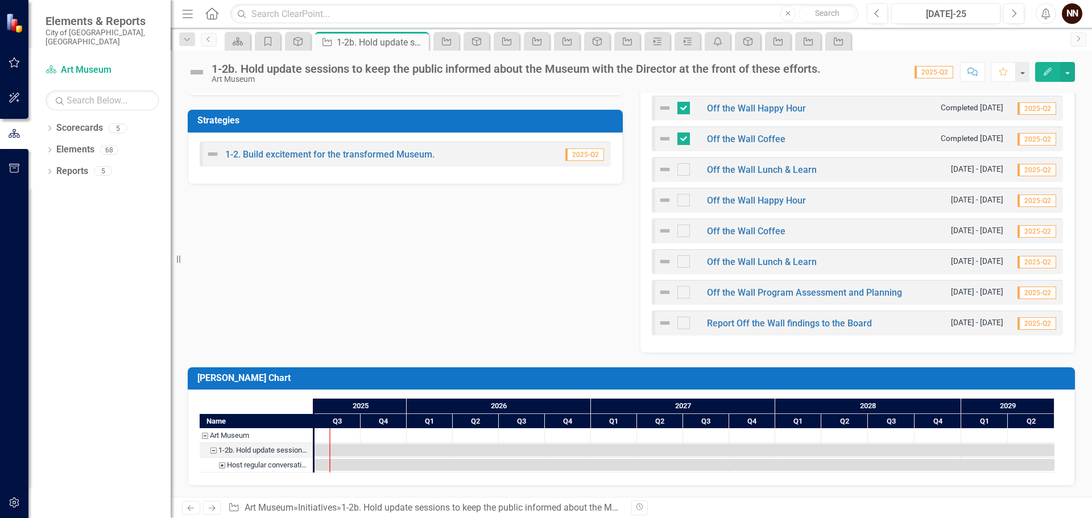
click at [222, 458] on div "Host regular conversations between members of the public and the Museum Director" at bounding box center [222, 465] width 10 height 15
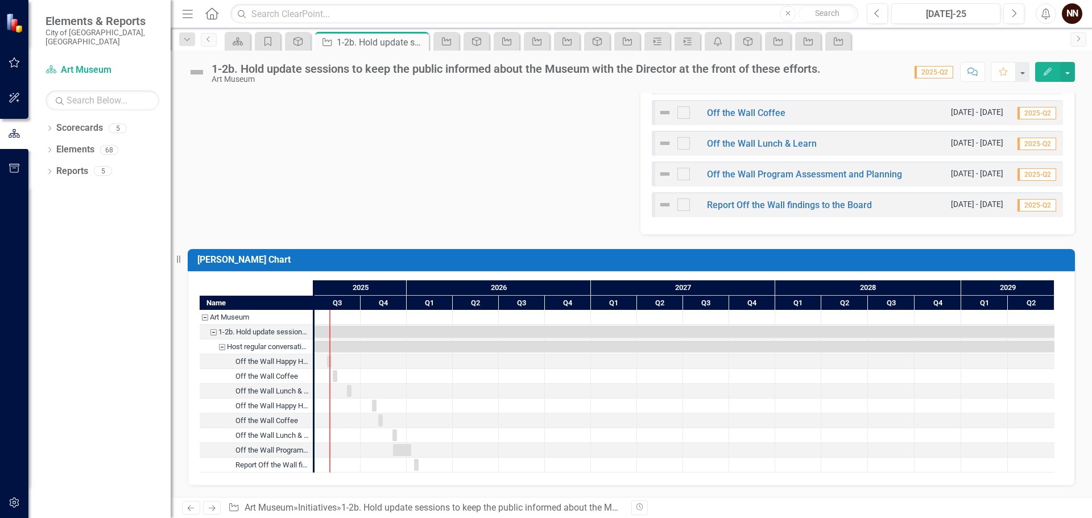
click at [222, 348] on div "Host regular conversations between members of the public and the Museum Director" at bounding box center [222, 346] width 10 height 15
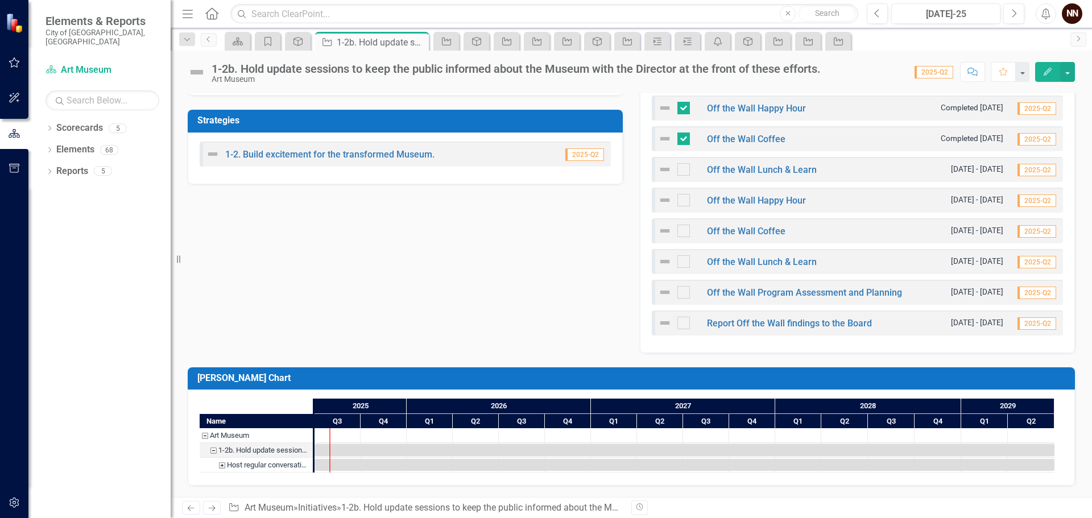
click at [222, 458] on div "Host regular conversations between members of the public and the Museum Director" at bounding box center [222, 465] width 10 height 15
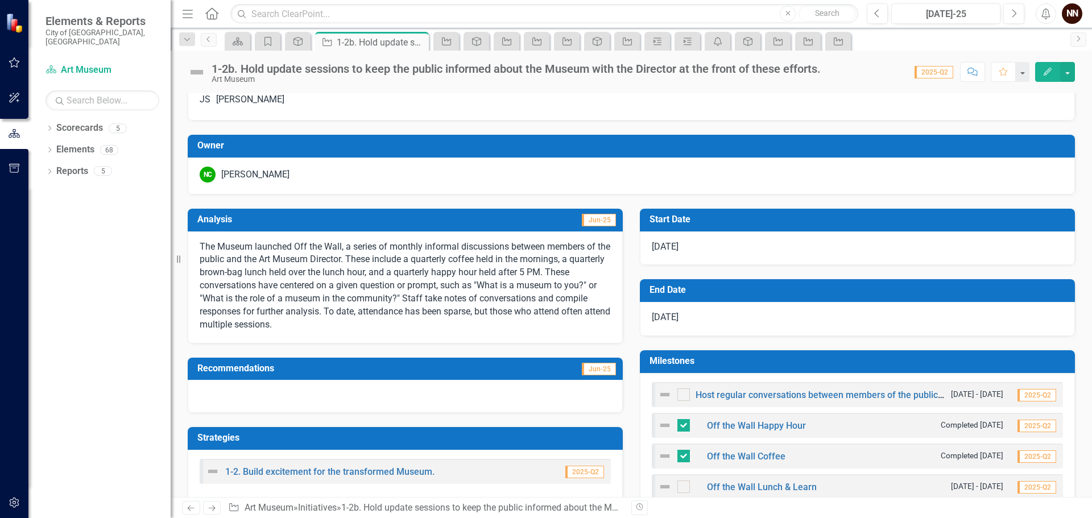
scroll to position [52, 0]
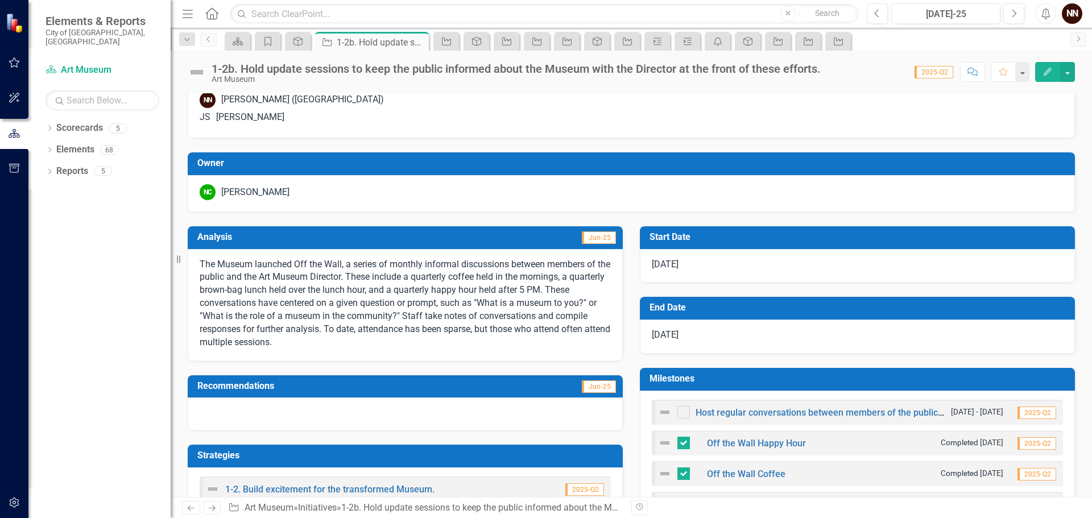
click at [364, 397] on td "Recommendations" at bounding box center [341, 387] width 288 height 19
click at [364, 391] on h3 "Recommendations" at bounding box center [341, 386] width 288 height 10
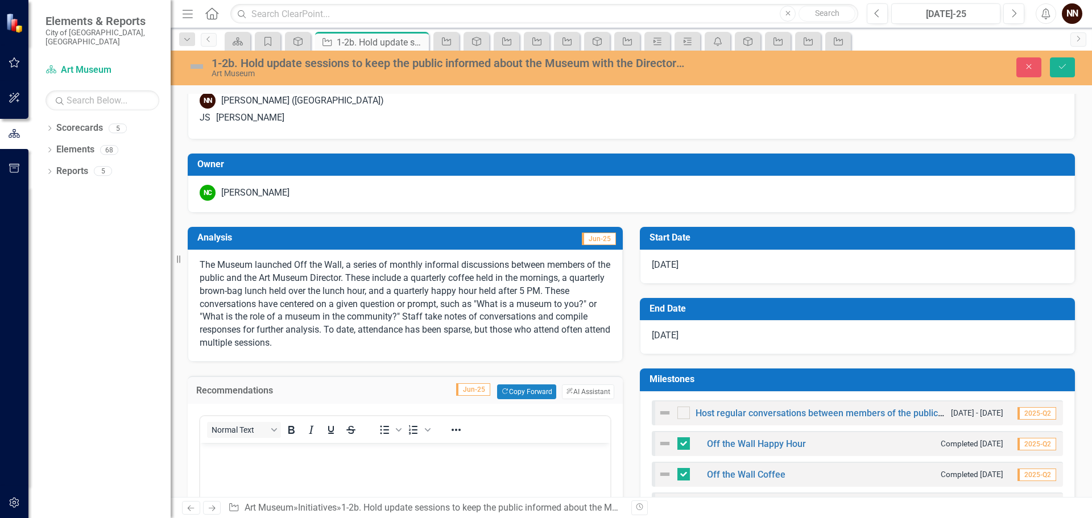
scroll to position [0, 0]
click at [348, 451] on p "Rich Text Area. Press ALT-0 for help." at bounding box center [405, 452] width 404 height 14
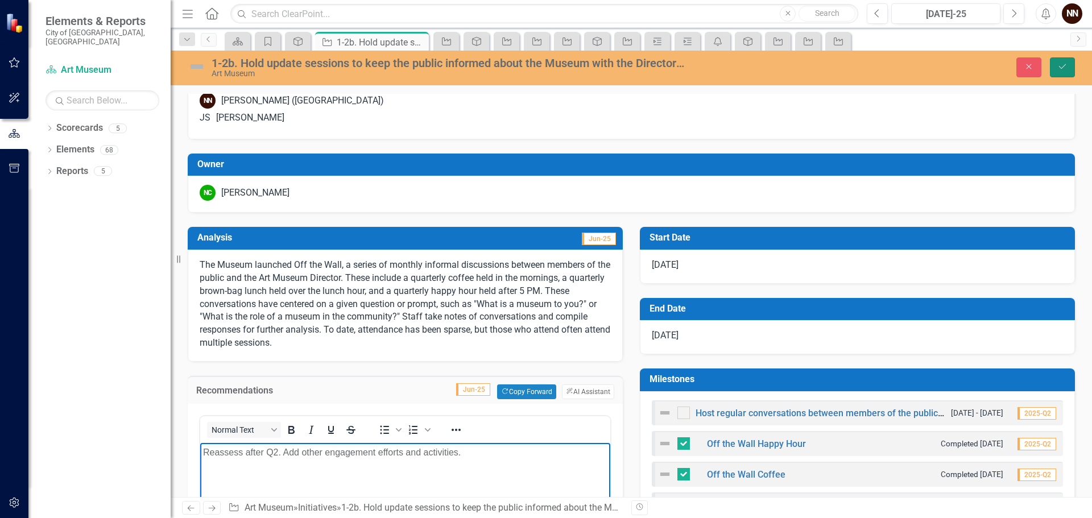
click at [1070, 66] on button "Save" at bounding box center [1062, 67] width 25 height 20
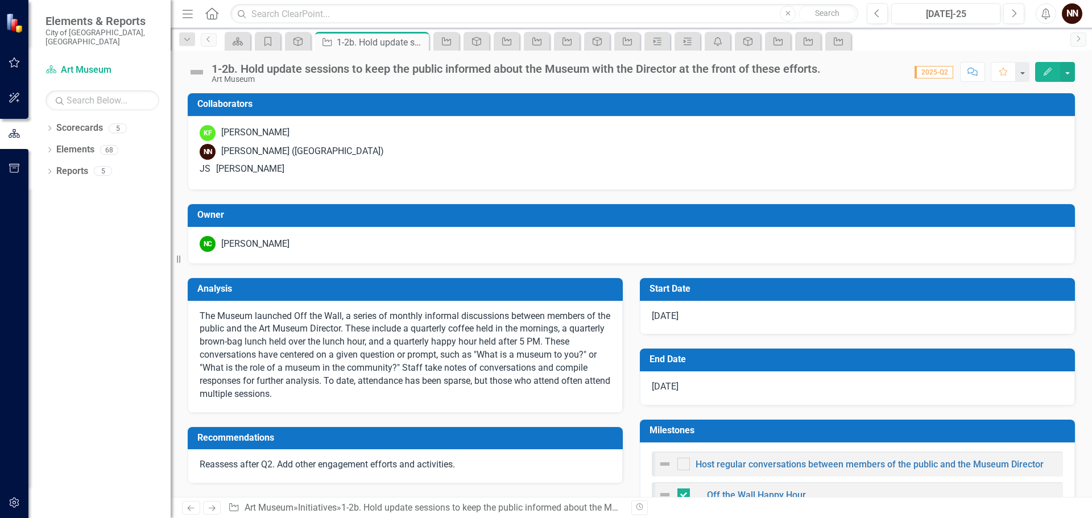
checkbox input "false"
checkbox input "true"
click at [445, 468] on p "Reassess after Q2. Add other engagement efforts and activities." at bounding box center [405, 464] width 411 height 13
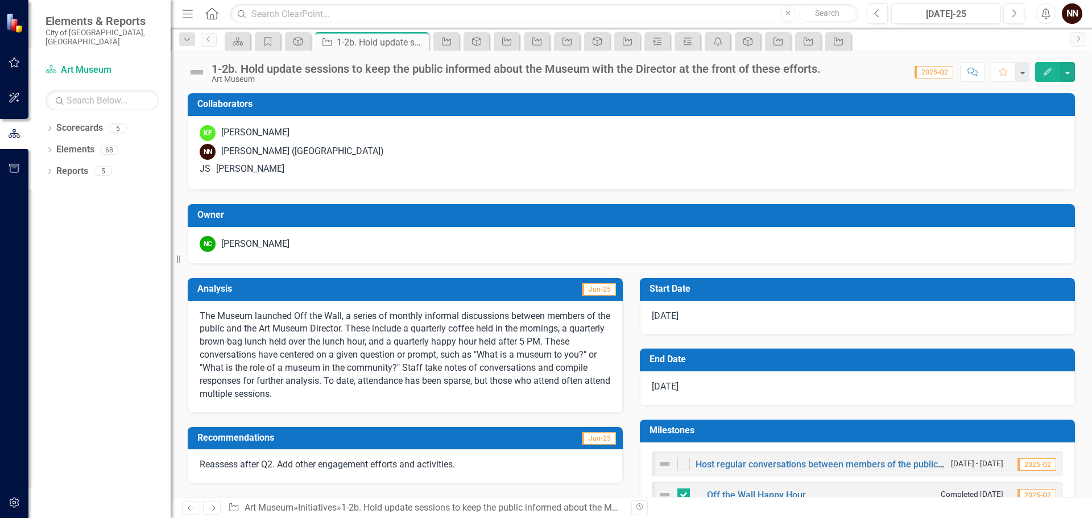
click at [445, 468] on p "Reassess after Q2. Add other engagement efforts and activities." at bounding box center [405, 464] width 411 height 13
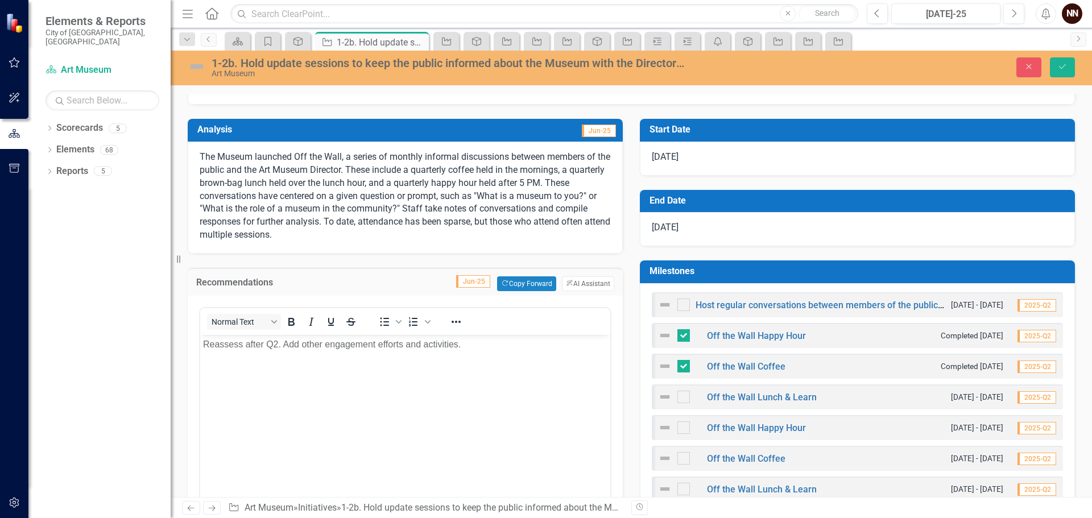
scroll to position [171, 0]
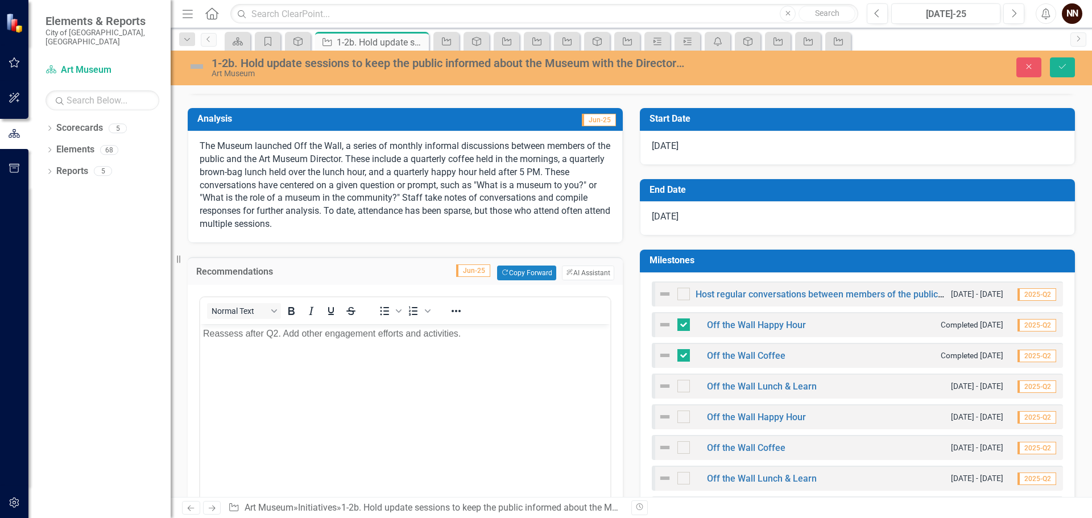
click at [204, 332] on p "Reassess after Q2. Add other engagement efforts and activities." at bounding box center [405, 333] width 404 height 14
click at [1070, 69] on button "Save" at bounding box center [1062, 67] width 25 height 20
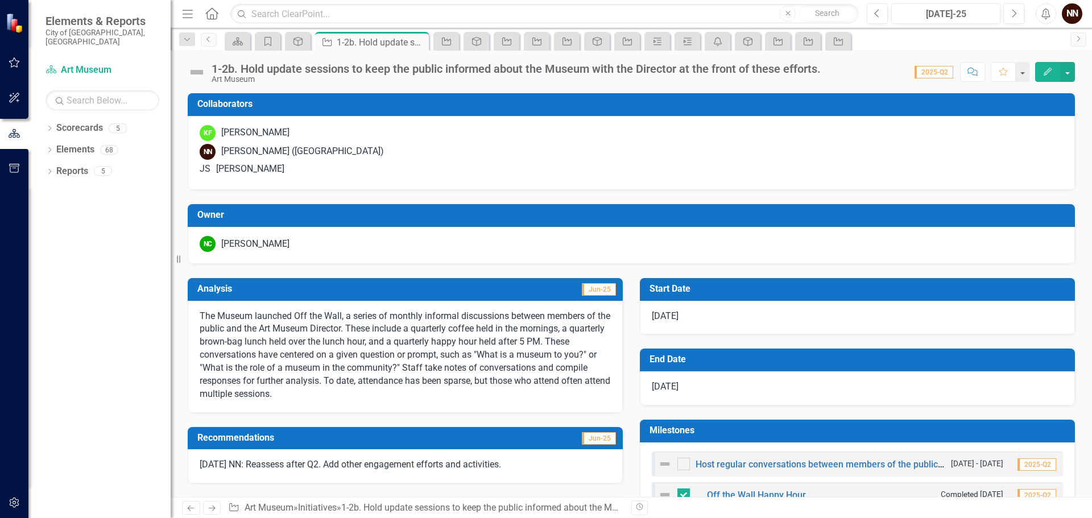
checkbox input "false"
checkbox input "true"
click at [304, 40] on icon "Strategy" at bounding box center [297, 41] width 11 height 9
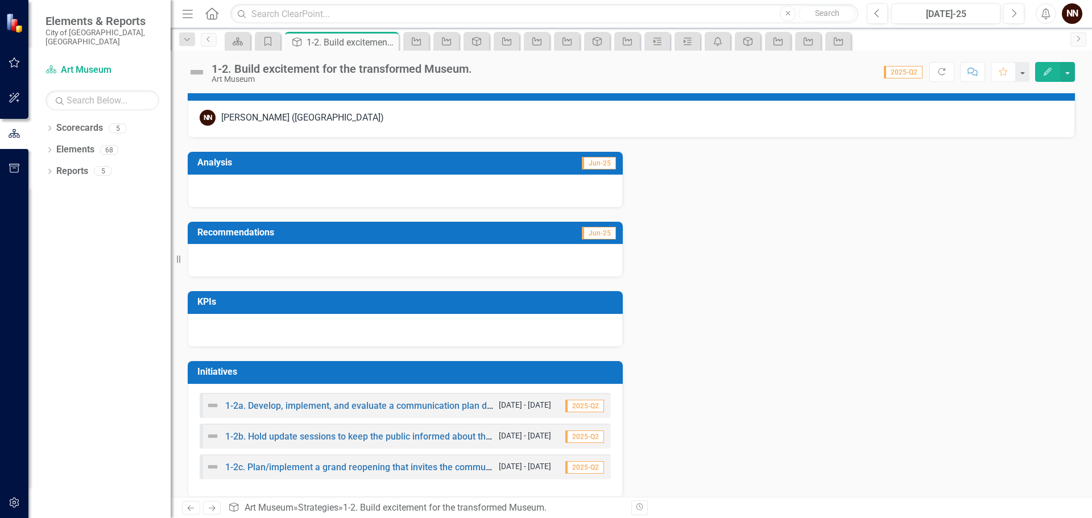
scroll to position [178, 0]
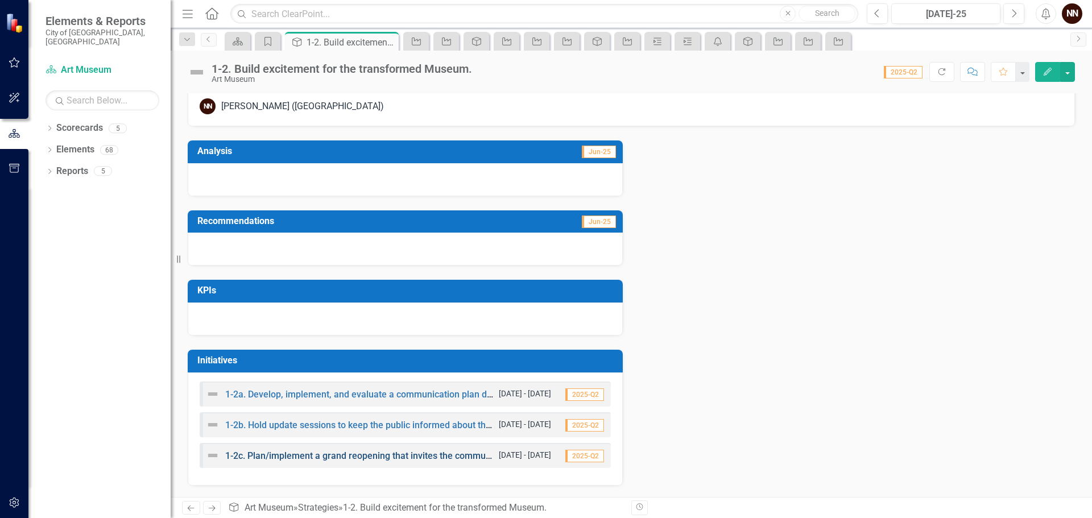
click at [368, 455] on link "1-2c. Plan/implement a grand reopening that invites the community back to their…" at bounding box center [436, 455] width 422 height 11
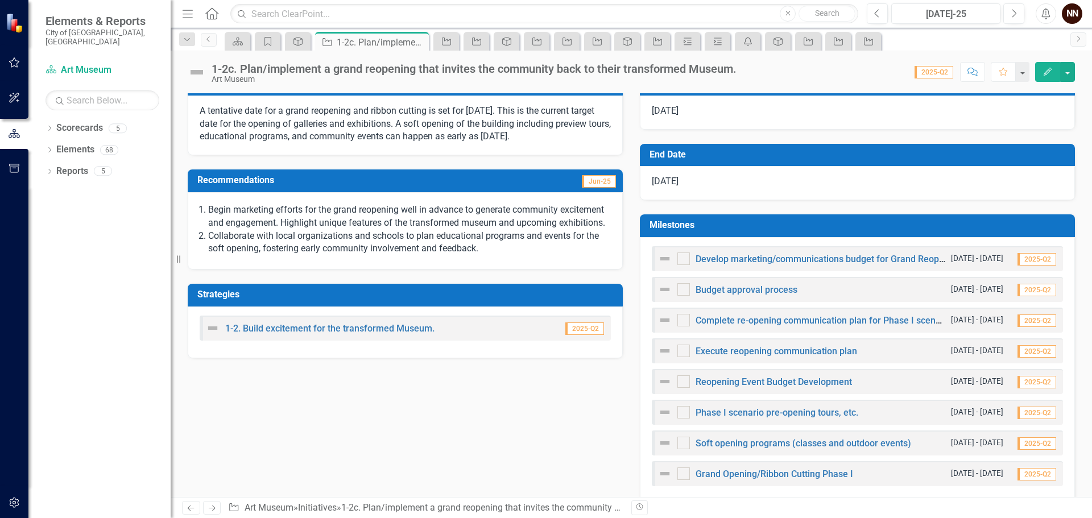
scroll to position [227, 0]
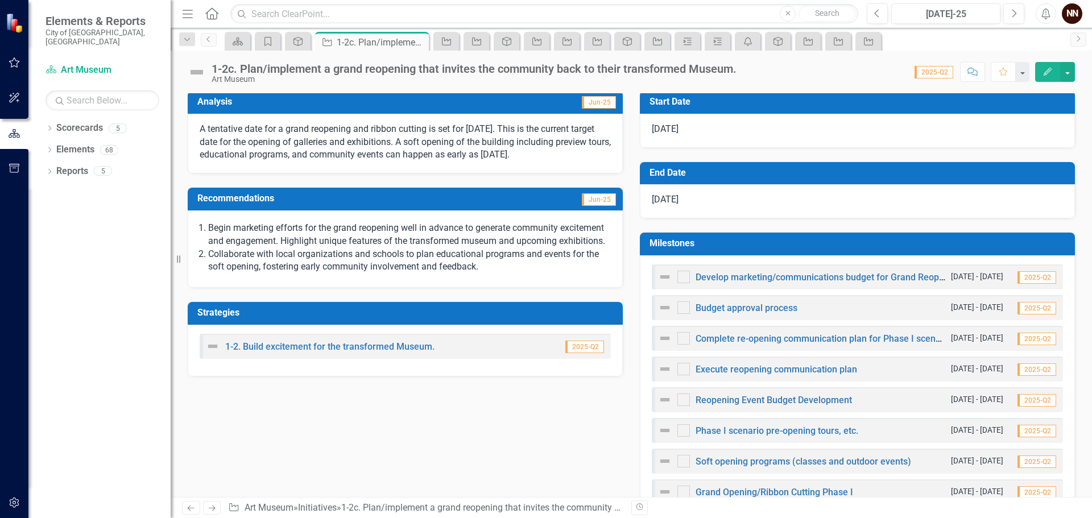
click at [405, 204] on h3 "Recommendations" at bounding box center [341, 198] width 288 height 10
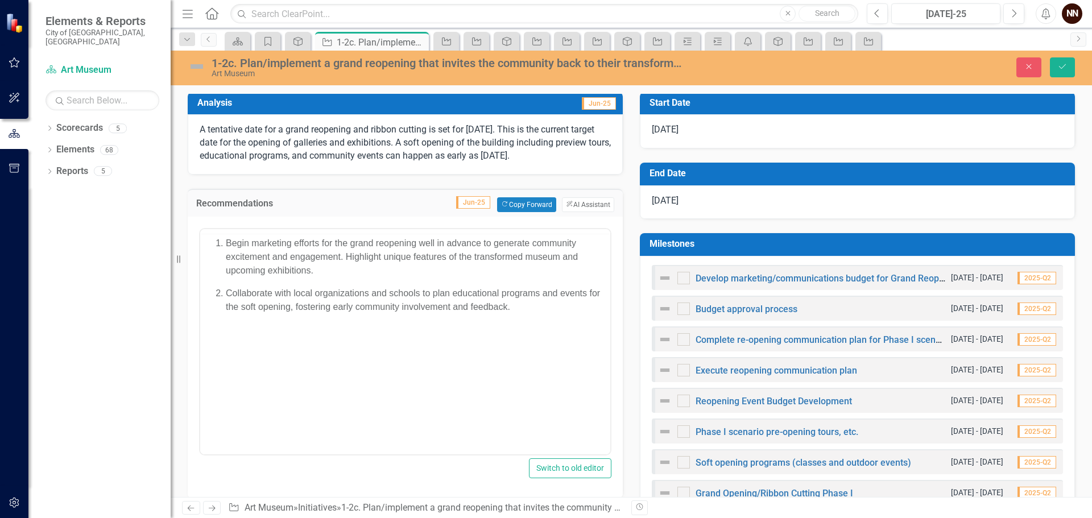
scroll to position [0, 0]
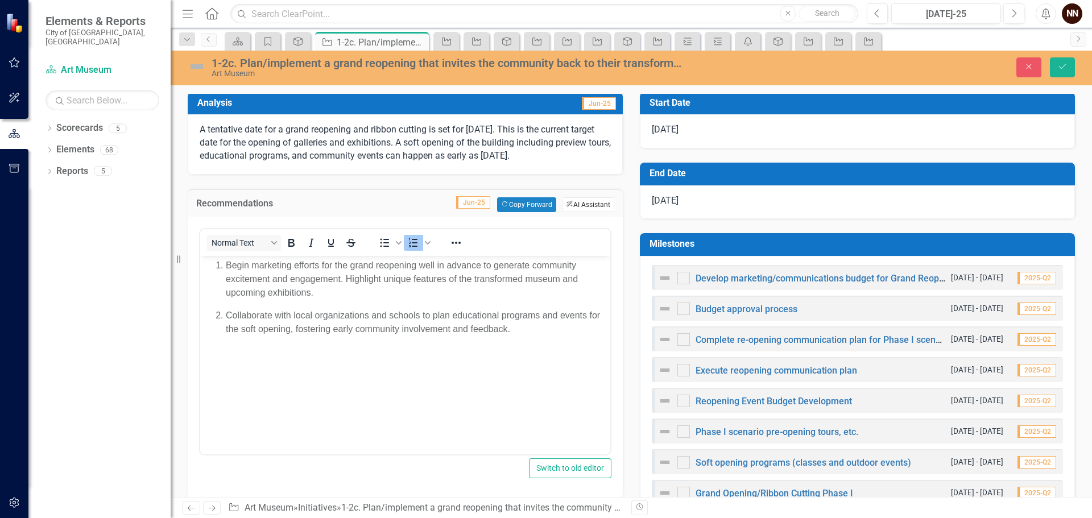
click at [578, 212] on button "ClearPoint AI AI Assistant" at bounding box center [588, 204] width 52 height 15
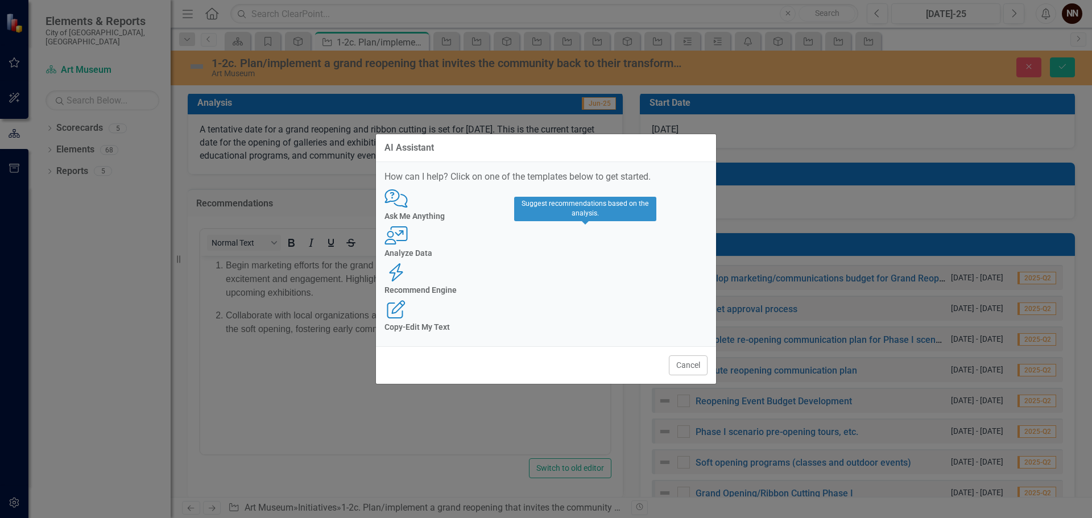
click at [584, 286] on h4 "Recommend Engine" at bounding box center [545, 290] width 323 height 9
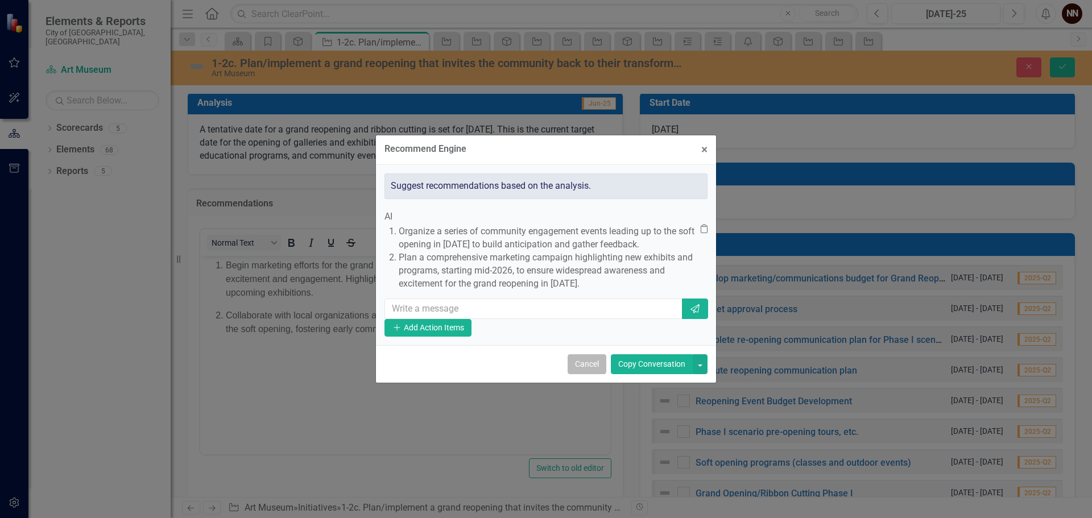
click at [592, 374] on button "Cancel" at bounding box center [586, 364] width 39 height 20
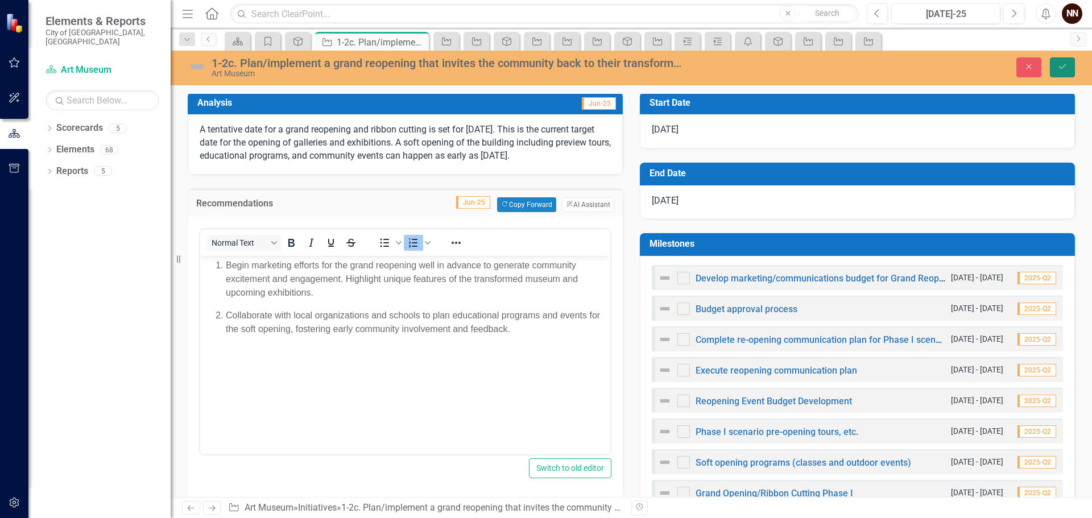
click at [1063, 72] on button "Save" at bounding box center [1062, 67] width 25 height 20
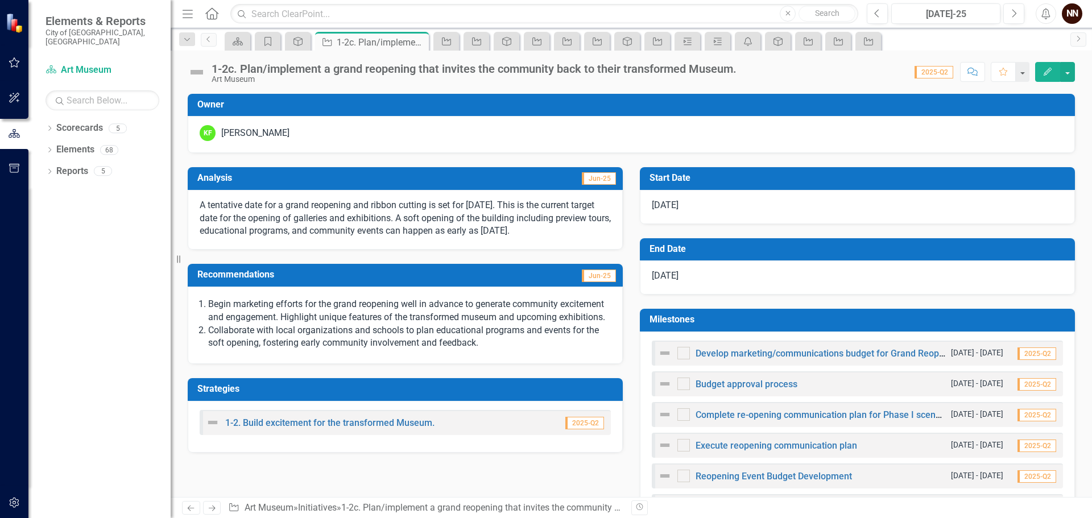
scroll to position [171, 0]
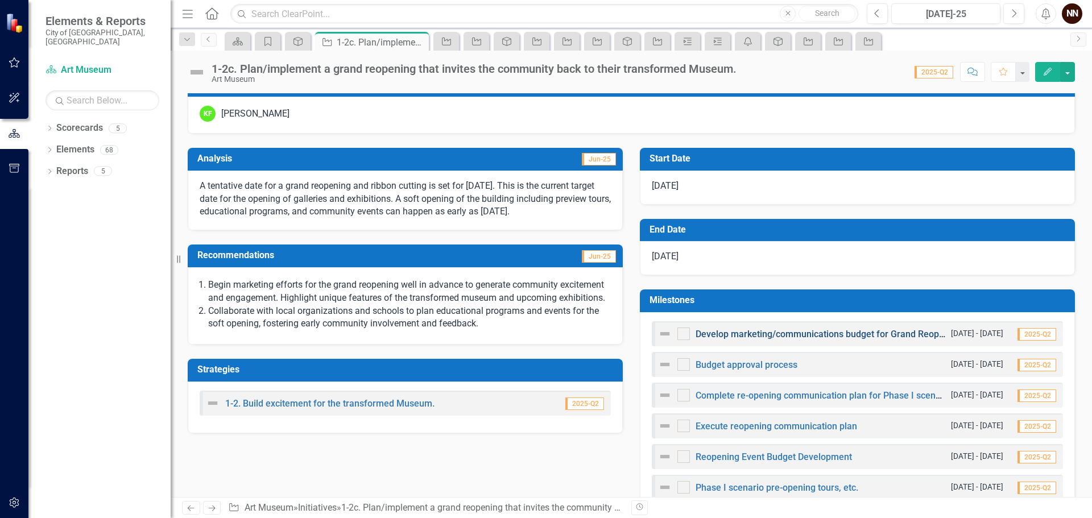
click at [865, 333] on link "Develop marketing/communications budget for Grand Reopening" at bounding box center [828, 334] width 266 height 11
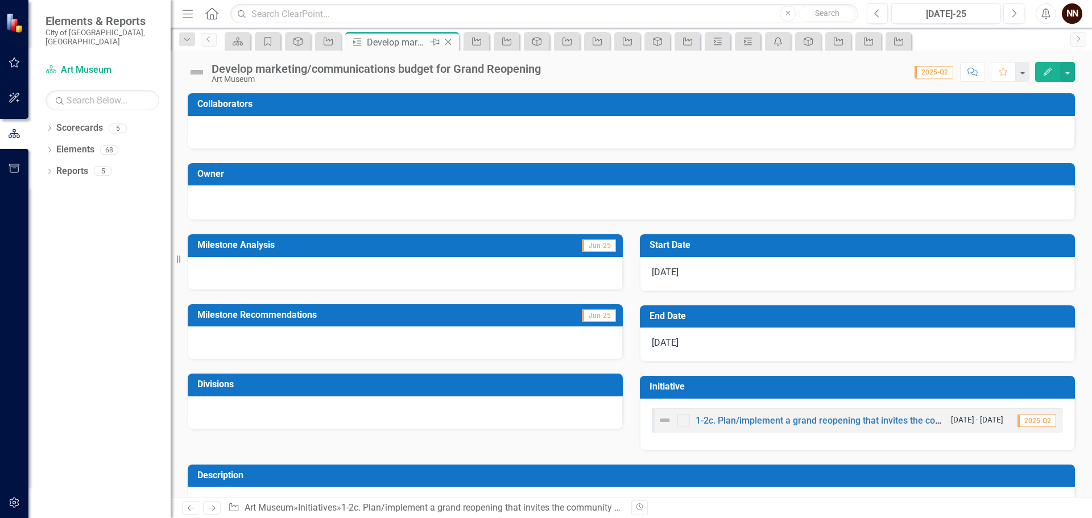
click at [445, 41] on icon "Close" at bounding box center [447, 42] width 11 height 9
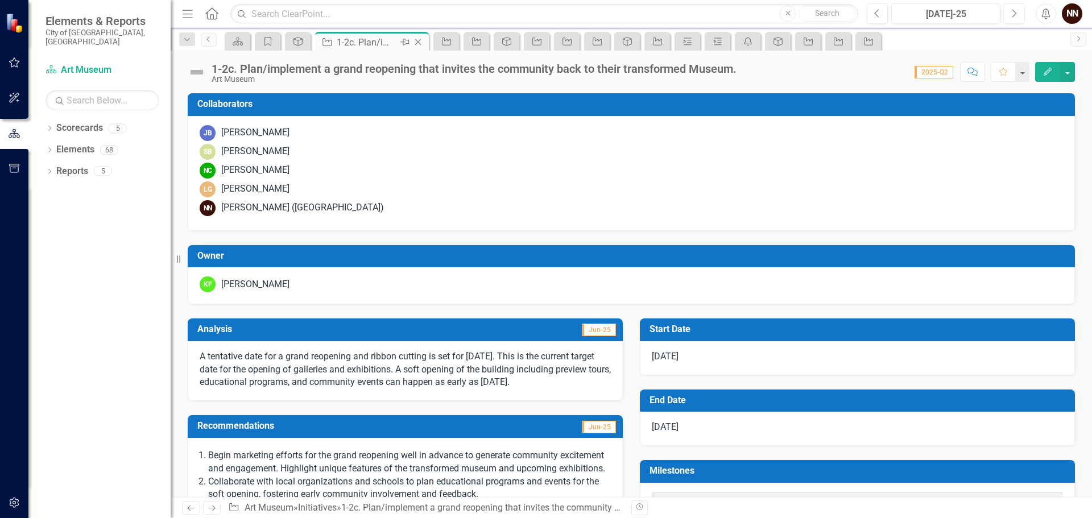
click at [417, 40] on icon "Close" at bounding box center [417, 42] width 11 height 9
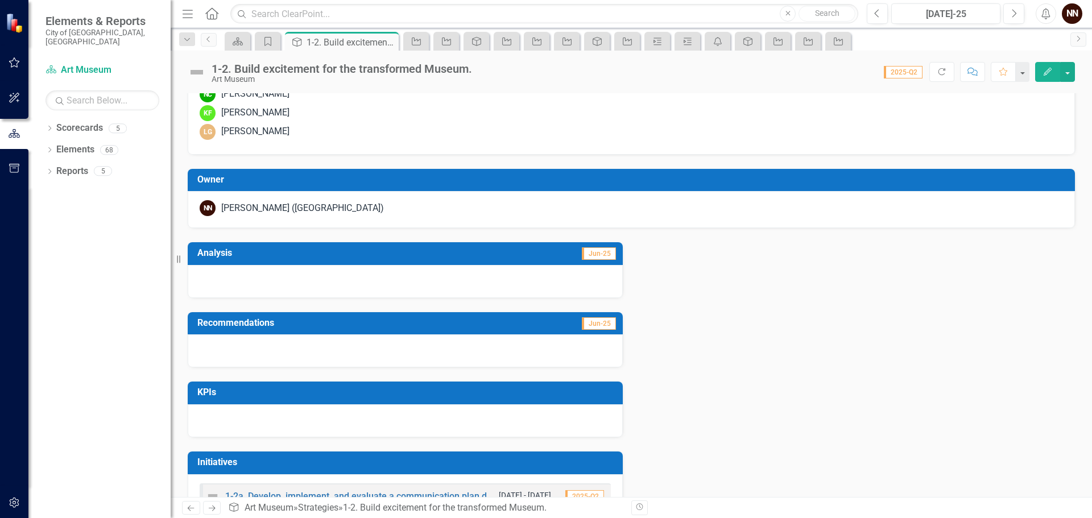
scroll to position [178, 0]
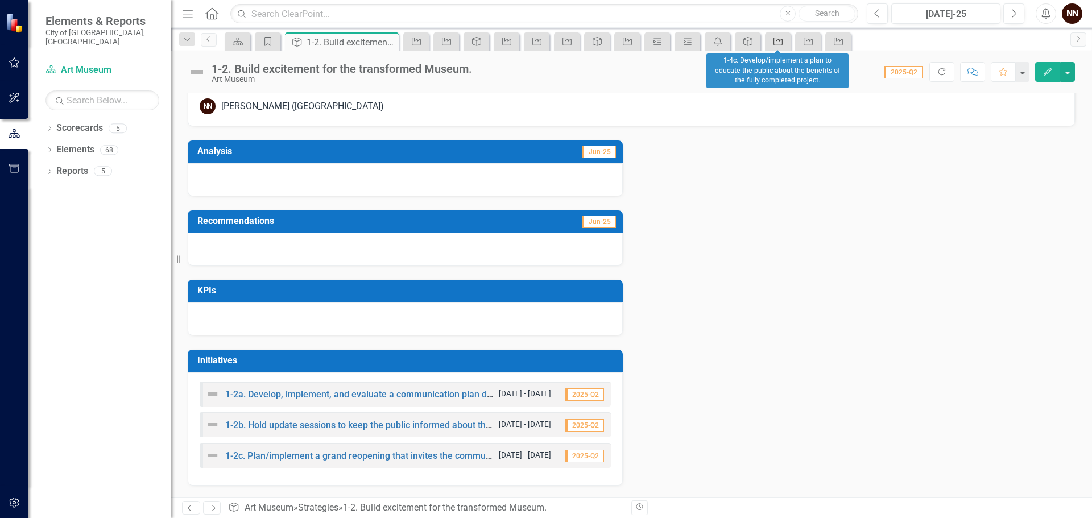
click at [779, 41] on icon at bounding box center [777, 42] width 9 height 8
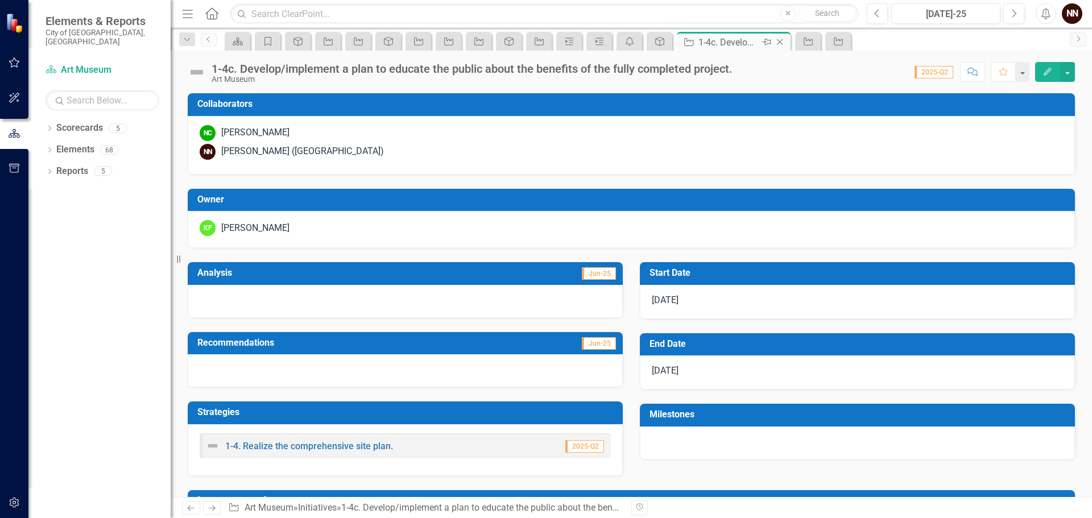
click at [783, 44] on icon "Close" at bounding box center [779, 42] width 11 height 9
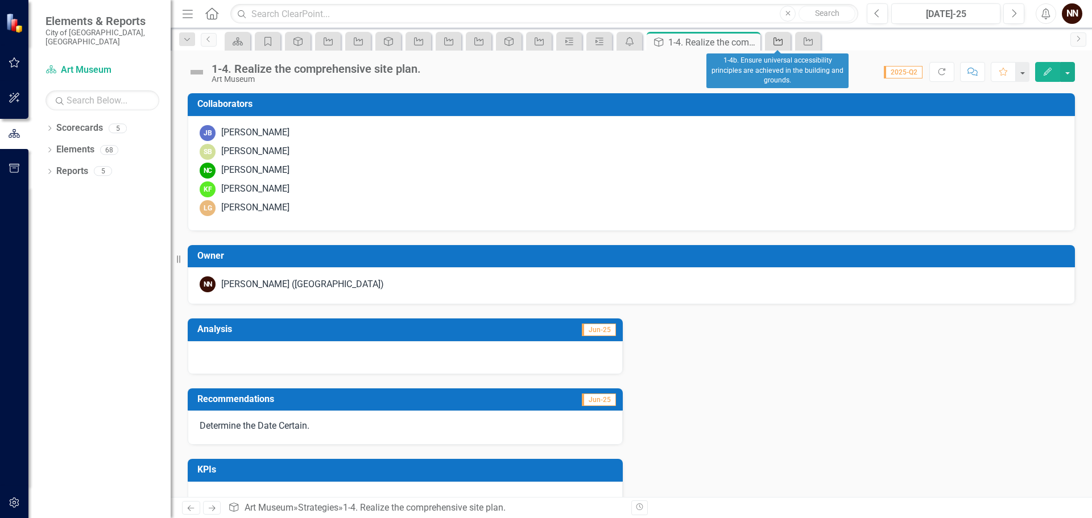
click at [785, 42] on link "Initiative" at bounding box center [778, 41] width 20 height 14
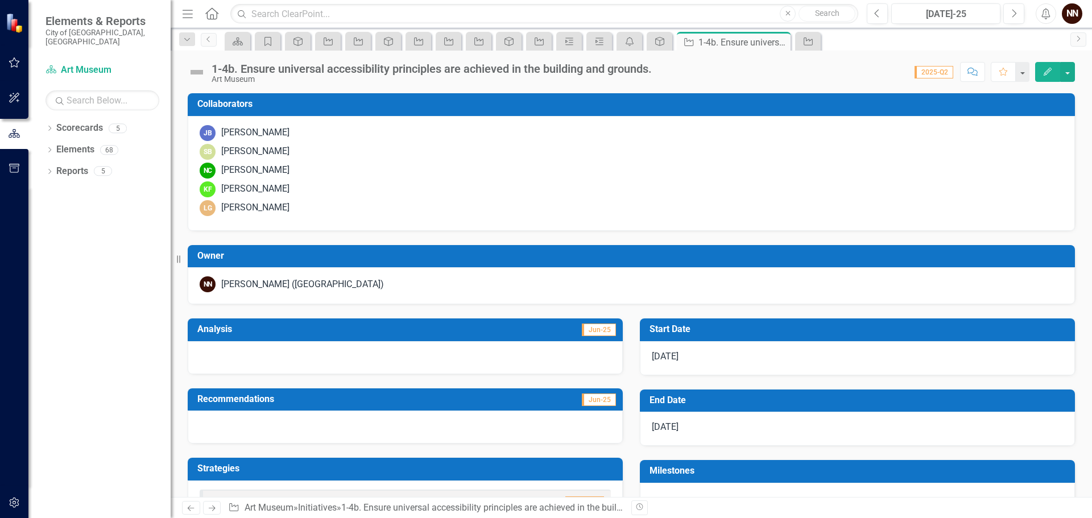
drag, startPoint x: 780, startPoint y: 43, endPoint x: 605, endPoint y: 27, distance: 175.8
click at [606, 28] on div "Dropdown Search Scorecard Art Museum Pin Goal Manage Elements Close Strategy 1-…" at bounding box center [631, 39] width 921 height 23
click at [654, 40] on icon "Strategy" at bounding box center [659, 41] width 11 height 9
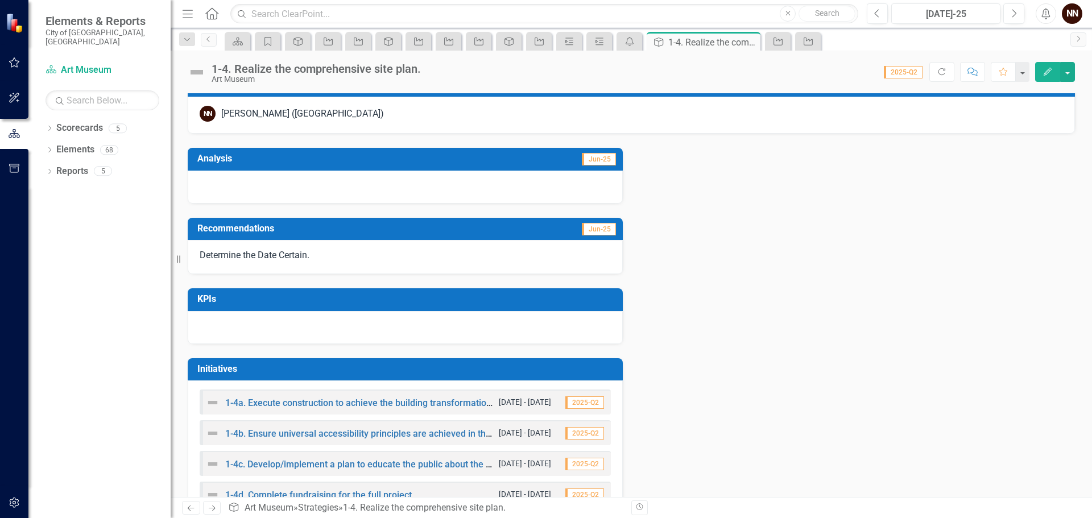
scroll to position [209, 0]
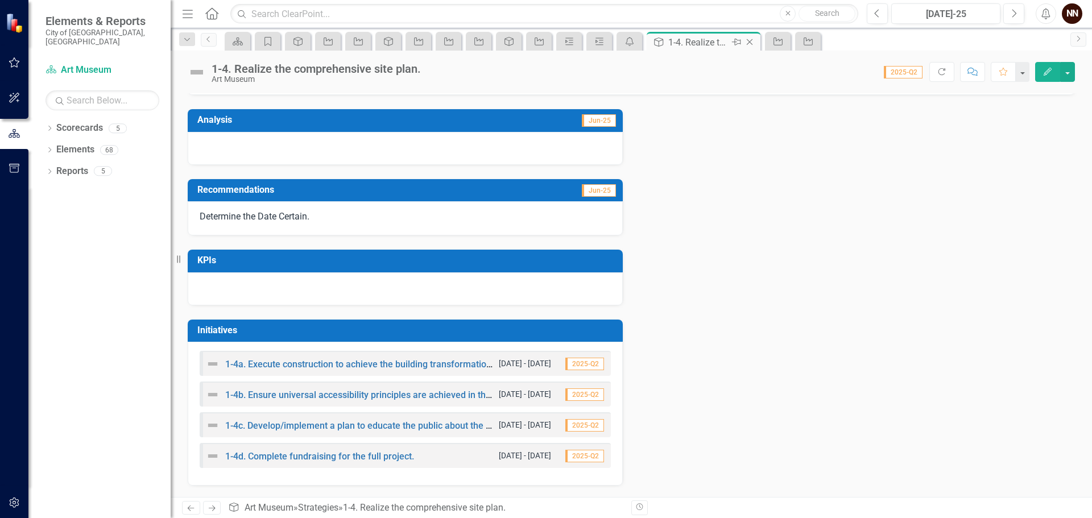
click at [750, 38] on icon "Close" at bounding box center [749, 42] width 11 height 9
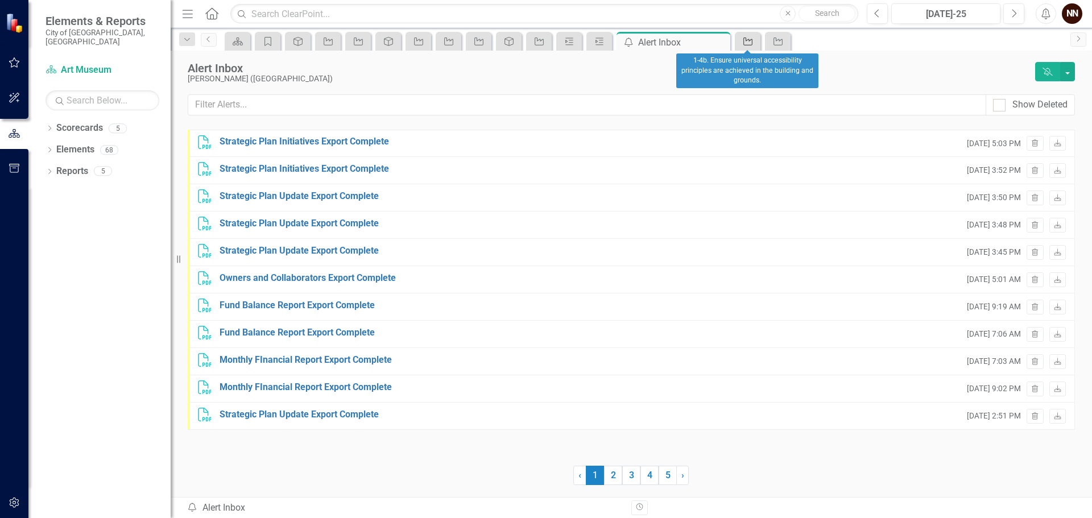
click at [748, 38] on icon "Initiative" at bounding box center [747, 41] width 11 height 9
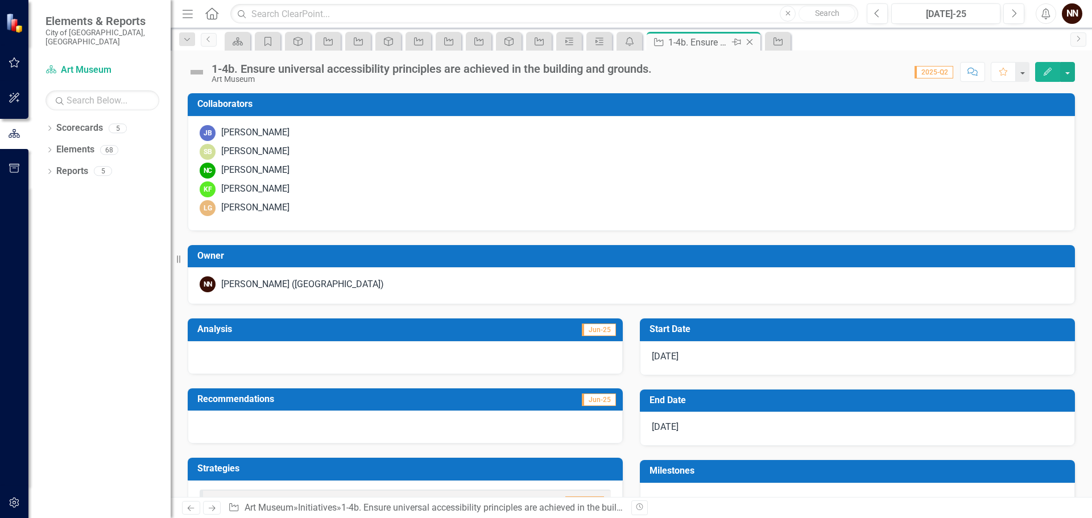
click at [748, 43] on icon "Close" at bounding box center [749, 42] width 11 height 9
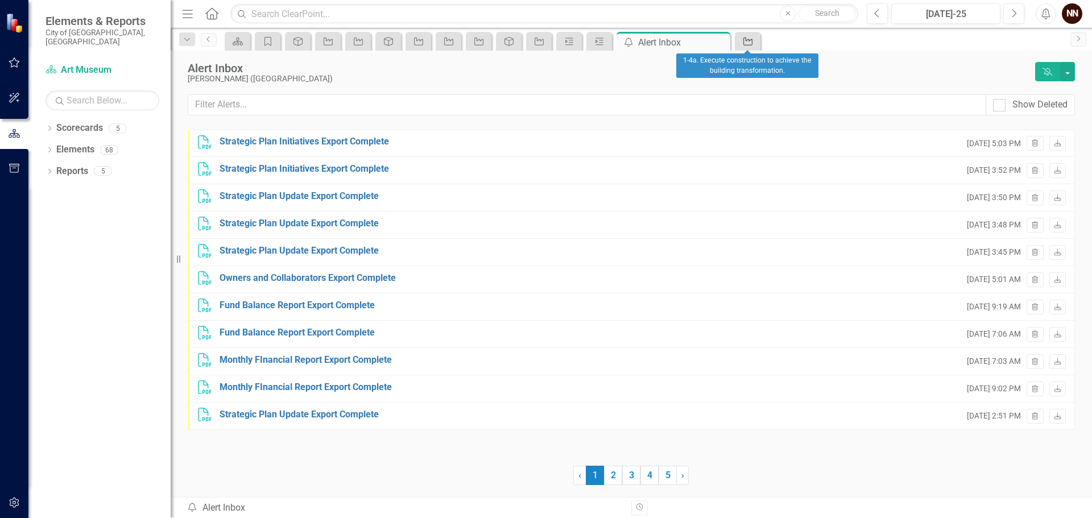
click at [748, 43] on icon "Initiative" at bounding box center [747, 41] width 11 height 9
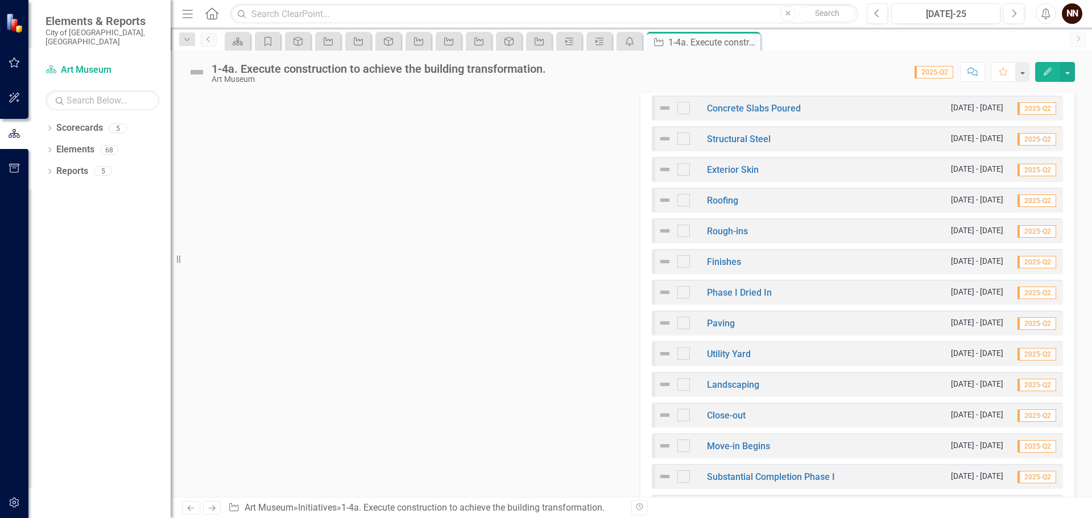
scroll to position [341, 0]
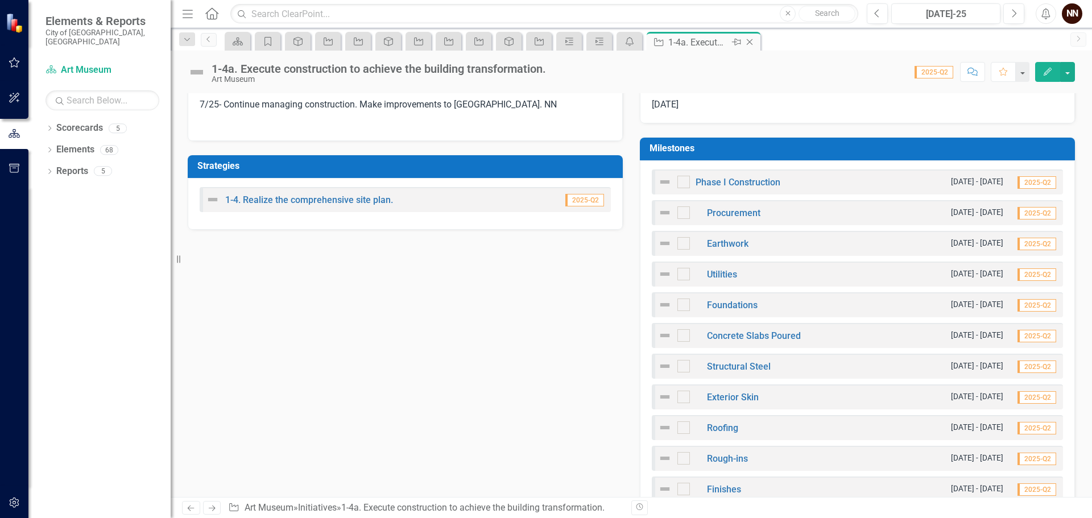
click at [753, 40] on icon "Close" at bounding box center [749, 42] width 11 height 9
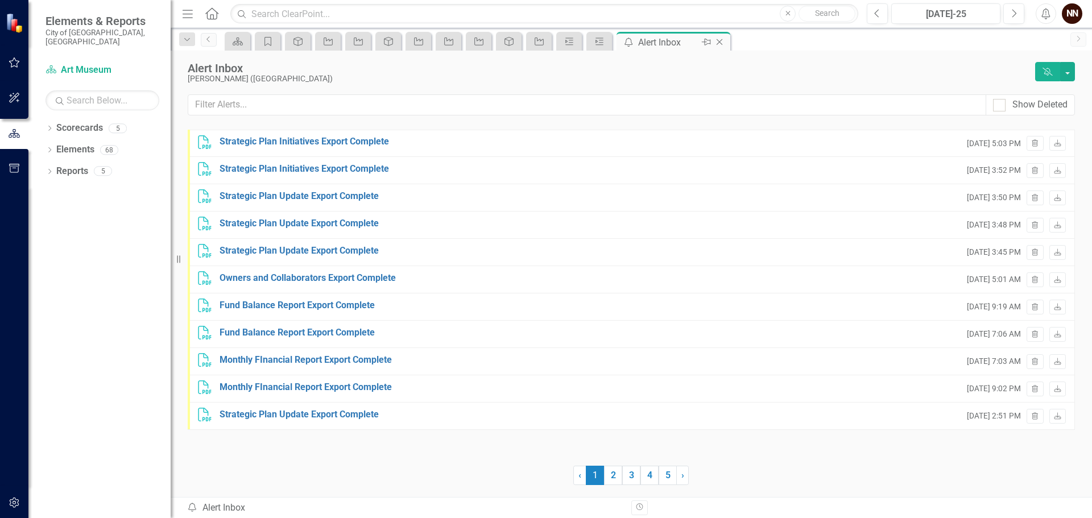
click at [718, 44] on icon "Close" at bounding box center [719, 42] width 11 height 9
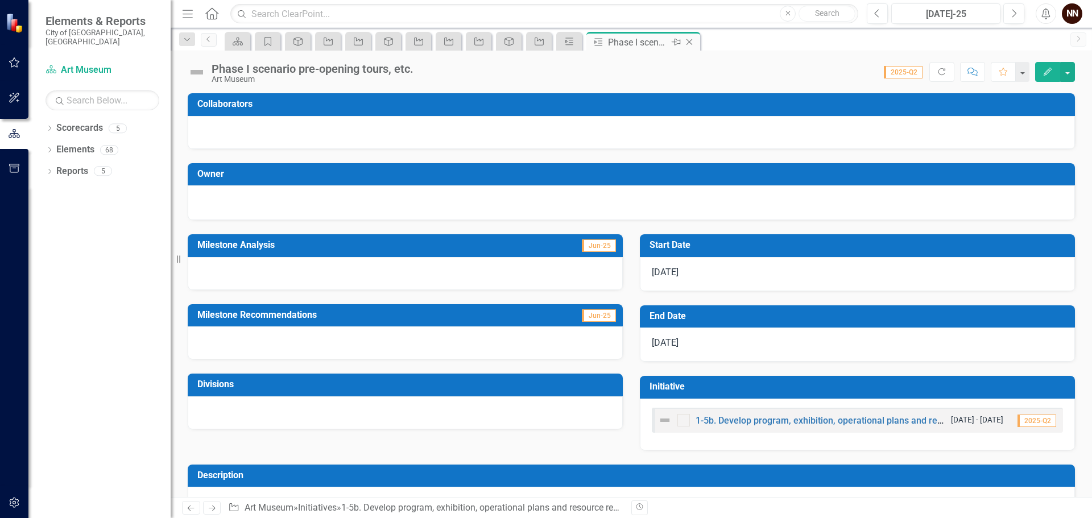
click at [687, 44] on icon at bounding box center [689, 42] width 6 height 6
click at [658, 44] on icon "Close" at bounding box center [658, 42] width 11 height 9
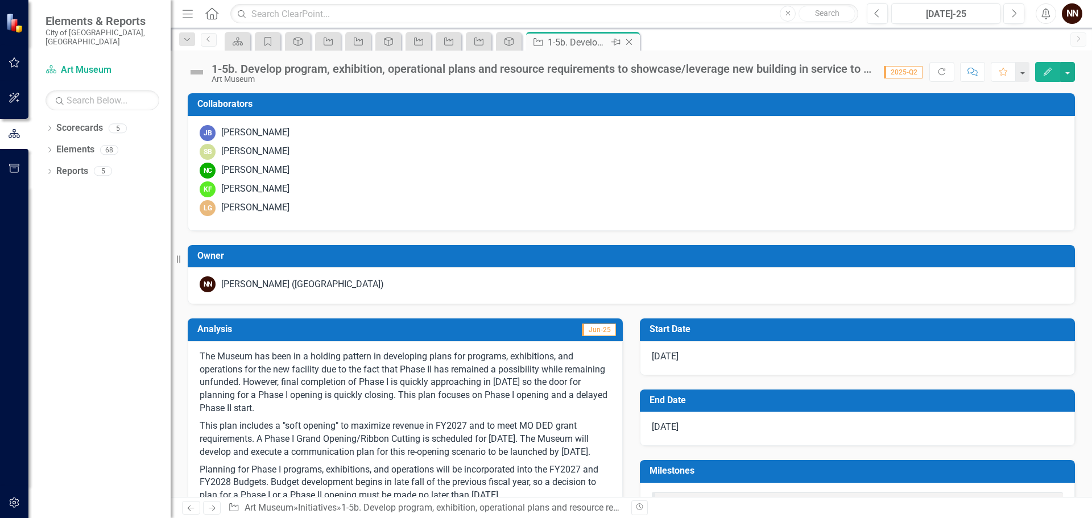
click at [570, 43] on div "1-5b. Develop program, exhibition, operational plans and resource requirements …" at bounding box center [578, 42] width 61 height 14
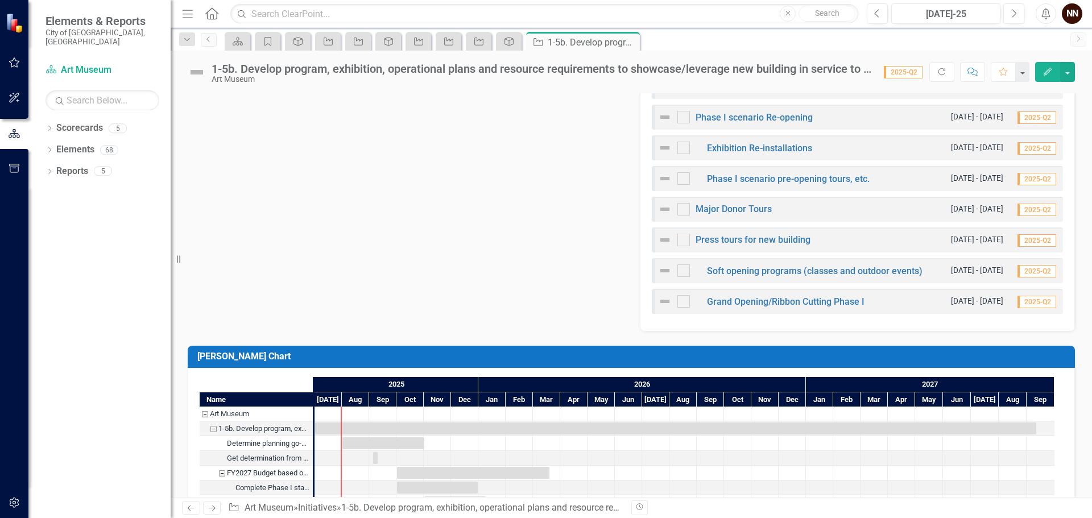
scroll to position [1080, 0]
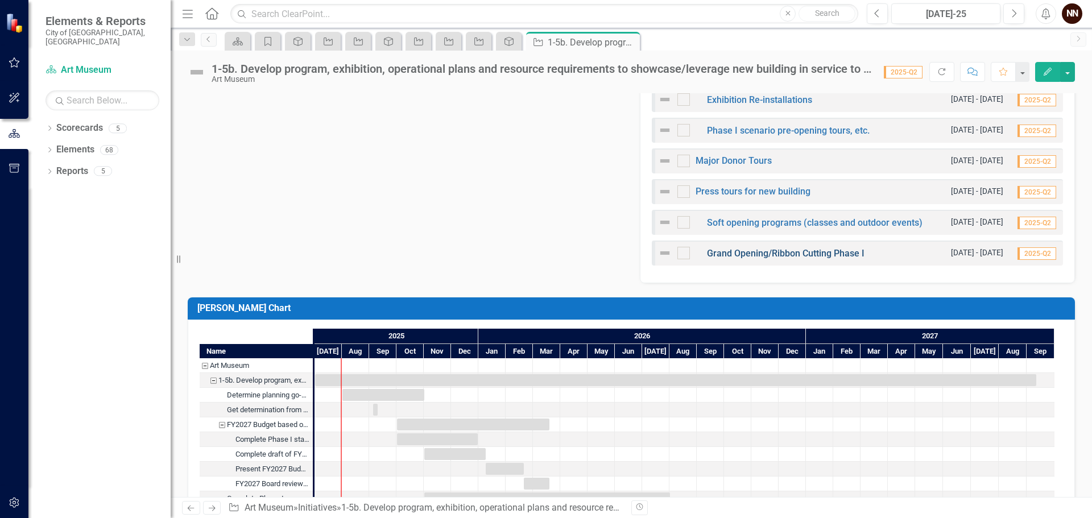
click at [785, 254] on link "Grand Opening/Ribbon Cutting Phase I" at bounding box center [786, 253] width 158 height 11
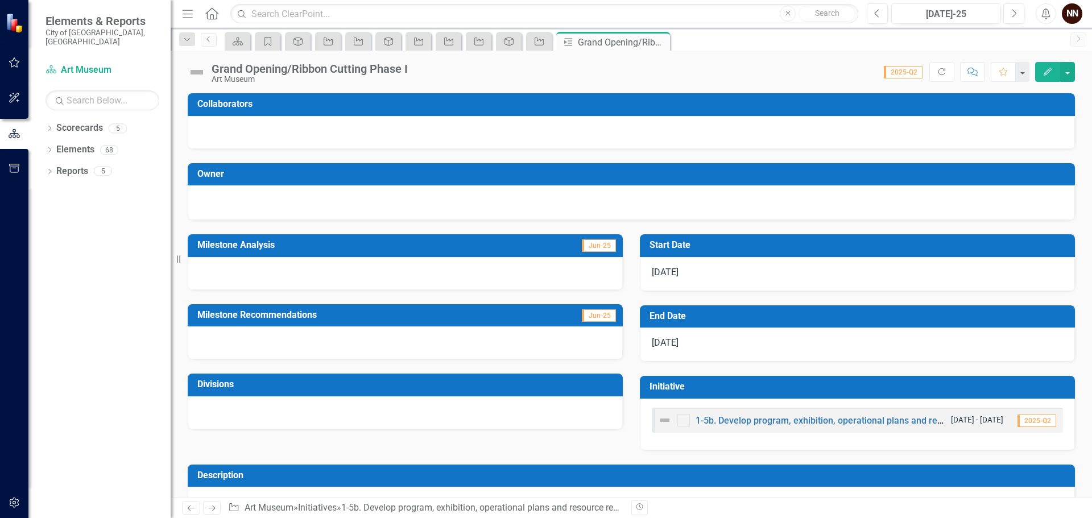
scroll to position [34, 0]
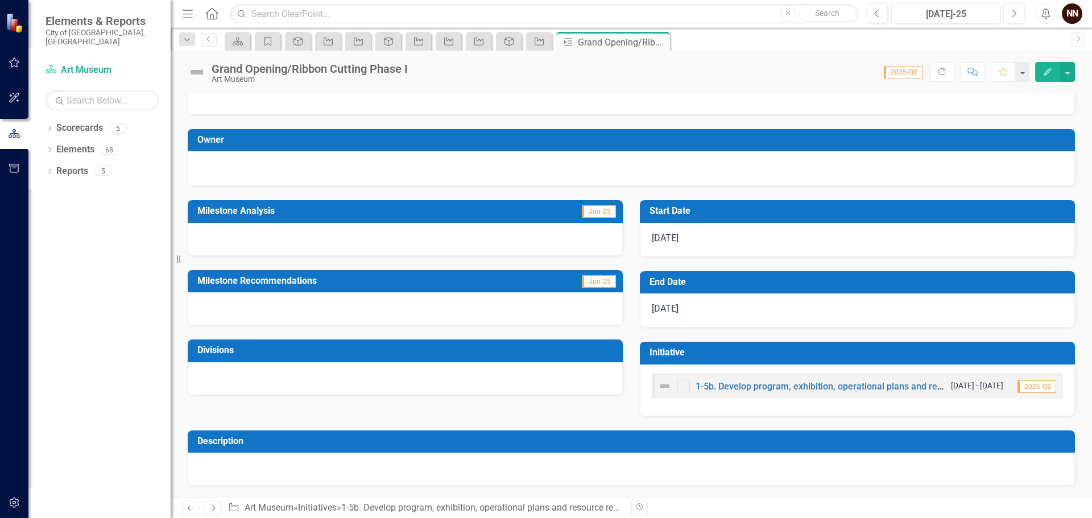
click at [795, 279] on h3 "End Date" at bounding box center [859, 282] width 420 height 10
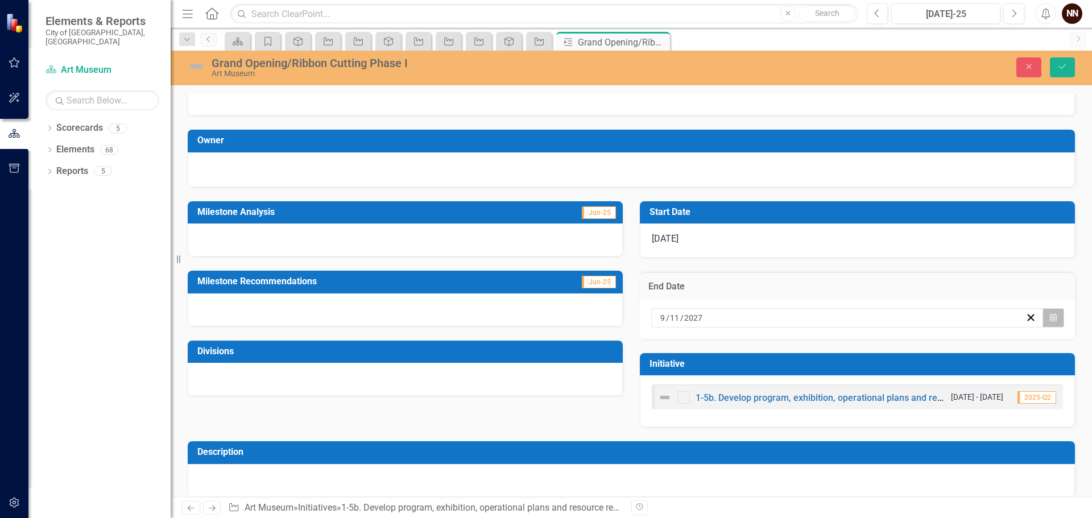
click at [1049, 317] on button "Calendar" at bounding box center [1053, 317] width 22 height 19
click at [944, 281] on td "End Date" at bounding box center [857, 287] width 418 height 15
click at [1050, 314] on icon "Calendar" at bounding box center [1053, 318] width 7 height 8
click at [825, 342] on button "›" at bounding box center [812, 340] width 25 height 25
click at [702, 343] on button "‹" at bounding box center [689, 340] width 25 height 25
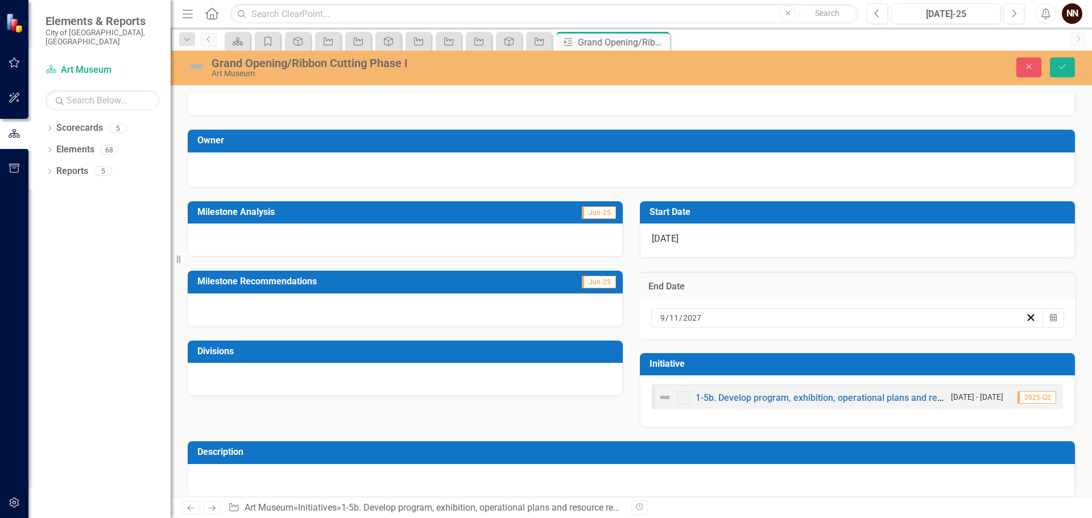
click at [825, 347] on button "›" at bounding box center [812, 340] width 25 height 25
click at [725, 403] on abbr "5" at bounding box center [722, 397] width 5 height 9
click at [797, 214] on h3 "Start Date" at bounding box center [859, 212] width 420 height 10
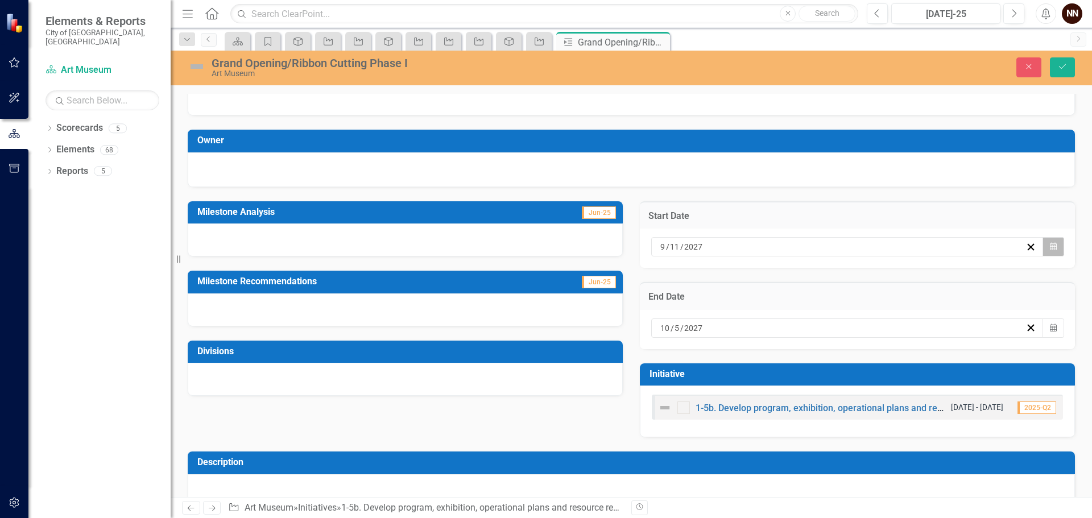
click at [1050, 243] on icon "Calendar" at bounding box center [1053, 247] width 7 height 8
click at [825, 277] on button "›" at bounding box center [812, 268] width 25 height 25
click at [822, 327] on button "8" at bounding box center [808, 327] width 28 height 20
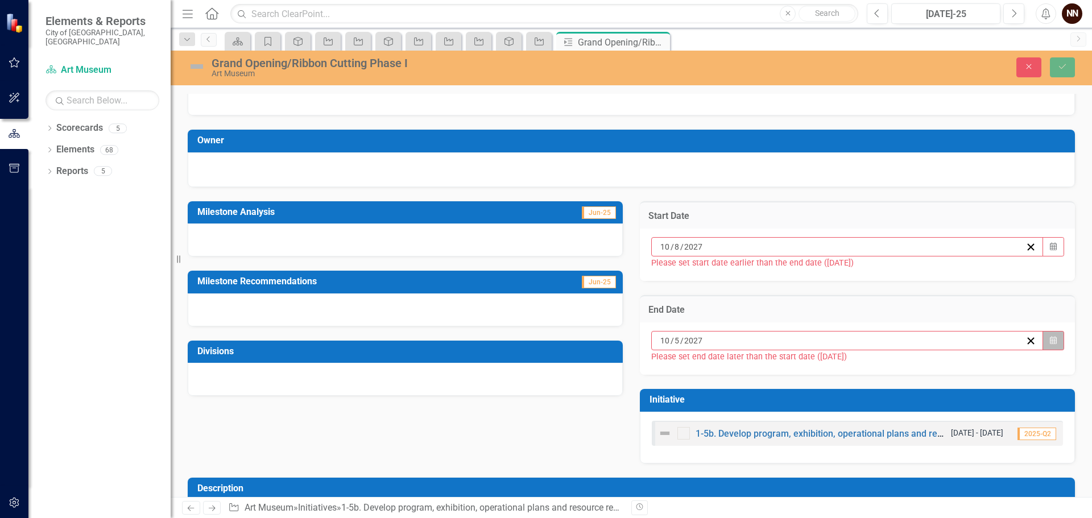
click at [1053, 341] on button "Calendar" at bounding box center [1053, 340] width 22 height 19
click at [822, 411] on button "8" at bounding box center [808, 421] width 28 height 20
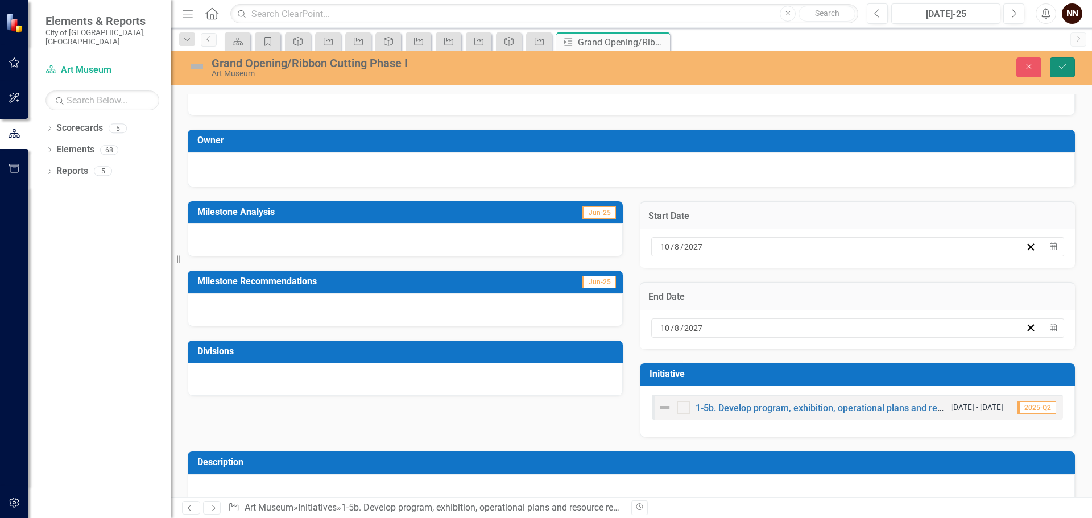
drag, startPoint x: 1064, startPoint y: 67, endPoint x: 1037, endPoint y: 123, distance: 62.8
click at [1037, 123] on div "Grand Opening/Ribbon Cutting Phase I [GEOGRAPHIC_DATA] Close Save Collaborators…" at bounding box center [631, 274] width 921 height 446
click at [1050, 244] on icon "Calendar" at bounding box center [1053, 247] width 7 height 8
click at [697, 332] on abbr "4" at bounding box center [695, 326] width 5 height 9
click at [1042, 327] on button "Calendar" at bounding box center [1053, 327] width 22 height 19
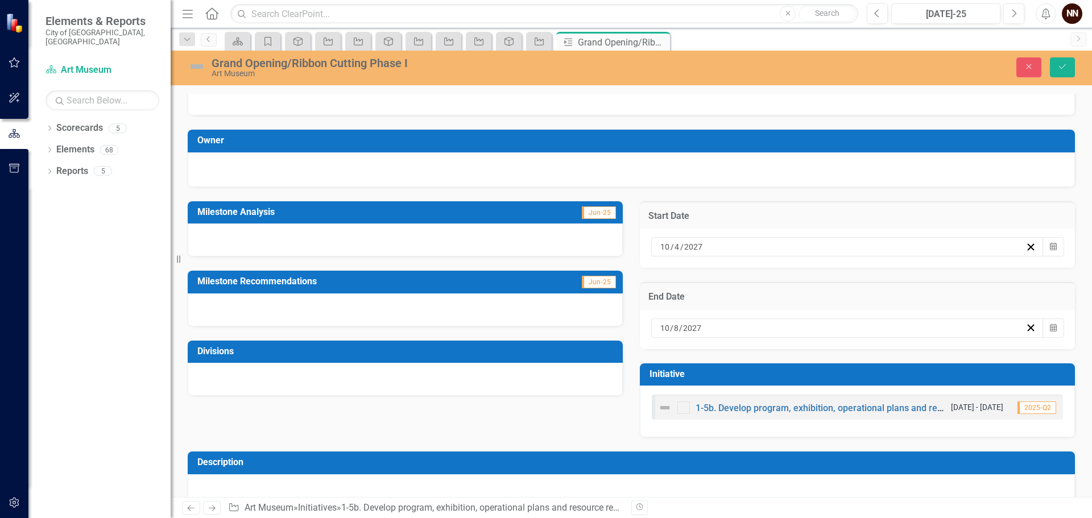
click at [850, 413] on button "9" at bounding box center [836, 408] width 28 height 20
click at [1060, 65] on icon "Save" at bounding box center [1062, 67] width 10 height 8
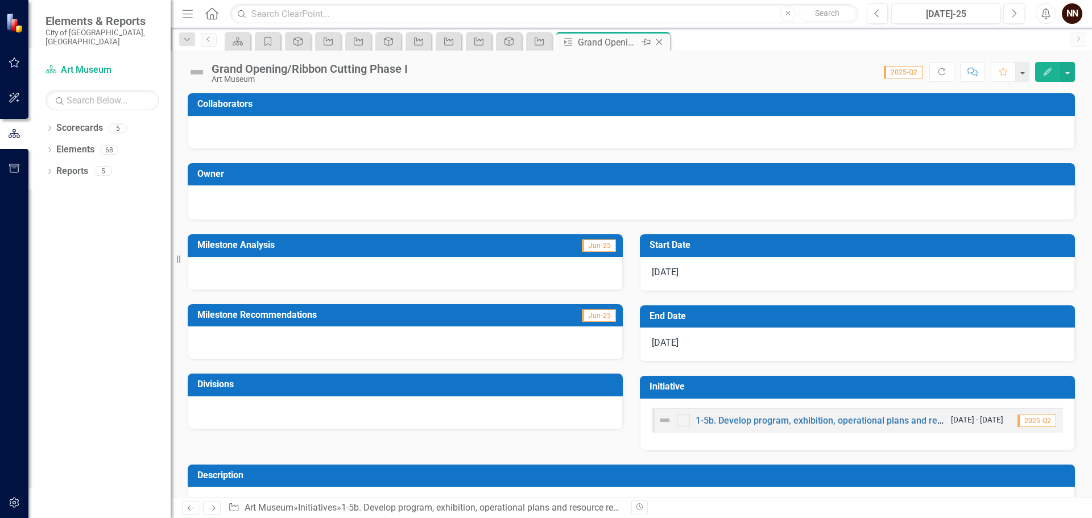
click at [661, 43] on icon "Close" at bounding box center [658, 42] width 11 height 9
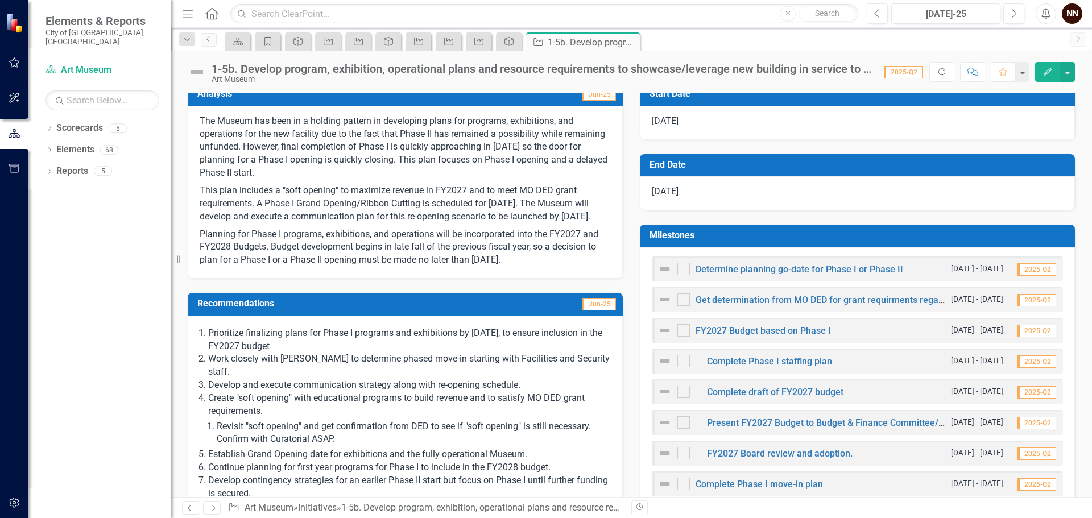
scroll to position [171, 0]
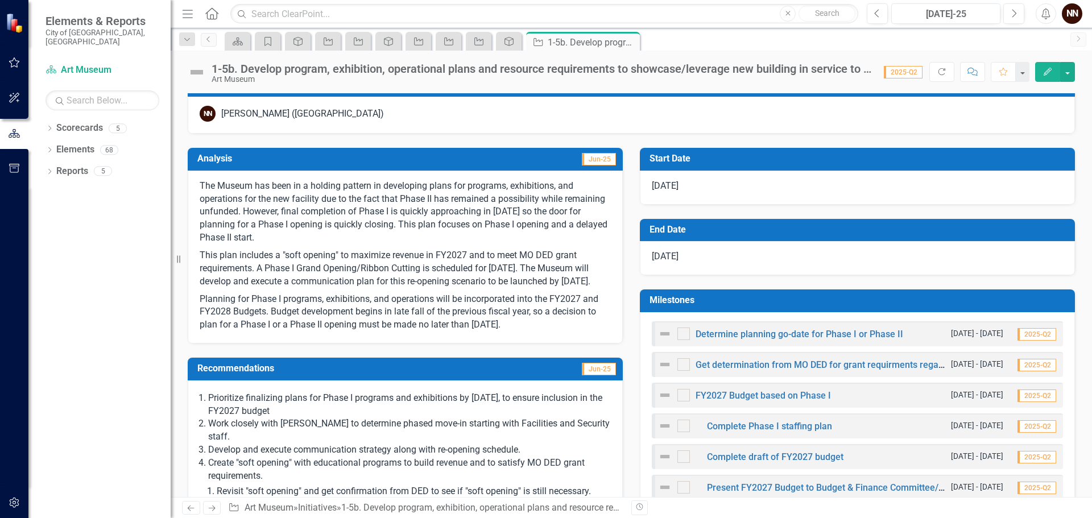
click at [740, 235] on td "End Date" at bounding box center [859, 231] width 420 height 19
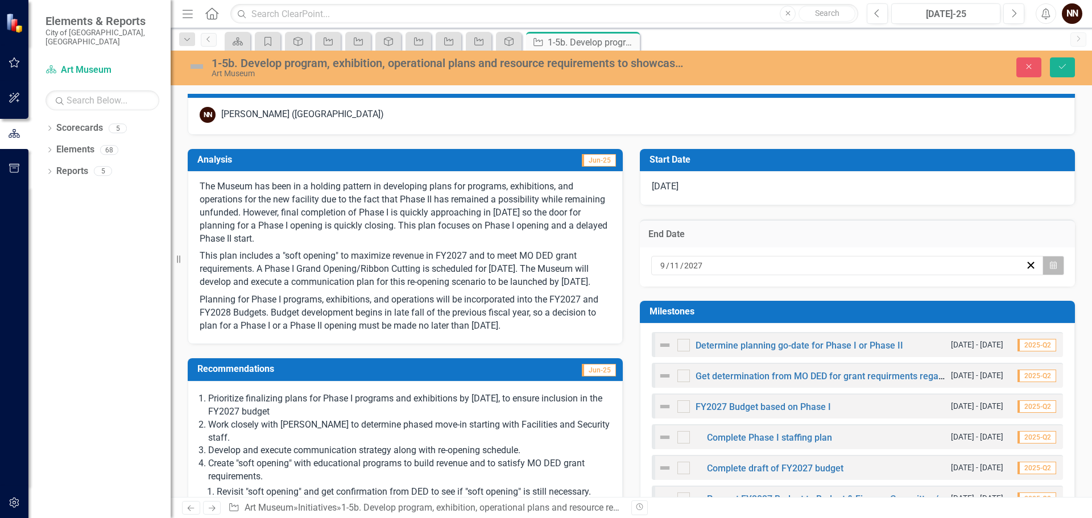
click at [1051, 265] on button "Calendar" at bounding box center [1053, 265] width 22 height 19
click at [825, 292] on button "›" at bounding box center [812, 287] width 25 height 25
click at [838, 350] on abbr "9" at bounding box center [836, 345] width 5 height 9
click at [1058, 58] on button "Save" at bounding box center [1062, 67] width 25 height 20
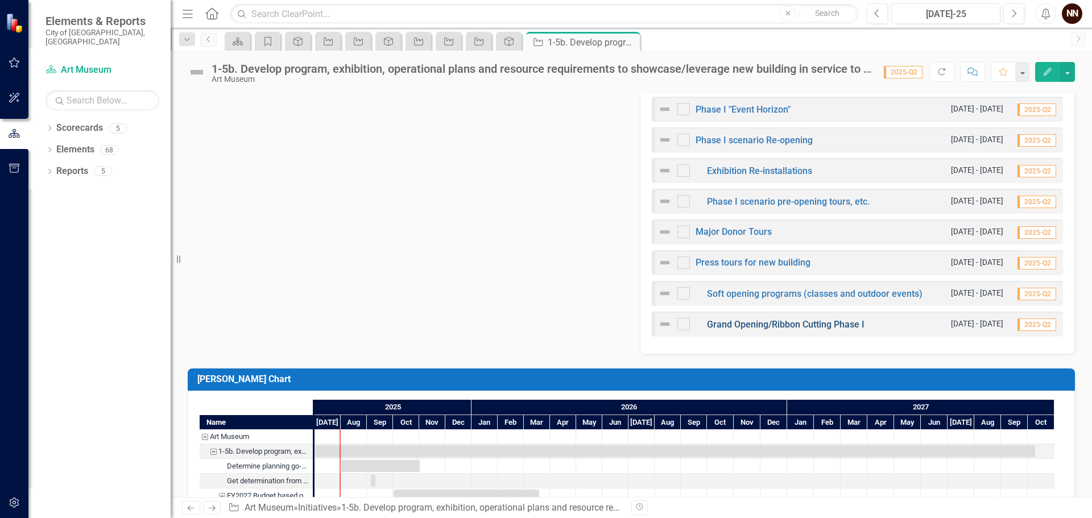
scroll to position [1010, 0]
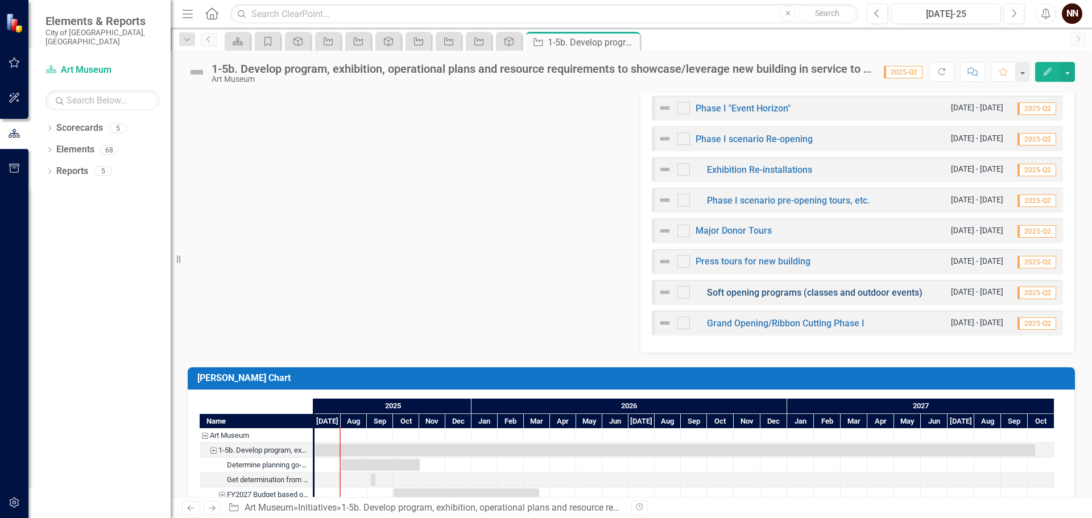
click at [781, 293] on link "Soft opening programs (classes and outdoor events)" at bounding box center [815, 292] width 216 height 11
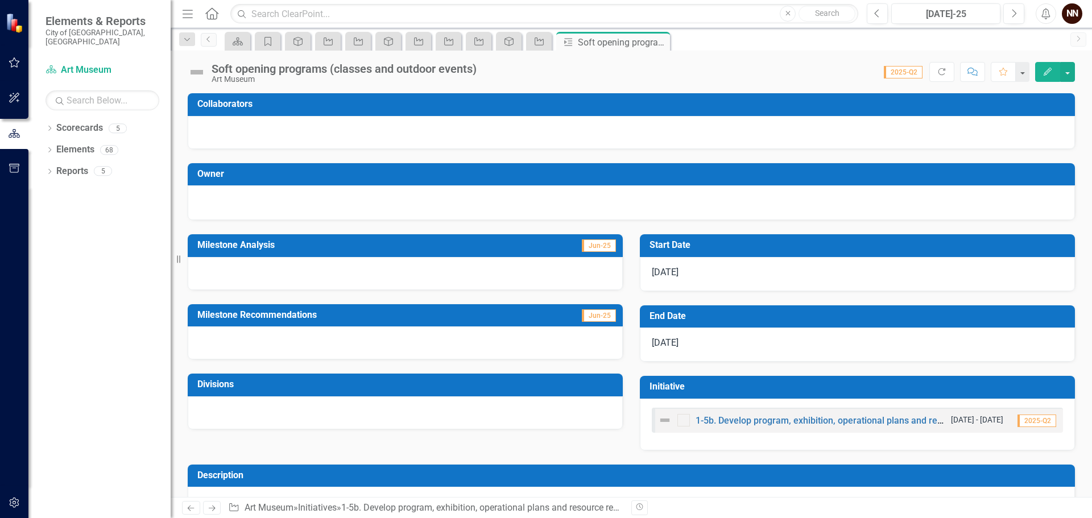
click at [694, 250] on h3 "Start Date" at bounding box center [859, 245] width 420 height 10
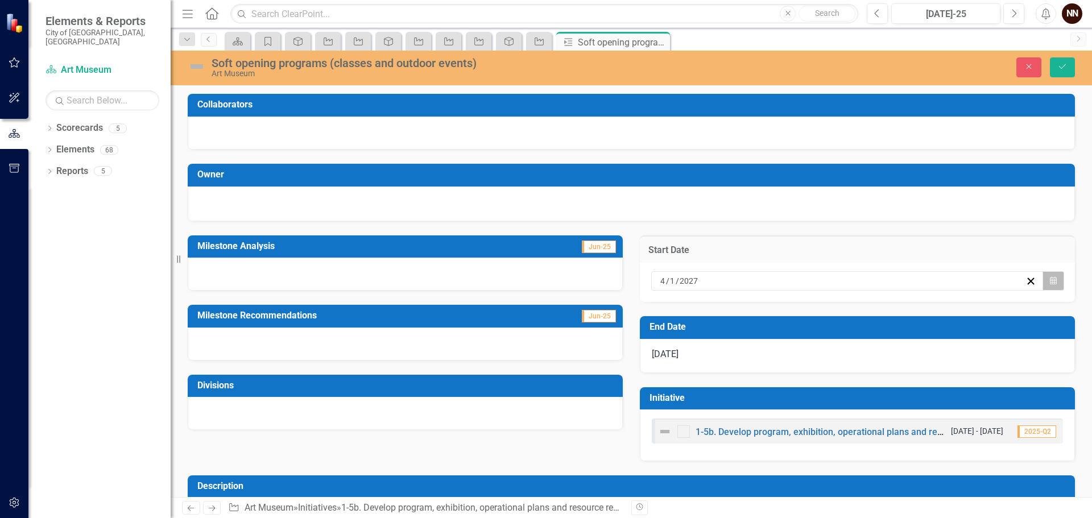
click at [1049, 280] on button "Calendar" at bounding box center [1053, 280] width 22 height 19
click at [825, 308] on button "›" at bounding box center [812, 303] width 25 height 25
click at [840, 407] on abbr "26" at bounding box center [835, 401] width 9 height 9
click at [1063, 64] on icon "Save" at bounding box center [1062, 67] width 10 height 8
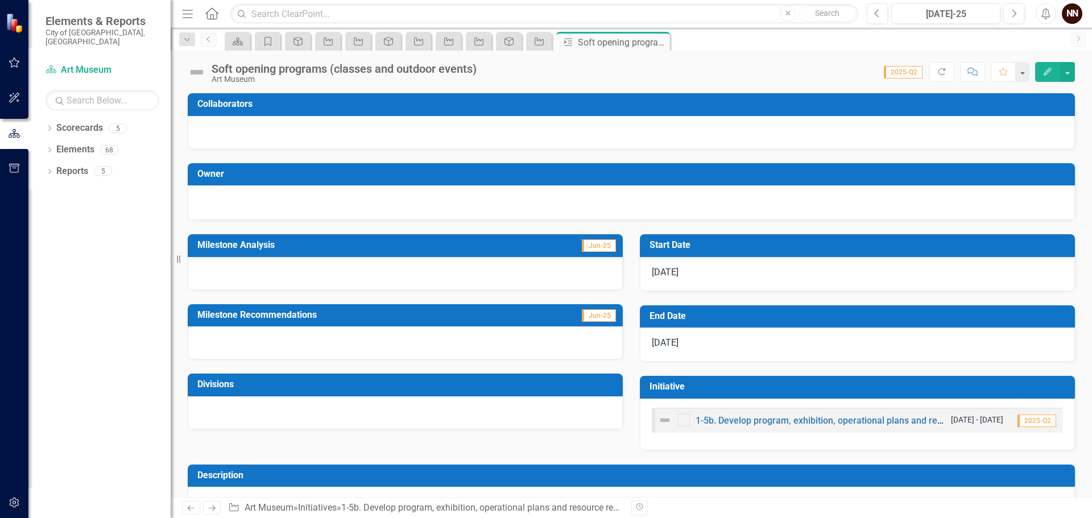
drag, startPoint x: 660, startPoint y: 44, endPoint x: 652, endPoint y: 44, distance: 8.0
click at [0, 0] on icon "Close" at bounding box center [0, 0] width 0 height 0
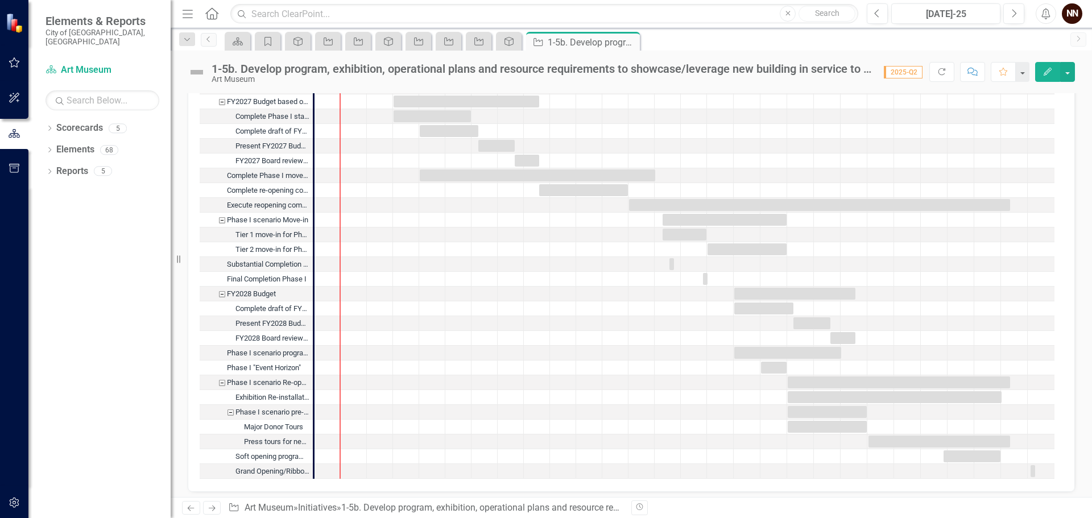
scroll to position [1408, 0]
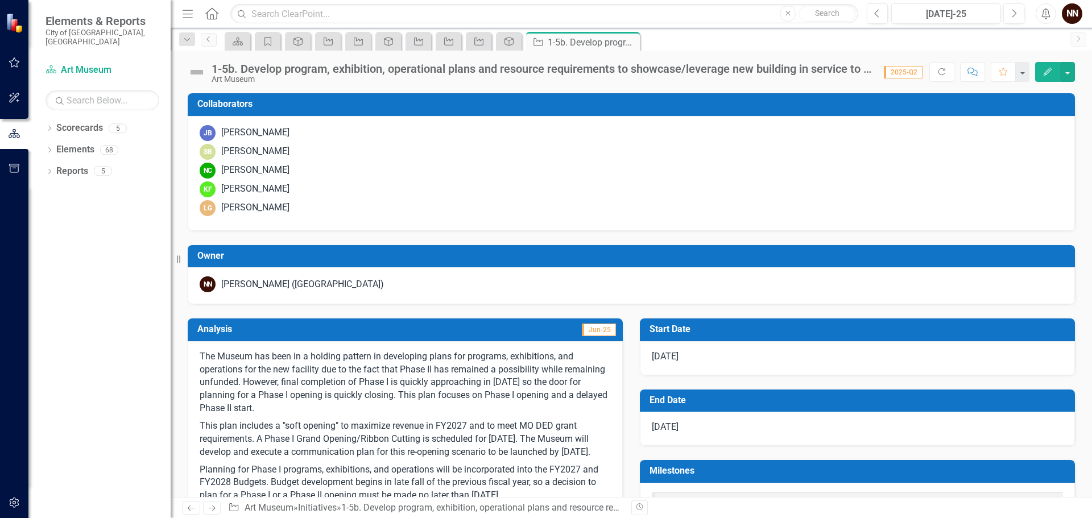
scroll to position [1408, 0]
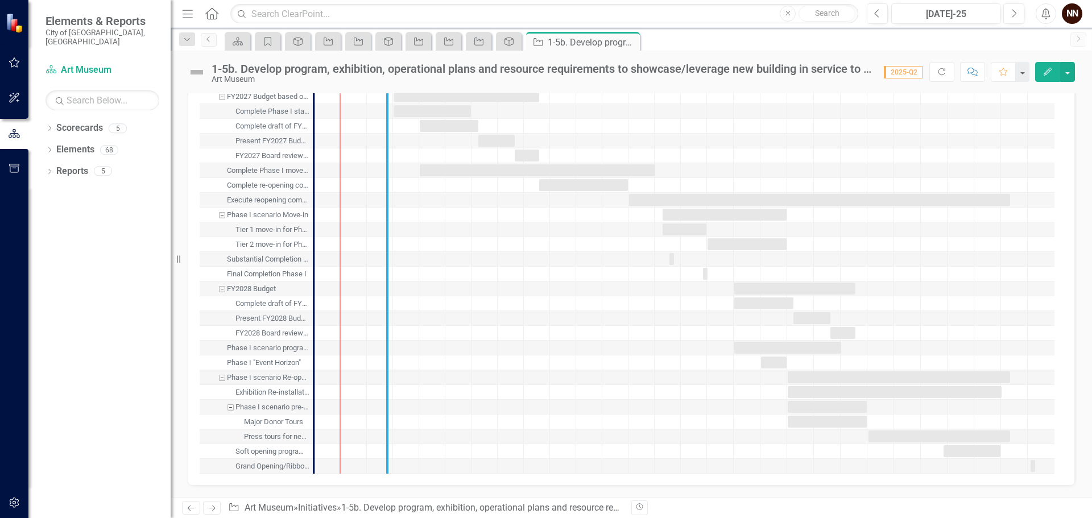
drag, startPoint x: 309, startPoint y: 367, endPoint x: 383, endPoint y: 362, distance: 73.5
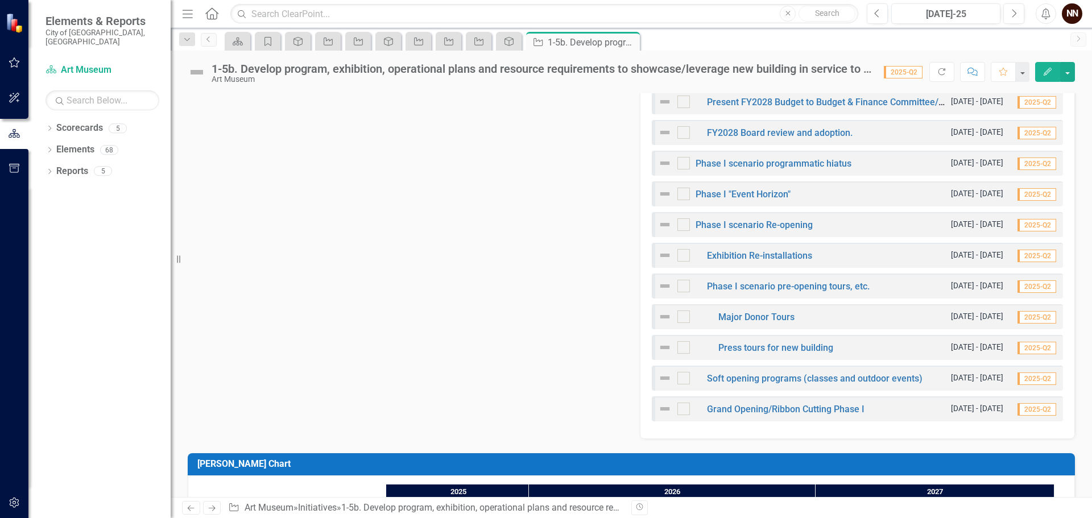
scroll to position [897, 0]
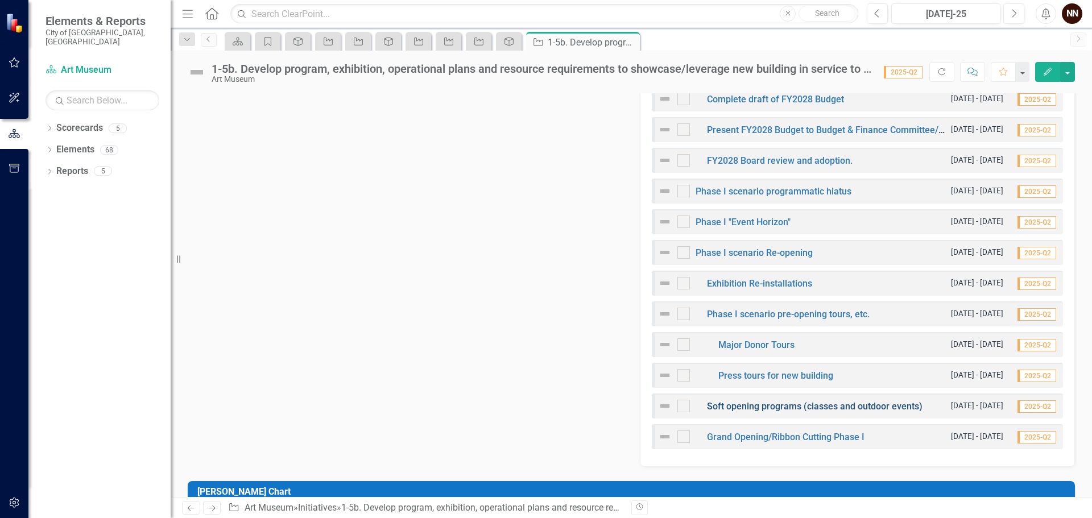
click at [757, 405] on link "Soft opening programs (classes and outdoor events)" at bounding box center [815, 406] width 216 height 11
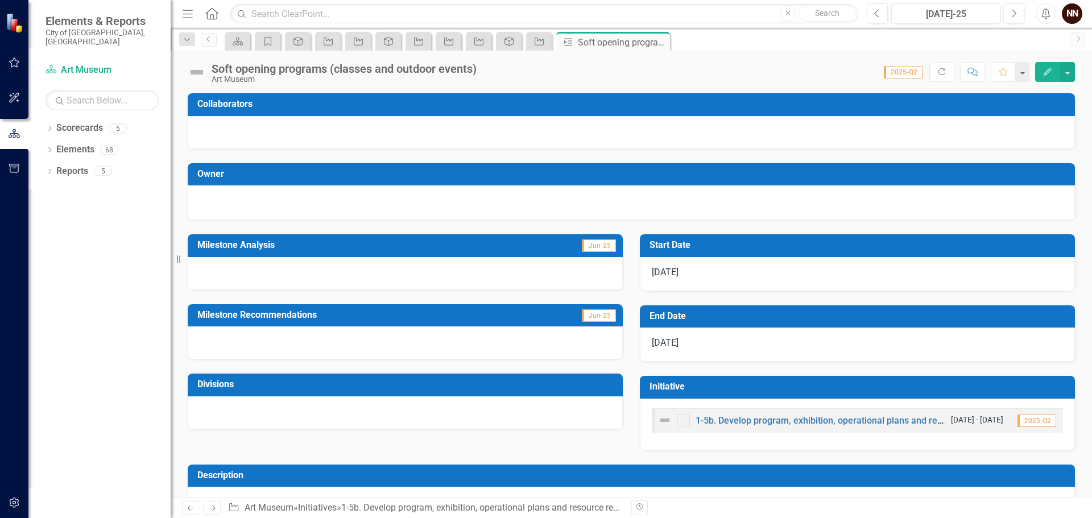
click at [281, 65] on div "Soft opening programs (classes and outdoor events)" at bounding box center [344, 69] width 265 height 13
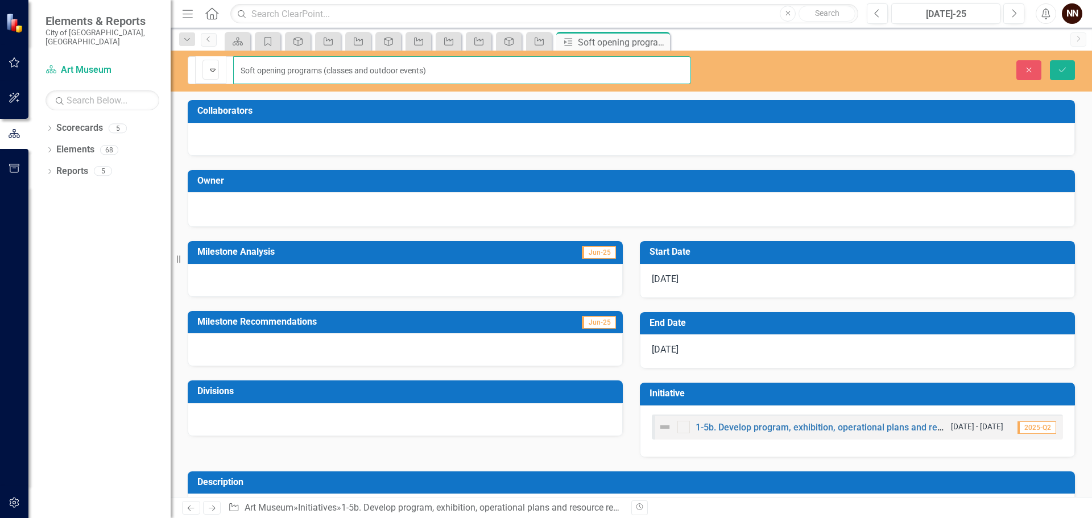
click at [233, 63] on input "Soft opening programs (classes and outdoor events)" at bounding box center [462, 70] width 458 height 28
click at [240, 63] on input "Tenative Soft opening programs (classes and outdoor events)" at bounding box center [462, 70] width 458 height 28
type input "Tentative Soft opening programs (classes and outdoor events)"
click at [1057, 66] on icon "Save" at bounding box center [1062, 70] width 10 height 8
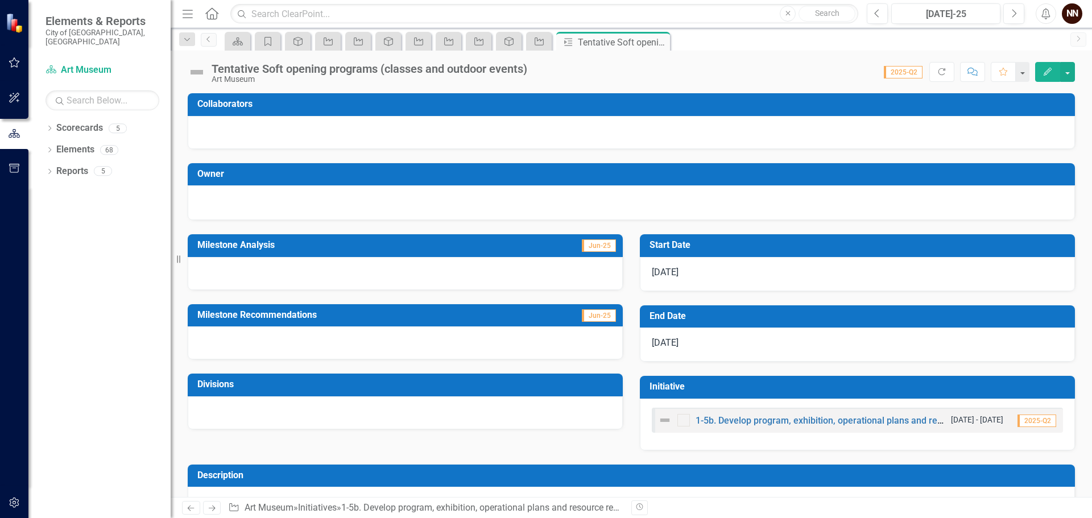
click at [489, 259] on div at bounding box center [405, 273] width 435 height 33
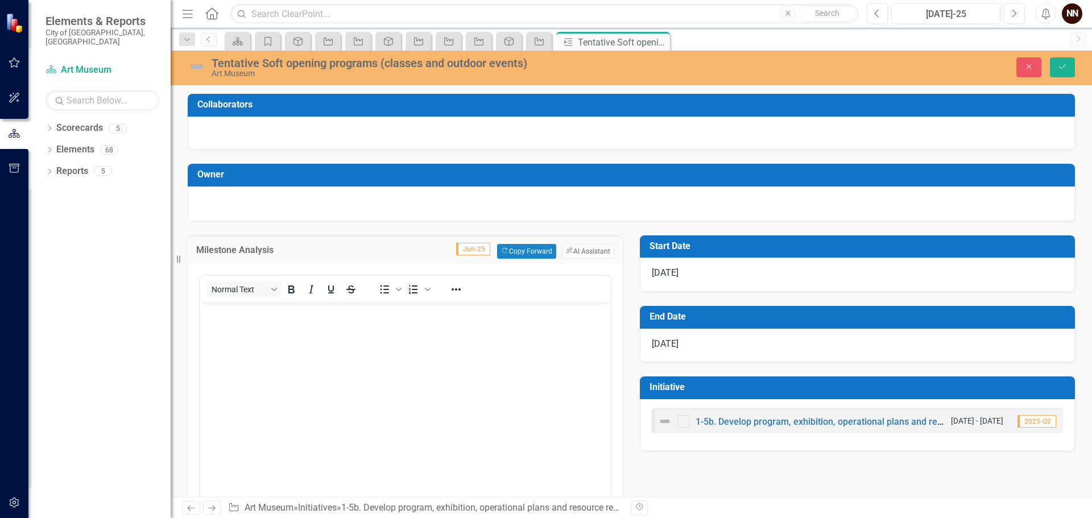
click at [412, 310] on p "Rich Text Area. Press ALT-0 for help." at bounding box center [405, 312] width 404 height 14
click at [1061, 65] on icon "Save" at bounding box center [1062, 67] width 10 height 8
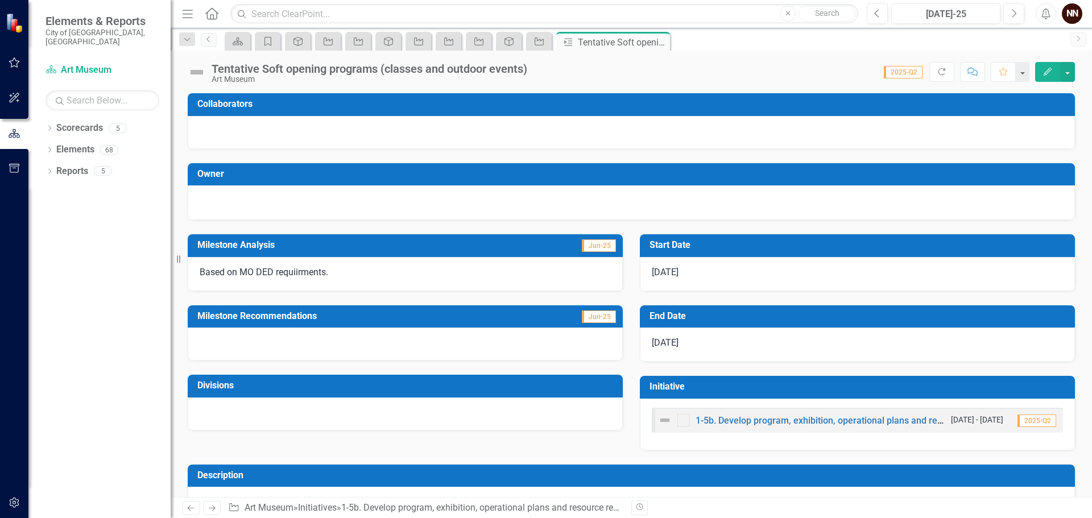
drag, startPoint x: 660, startPoint y: 40, endPoint x: 670, endPoint y: 42, distance: 10.5
click at [0, 0] on icon "Close" at bounding box center [0, 0] width 0 height 0
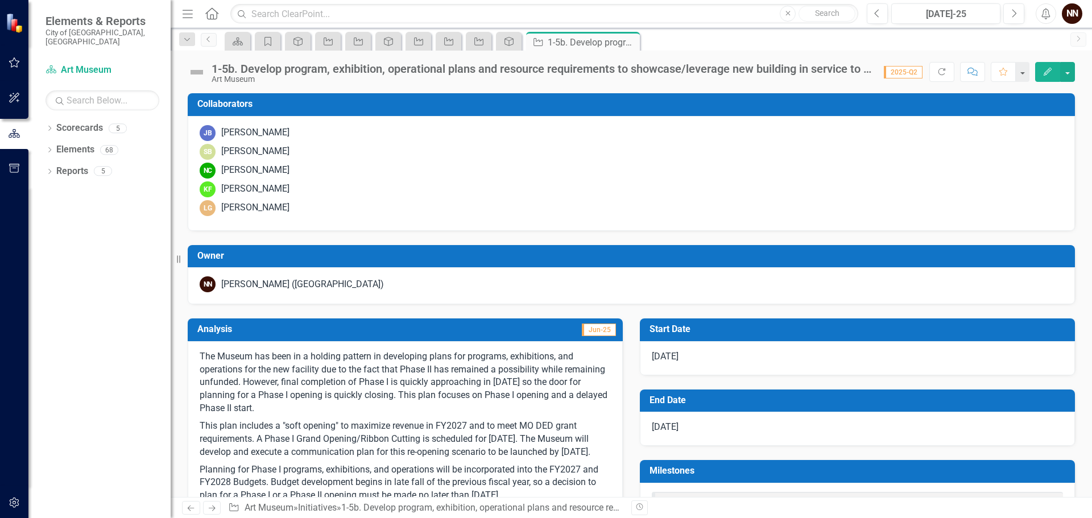
drag, startPoint x: 628, startPoint y: 44, endPoint x: 618, endPoint y: 53, distance: 14.5
click at [0, 0] on icon "Close" at bounding box center [0, 0] width 0 height 0
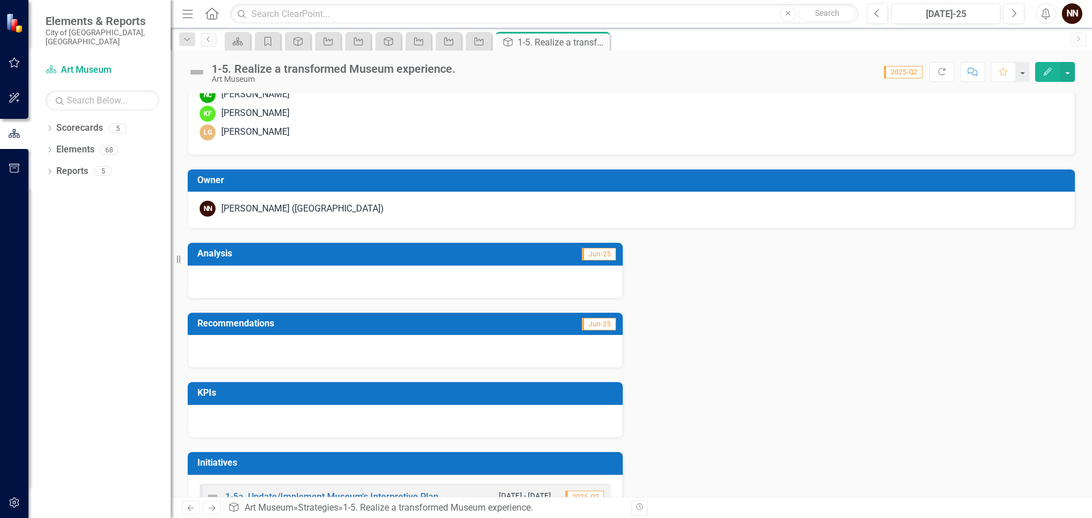
scroll to position [178, 0]
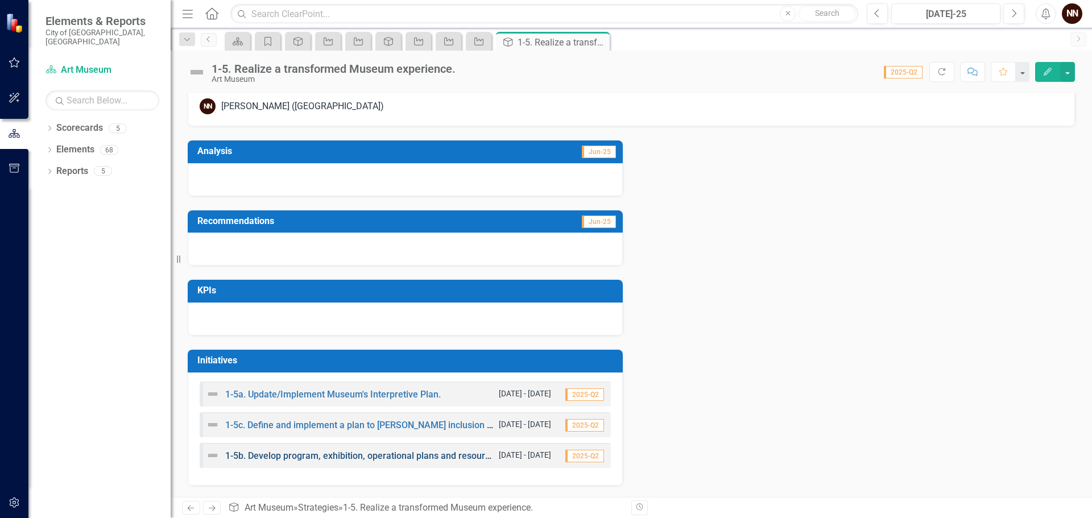
click at [408, 455] on link "1-5b. Develop program, exhibition, operational plans and resource requirements …" at bounding box center [520, 455] width 590 height 11
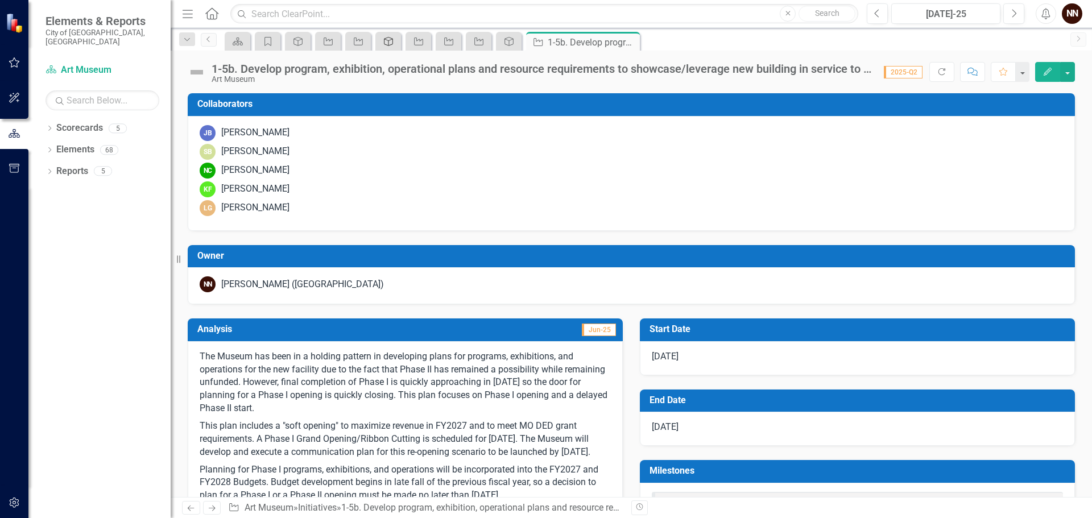
drag, startPoint x: 628, startPoint y: 43, endPoint x: 382, endPoint y: 40, distance: 246.2
click at [0, 0] on icon "Close" at bounding box center [0, 0] width 0 height 0
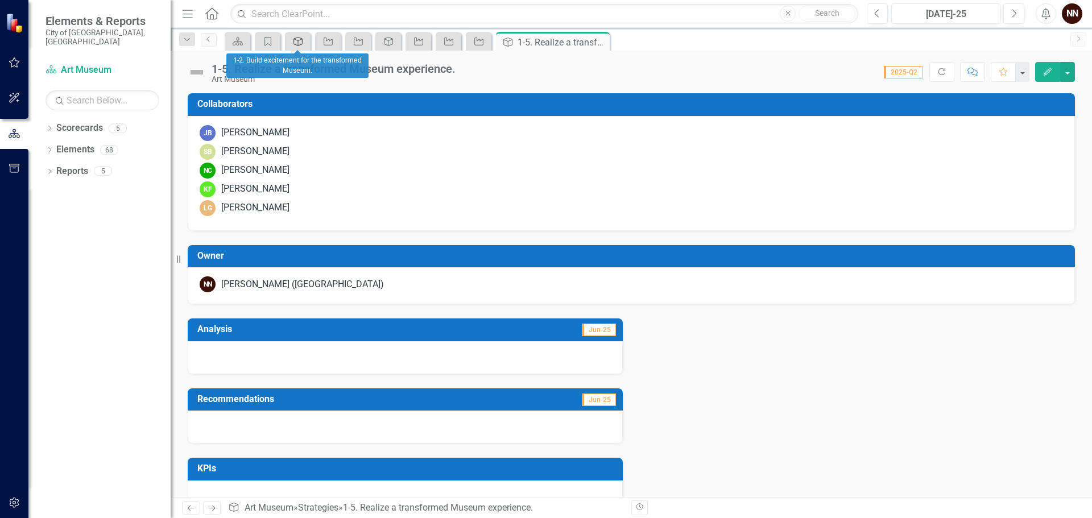
click at [301, 39] on icon "Strategy" at bounding box center [297, 41] width 11 height 9
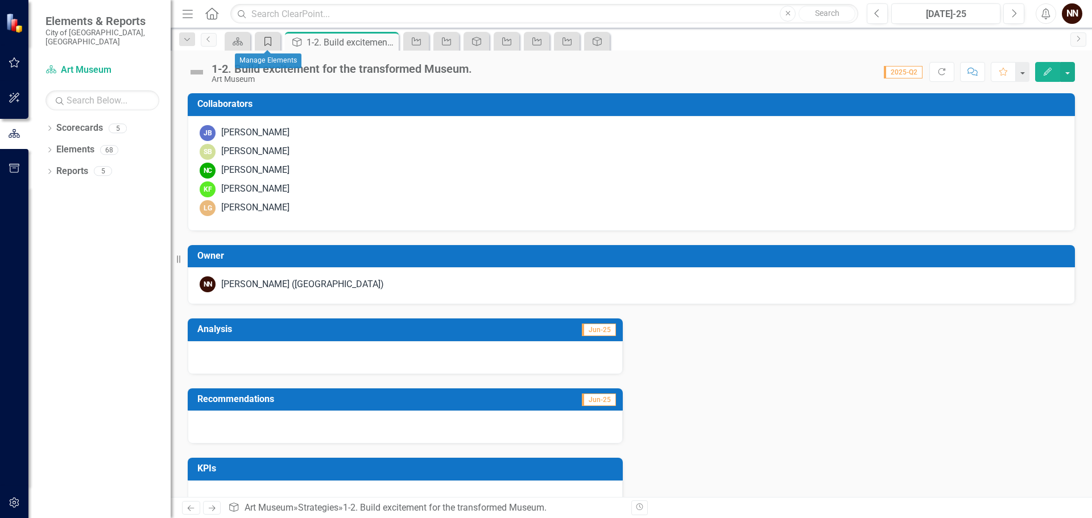
click at [269, 45] on icon "Goal" at bounding box center [267, 41] width 11 height 9
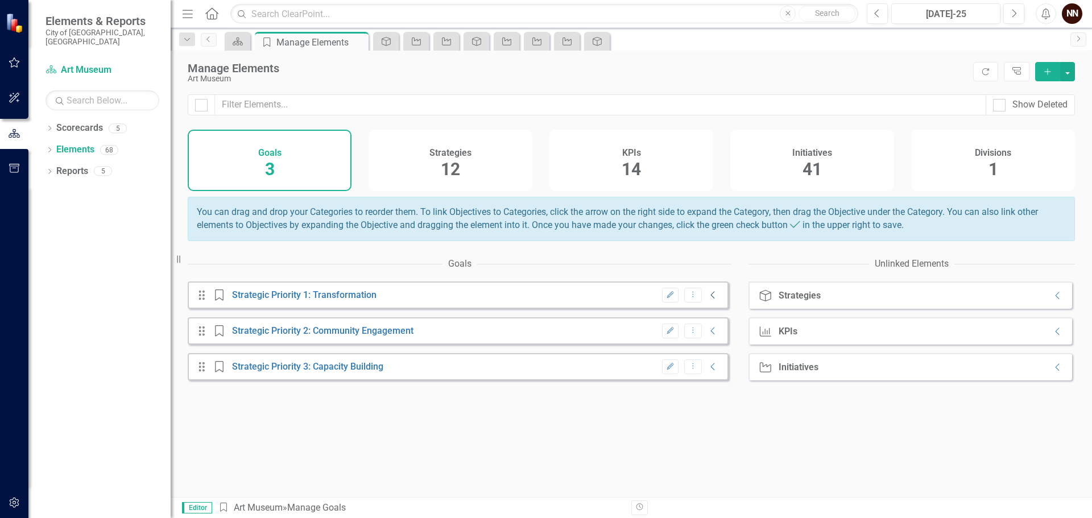
click at [707, 300] on icon "Collapse" at bounding box center [712, 295] width 11 height 9
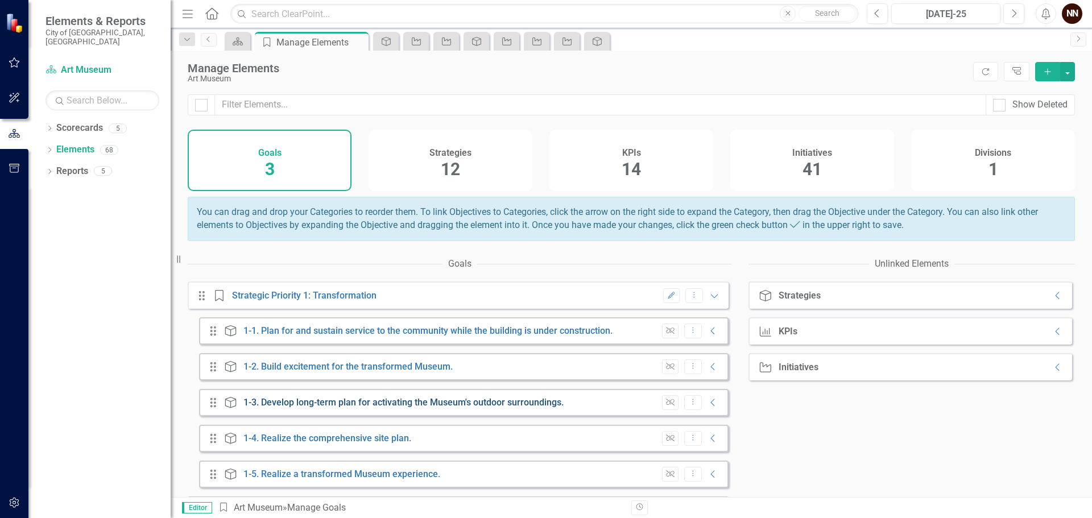
click at [328, 408] on link "1-3. Develop long-term plan for activating the Museum's outdoor surroundings." at bounding box center [403, 402] width 320 height 11
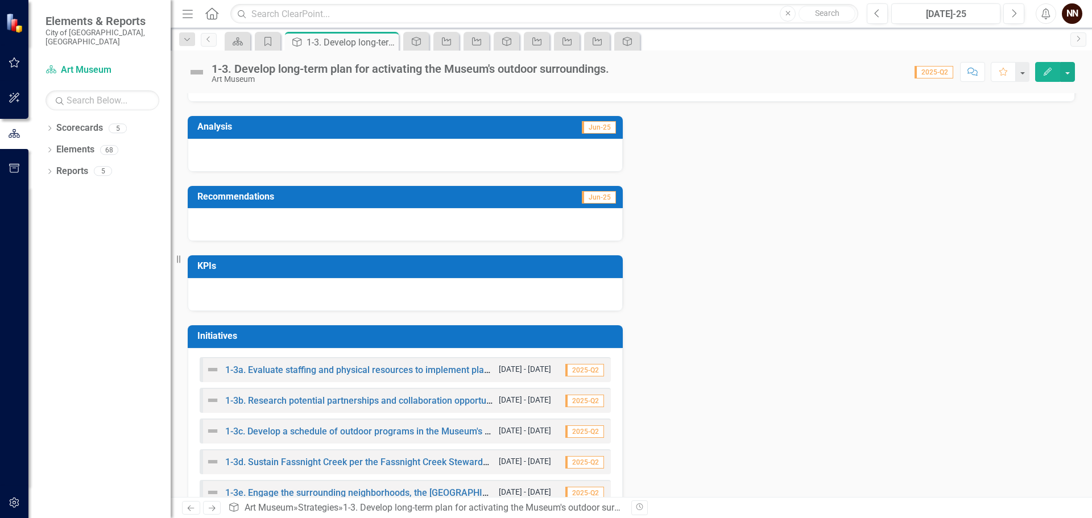
scroll to position [270, 0]
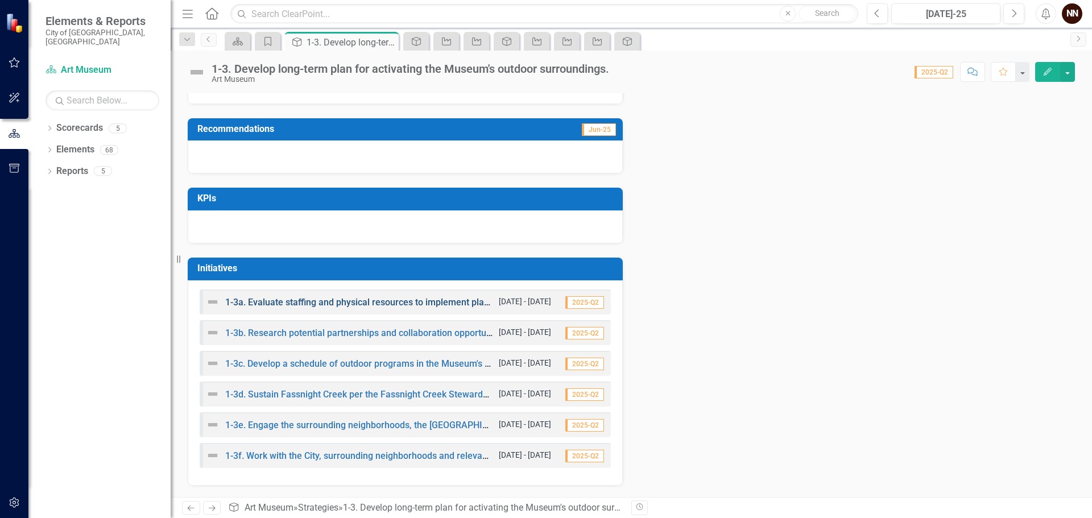
click at [376, 301] on link "1-3a. Evaluate staffing and physical resources to implement plans." at bounding box center [360, 302] width 271 height 11
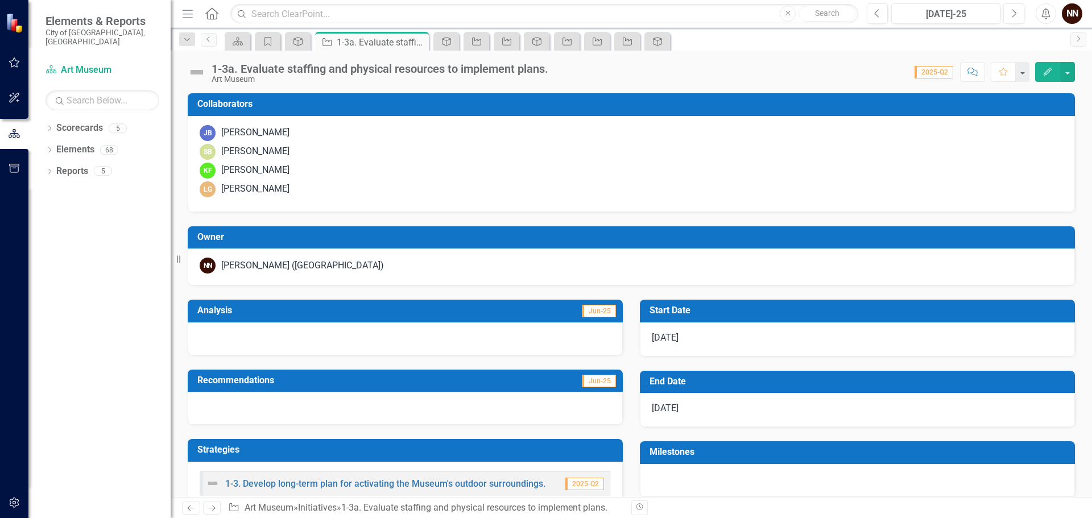
click at [772, 317] on td "Start Date" at bounding box center [859, 312] width 420 height 19
click at [772, 316] on td "Start Date" at bounding box center [859, 312] width 420 height 19
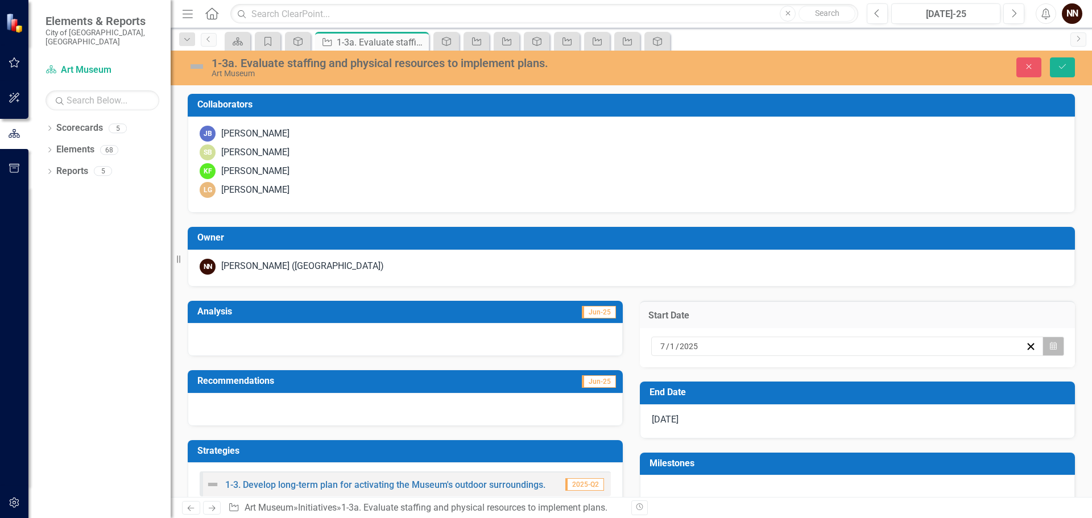
click at [1048, 347] on button "Calendar" at bounding box center [1053, 346] width 22 height 19
click at [763, 372] on span "[DATE]" at bounding box center [751, 367] width 23 height 9
click at [760, 372] on span "2025" at bounding box center [751, 367] width 18 height 9
click at [779, 372] on span "[DATE] – [DATE]" at bounding box center [751, 367] width 55 height 9
click at [677, 374] on button "‹" at bounding box center [664, 368] width 25 height 25
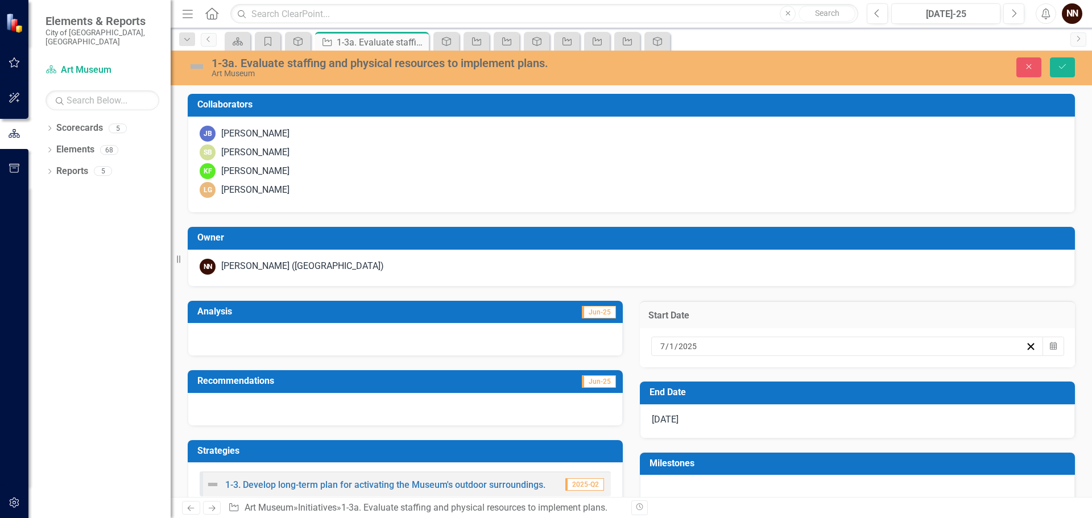
click at [946, 316] on h3 "Start Date" at bounding box center [857, 315] width 418 height 10
click at [1042, 349] on button "Calendar" at bounding box center [1053, 346] width 22 height 19
click at [825, 375] on button "›" at bounding box center [812, 368] width 25 height 25
click at [825, 374] on button "›" at bounding box center [812, 368] width 25 height 25
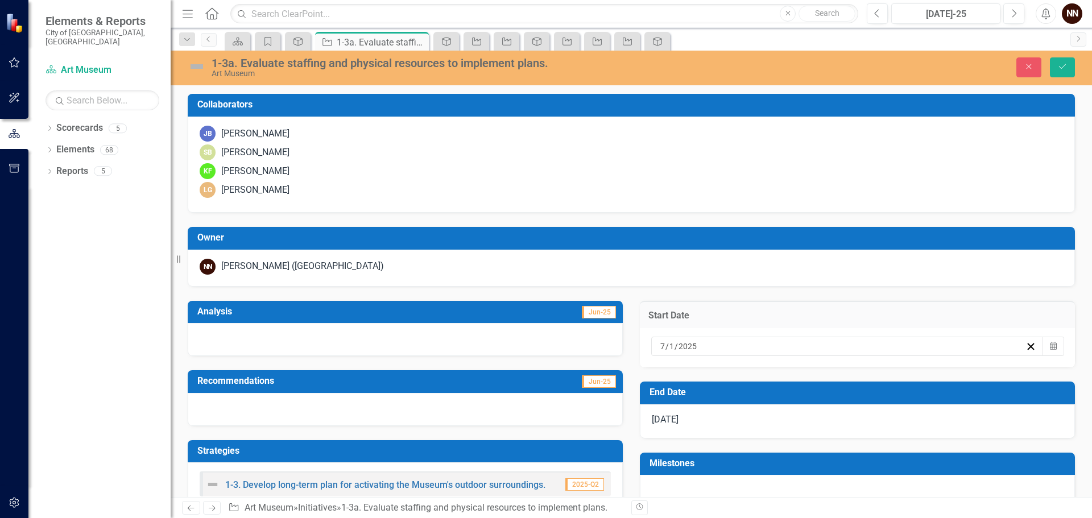
click at [825, 375] on button "›" at bounding box center [812, 368] width 25 height 25
drag, startPoint x: 926, startPoint y: 409, endPoint x: 929, endPoint y: 400, distance: 9.4
click at [838, 409] on abbr "1" at bounding box center [836, 405] width 5 height 9
click at [1047, 393] on h3 "End Date" at bounding box center [859, 392] width 420 height 10
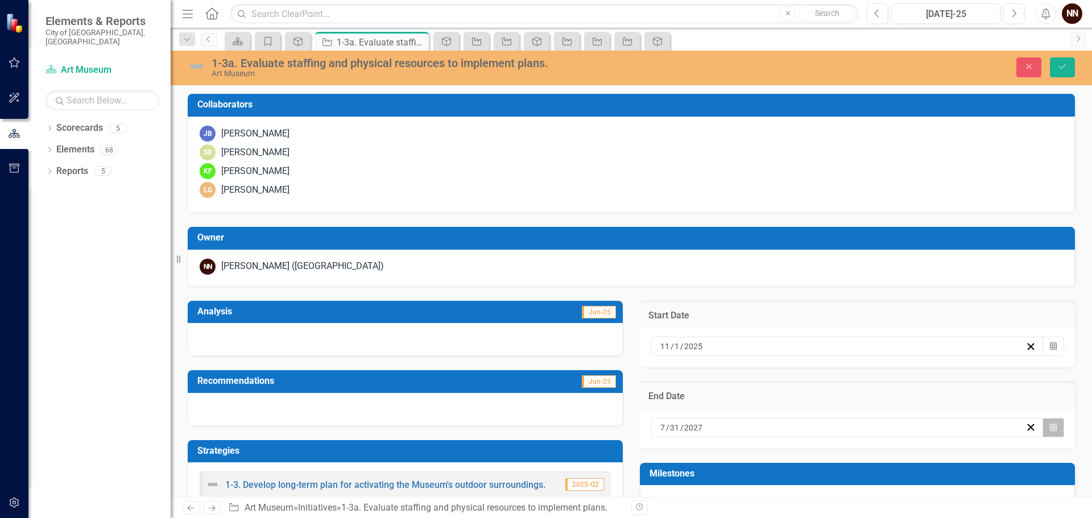
click at [1050, 424] on icon "Calendar" at bounding box center [1053, 428] width 7 height 8
click at [825, 437] on button "›" at bounding box center [812, 449] width 25 height 25
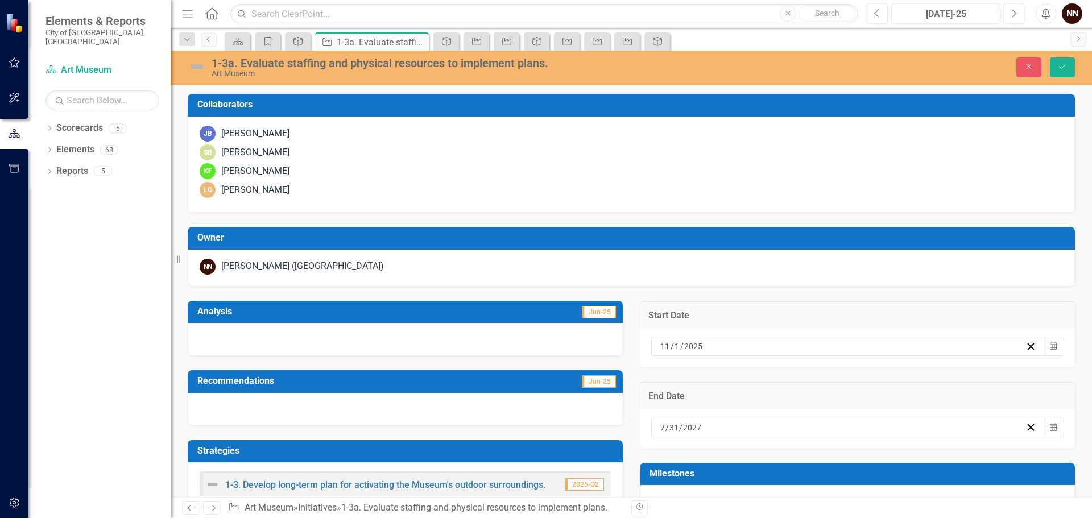
click at [825, 437] on button "›" at bounding box center [812, 449] width 25 height 25
click at [800, 437] on button "January 2028" at bounding box center [751, 449] width 98 height 25
click at [760, 445] on span "2028" at bounding box center [751, 449] width 18 height 9
click at [850, 503] on button "2026" at bounding box center [817, 523] width 66 height 41
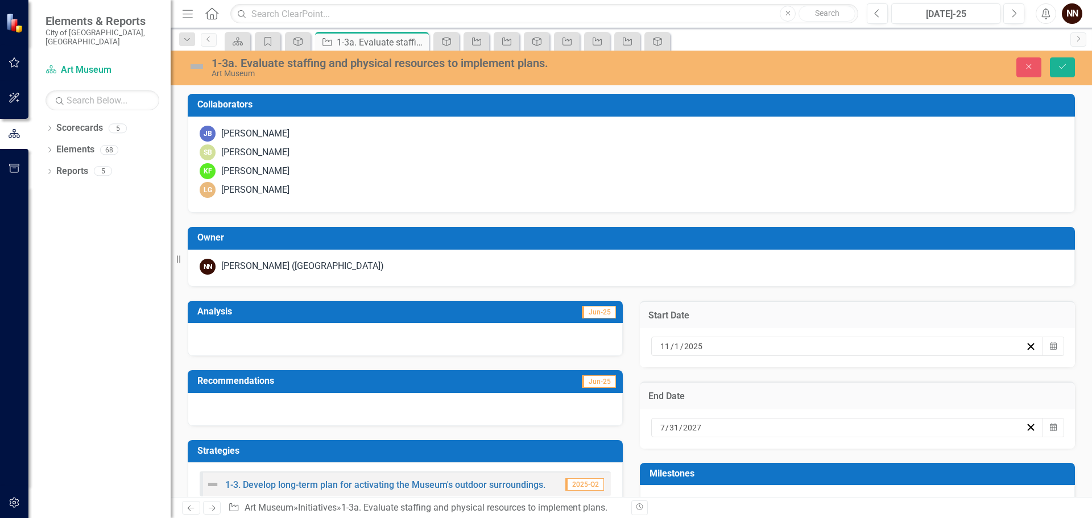
click at [700, 478] on abbr "January" at bounding box center [685, 482] width 30 height 9
click at [810, 503] on abbr "9" at bounding box center [807, 507] width 5 height 9
click at [1063, 64] on icon "Save" at bounding box center [1062, 67] width 10 height 8
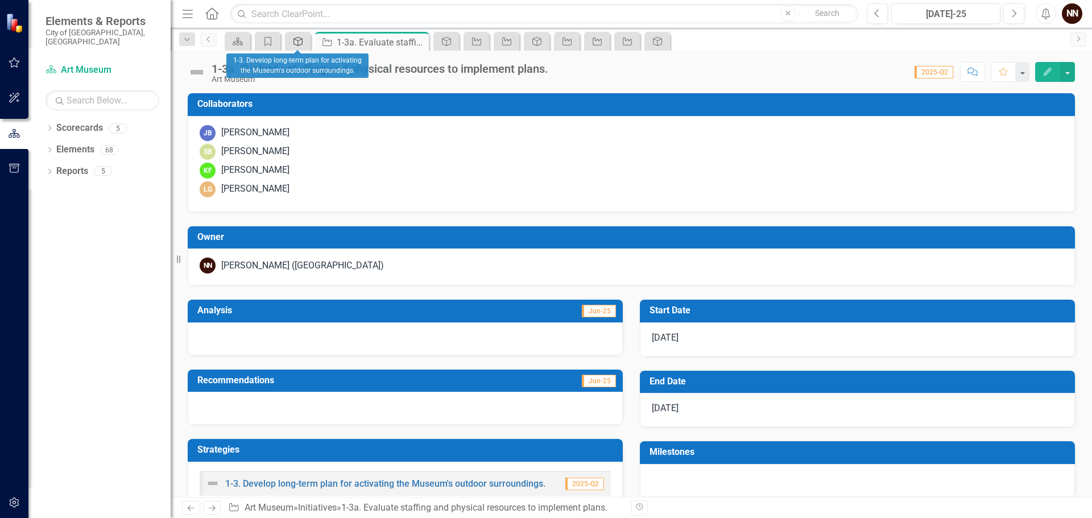
click at [301, 42] on icon "Strategy" at bounding box center [297, 41] width 11 height 9
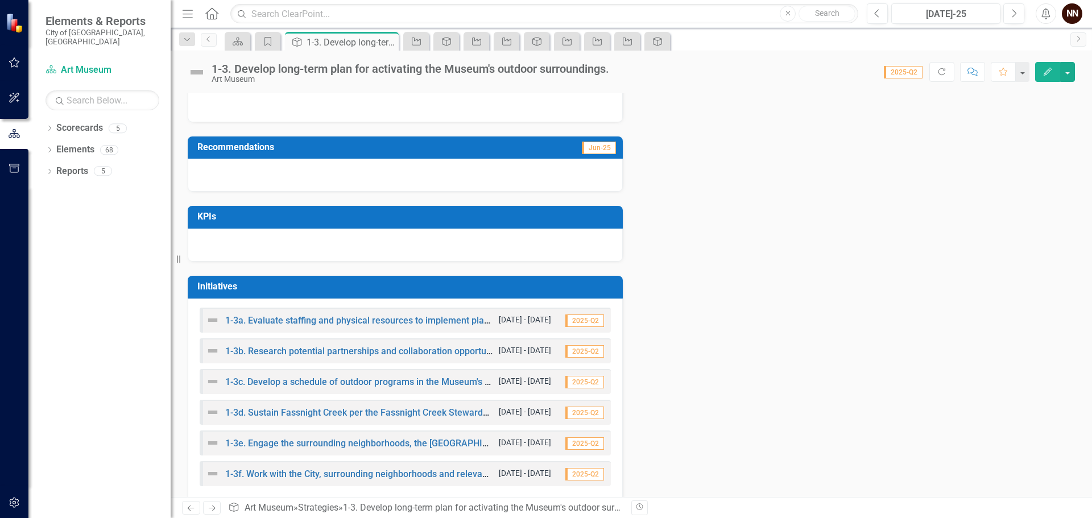
scroll to position [270, 0]
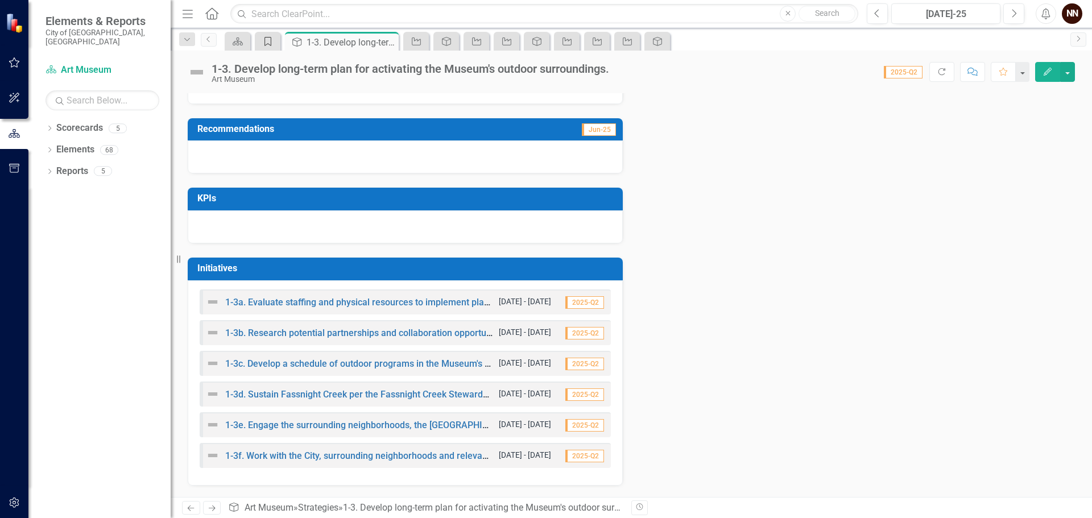
click at [274, 38] on link "Goal" at bounding box center [268, 41] width 20 height 14
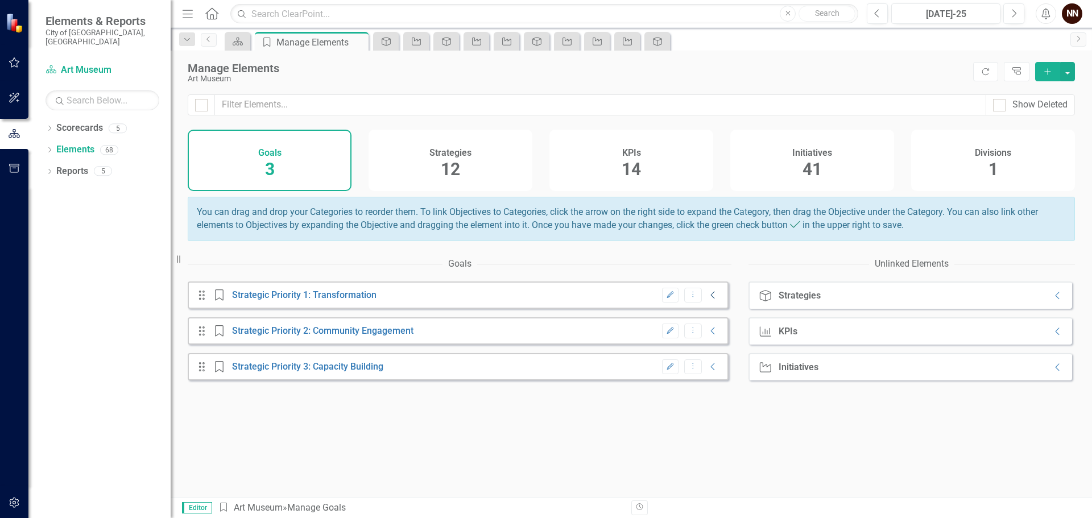
click at [711, 299] on icon at bounding box center [713, 295] width 4 height 7
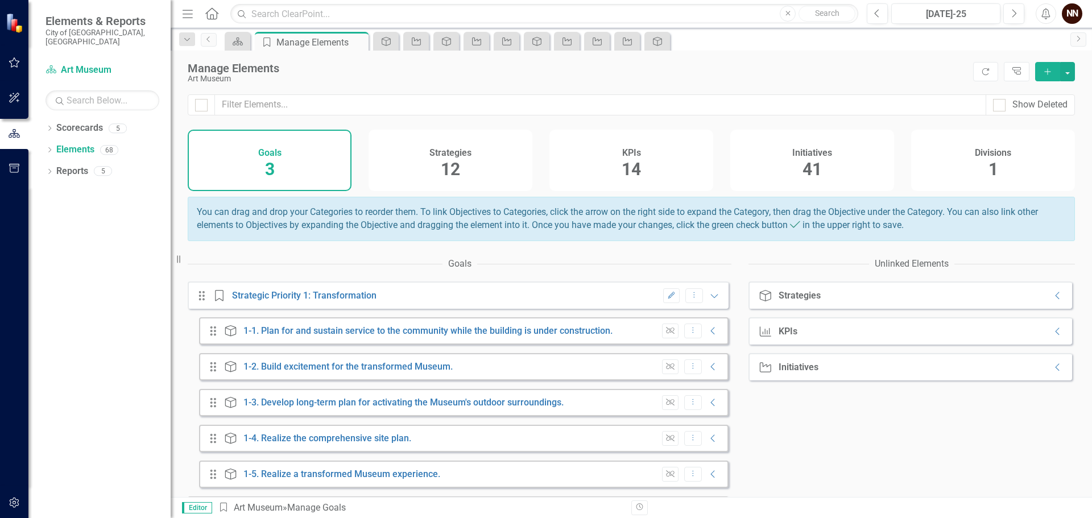
click at [633, 172] on span "14" at bounding box center [631, 169] width 19 height 20
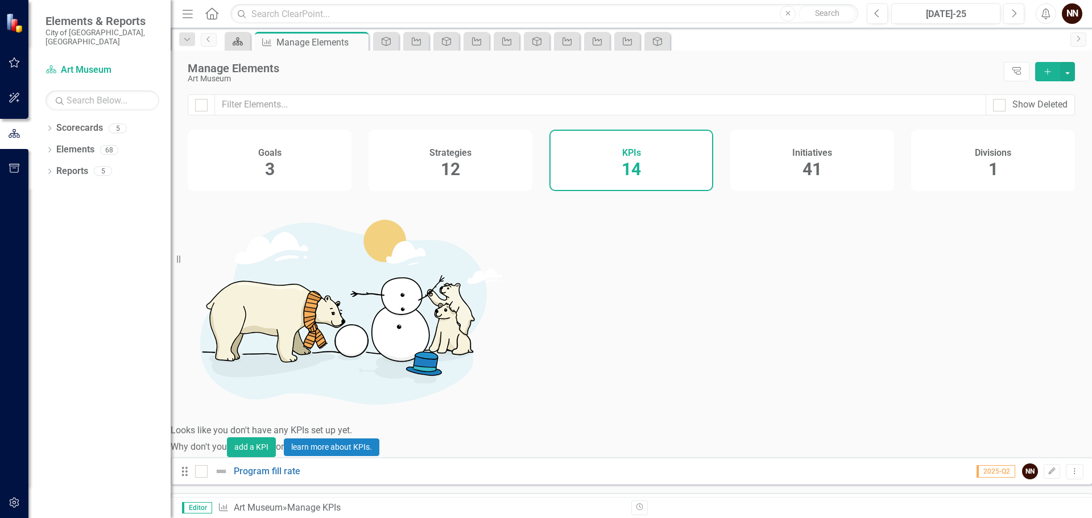
click at [243, 45] on icon "Scorecard" at bounding box center [237, 41] width 11 height 9
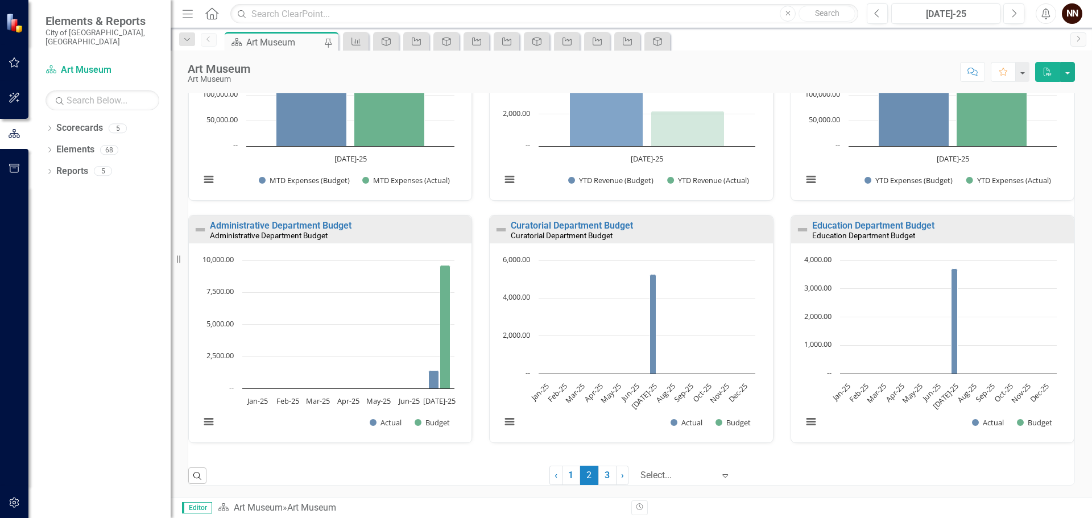
scroll to position [1, 0]
click at [562, 470] on link "1" at bounding box center [571, 474] width 18 height 19
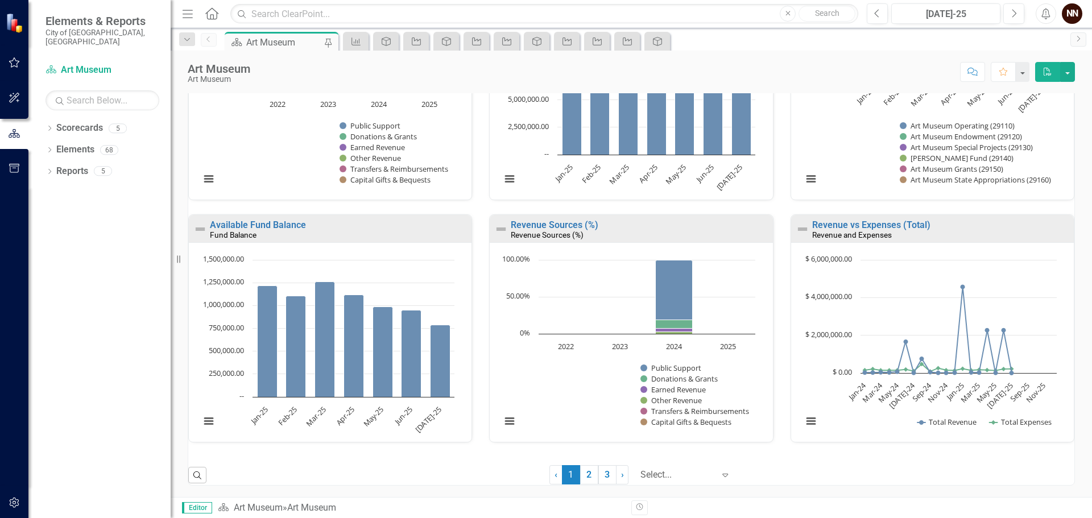
scroll to position [0, 0]
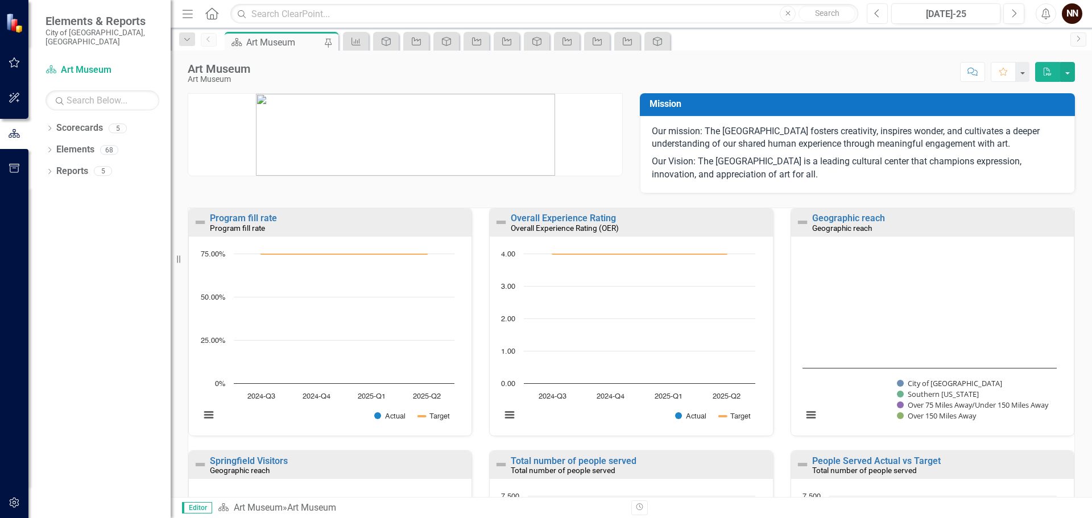
click at [876, 10] on icon "Previous" at bounding box center [877, 14] width 6 height 10
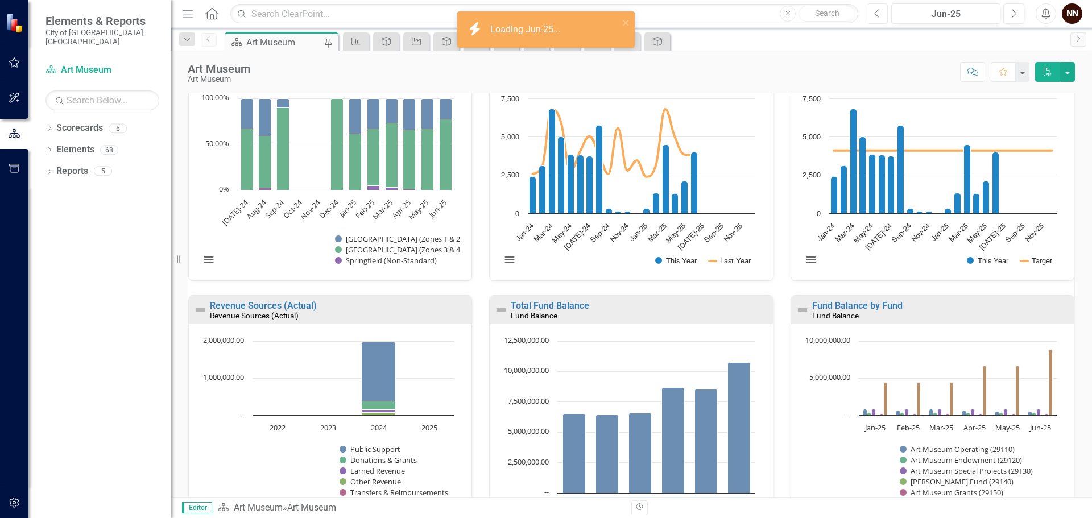
scroll to position [341, 0]
